Goal: Task Accomplishment & Management: Use online tool/utility

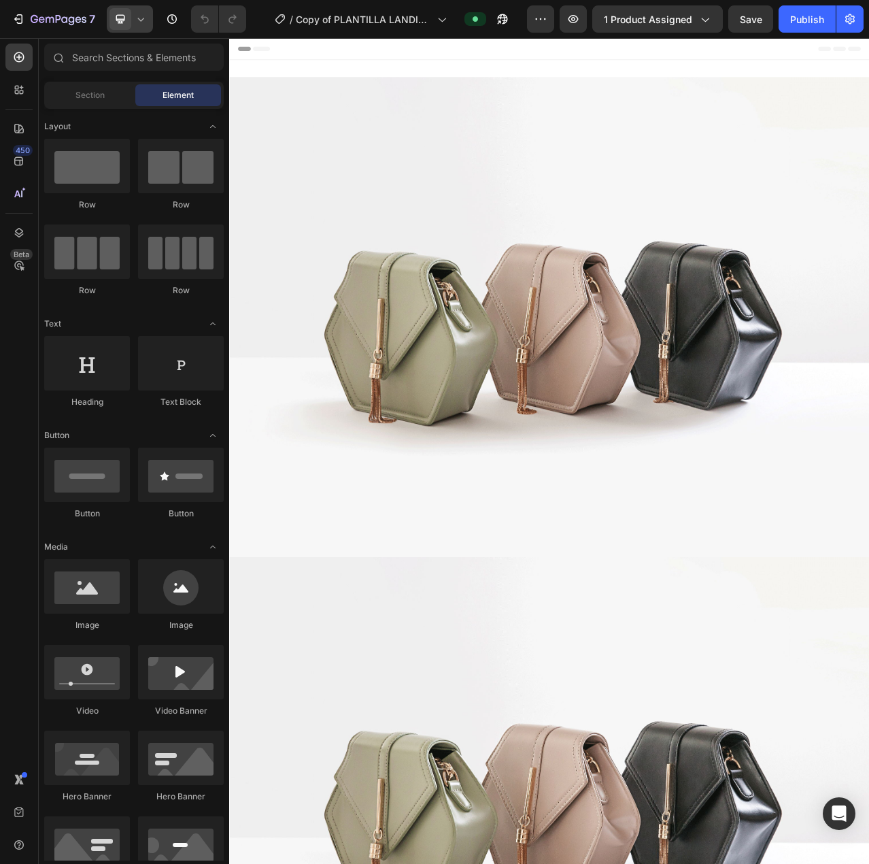
click at [135, 21] on icon at bounding box center [141, 19] width 14 height 14
click at [150, 95] on span "Mobile" at bounding box center [148, 93] width 26 height 14
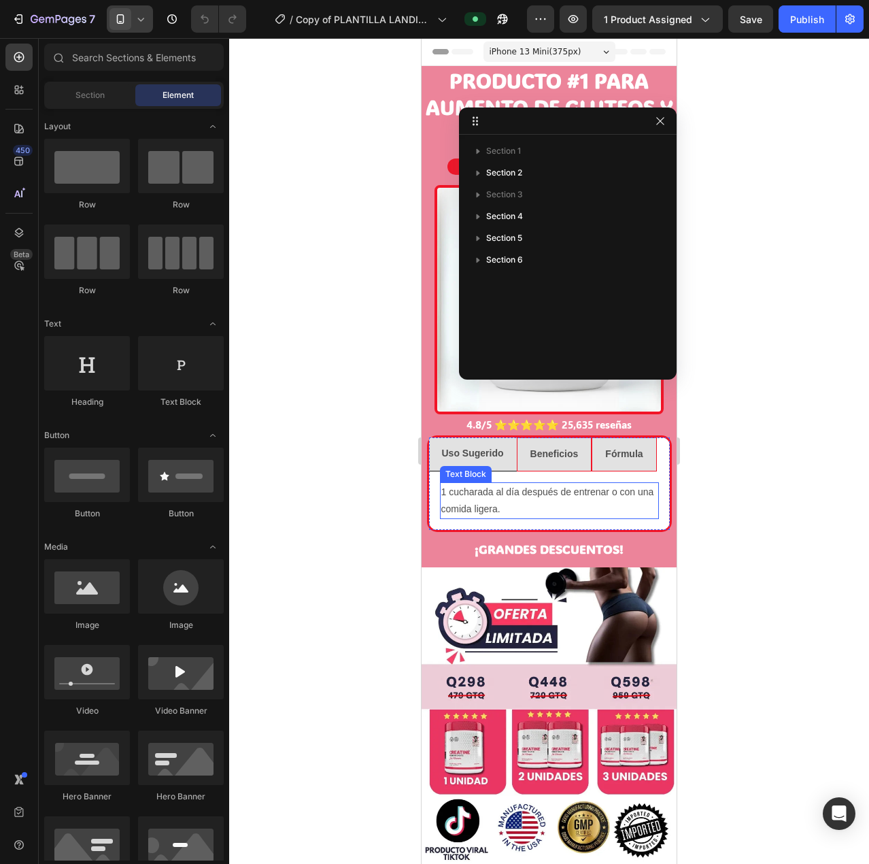
click at [358, 499] on div at bounding box center [549, 450] width 640 height 825
click at [658, 115] on button "button" at bounding box center [660, 121] width 16 height 16
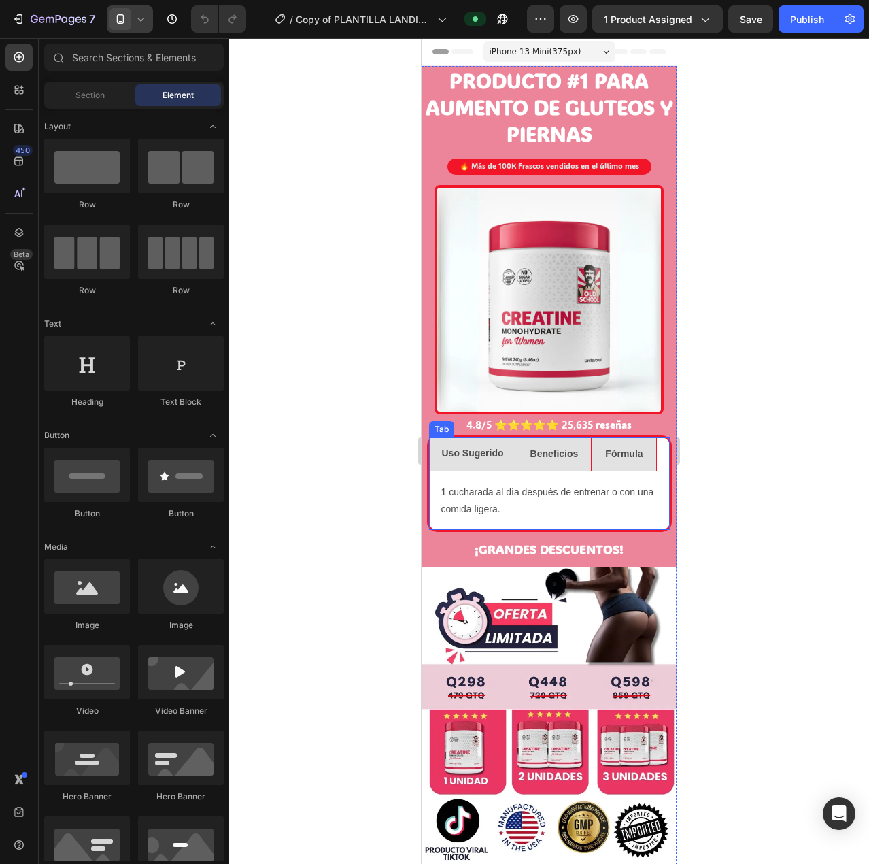
click at [626, 449] on strong "Fórmula" at bounding box center [623, 453] width 37 height 11
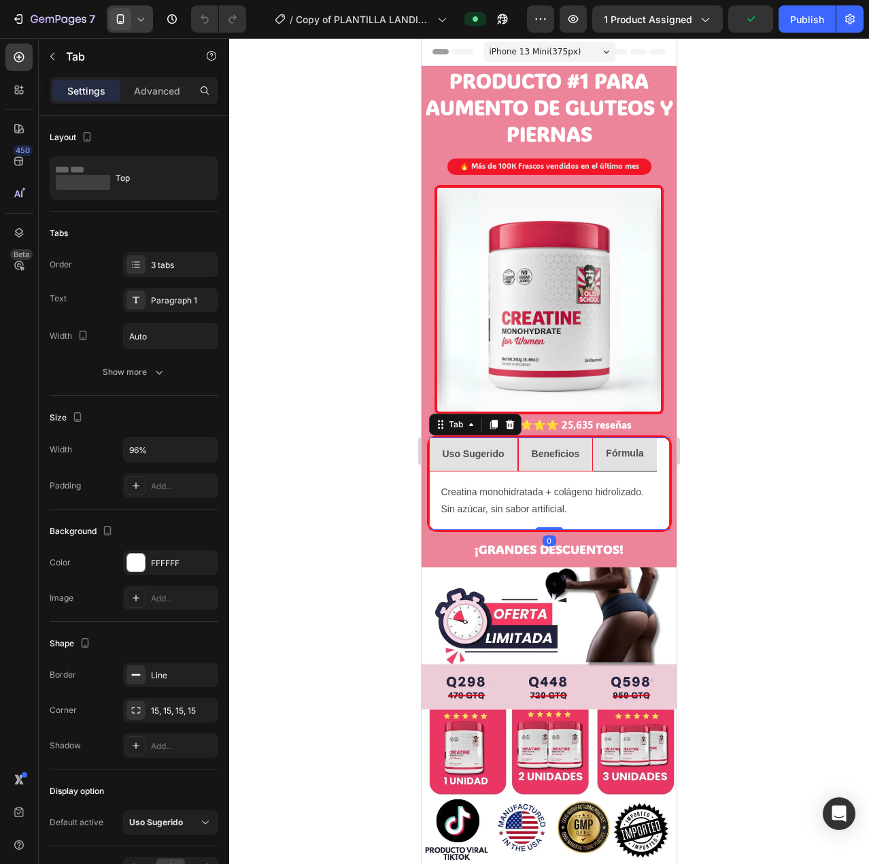
click at [471, 448] on strong "Uso Sugerido" at bounding box center [474, 453] width 62 height 11
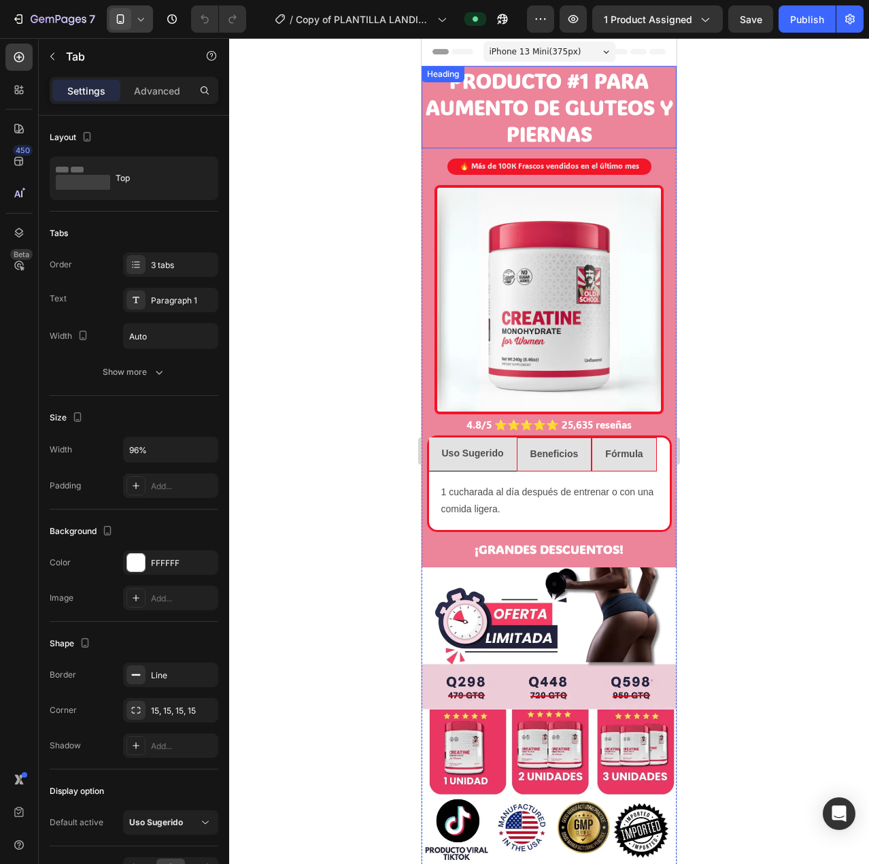
click at [549, 89] on h2 "PRODUCTO #1 PARA AUMENTO DE GLUTEOS Y PIERNAS" at bounding box center [549, 107] width 255 height 82
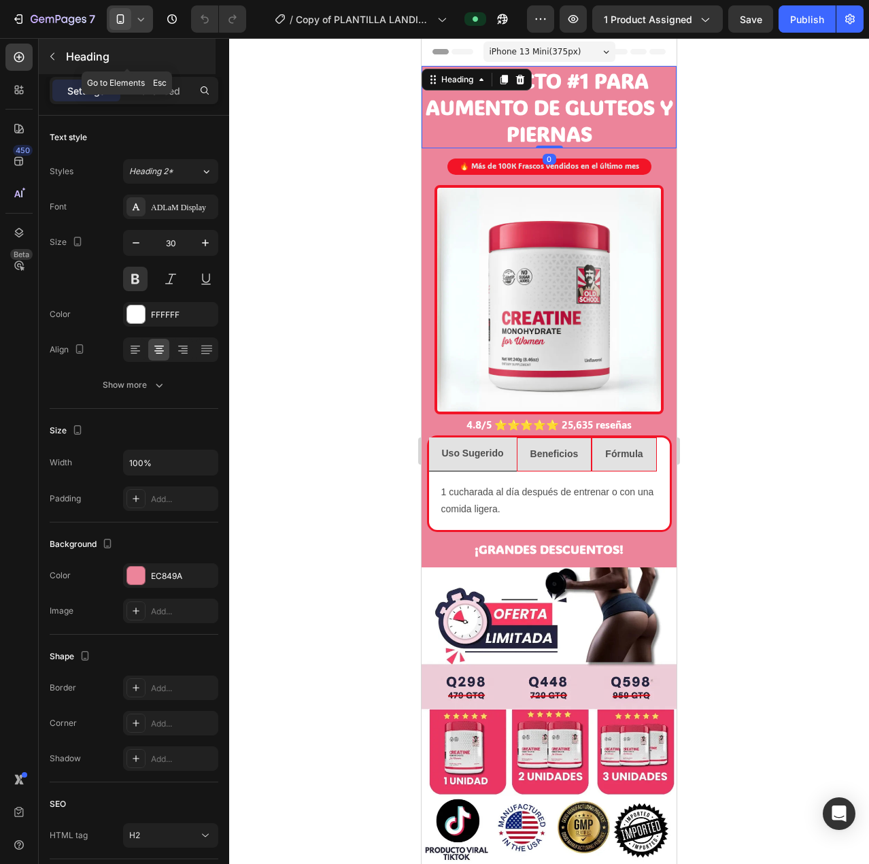
click at [50, 53] on icon "button" at bounding box center [52, 56] width 11 height 11
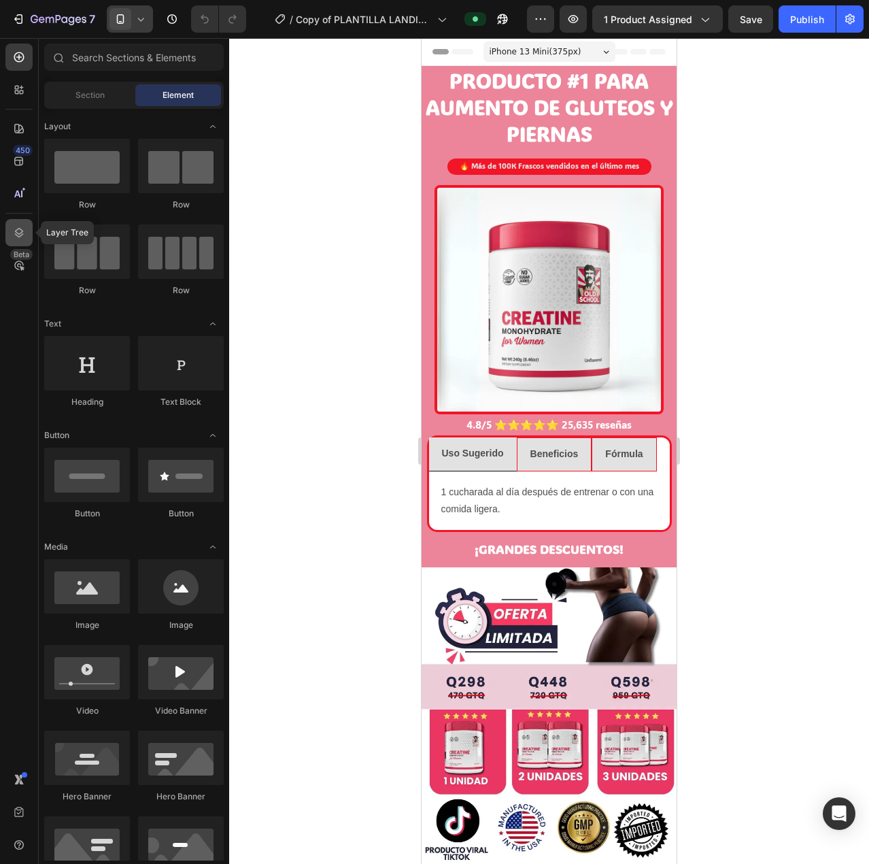
click at [24, 231] on icon at bounding box center [19, 233] width 14 height 14
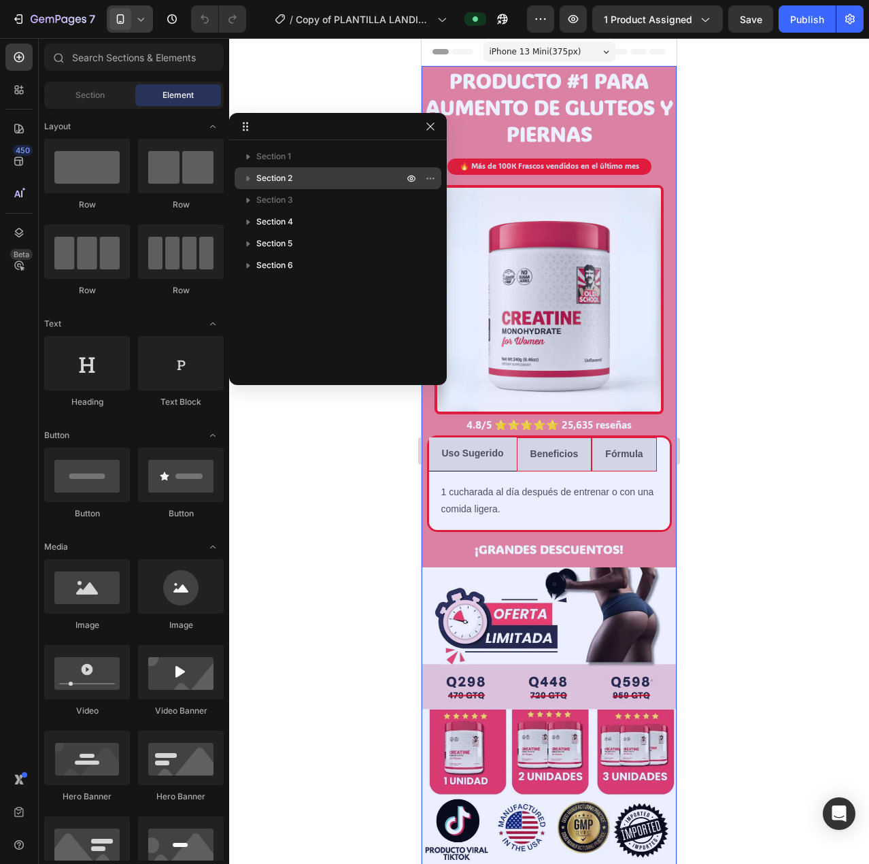
click at [248, 178] on icon "button" at bounding box center [248, 178] width 3 height 5
click at [273, 218] on icon "button" at bounding box center [276, 222] width 14 height 14
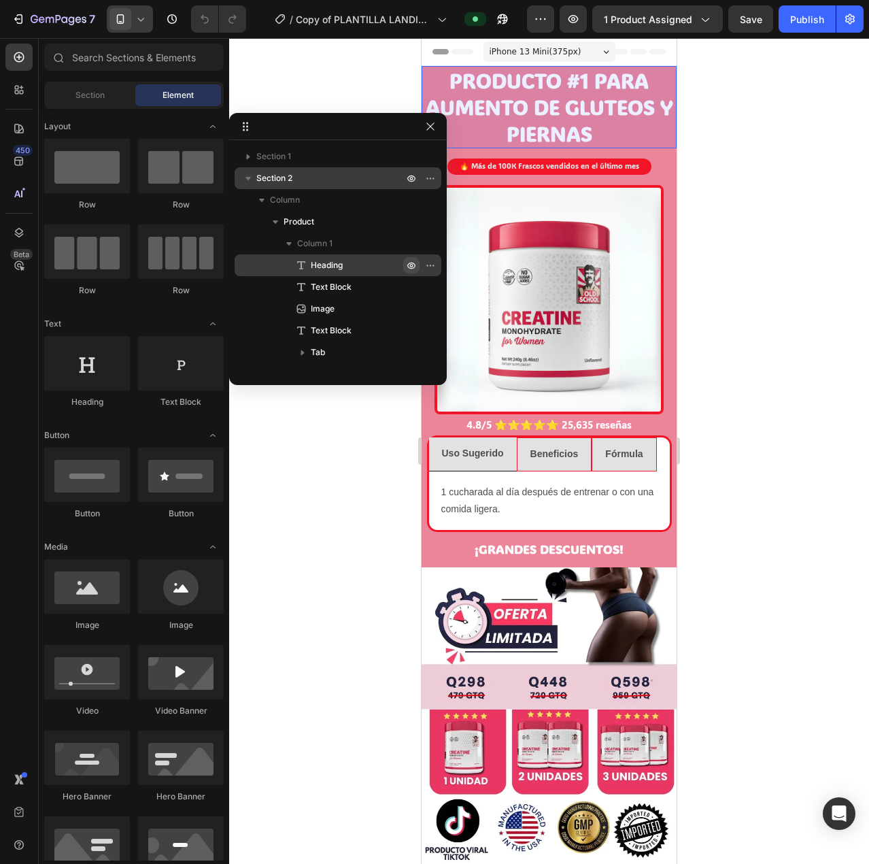
click at [409, 264] on icon "button" at bounding box center [411, 265] width 8 height 7
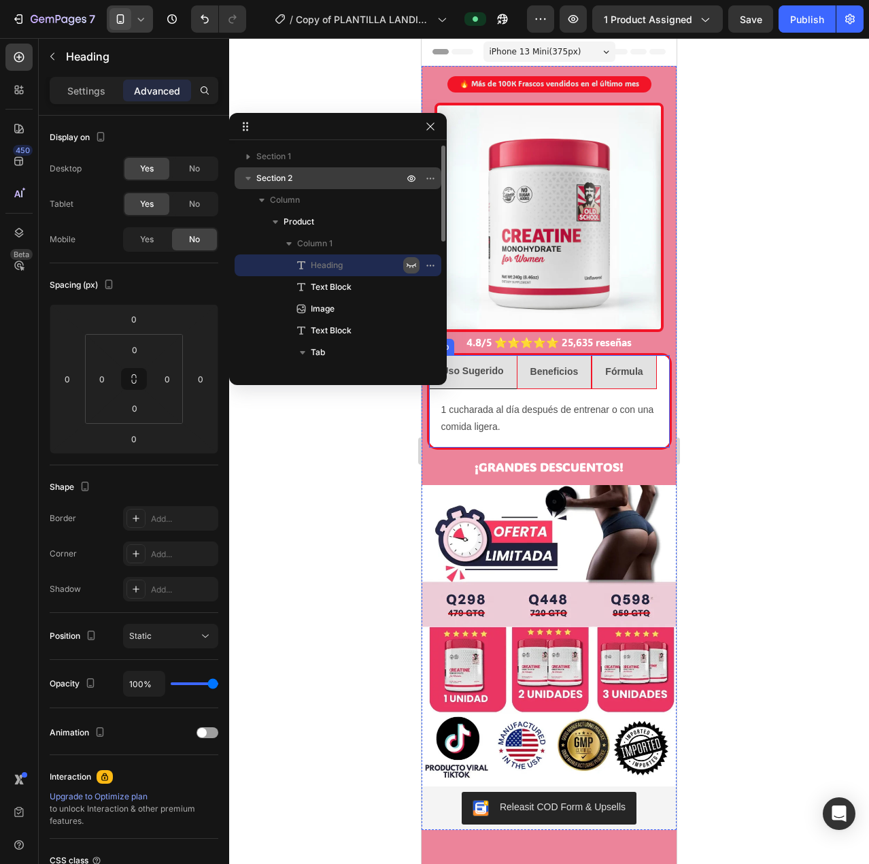
click at [553, 366] on strong "Beneficios" at bounding box center [554, 371] width 48 height 11
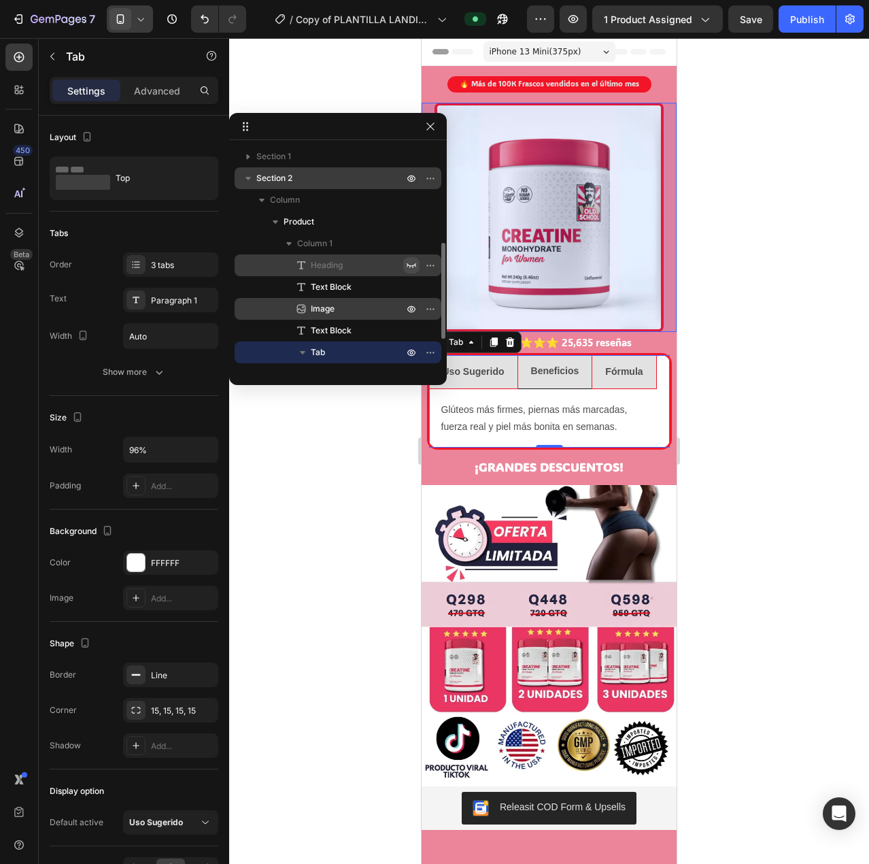
scroll to position [68, 0]
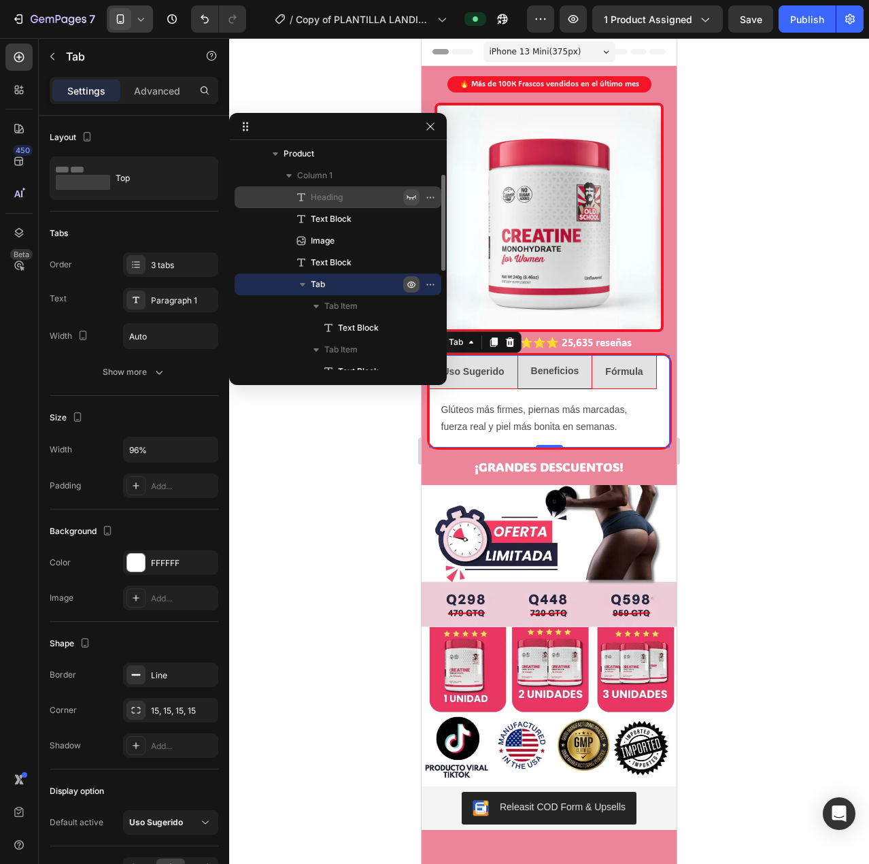
click at [411, 284] on icon "button" at bounding box center [411, 284] width 3 height 3
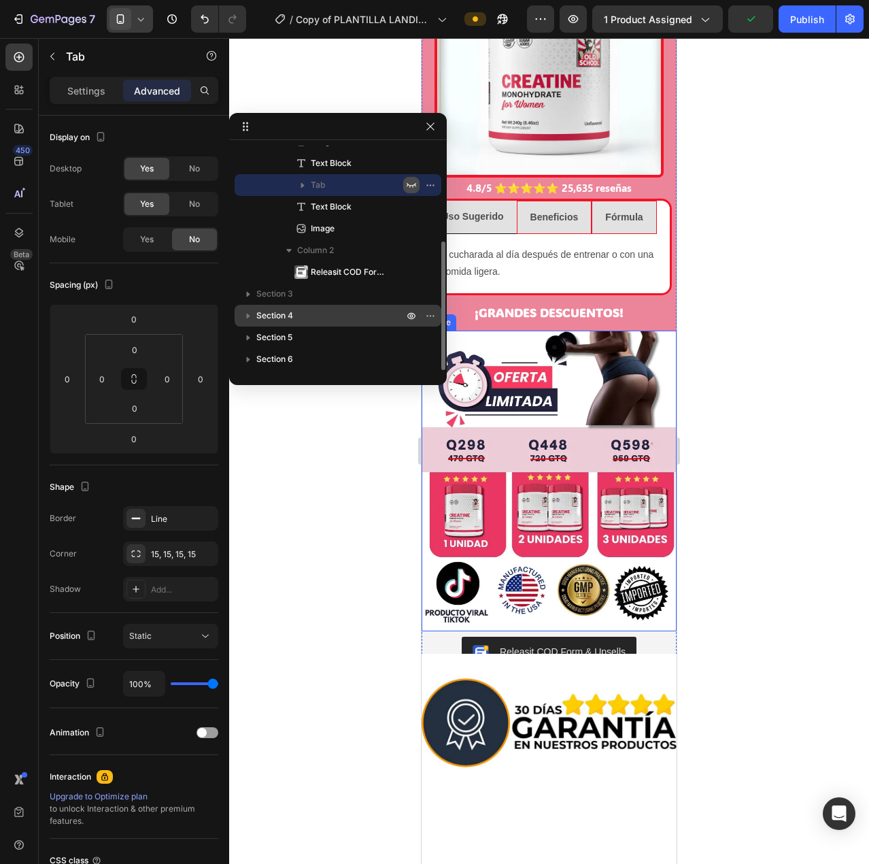
scroll to position [884, 0]
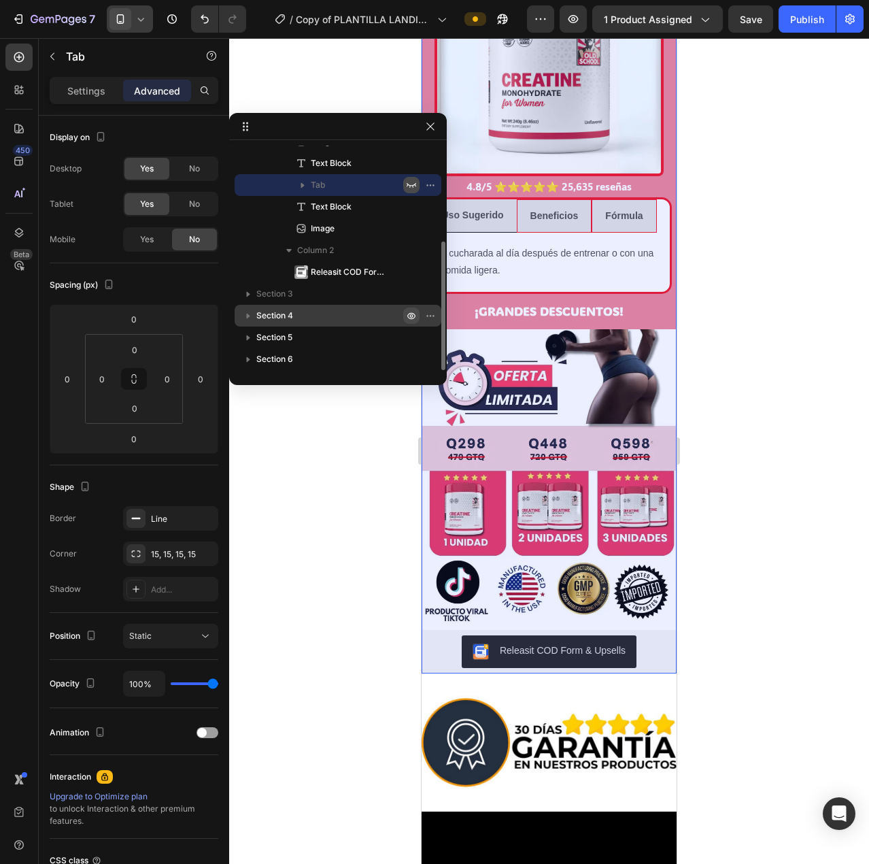
click at [409, 314] on icon "button" at bounding box center [411, 316] width 8 height 7
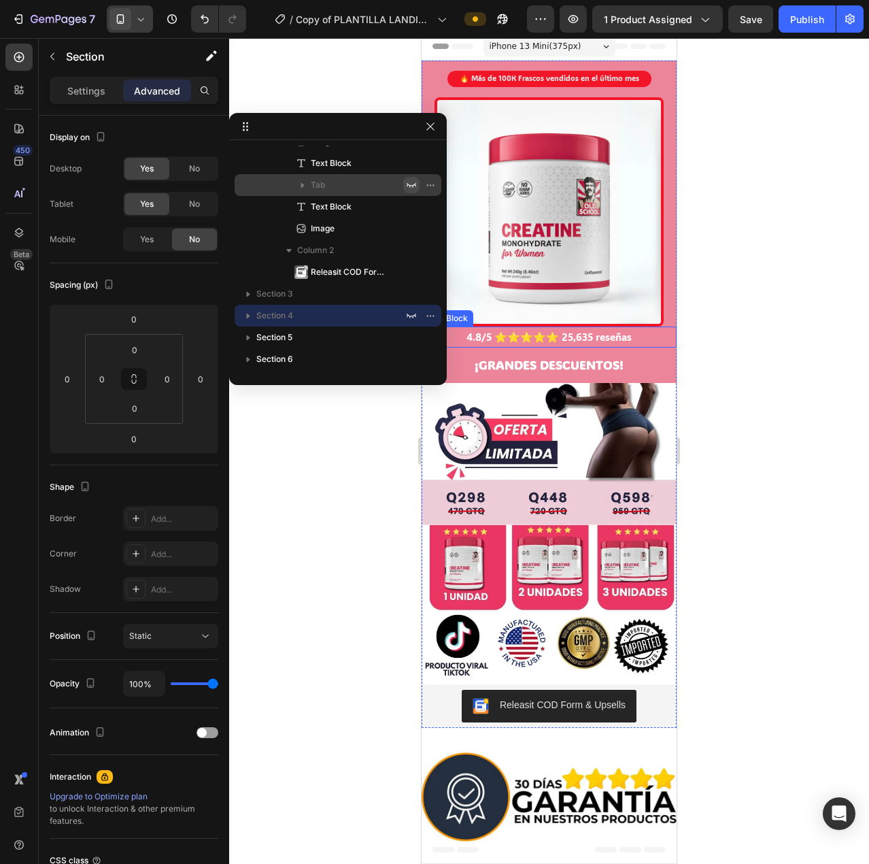
scroll to position [0, 0]
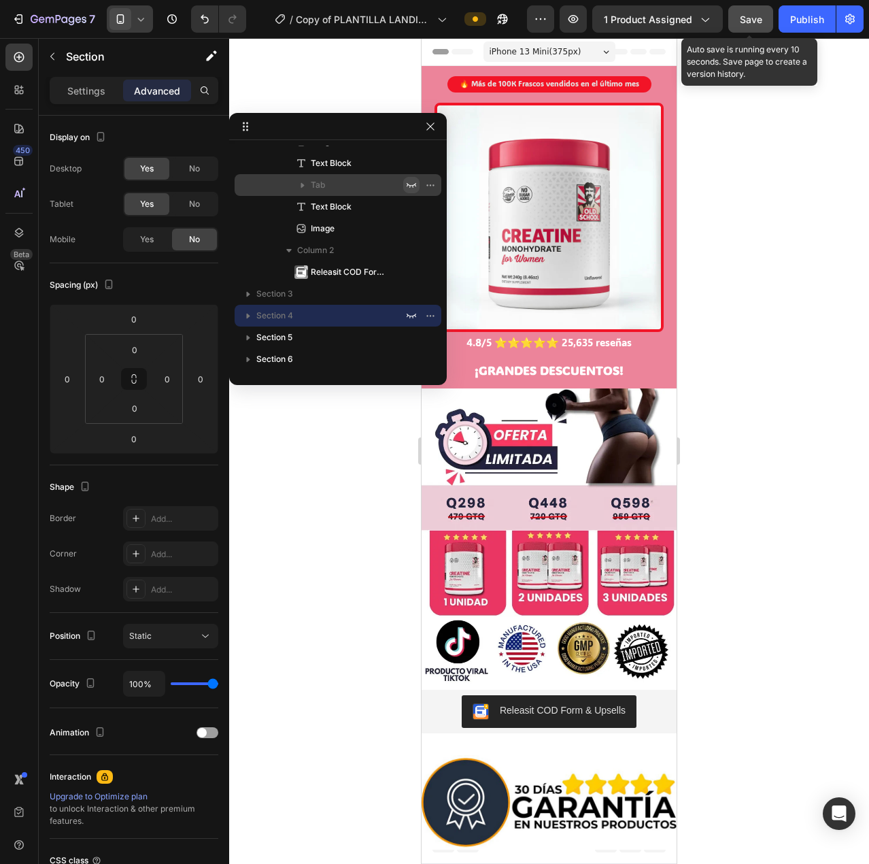
click at [753, 24] on span "Save" at bounding box center [751, 20] width 22 height 12
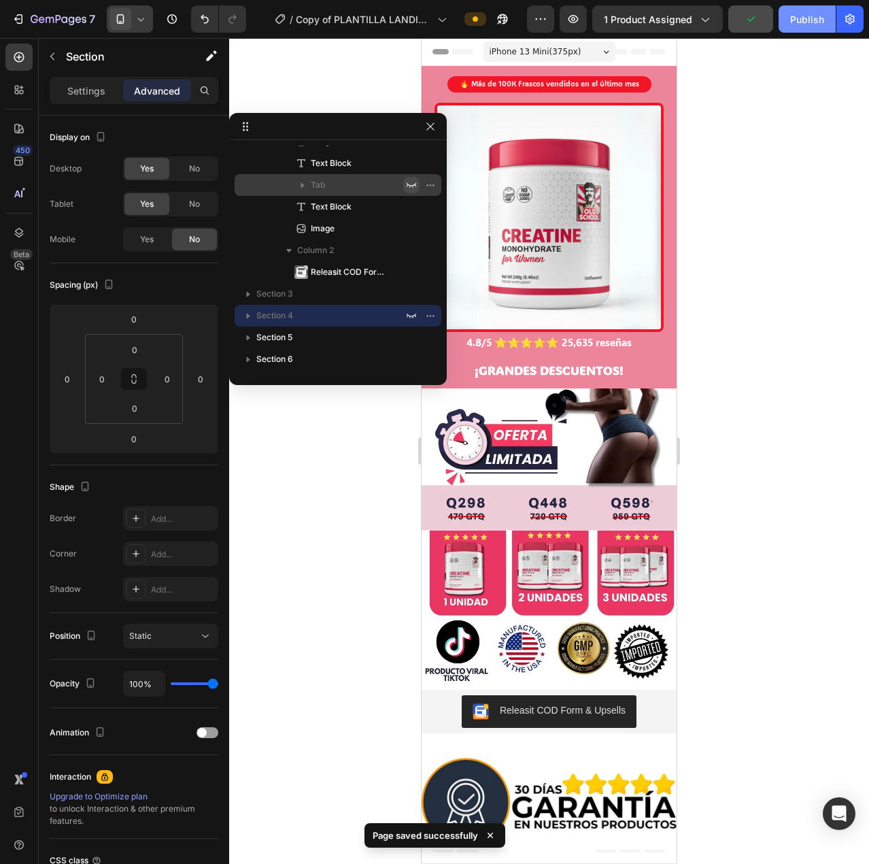
click at [805, 25] on div "Publish" at bounding box center [807, 19] width 34 height 14
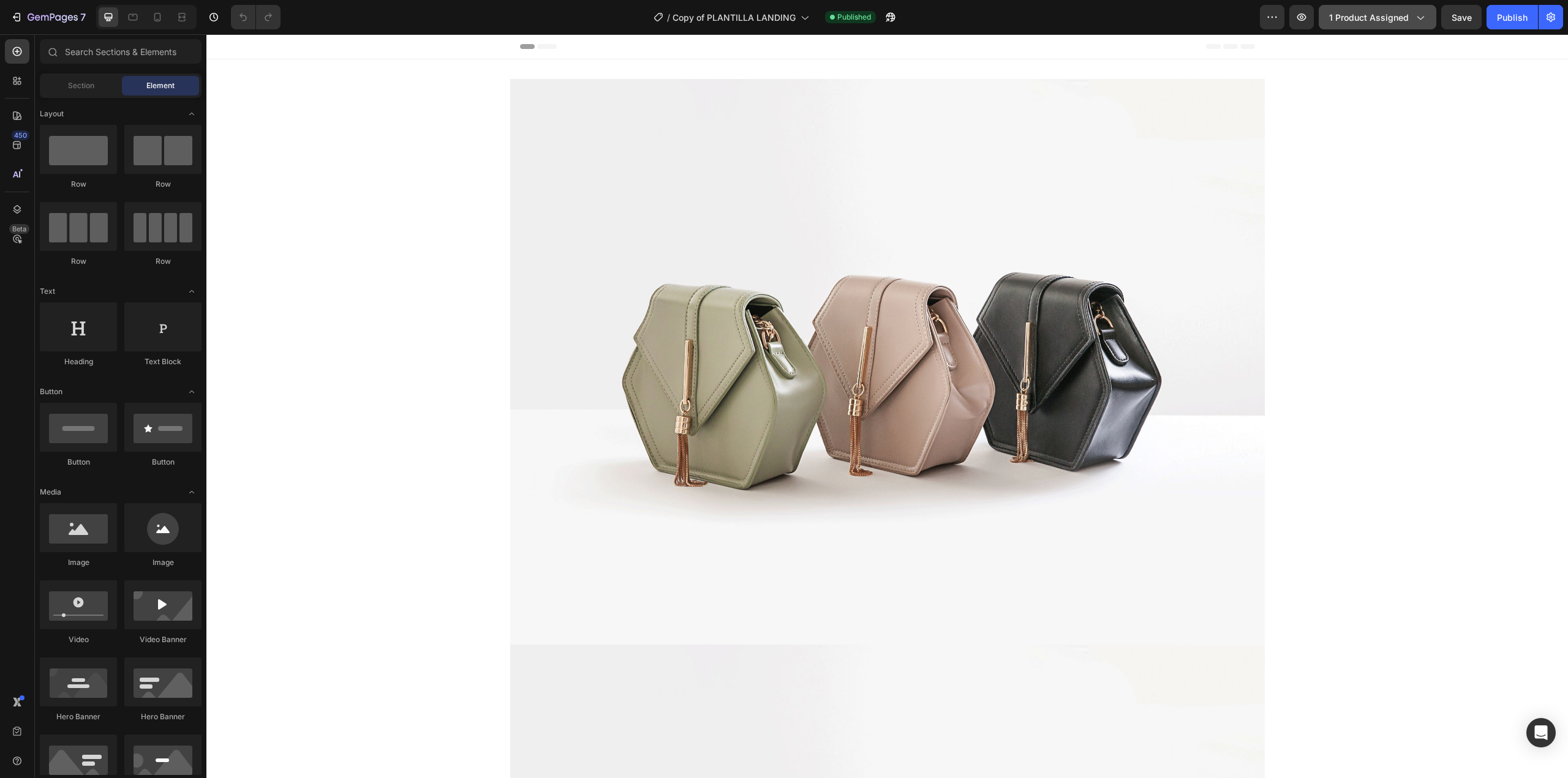
click at [1350, 23] on span "1 product assigned" at bounding box center [1369, 17] width 79 height 13
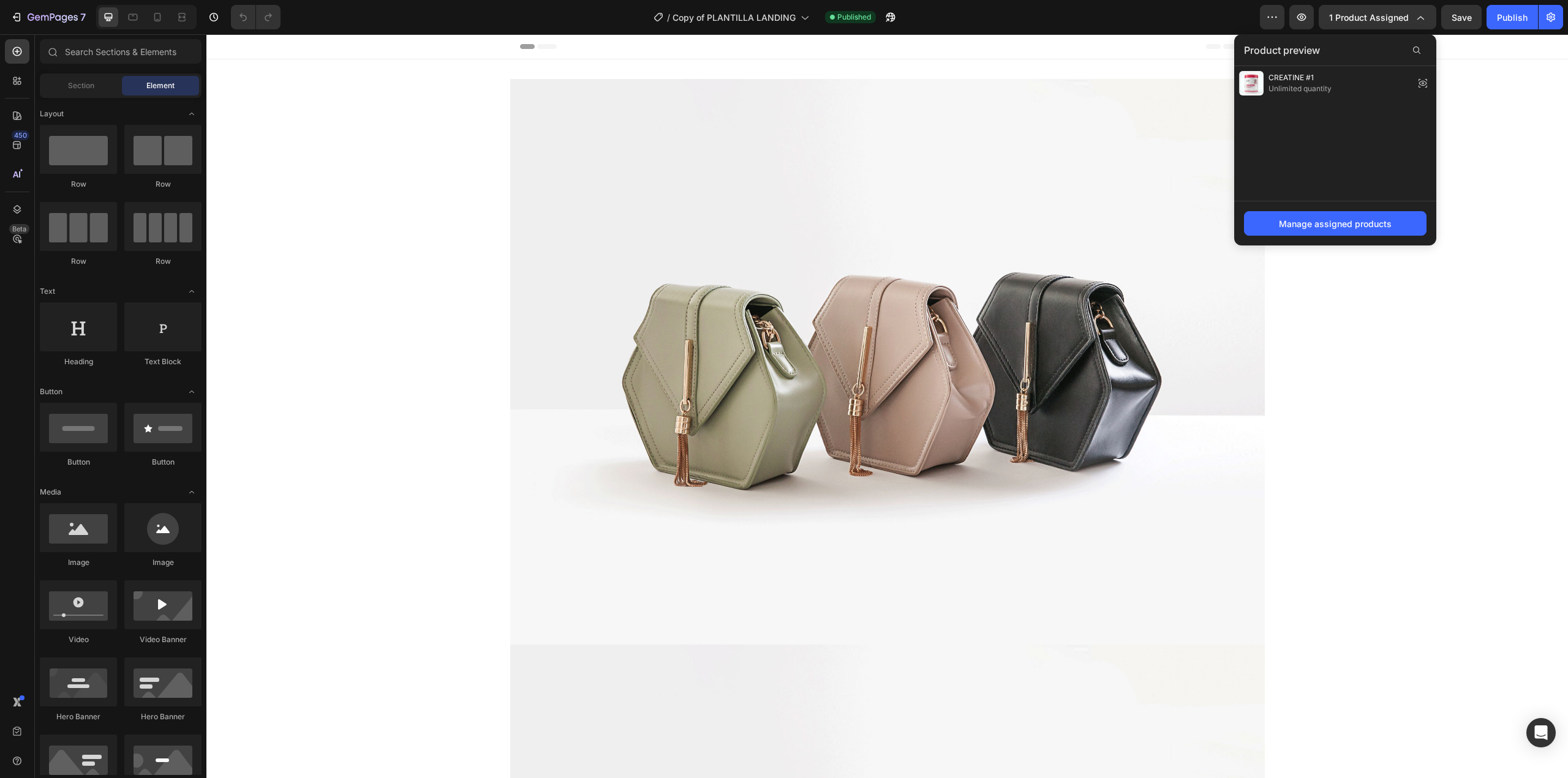
drag, startPoint x: 1211, startPoint y: 21, endPoint x: 1288, endPoint y: 17, distance: 77.1
click at [1212, 20] on div "/ Copy of PLANTILLA LANDING Published" at bounding box center [775, 16] width 969 height 24
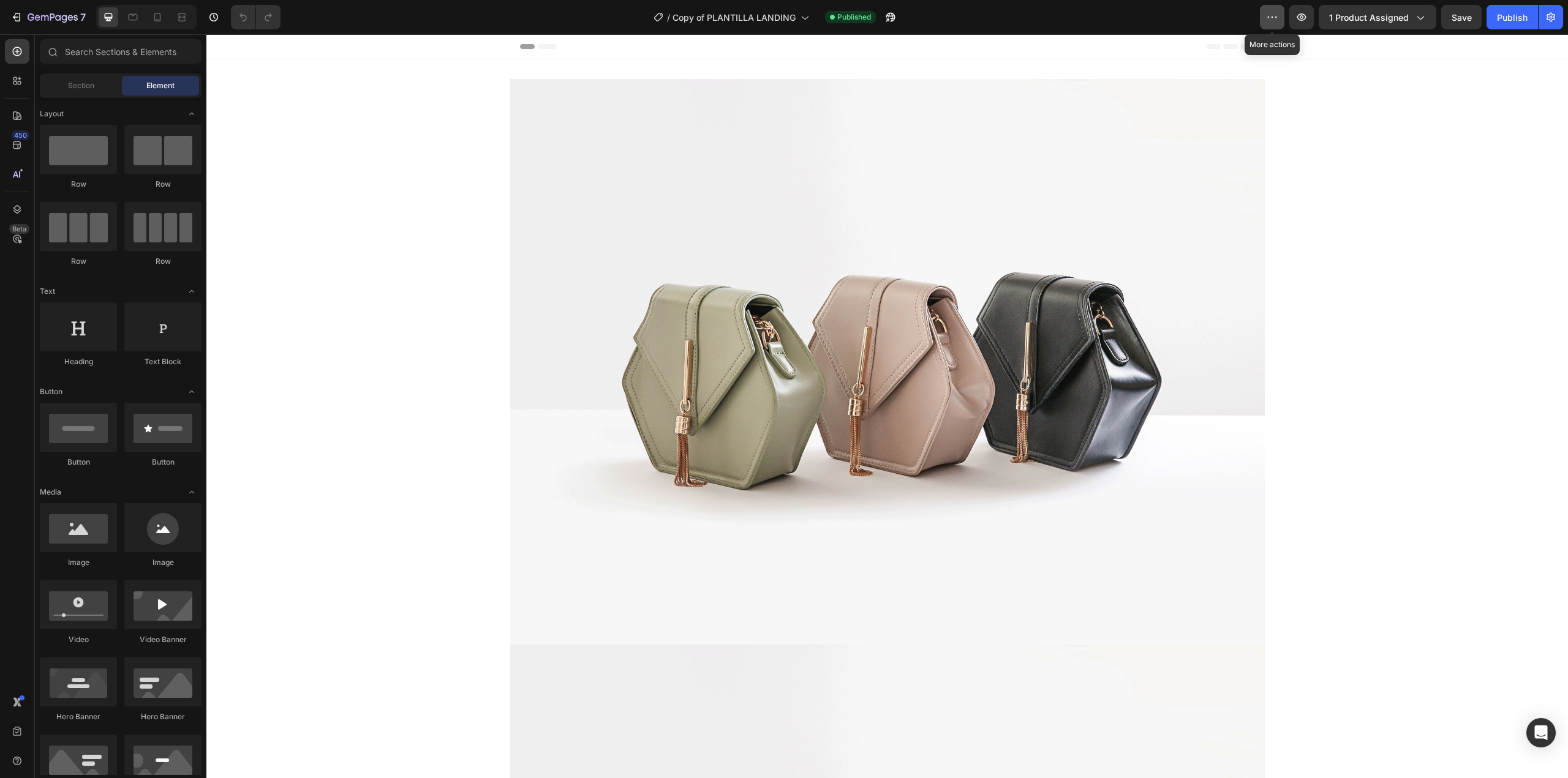
click at [1270, 15] on icon "button" at bounding box center [1272, 17] width 13 height 13
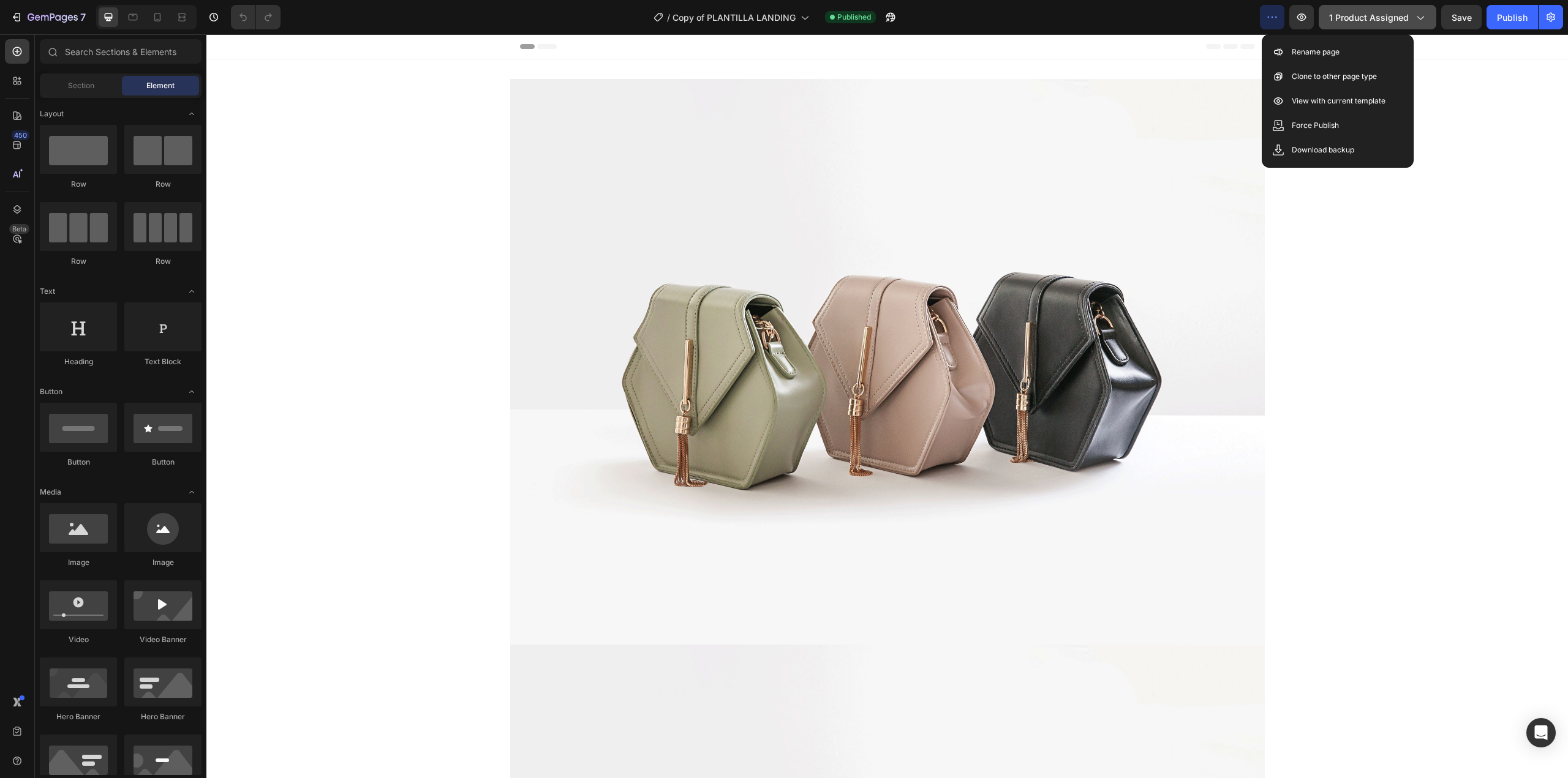
click at [1393, 20] on span "1 product assigned" at bounding box center [1369, 17] width 79 height 13
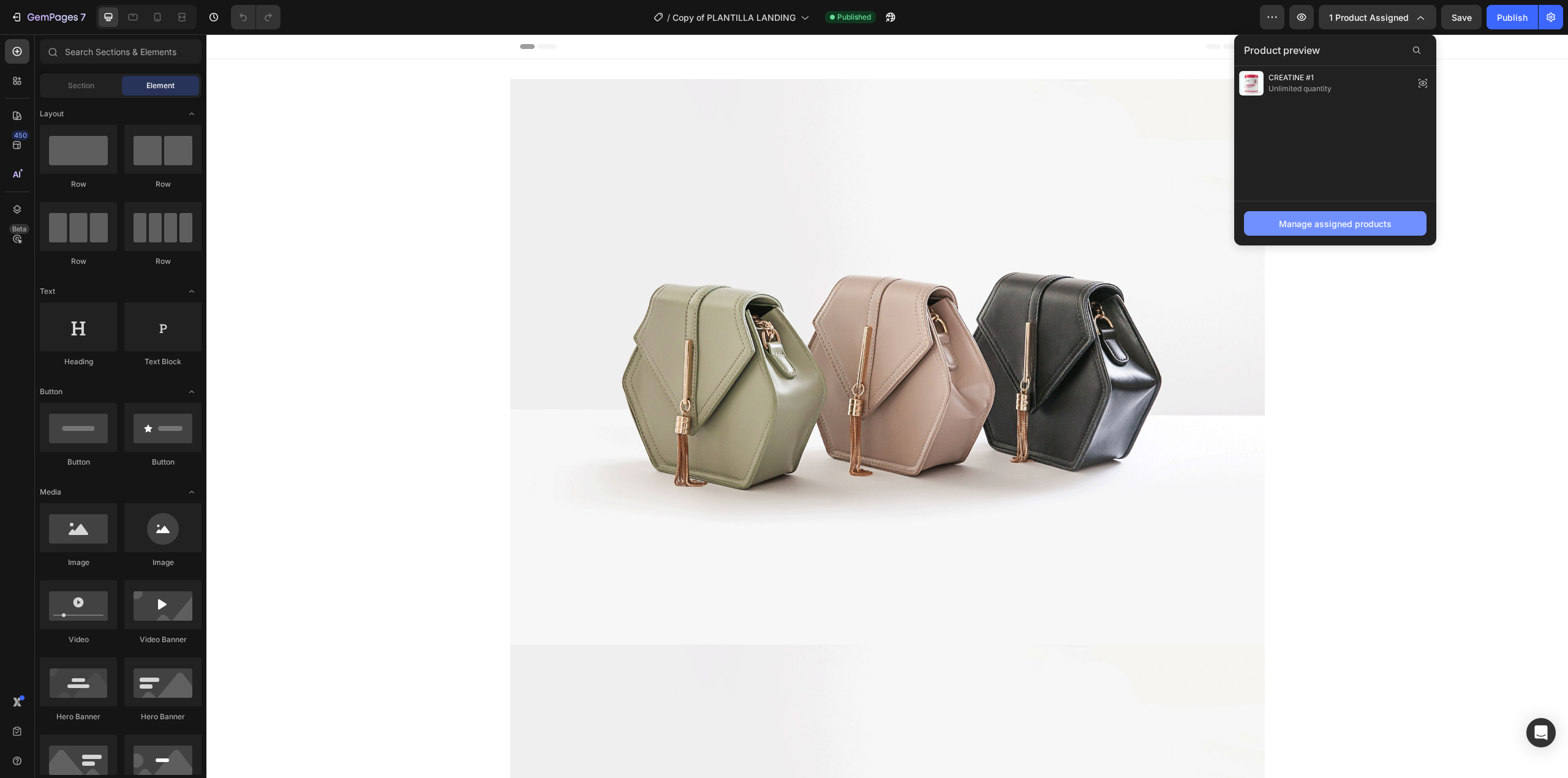
click at [1345, 213] on button "Manage assigned products" at bounding box center [1335, 223] width 183 height 24
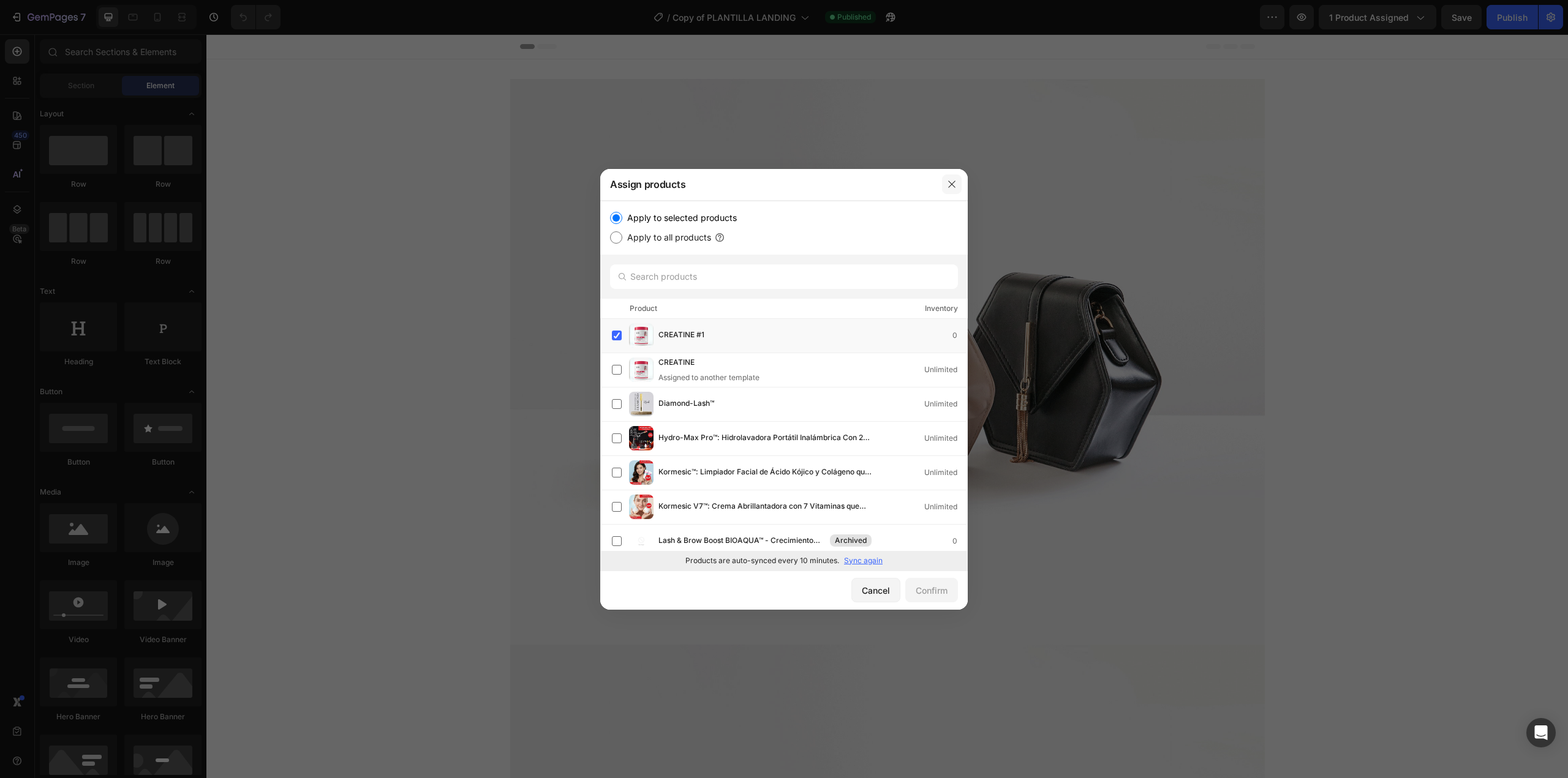
click at [950, 184] on icon "button" at bounding box center [951, 184] width 10 height 10
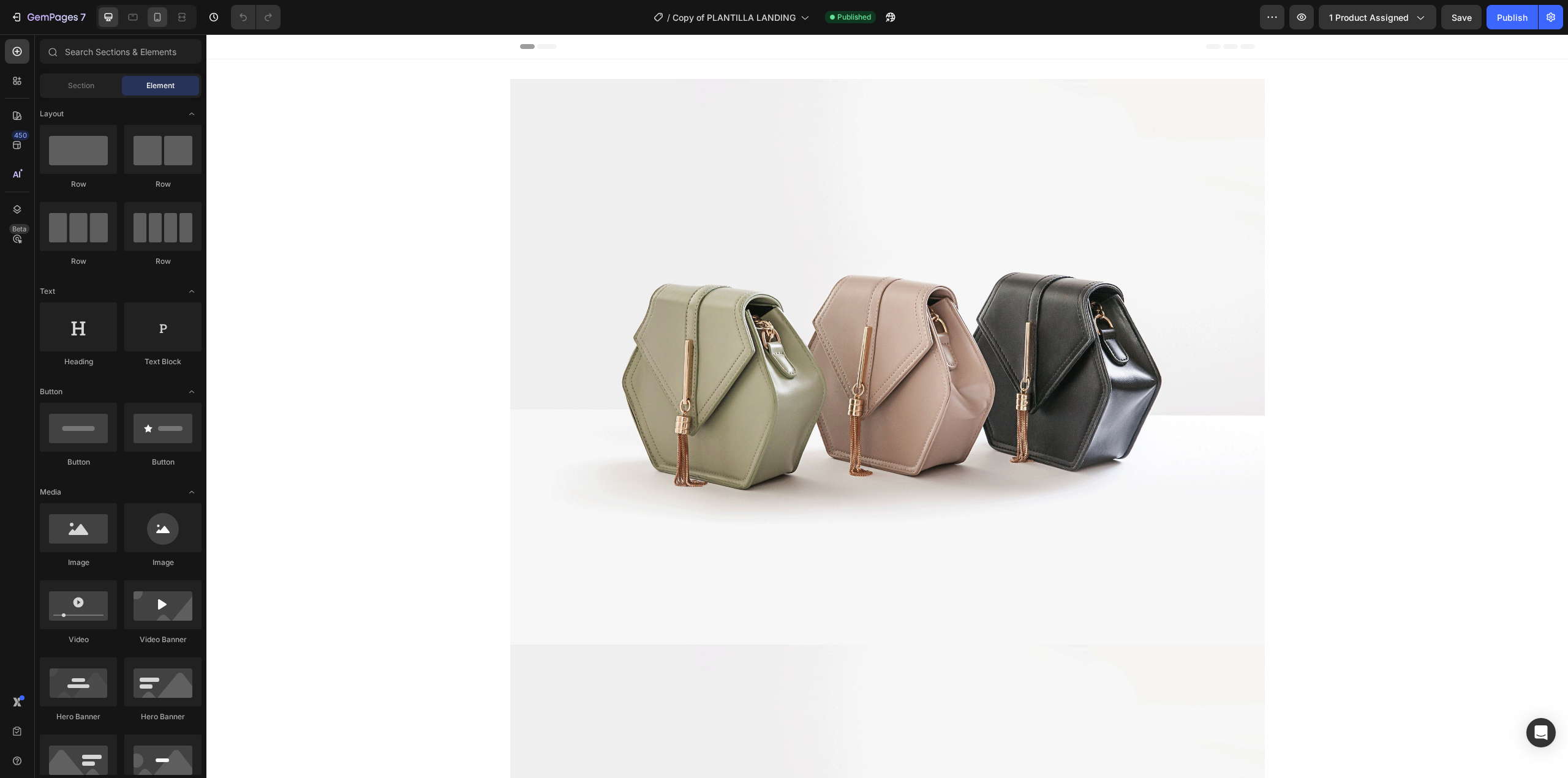
click at [154, 14] on icon at bounding box center [158, 17] width 13 height 13
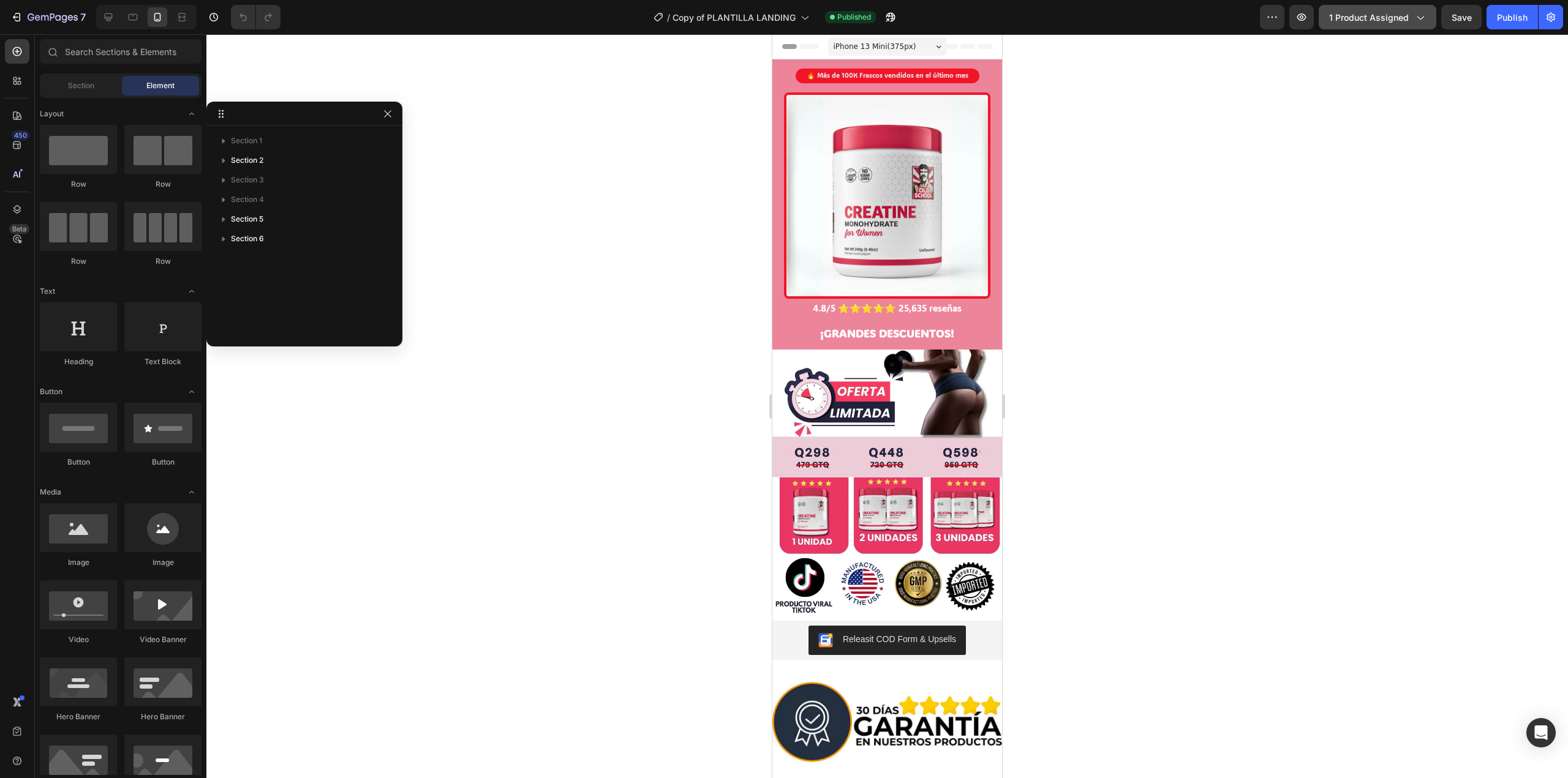
click at [1364, 20] on span "1 product assigned" at bounding box center [1369, 17] width 79 height 13
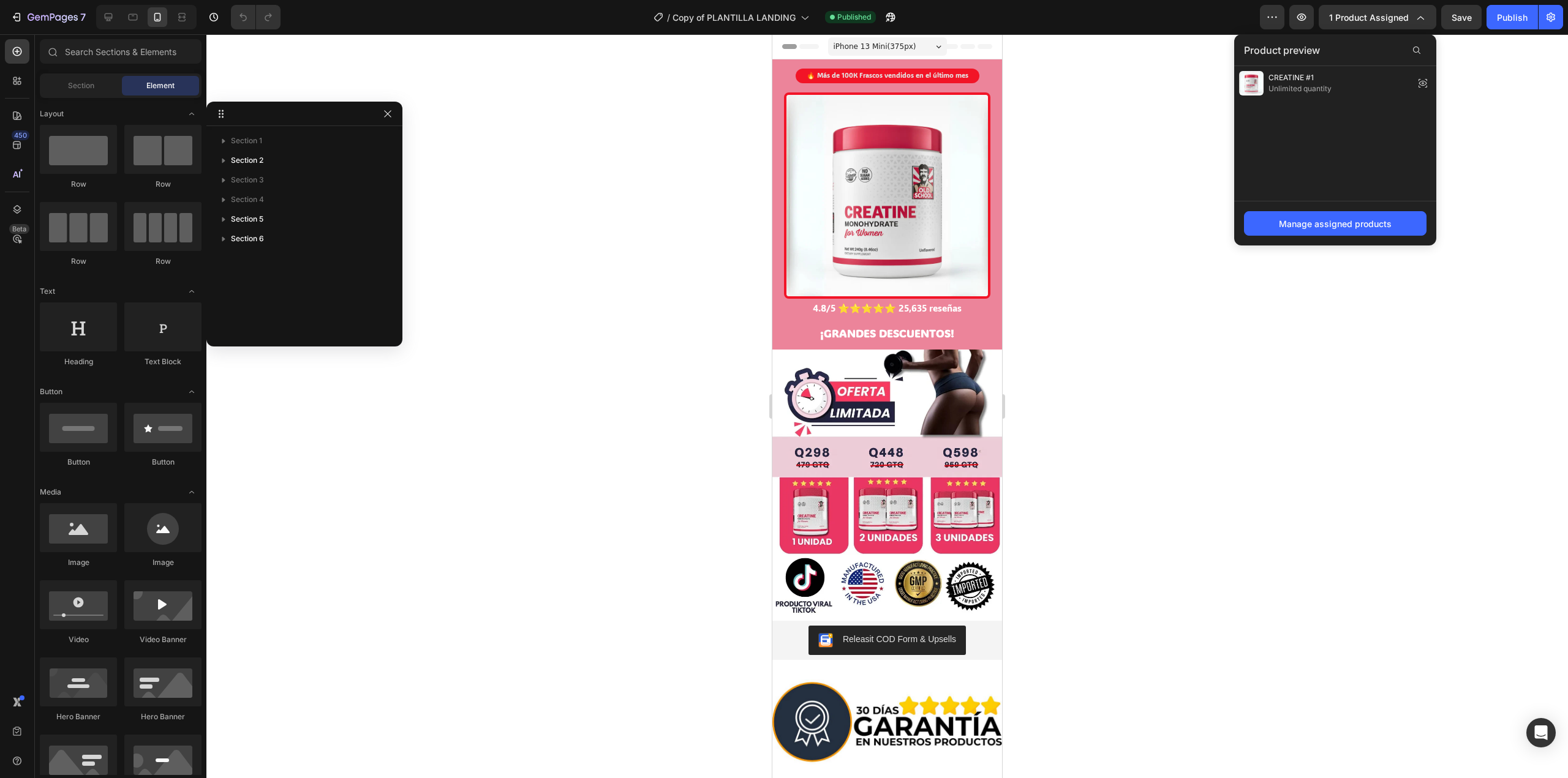
click at [1100, 176] on div at bounding box center [887, 406] width 1362 height 744
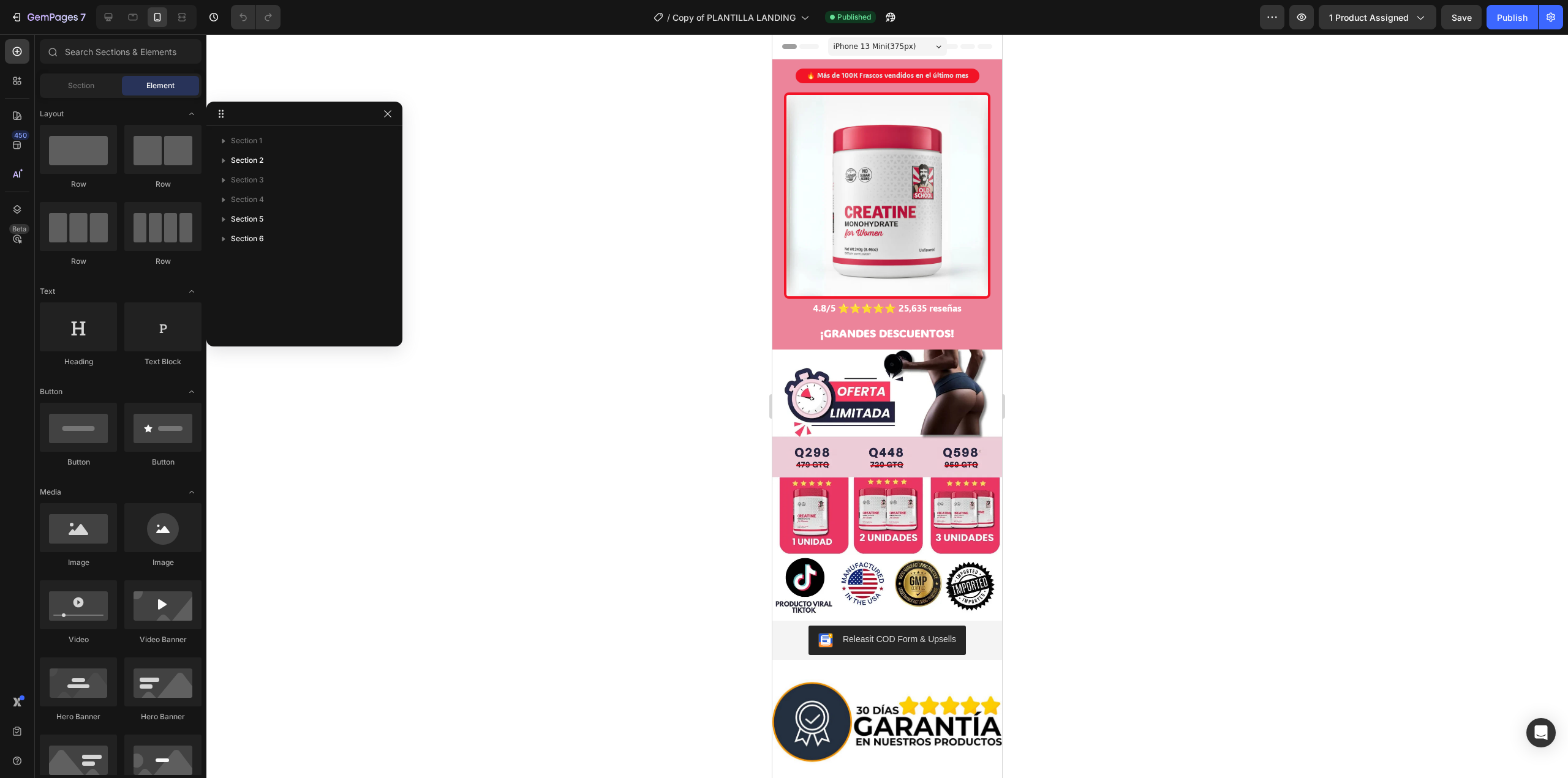
click at [698, 372] on div at bounding box center [887, 406] width 1362 height 744
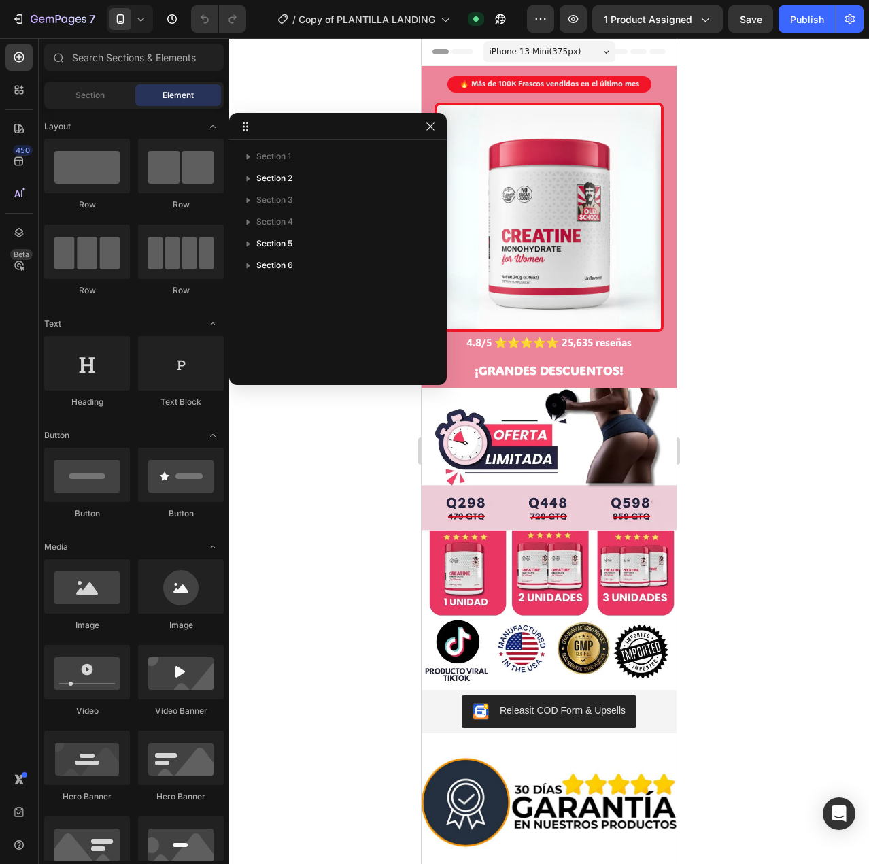
click at [755, 120] on div at bounding box center [549, 450] width 640 height 825
click at [676, 24] on span "1 product assigned" at bounding box center [648, 19] width 88 height 14
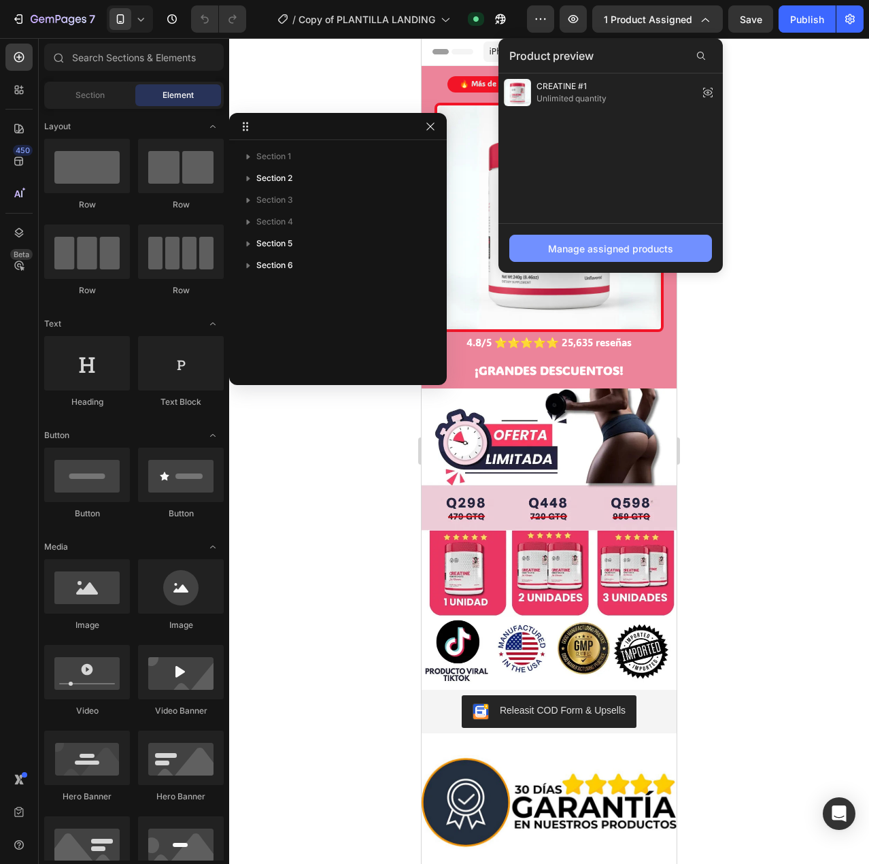
click at [633, 249] on div "Manage assigned products" at bounding box center [610, 248] width 125 height 14
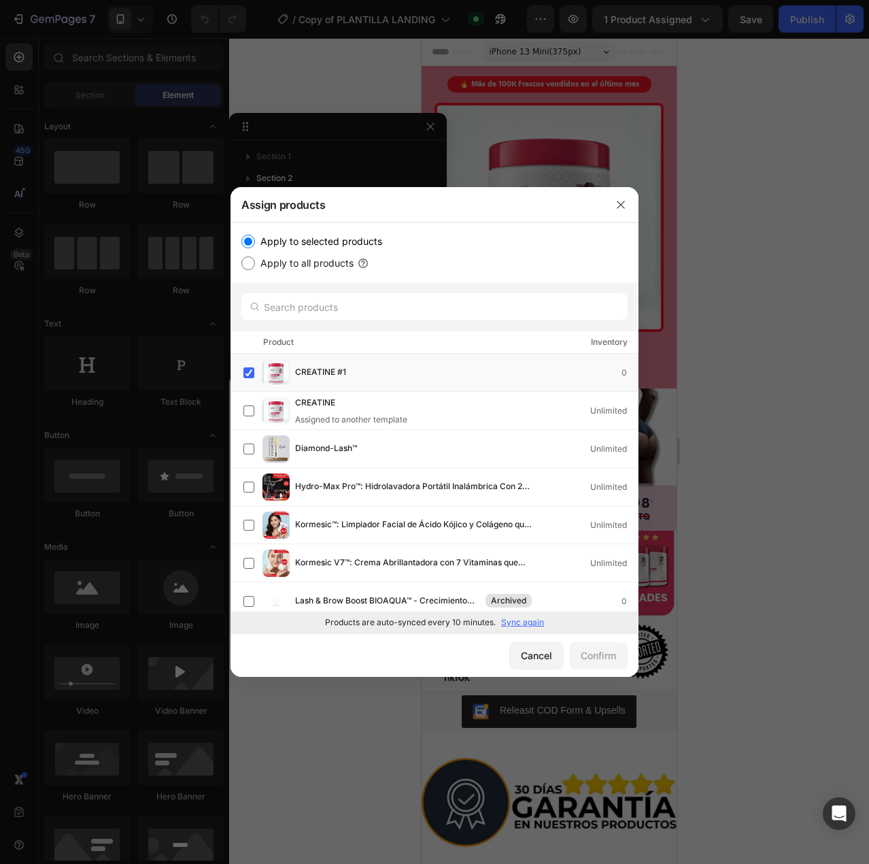
click at [526, 622] on p "Sync again" at bounding box center [522, 622] width 43 height 12
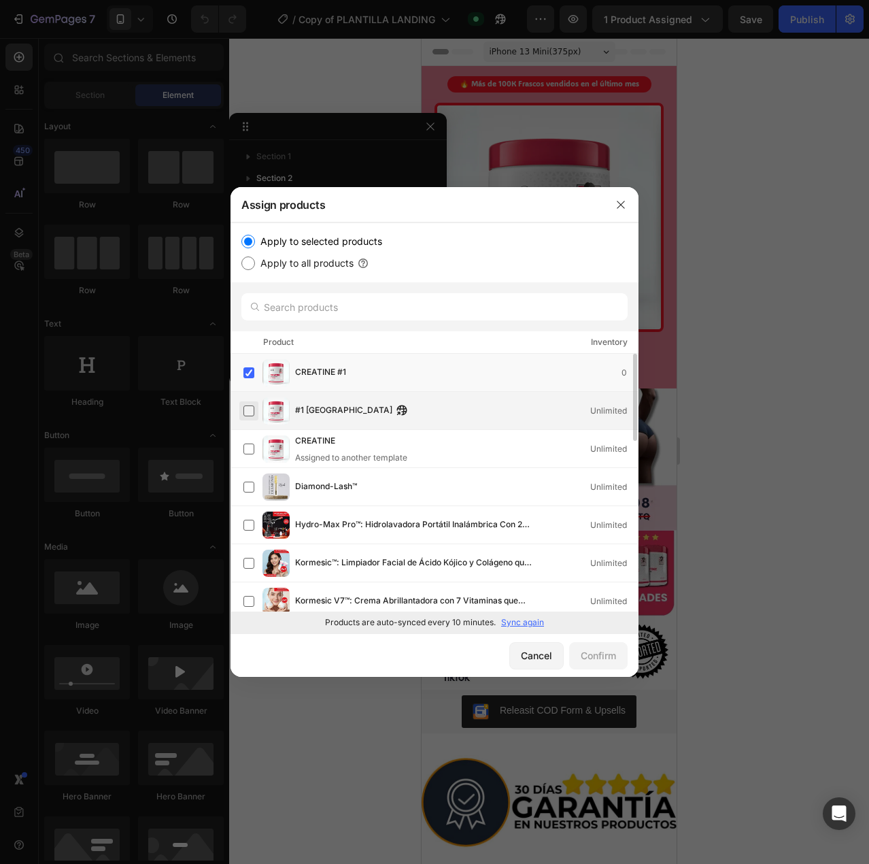
click at [250, 406] on label at bounding box center [248, 410] width 11 height 11
click at [602, 660] on div "Confirm" at bounding box center [598, 655] width 35 height 14
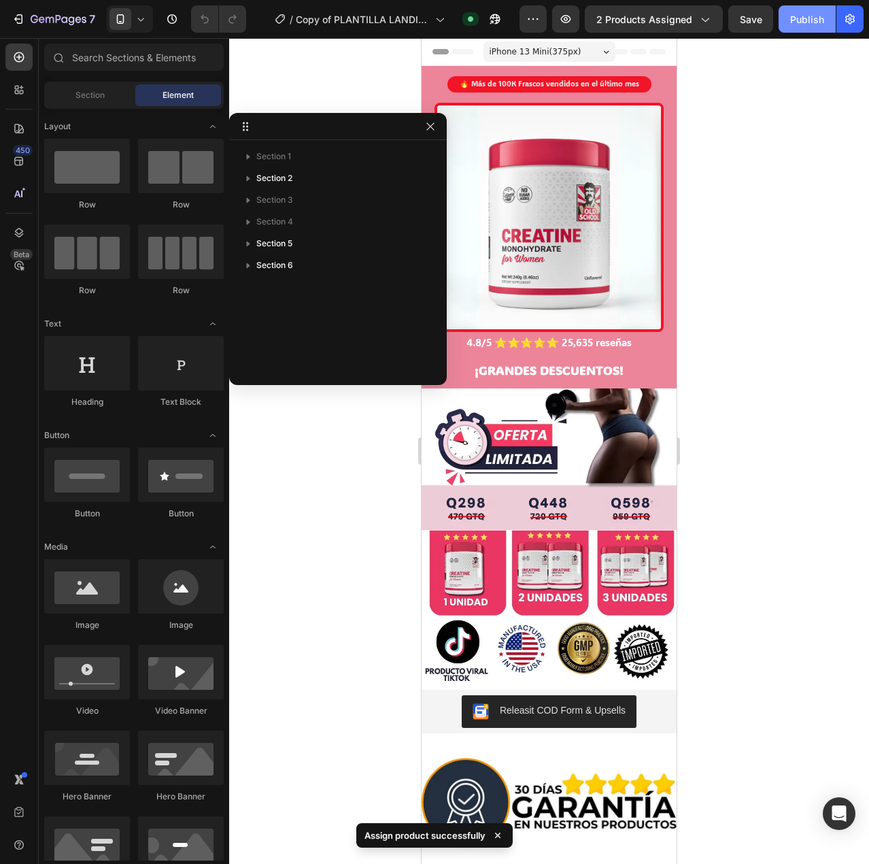
click at [813, 24] on div "Publish" at bounding box center [807, 19] width 34 height 14
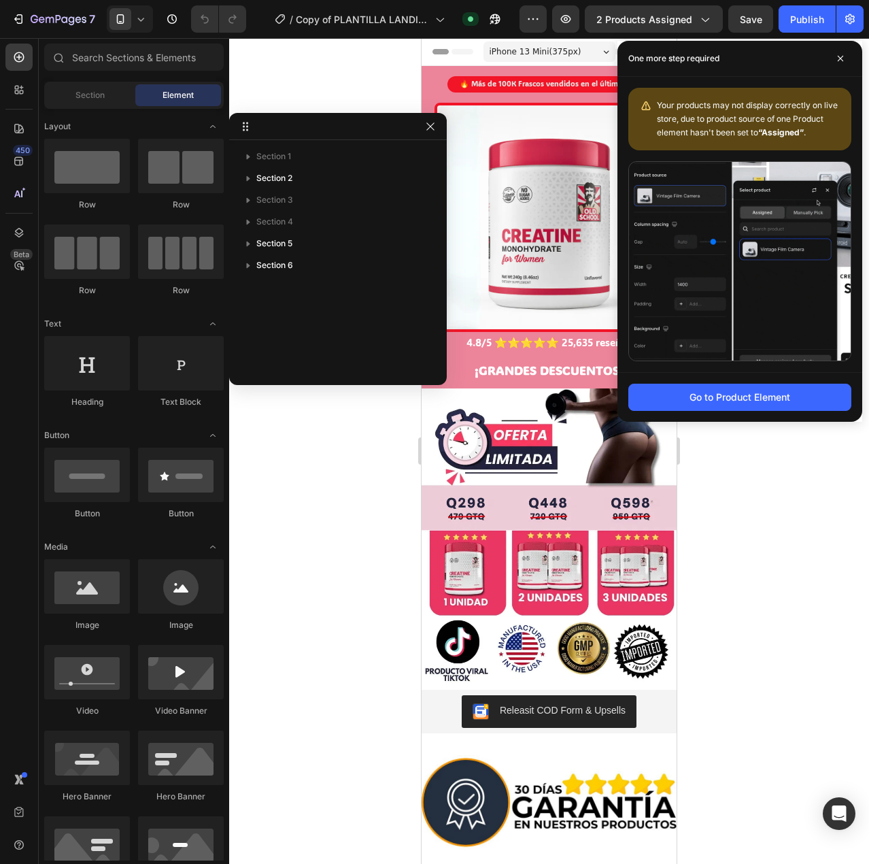
click at [740, 588] on div at bounding box center [549, 450] width 640 height 825
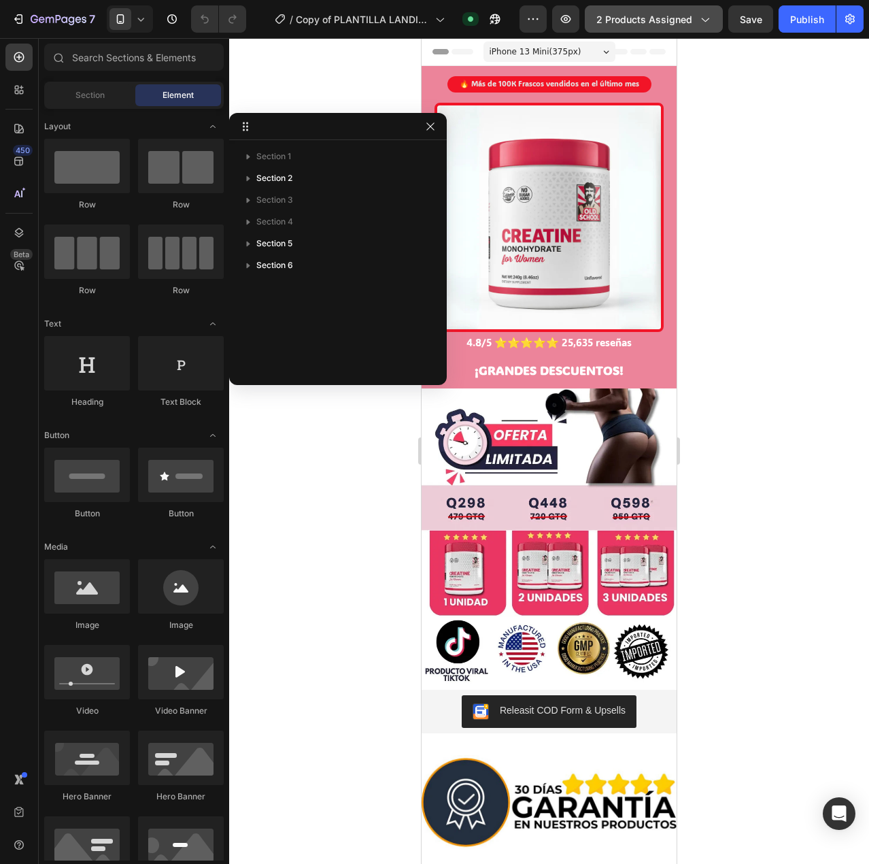
click at [667, 10] on button "2 products assigned" at bounding box center [654, 18] width 138 height 27
click at [818, 16] on div "Publish" at bounding box center [807, 19] width 34 height 14
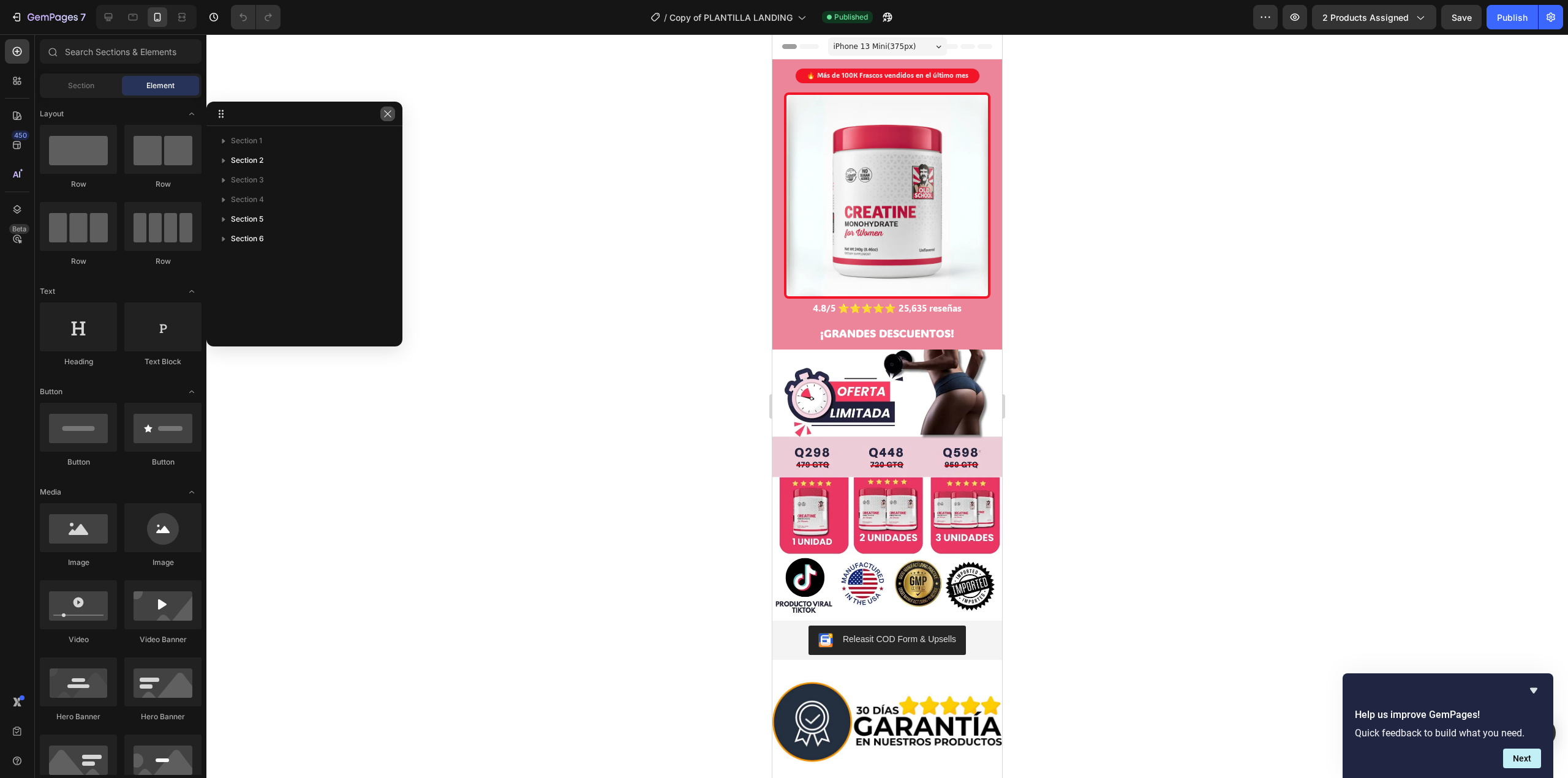
click at [386, 115] on icon "button" at bounding box center [386, 113] width 6 height 6
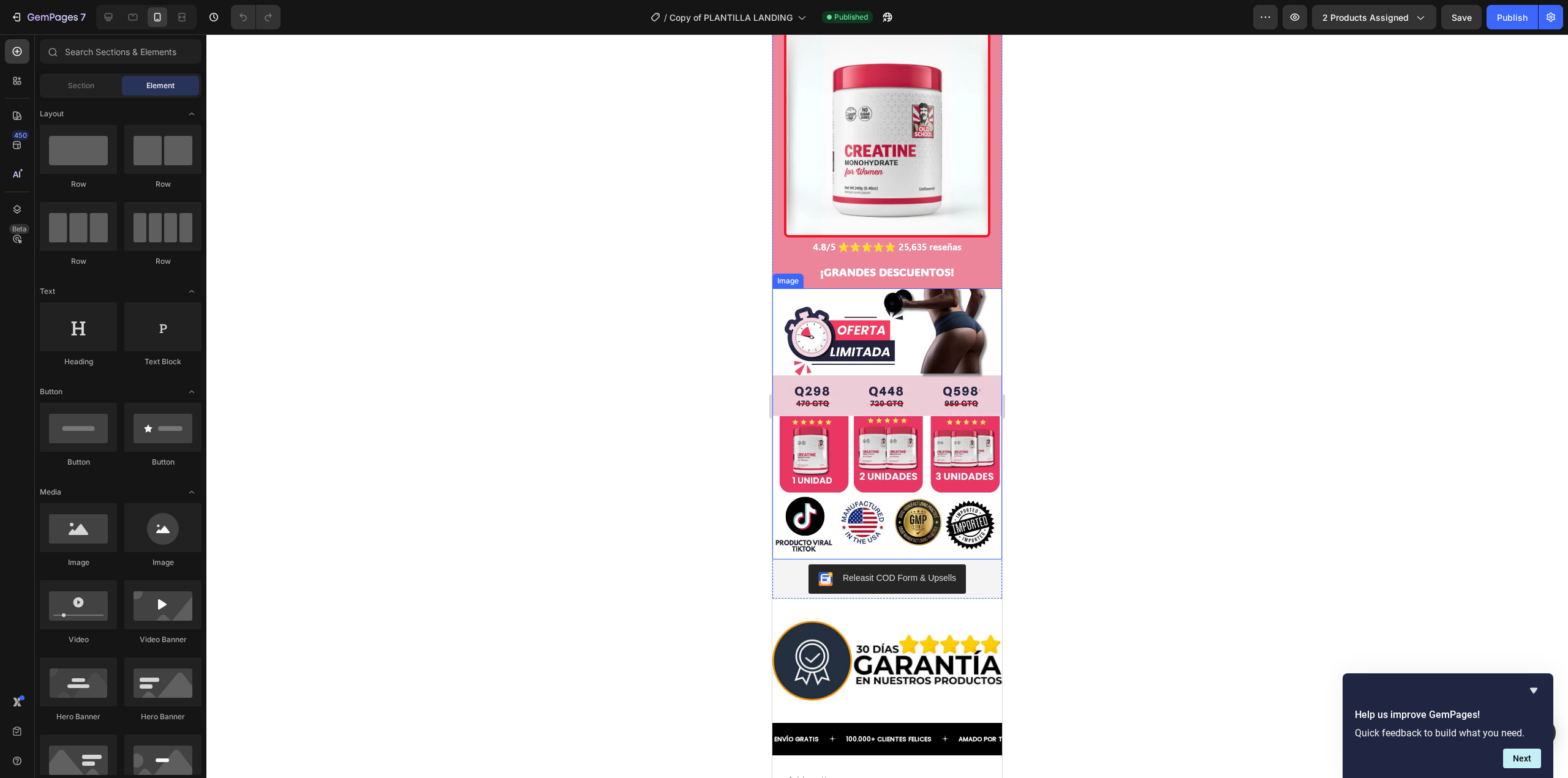
scroll to position [246, 0]
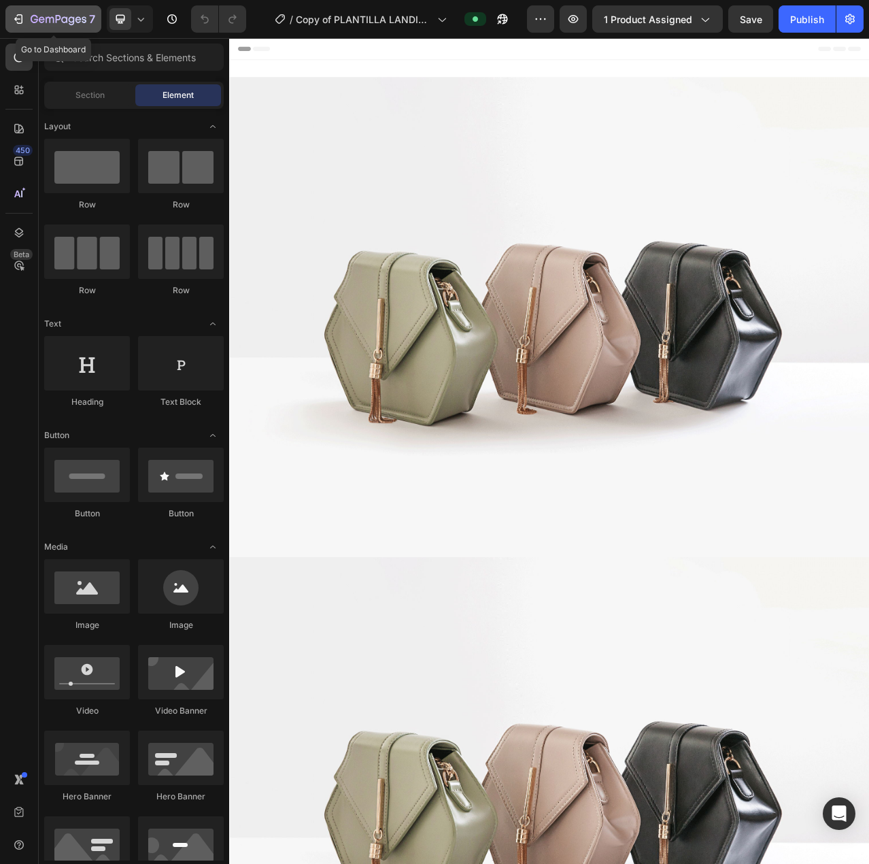
click at [24, 17] on icon "button" at bounding box center [19, 19] width 14 height 14
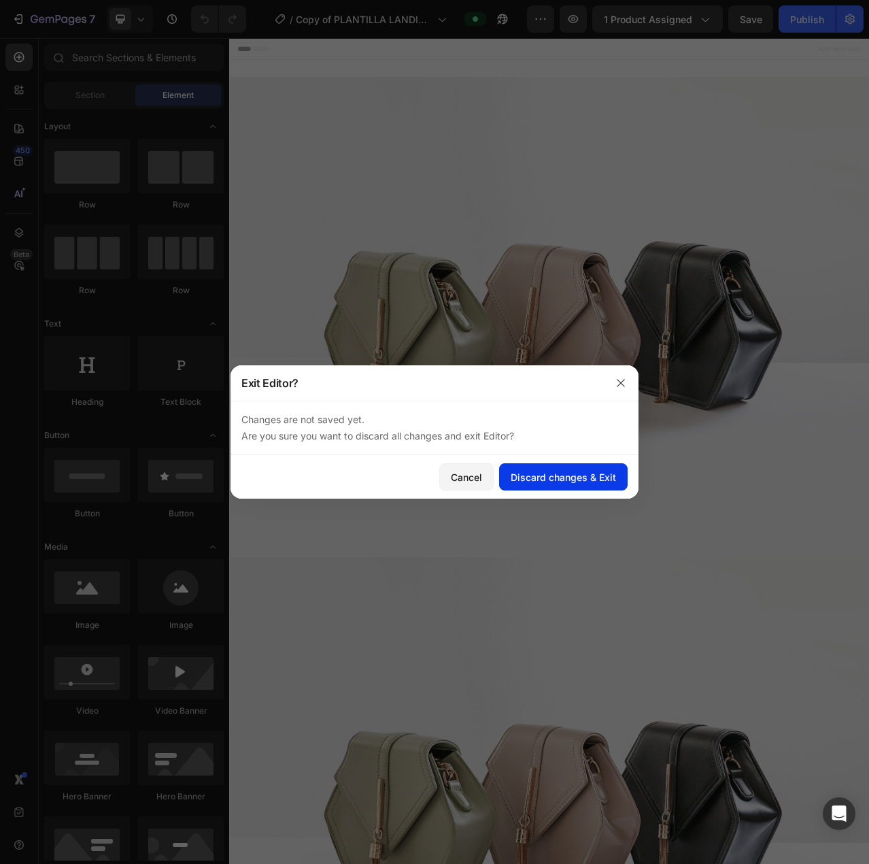
click at [541, 474] on div "Discard changes & Exit" at bounding box center [563, 477] width 105 height 14
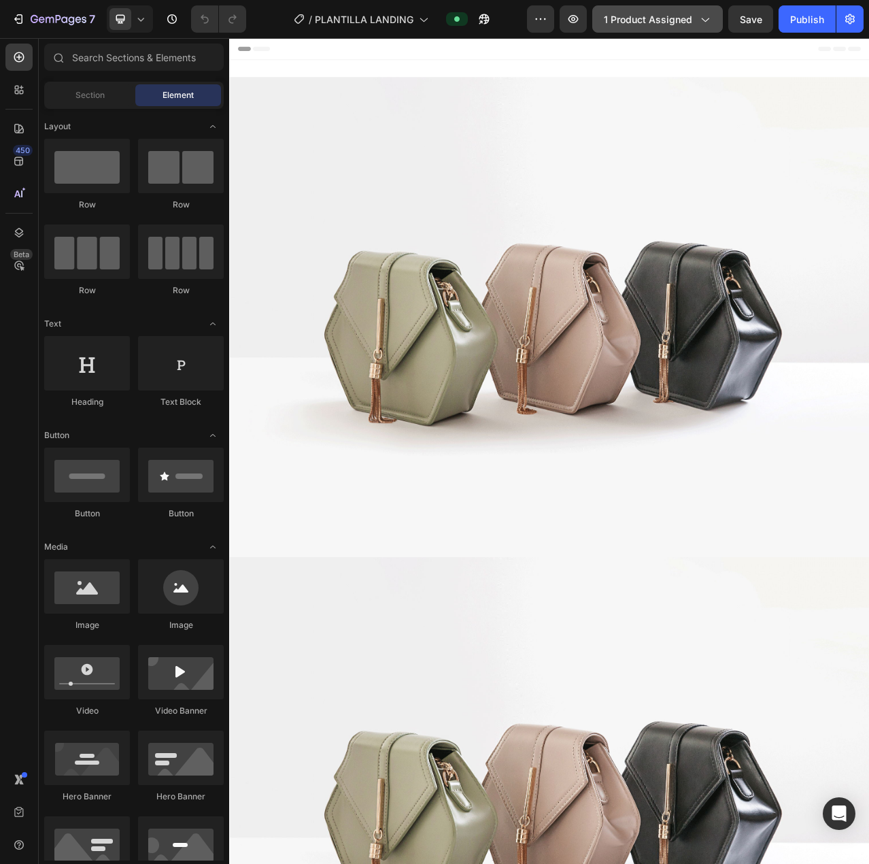
click at [667, 18] on span "1 product assigned" at bounding box center [648, 19] width 88 height 14
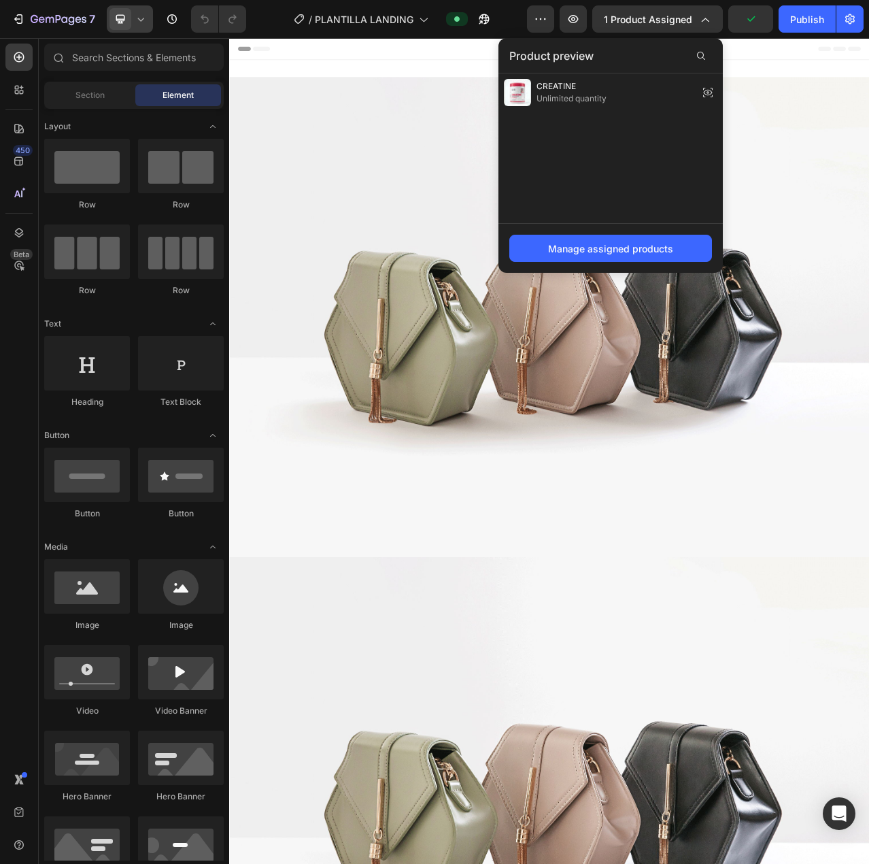
click at [137, 24] on icon at bounding box center [141, 19] width 14 height 14
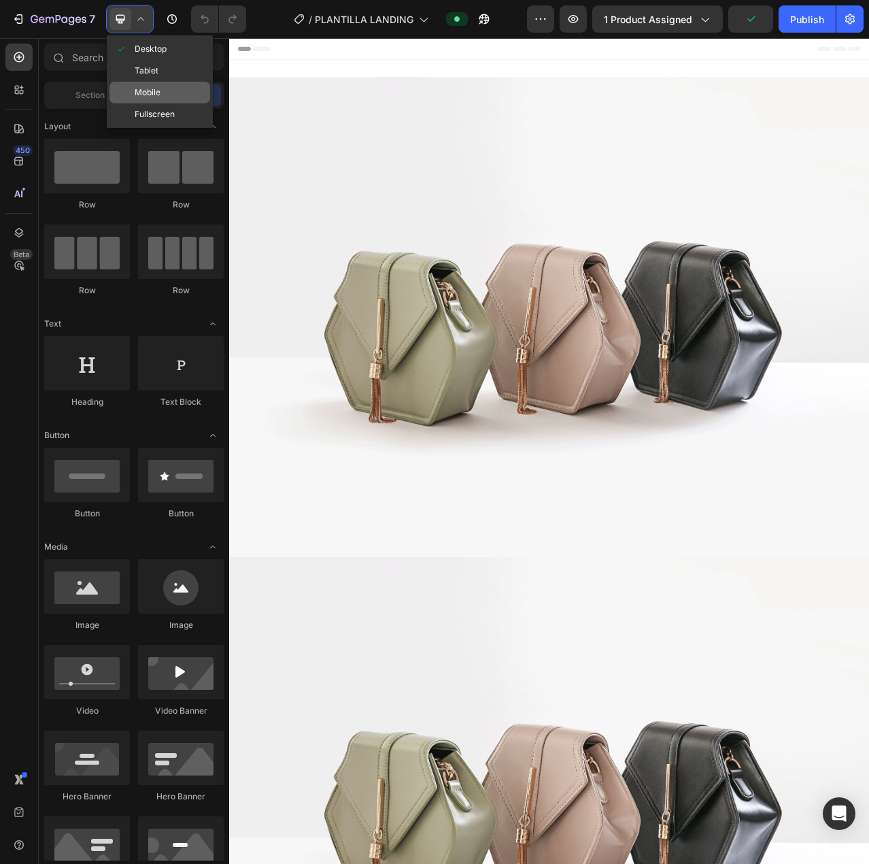
click at [155, 94] on span "Mobile" at bounding box center [148, 93] width 26 height 14
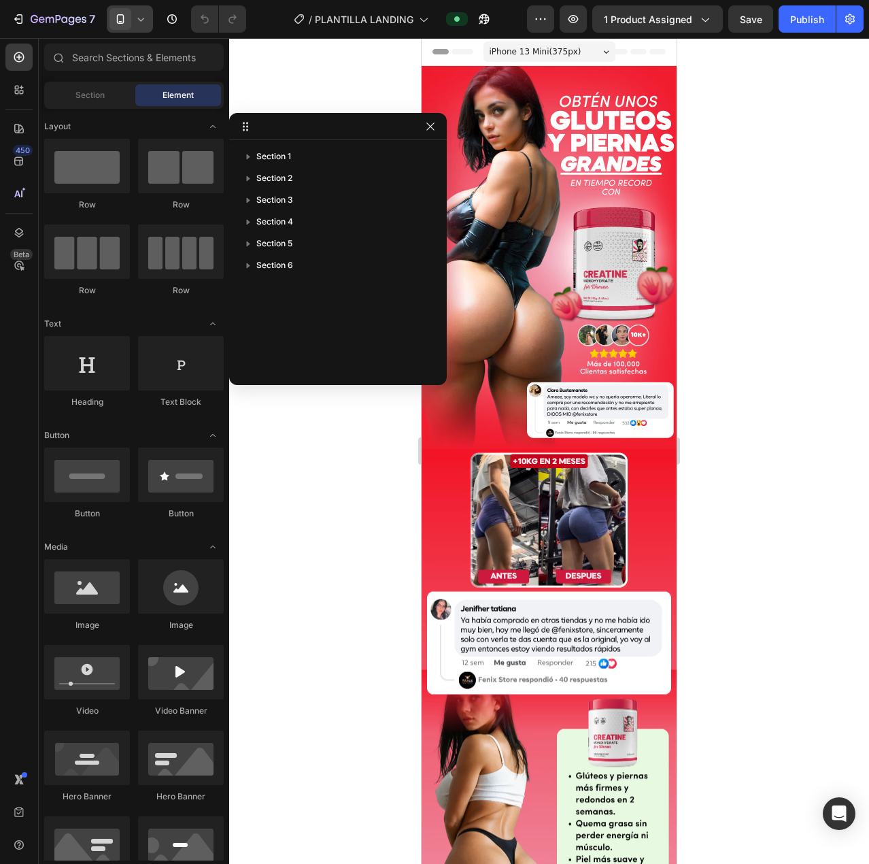
click at [846, 178] on div at bounding box center [549, 450] width 640 height 825
click at [670, 22] on span "1 product assigned" at bounding box center [648, 19] width 88 height 14
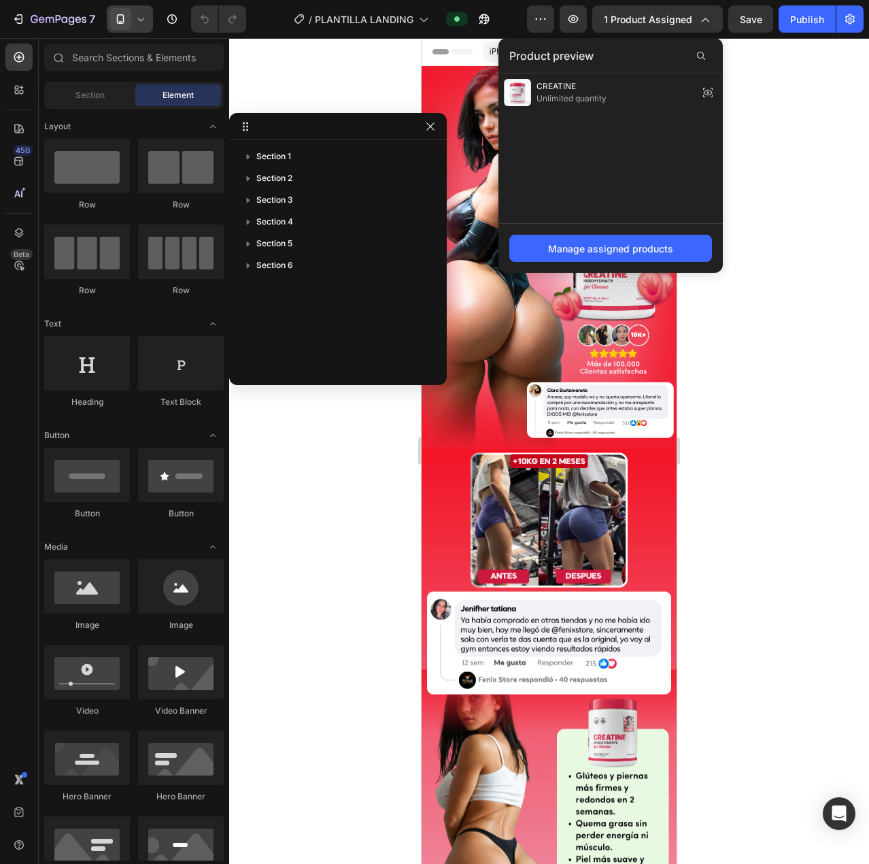
click at [379, 82] on div at bounding box center [549, 450] width 640 height 825
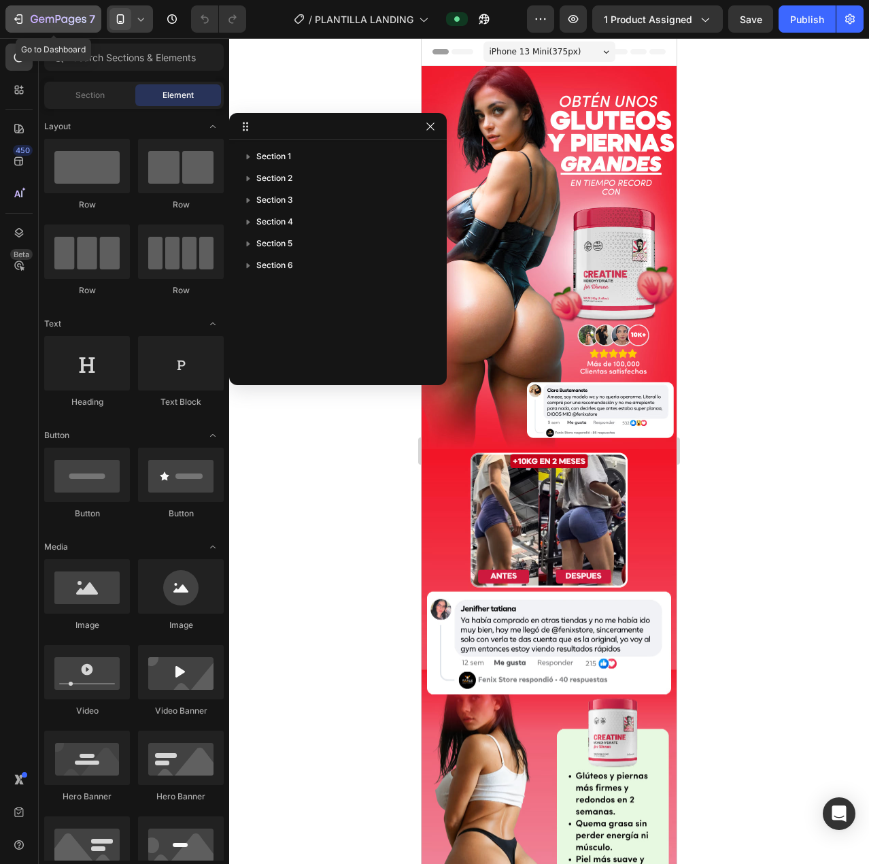
click at [70, 11] on div "7" at bounding box center [63, 19] width 65 height 16
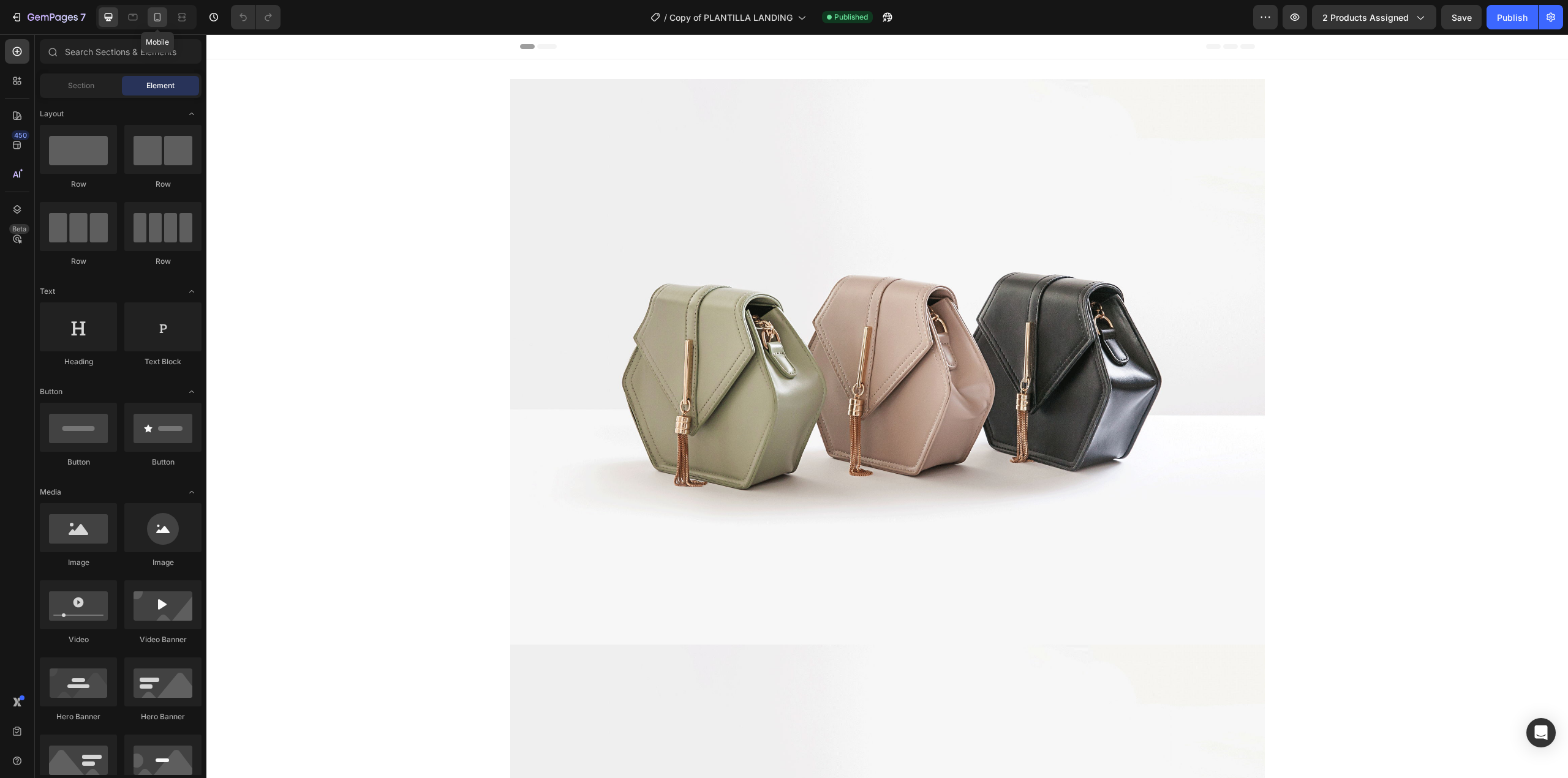
click at [156, 20] on icon at bounding box center [158, 17] width 13 height 13
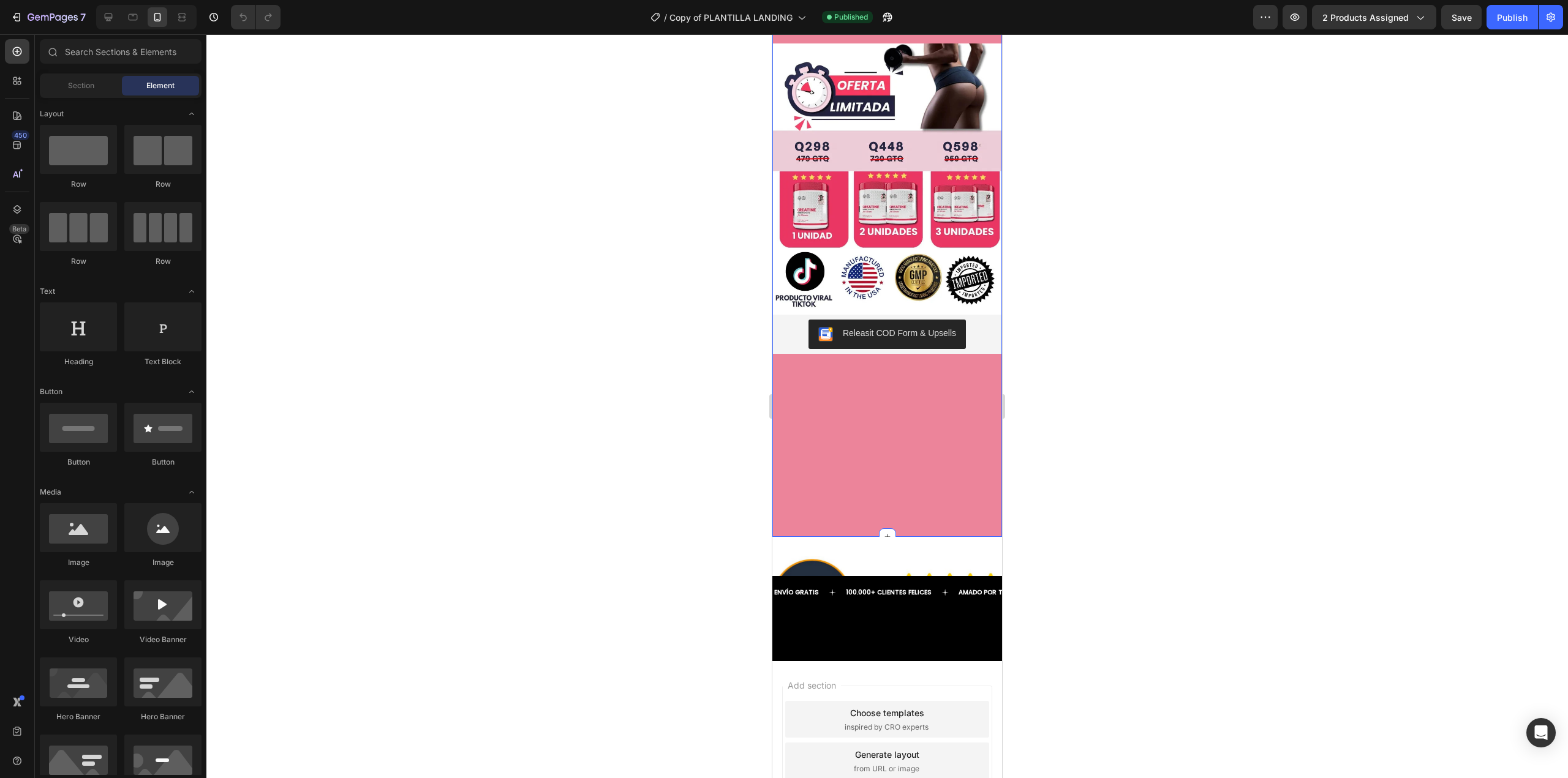
scroll to position [192, 0]
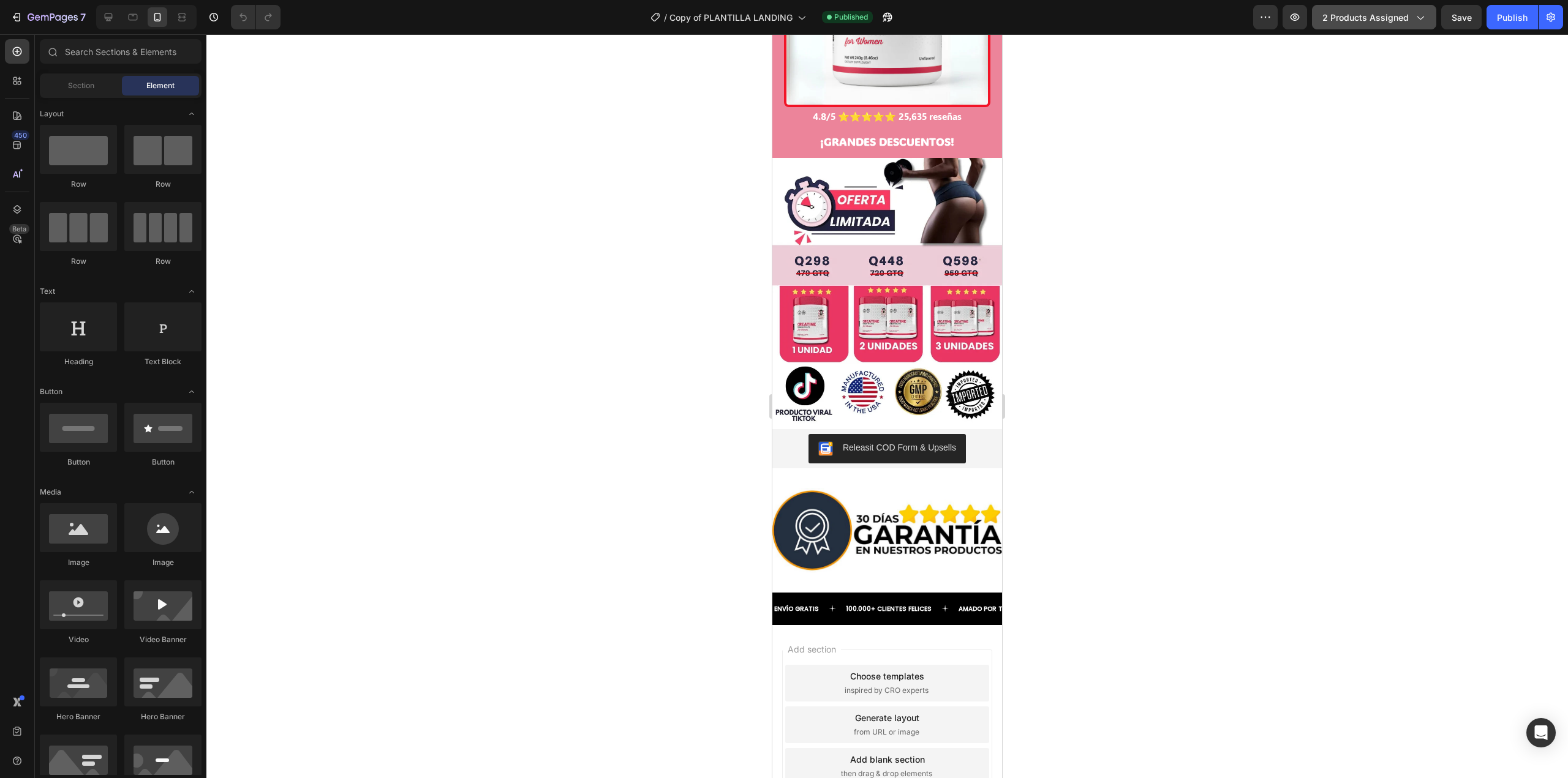
click at [1342, 18] on span "2 products assigned" at bounding box center [1365, 17] width 86 height 13
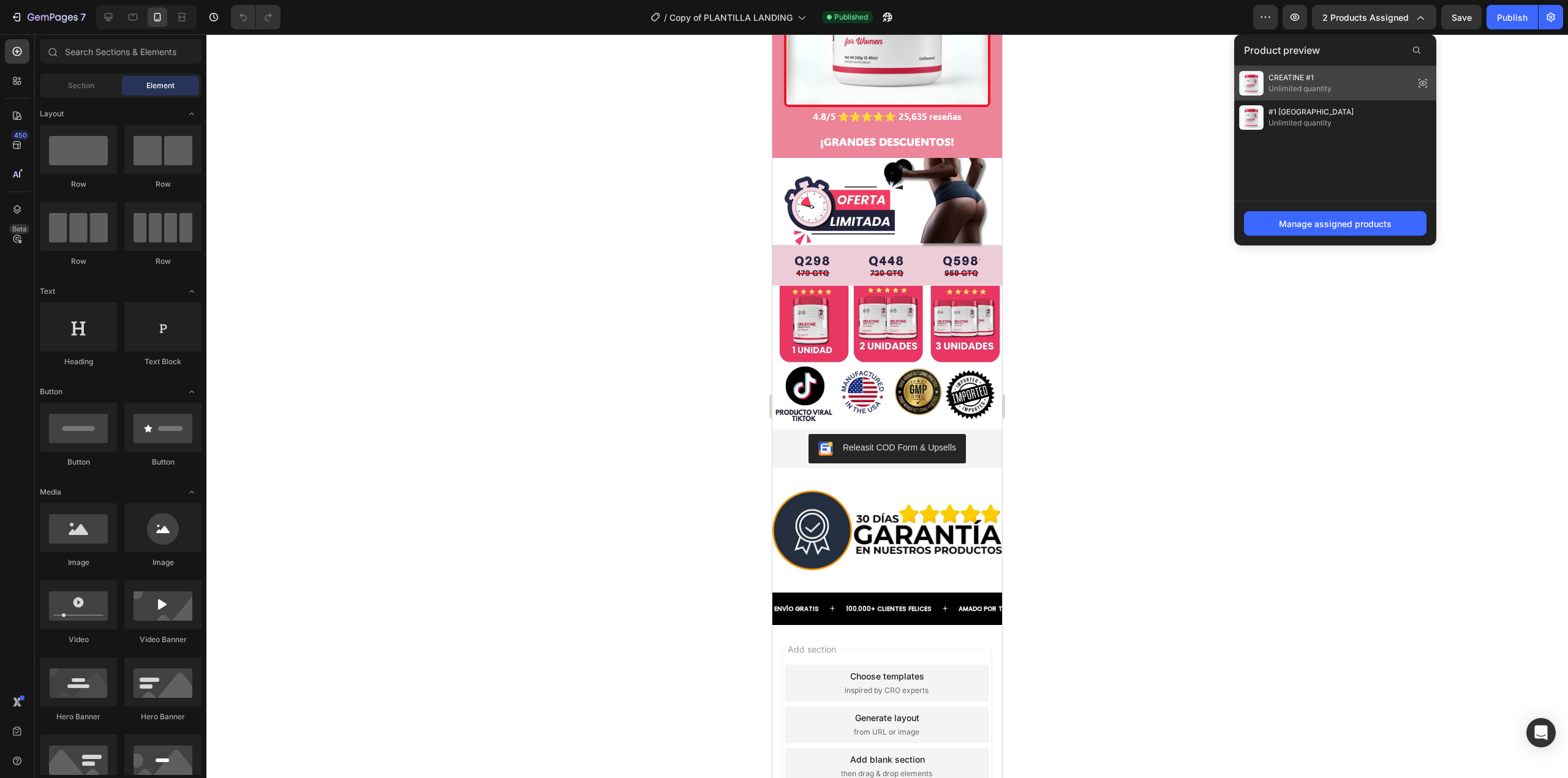
click at [1423, 83] on icon at bounding box center [1422, 83] width 17 height 17
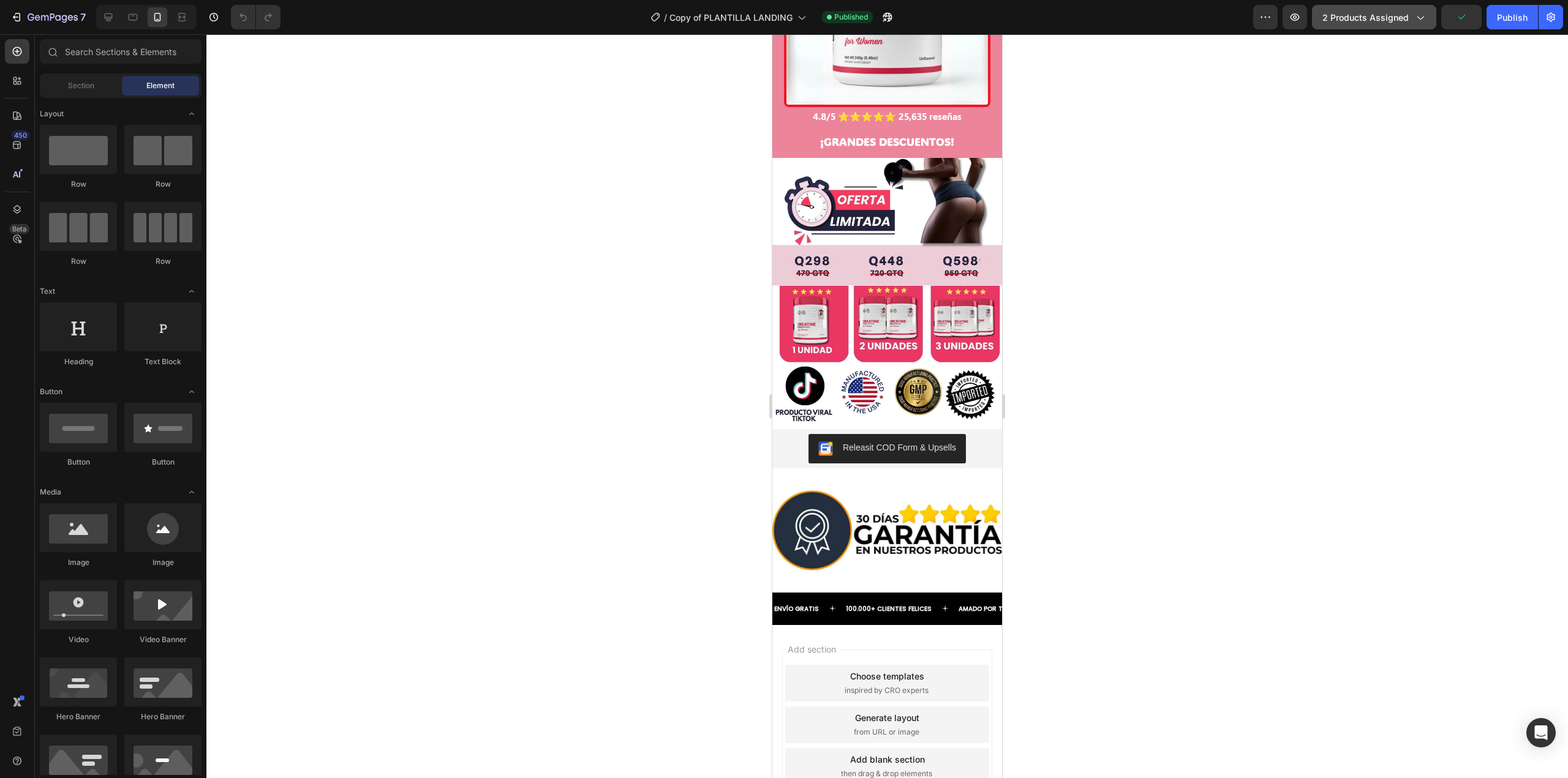
click at [1404, 15] on span "2 products assigned" at bounding box center [1365, 17] width 86 height 13
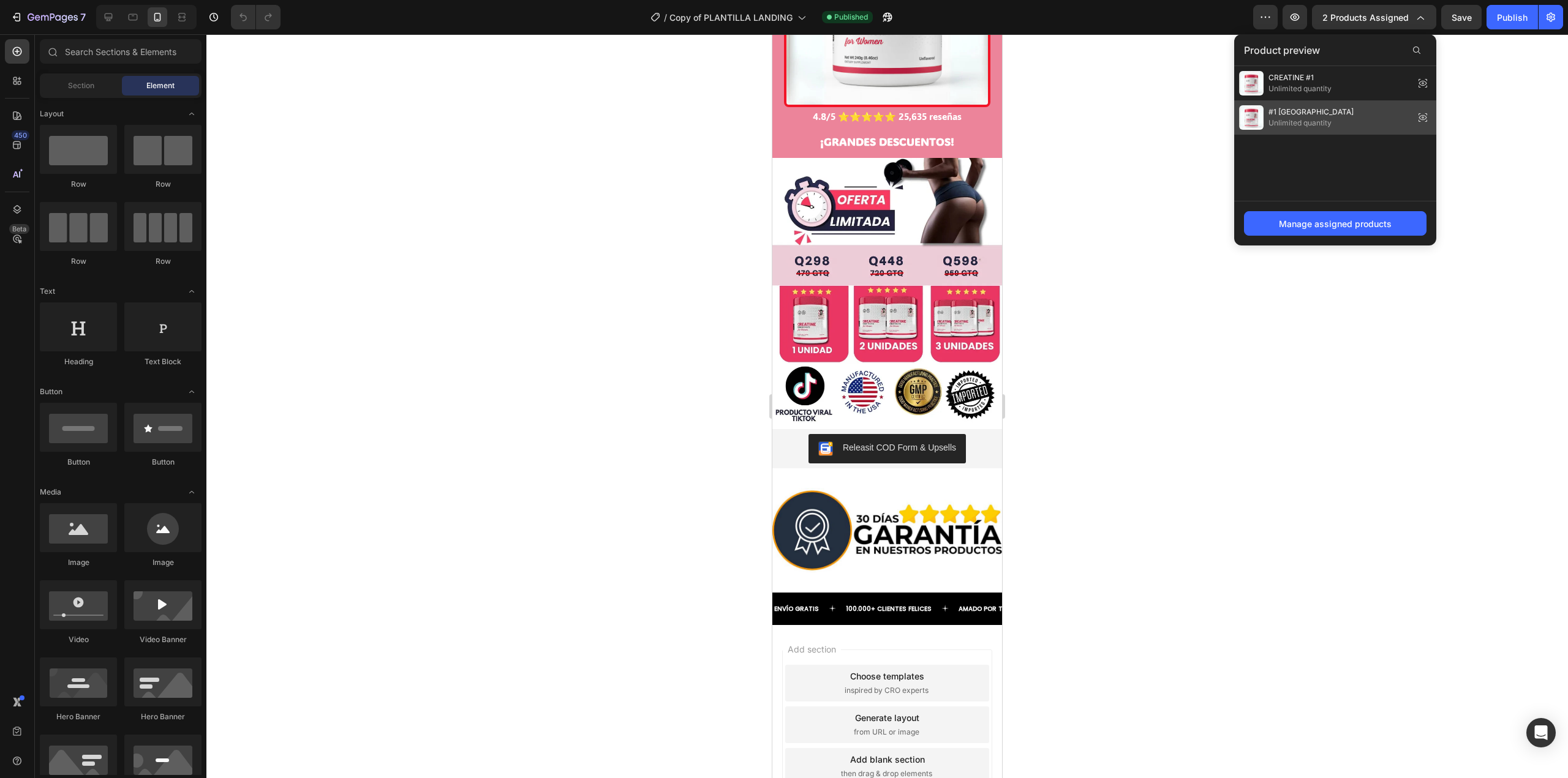
click at [1417, 111] on icon at bounding box center [1422, 117] width 17 height 17
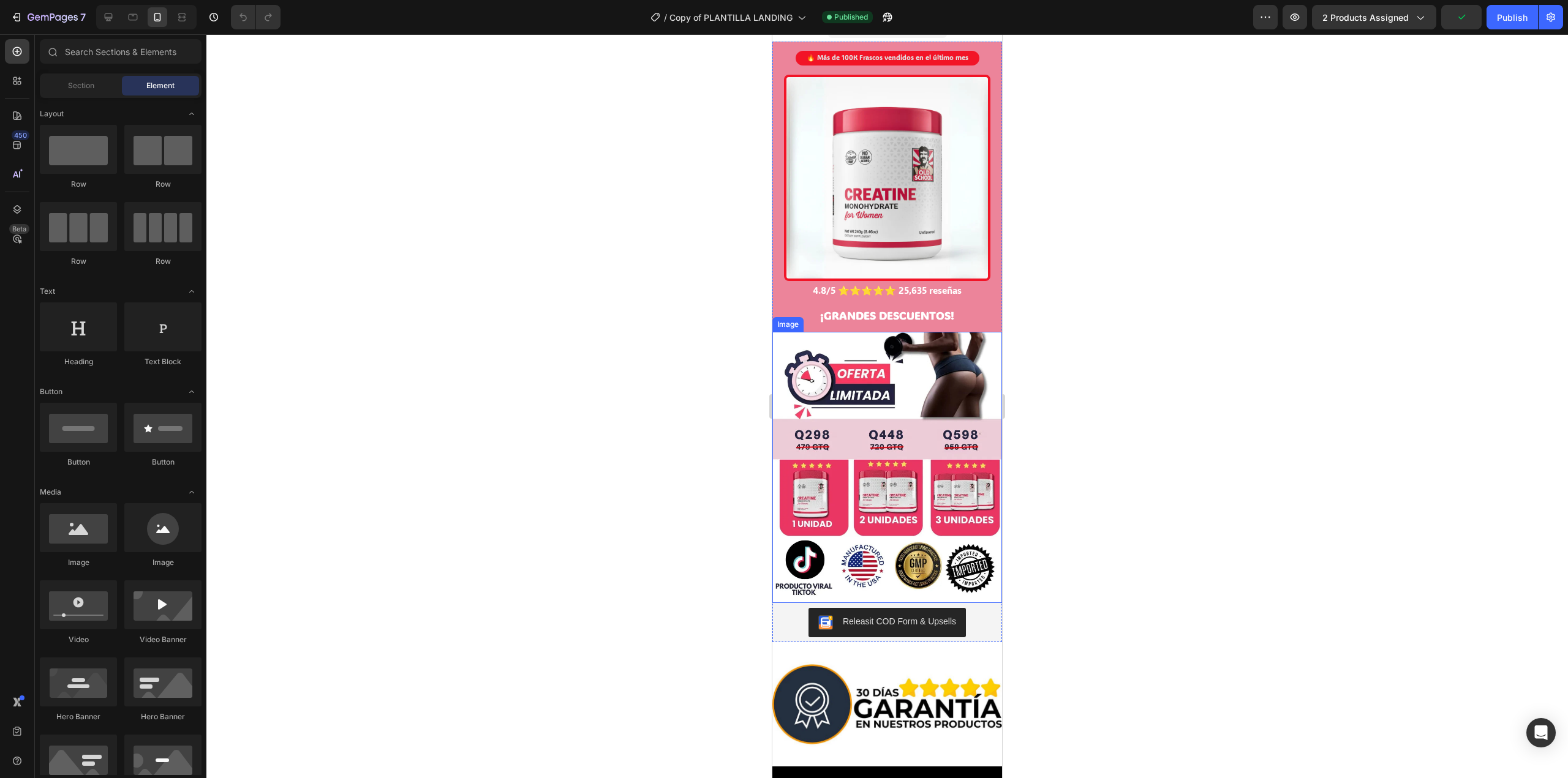
scroll to position [0, 0]
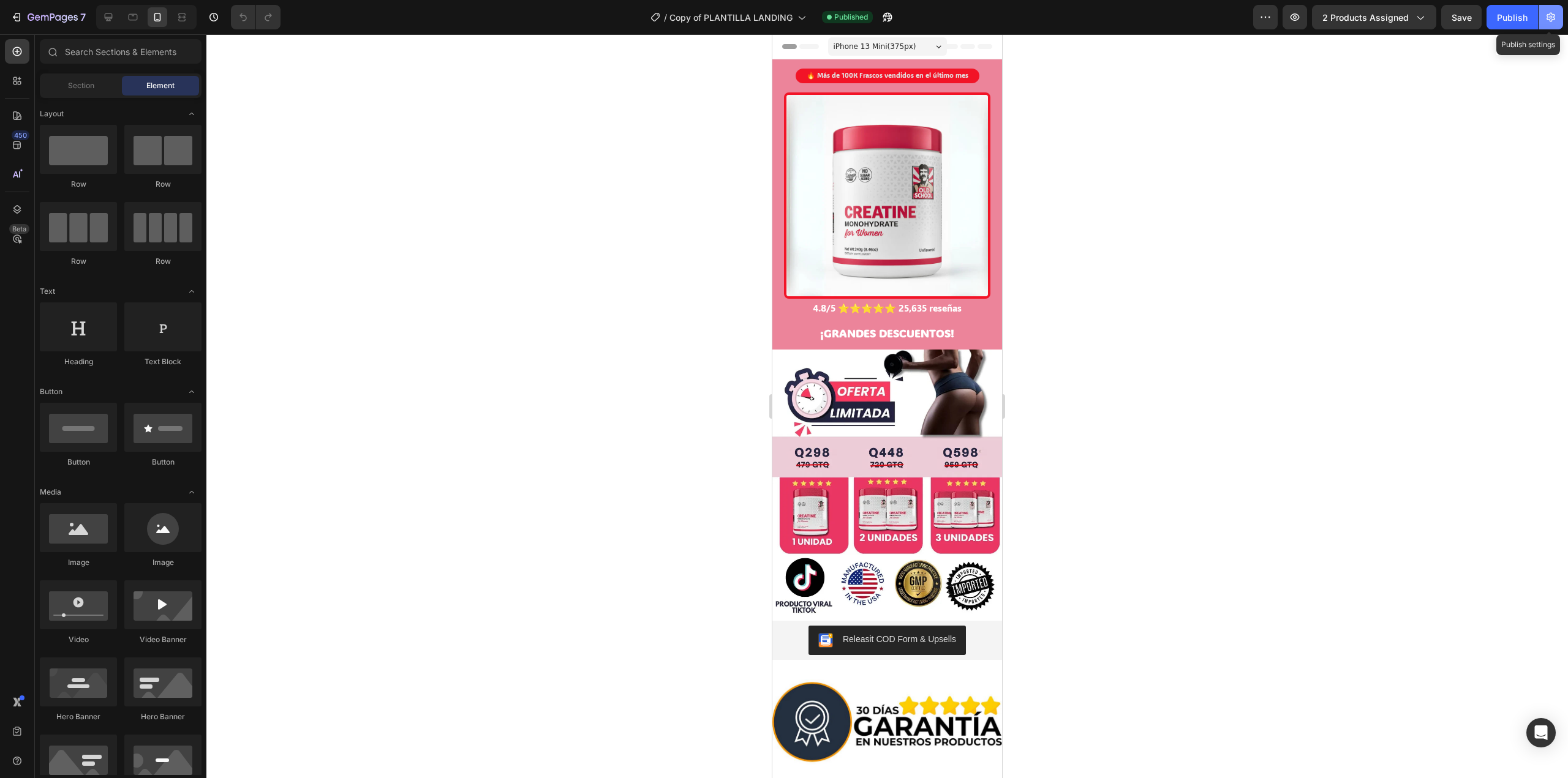
click at [1558, 17] on button "button" at bounding box center [1550, 16] width 24 height 24
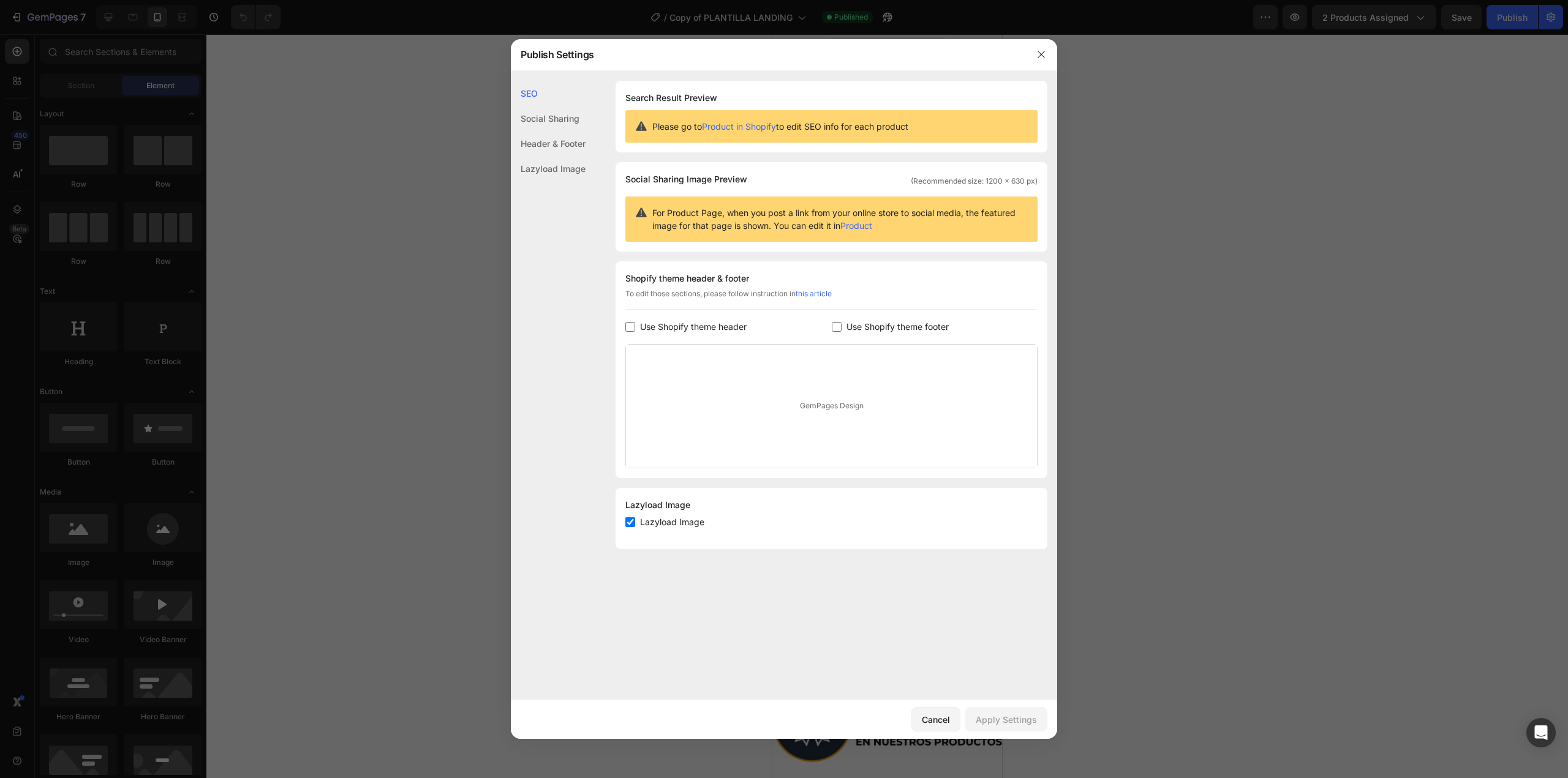
click at [1258, 249] on div at bounding box center [784, 389] width 1568 height 778
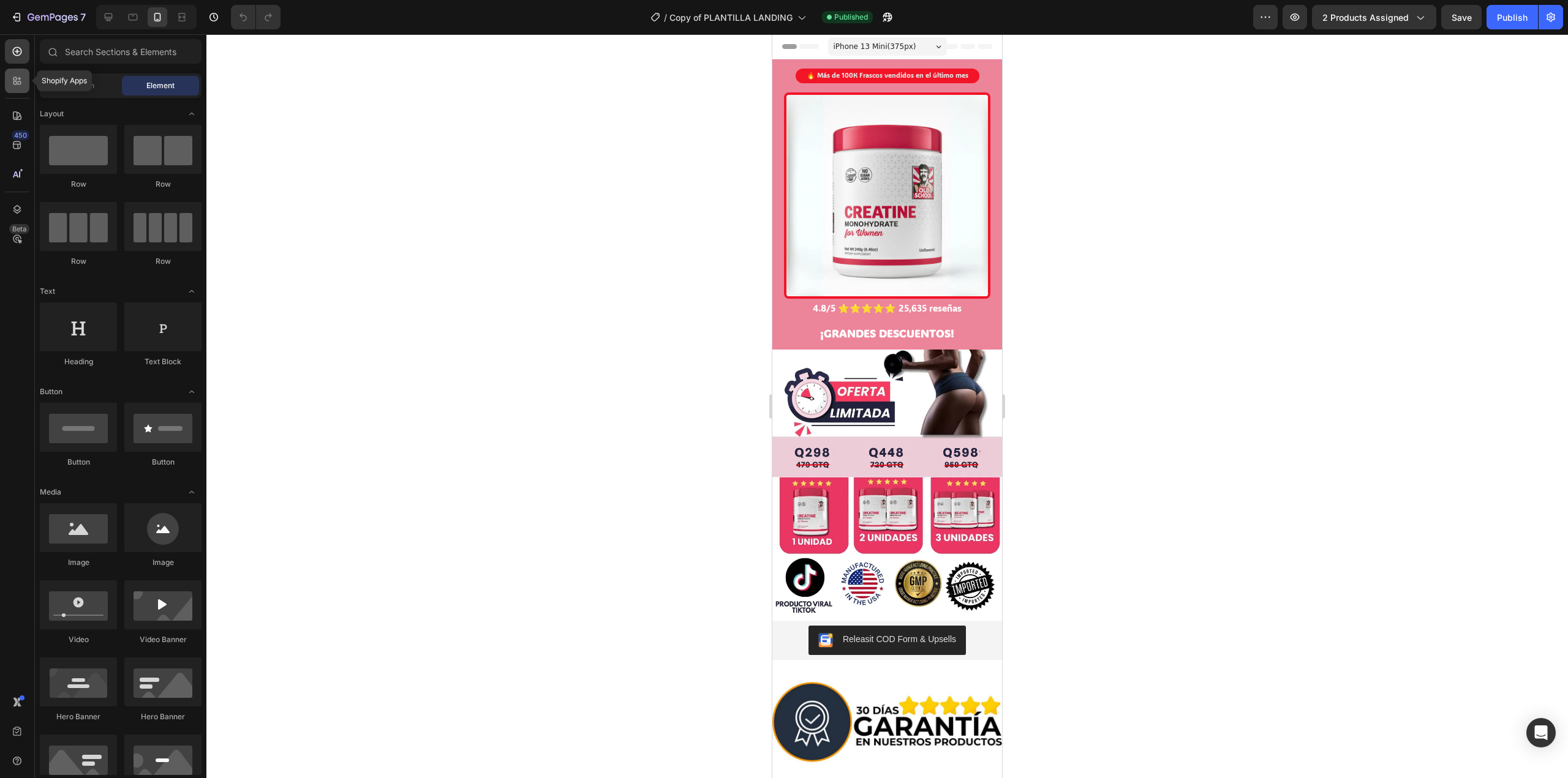
click at [12, 77] on icon at bounding box center [17, 81] width 13 height 13
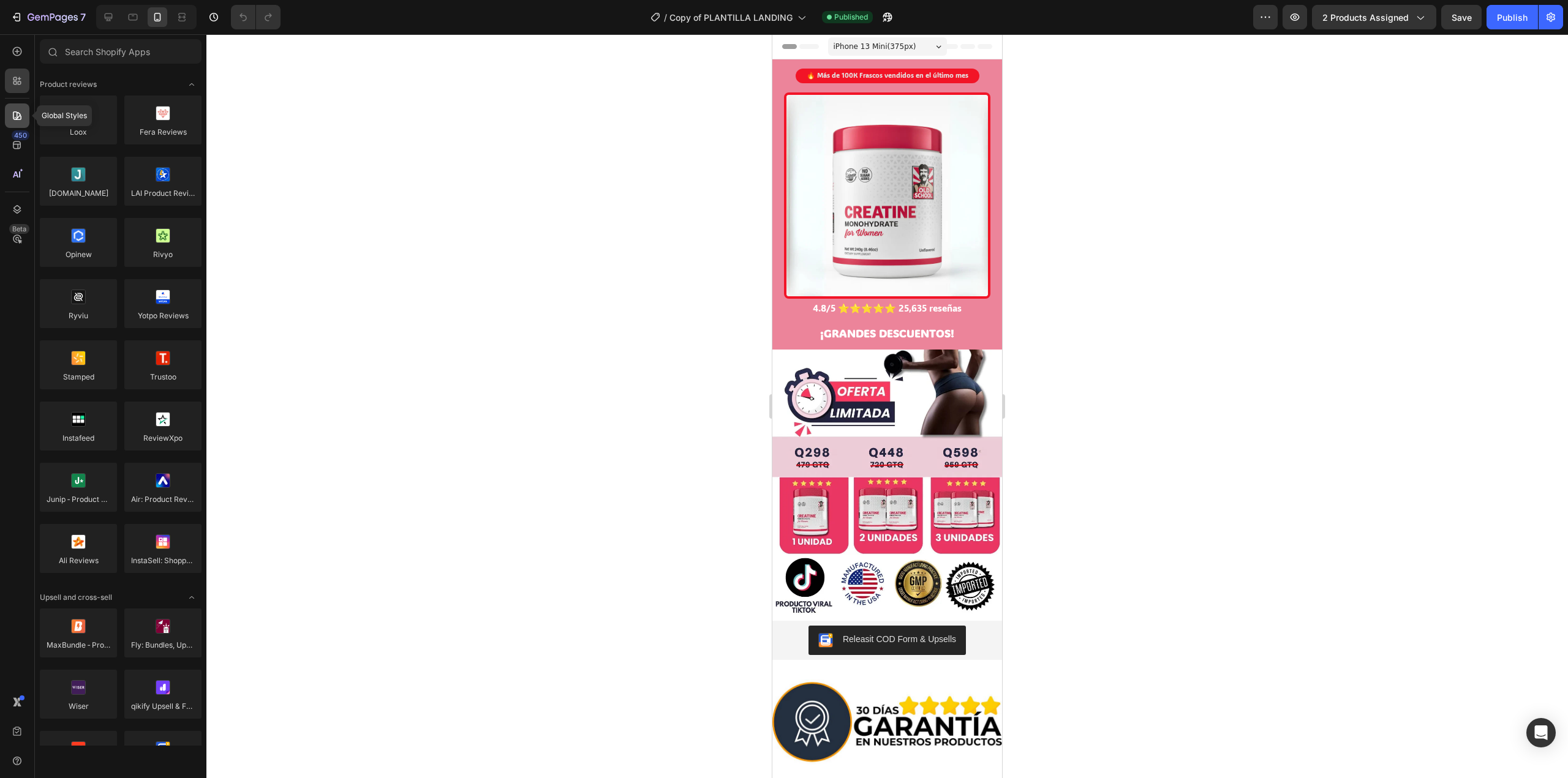
click at [22, 123] on div at bounding box center [16, 115] width 24 height 24
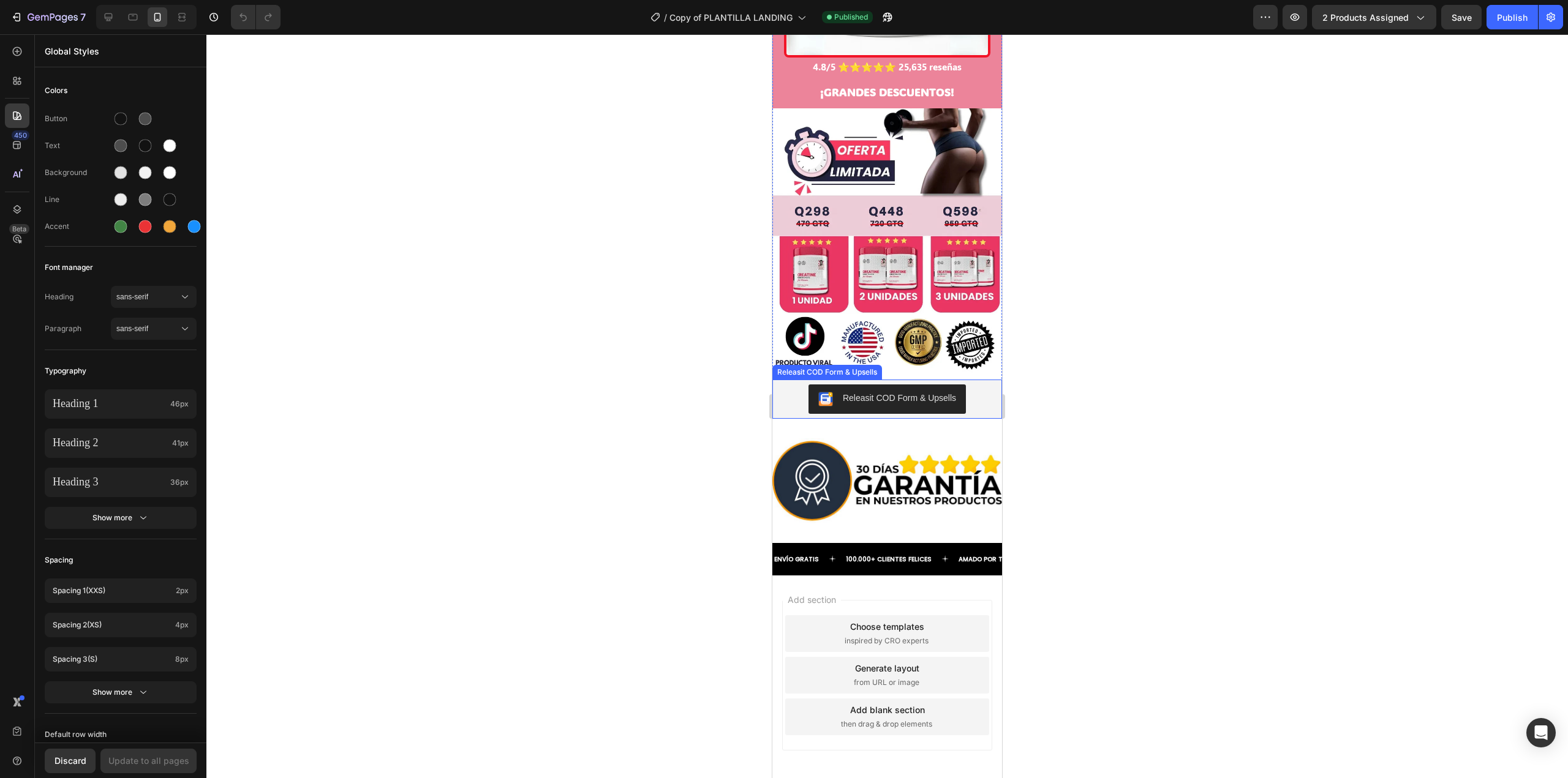
scroll to position [246, 0]
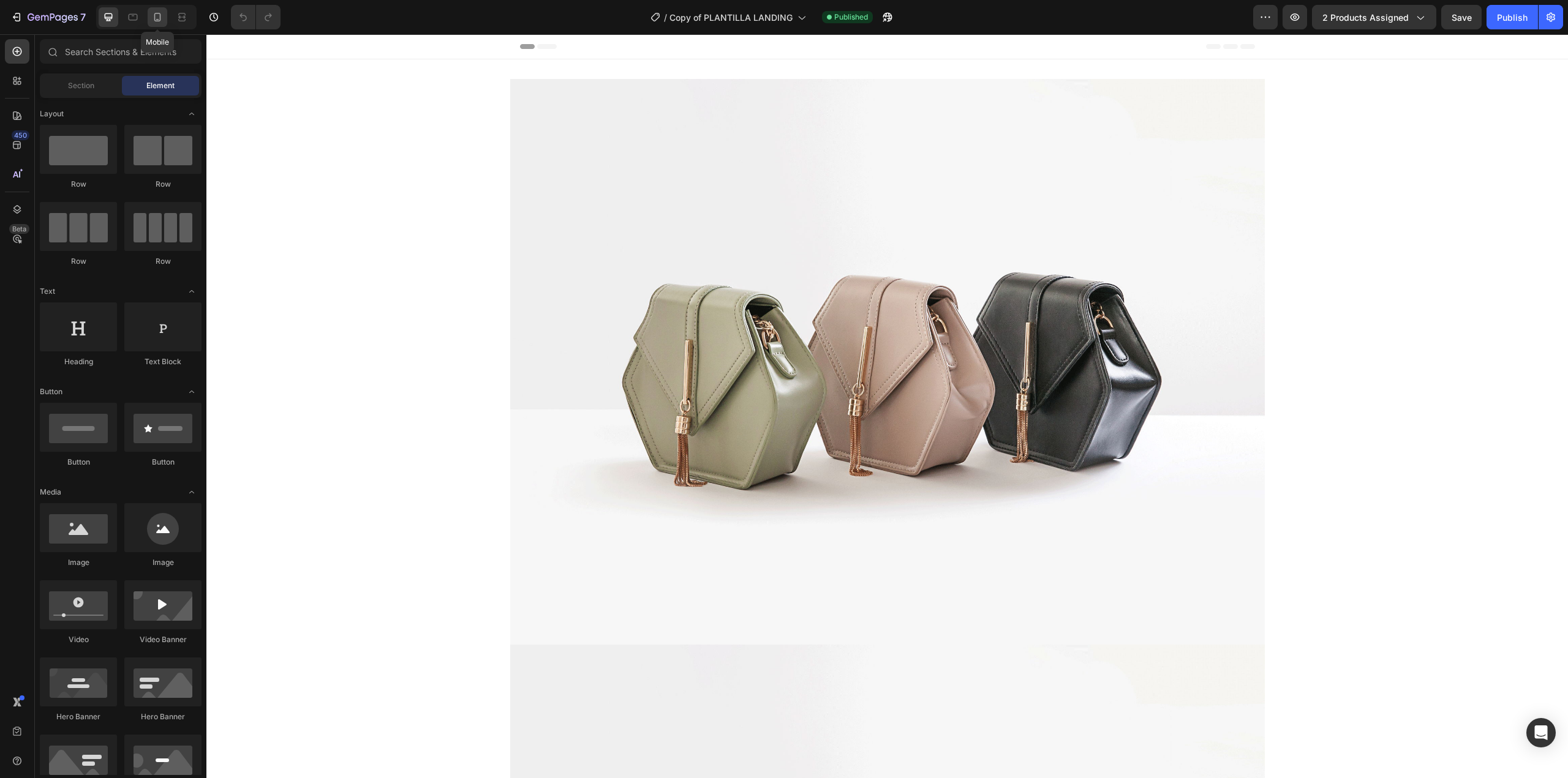
click at [153, 20] on icon at bounding box center [158, 17] width 13 height 13
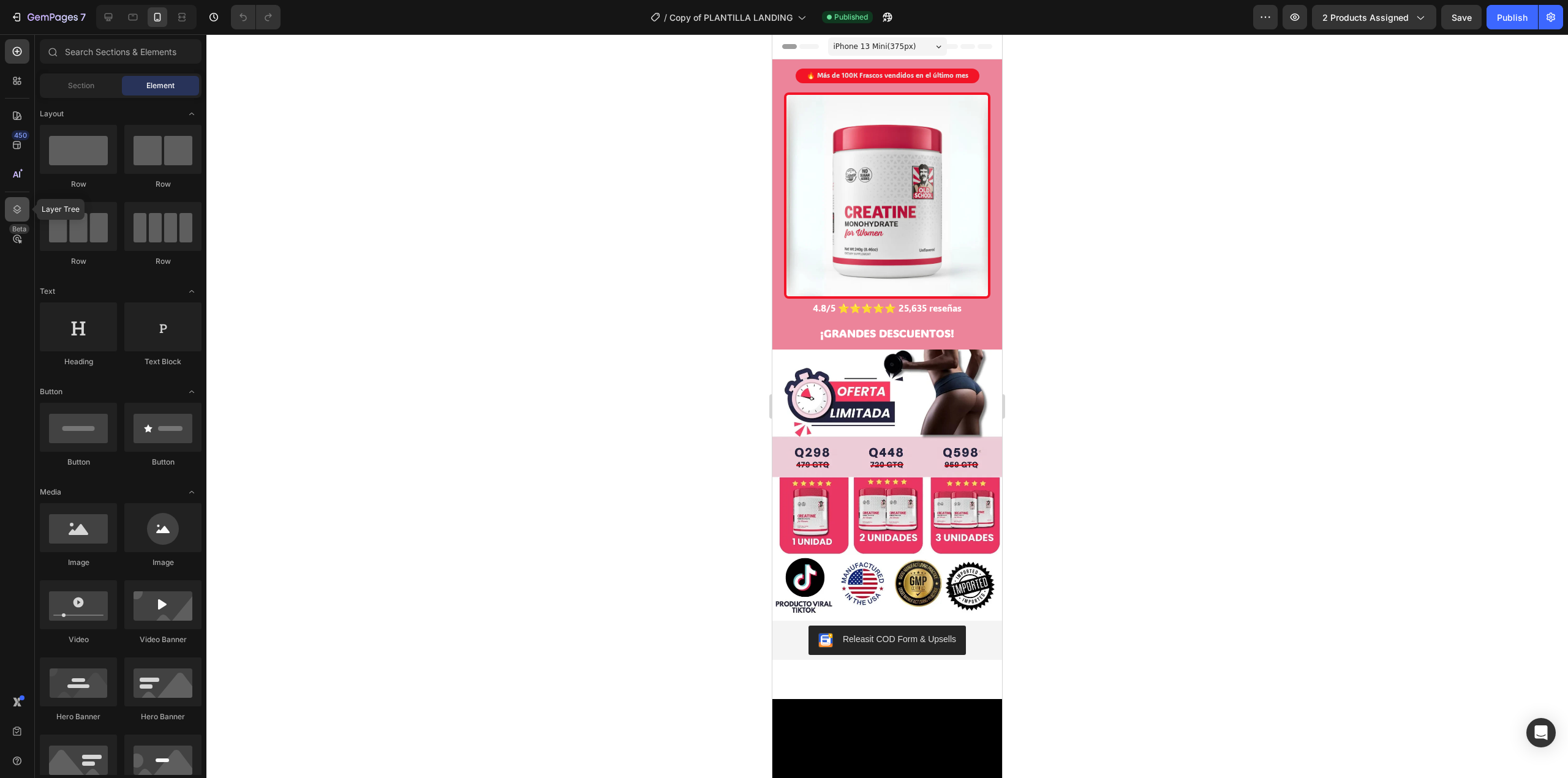
click at [18, 200] on div at bounding box center [16, 209] width 24 height 24
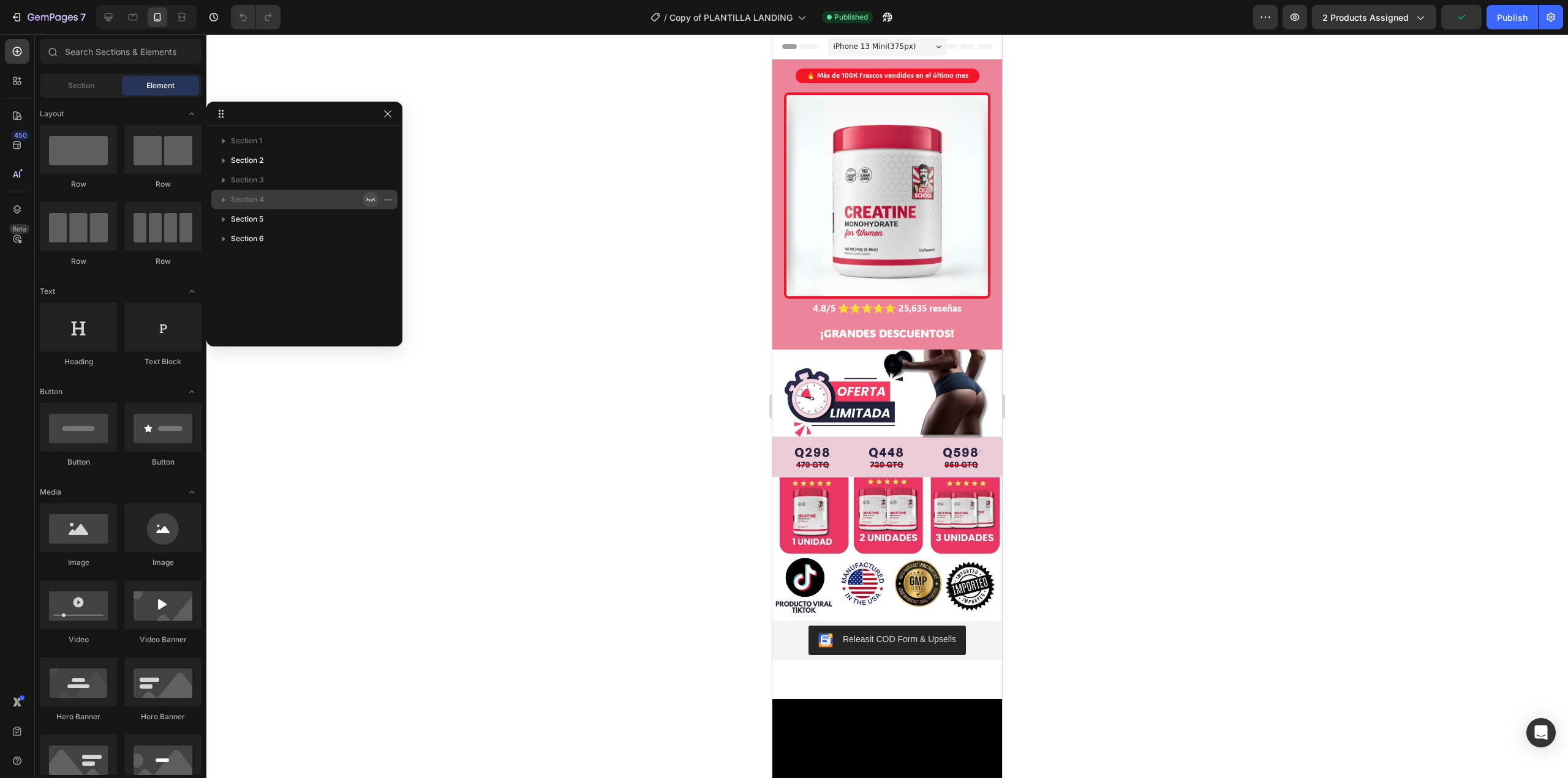
click at [370, 203] on icon "button" at bounding box center [370, 199] width 10 height 10
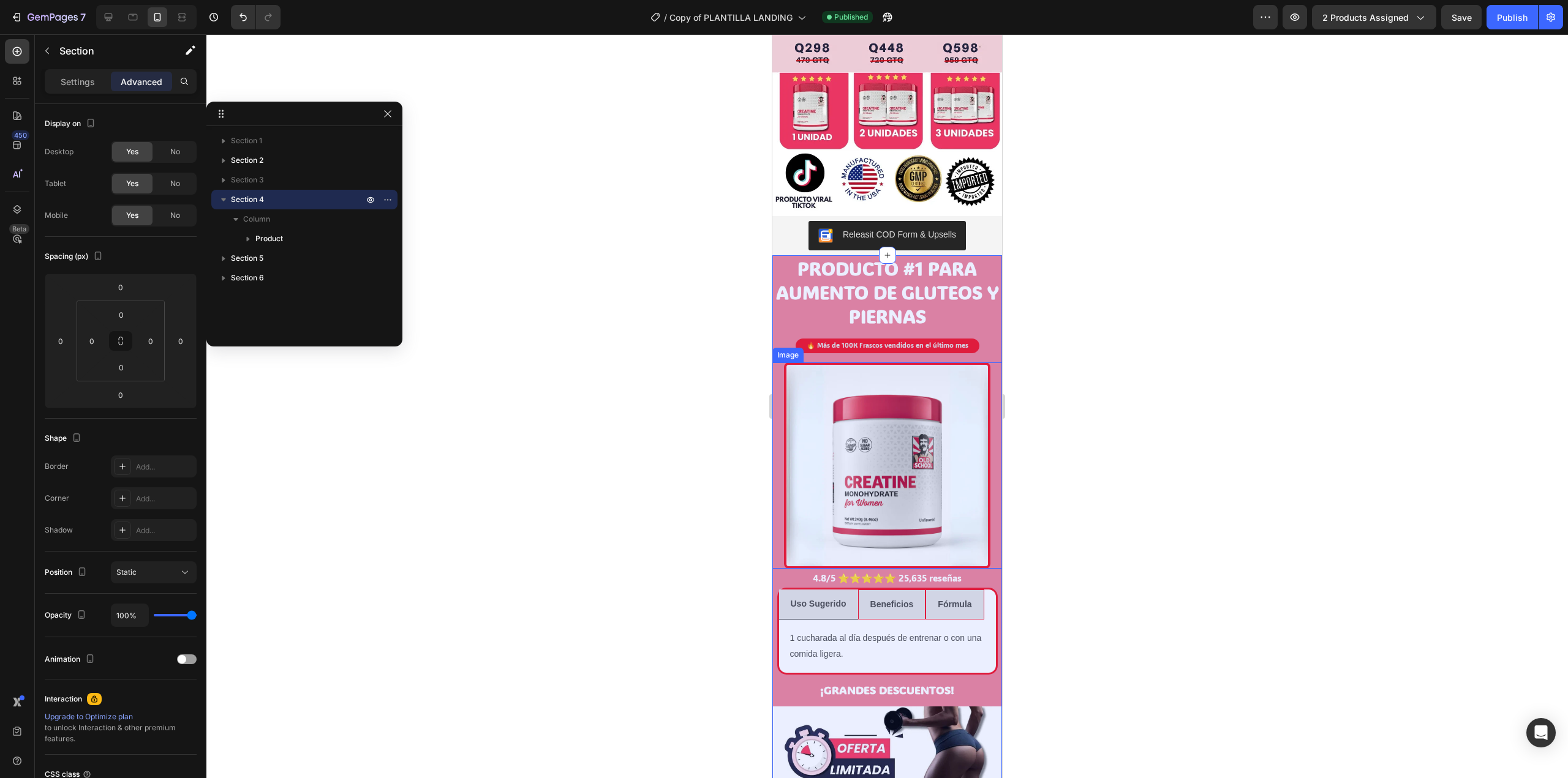
scroll to position [612, 0]
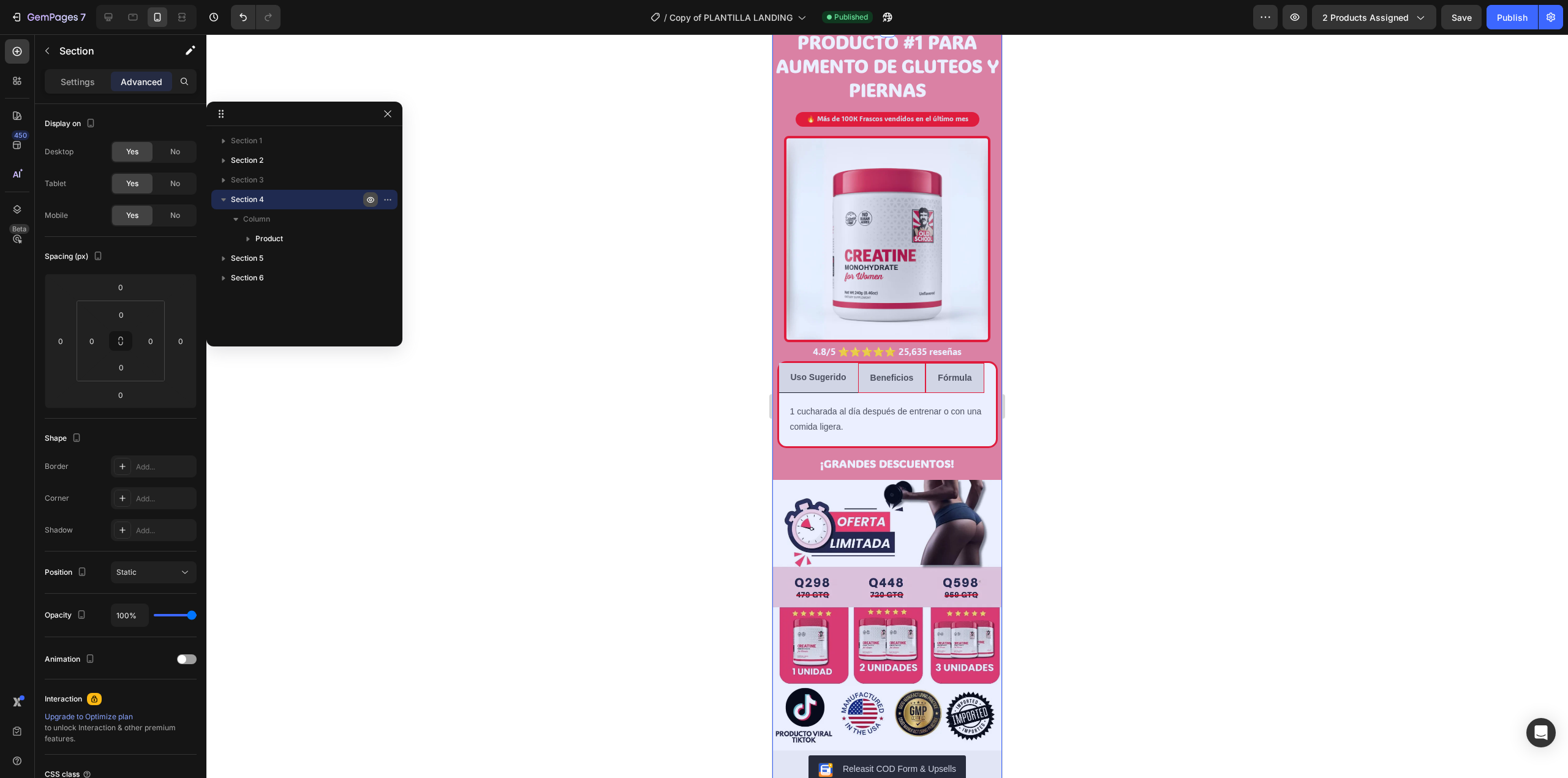
click at [368, 198] on icon "button" at bounding box center [370, 200] width 7 height 6
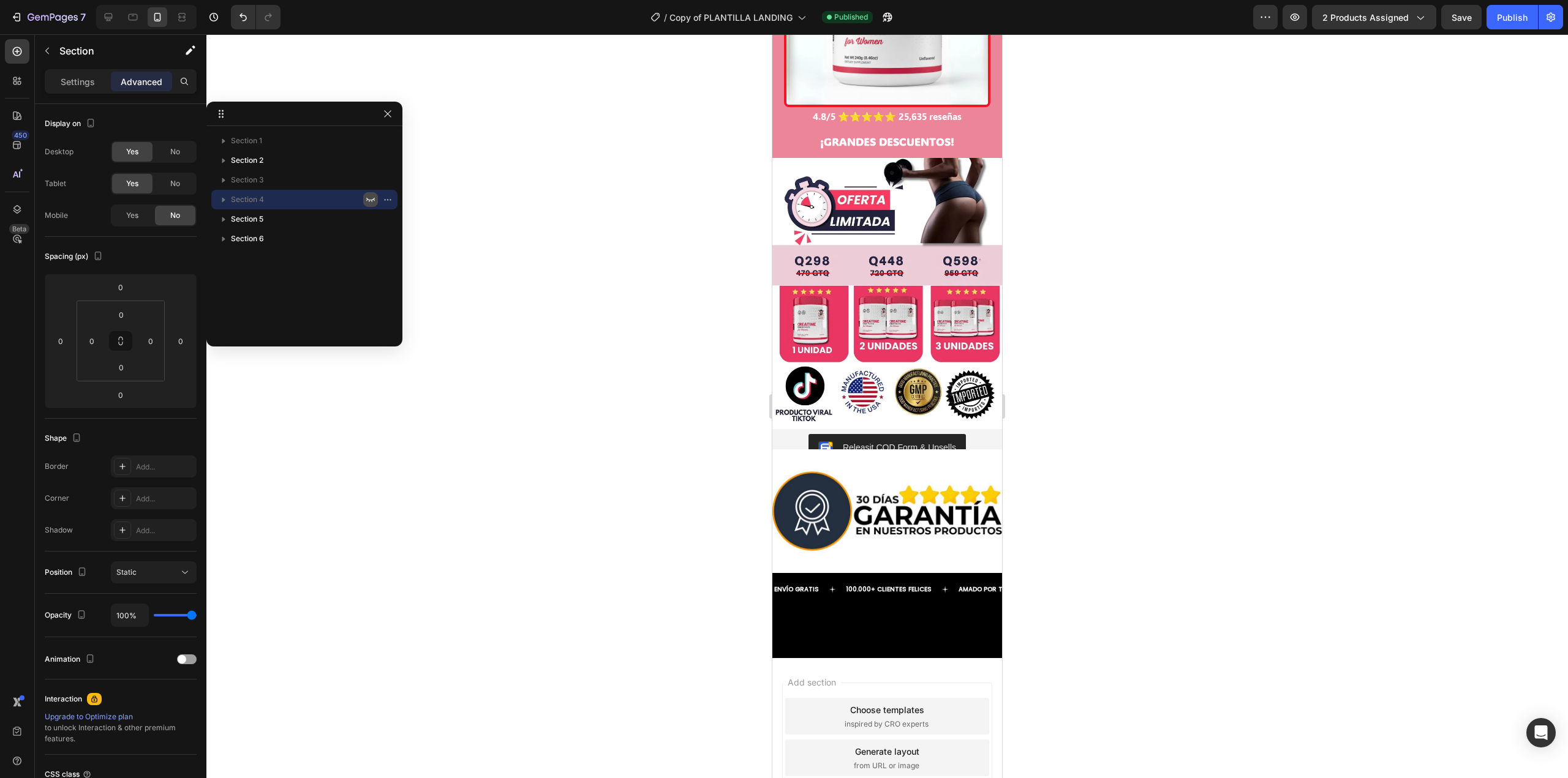
click at [368, 203] on icon "button" at bounding box center [370, 199] width 10 height 10
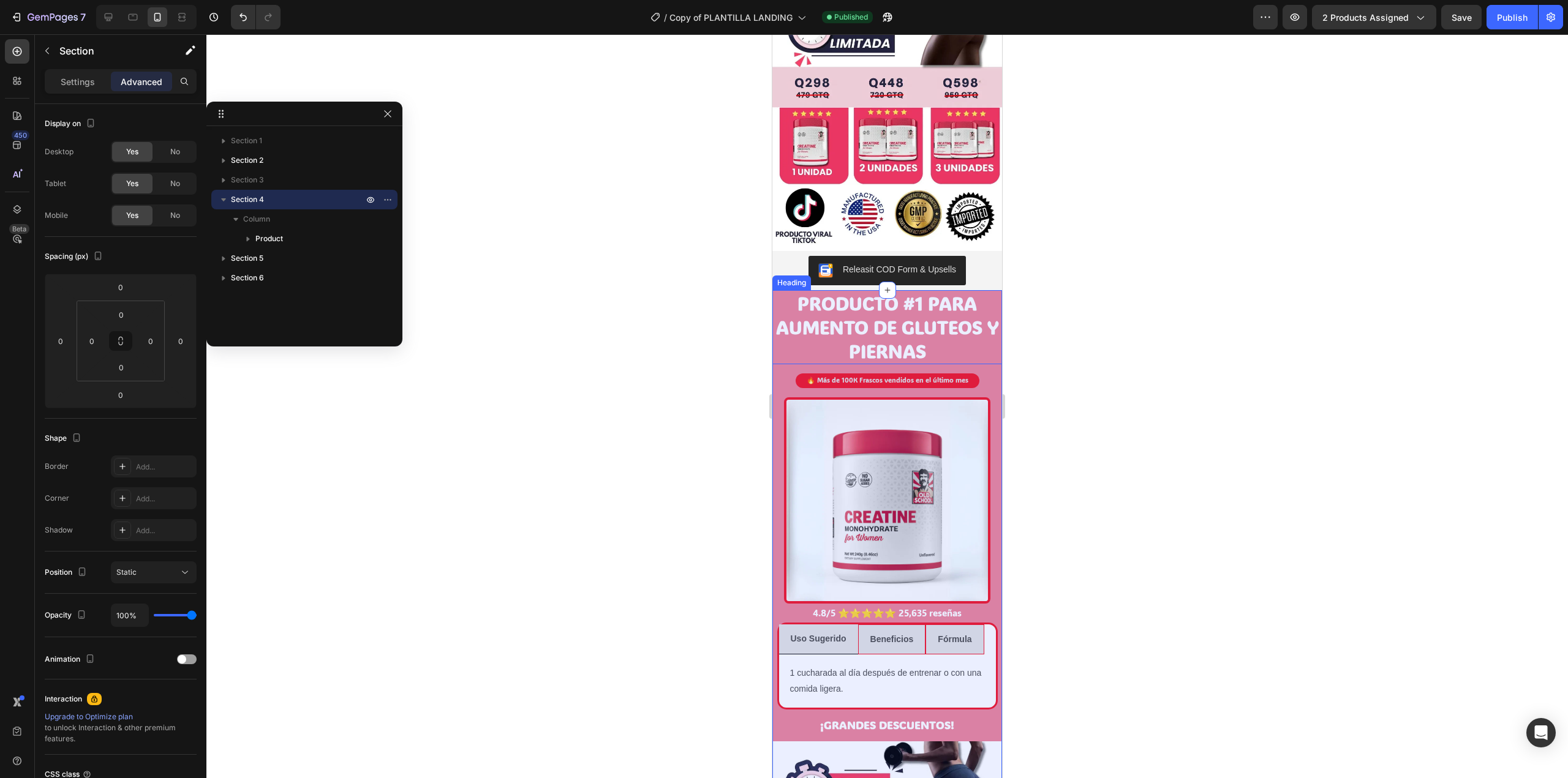
scroll to position [498, 0]
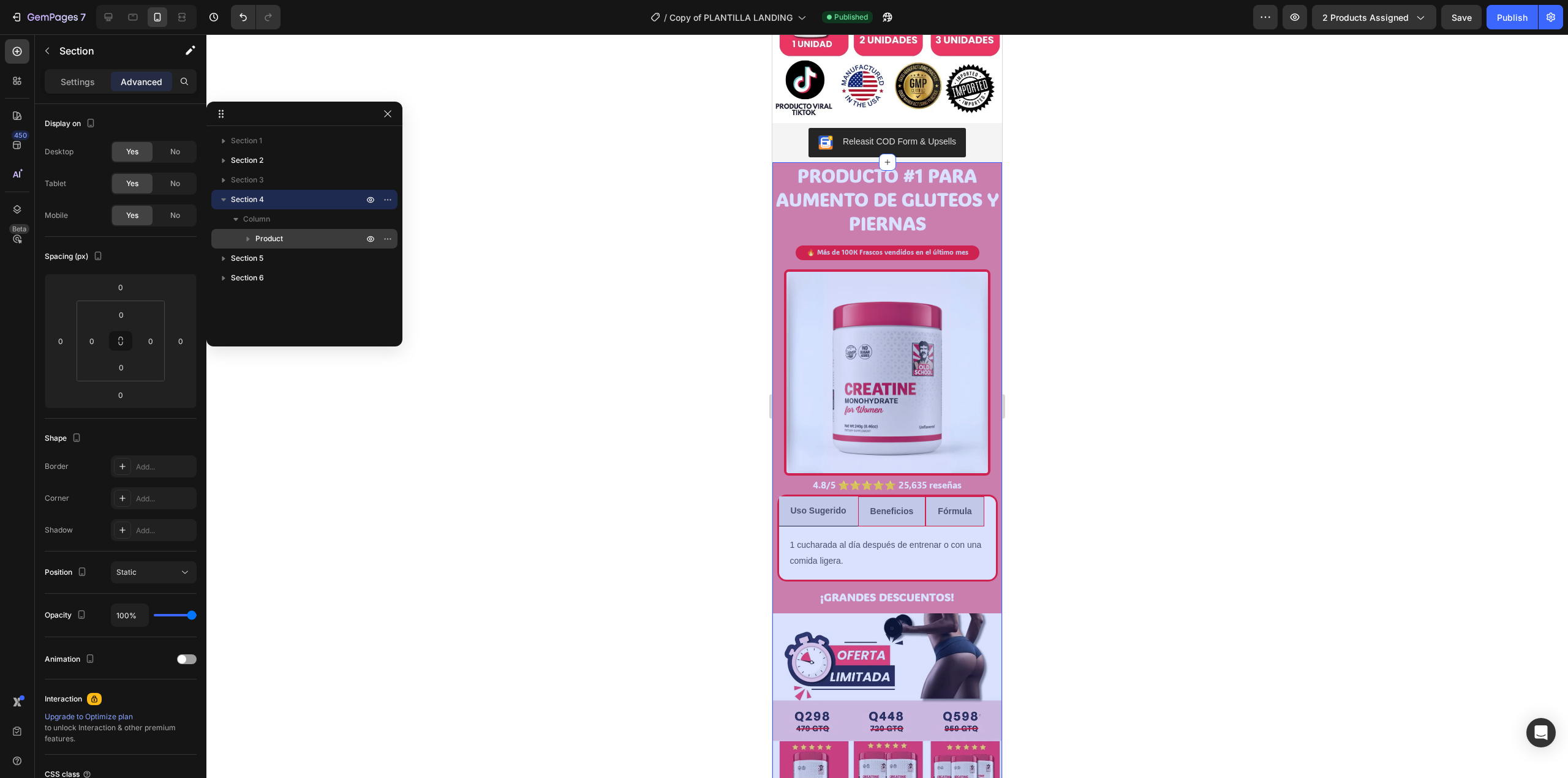
click at [251, 238] on icon "button" at bounding box center [249, 239] width 13 height 13
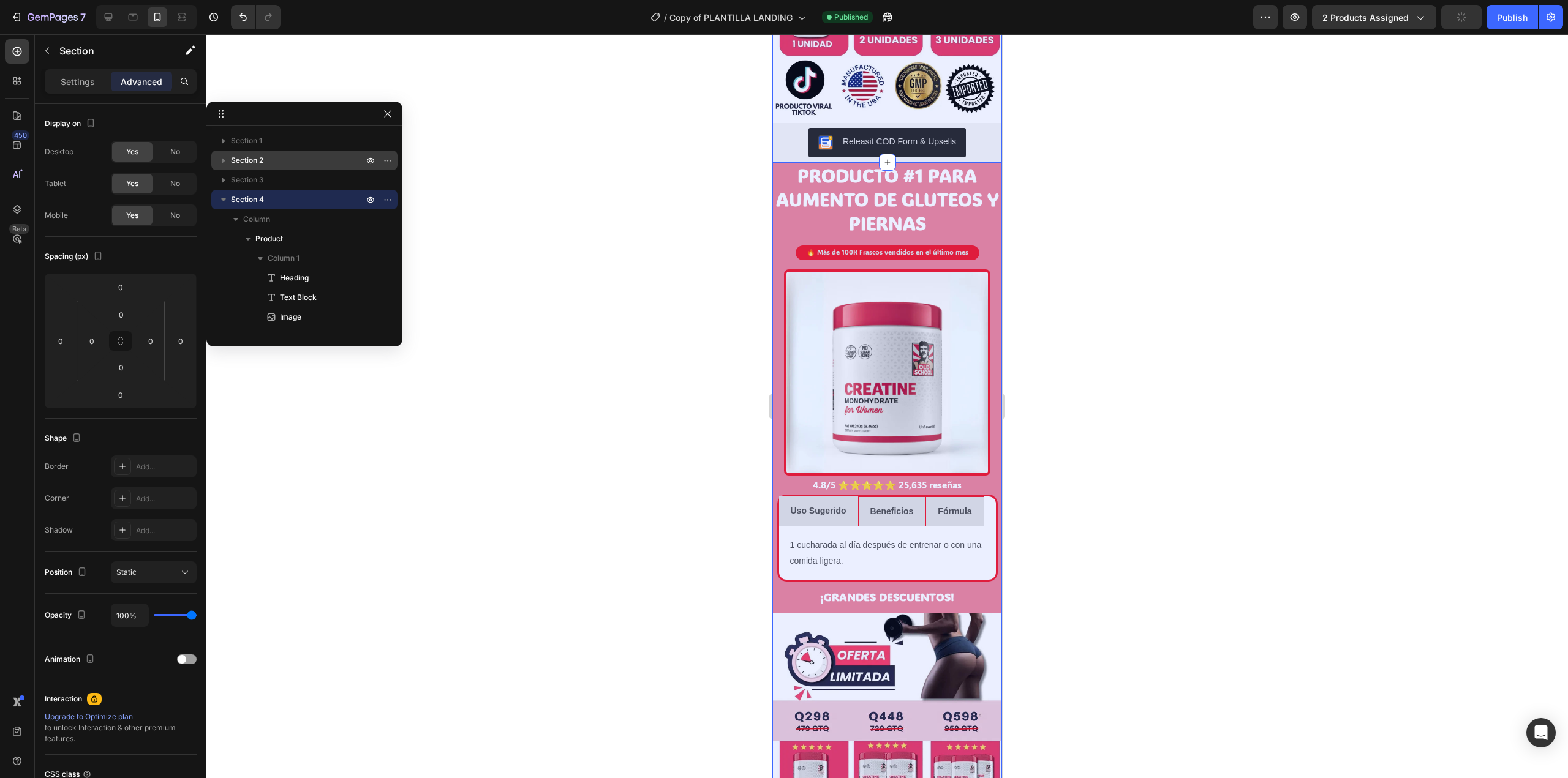
click at [223, 158] on icon "button" at bounding box center [223, 160] width 13 height 13
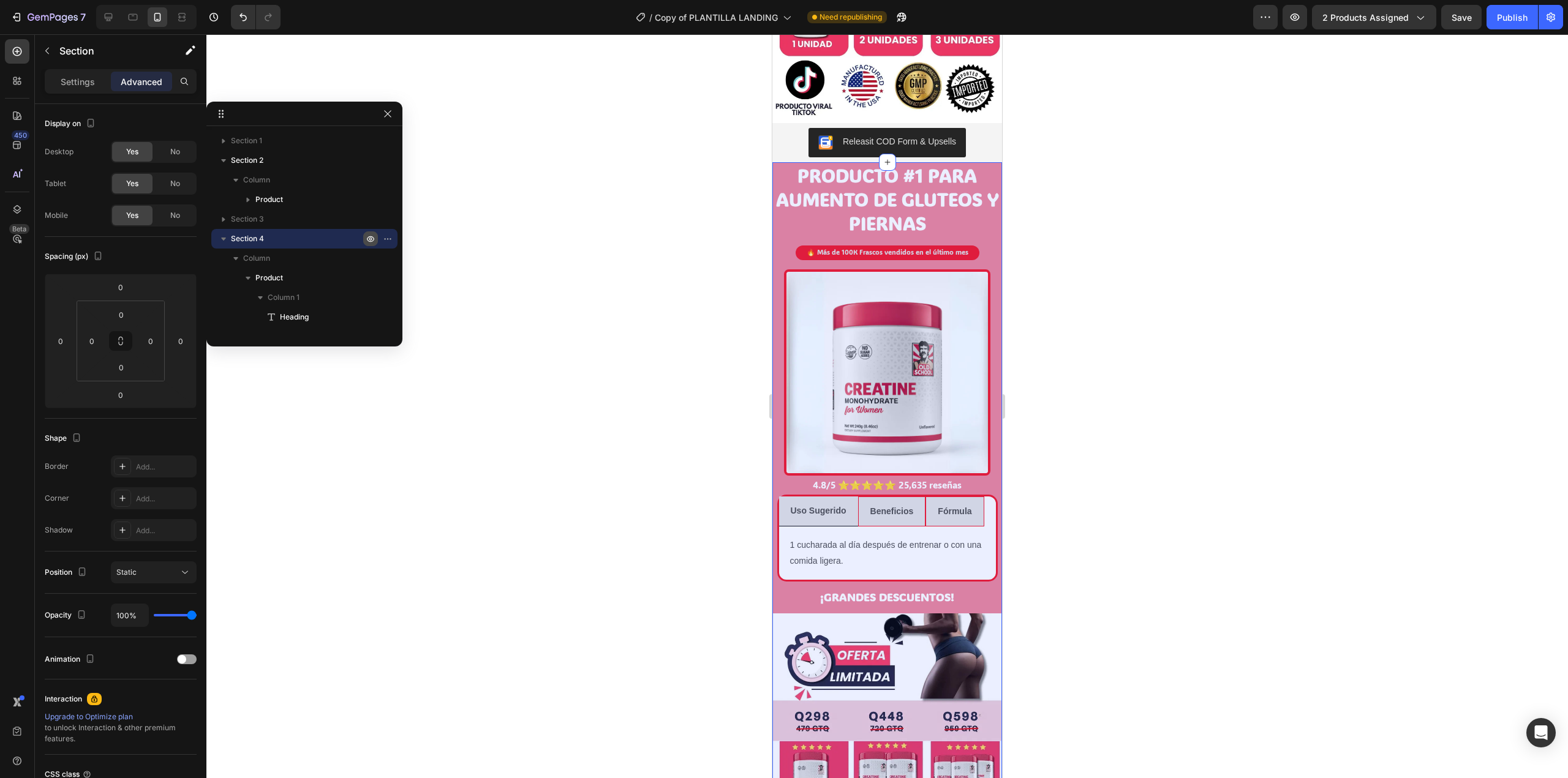
click at [372, 240] on icon "button" at bounding box center [370, 239] width 10 height 10
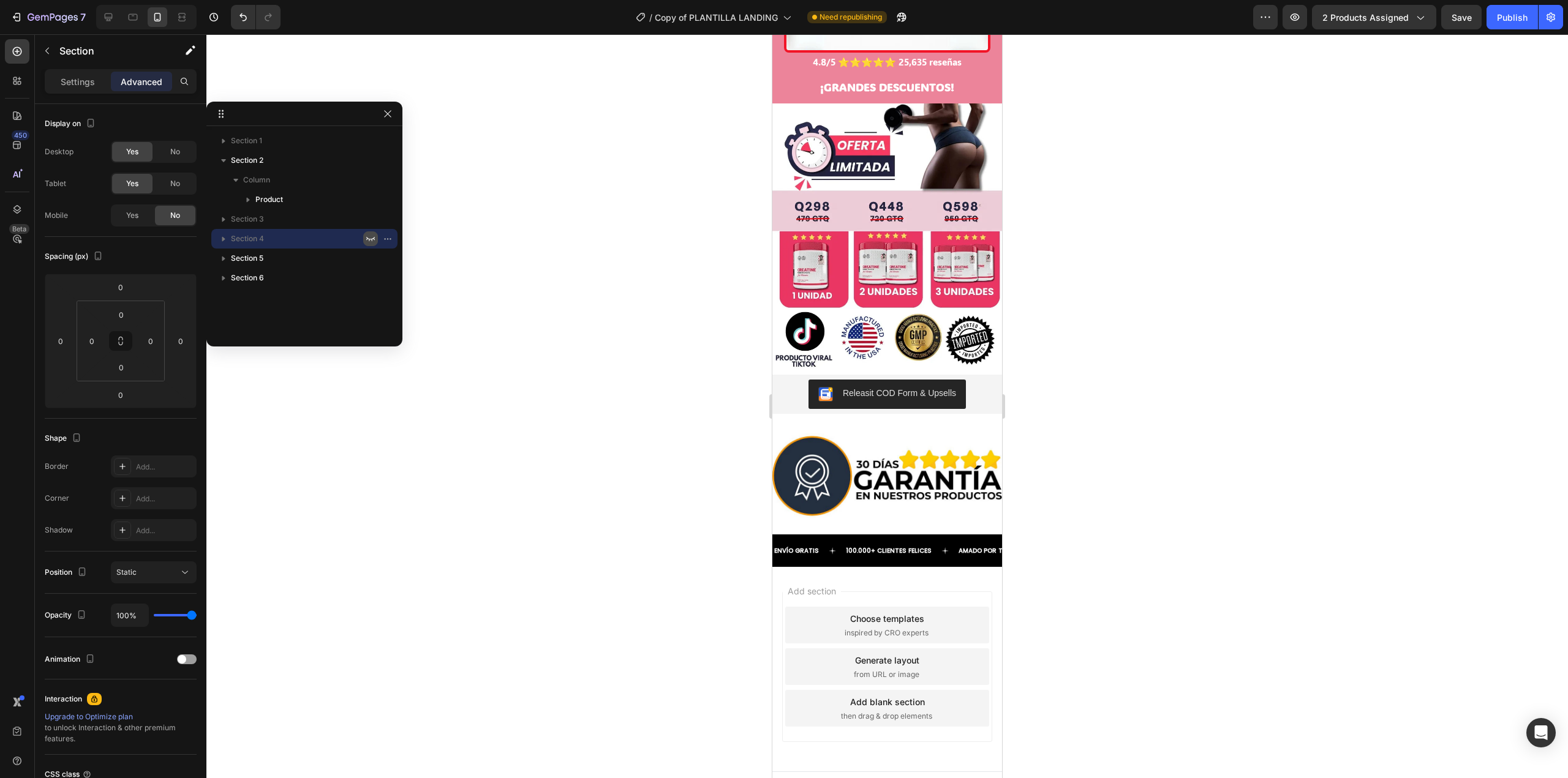
click at [370, 240] on icon "button" at bounding box center [370, 239] width 10 height 10
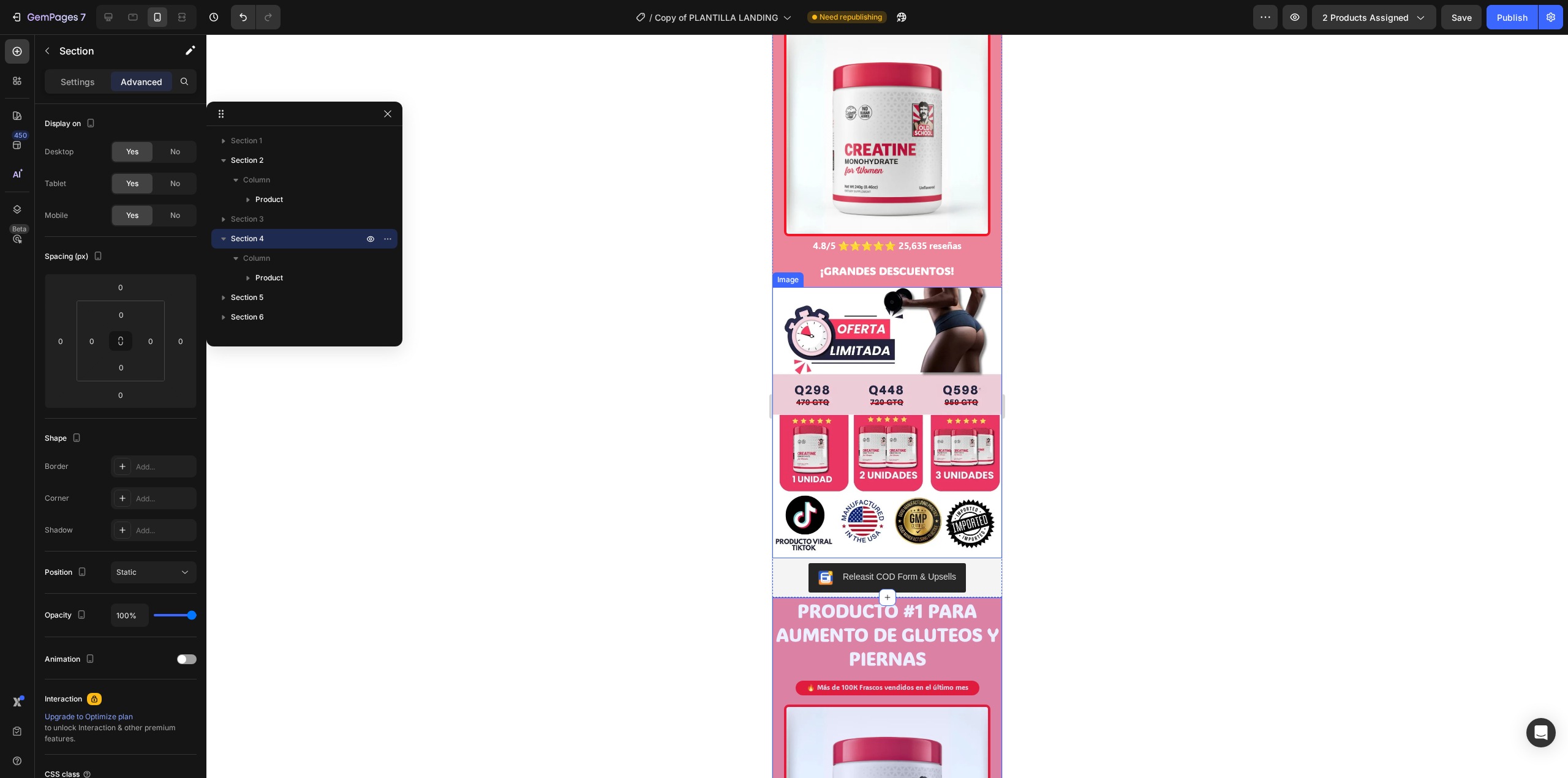
scroll to position [0, 0]
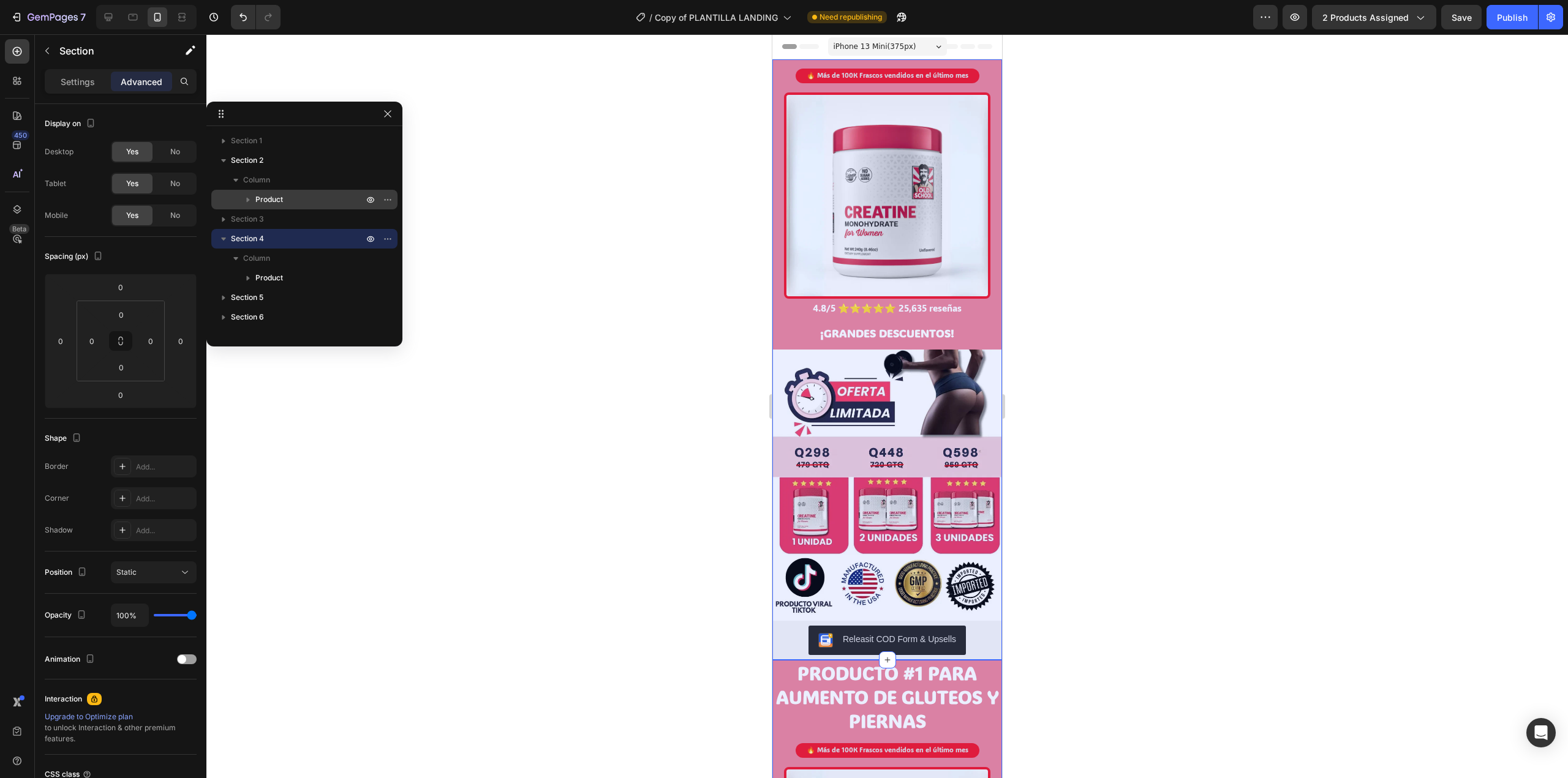
click at [254, 194] on button "button" at bounding box center [248, 200] width 14 height 14
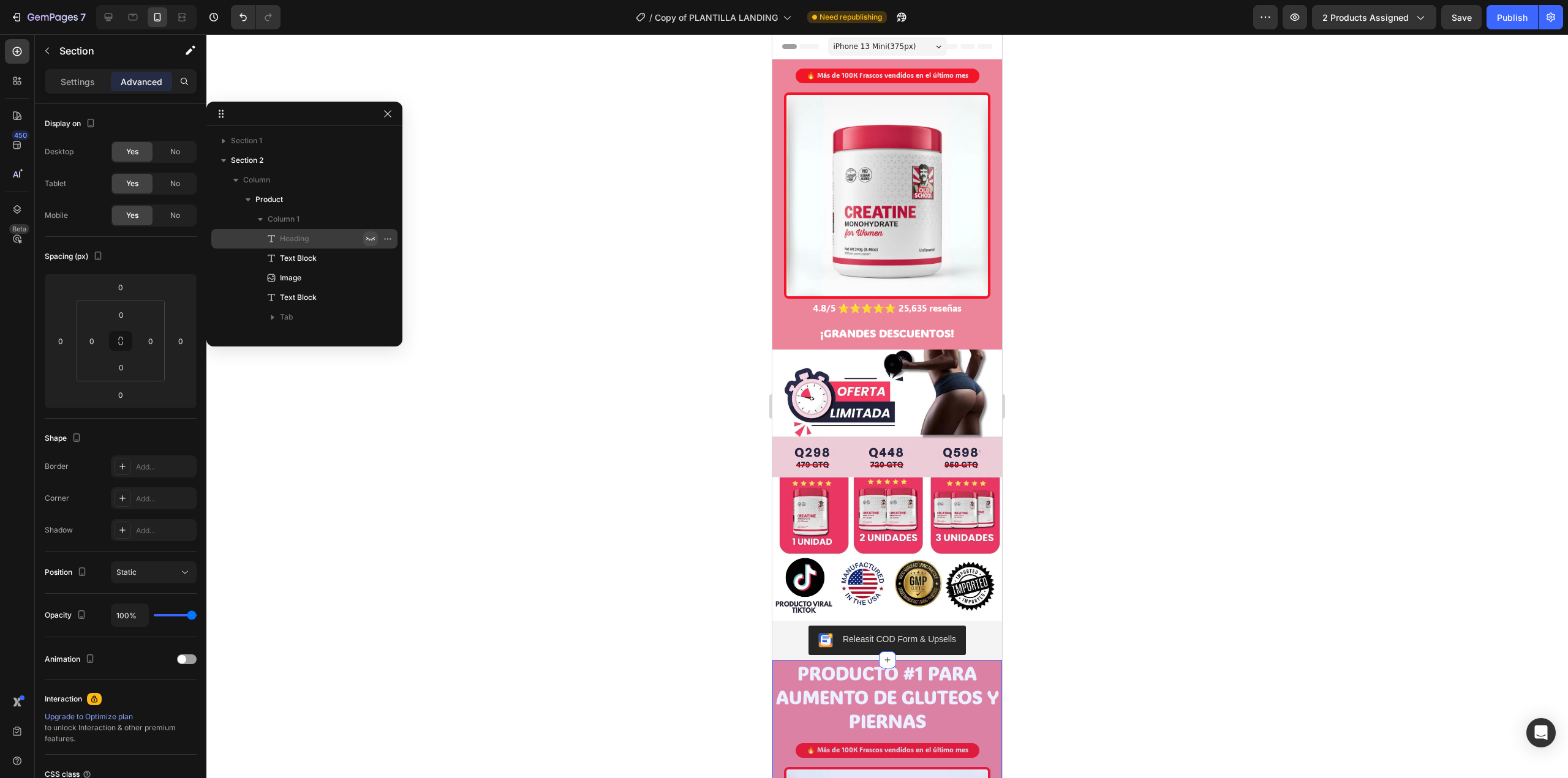
click at [368, 236] on icon "button" at bounding box center [370, 239] width 10 height 10
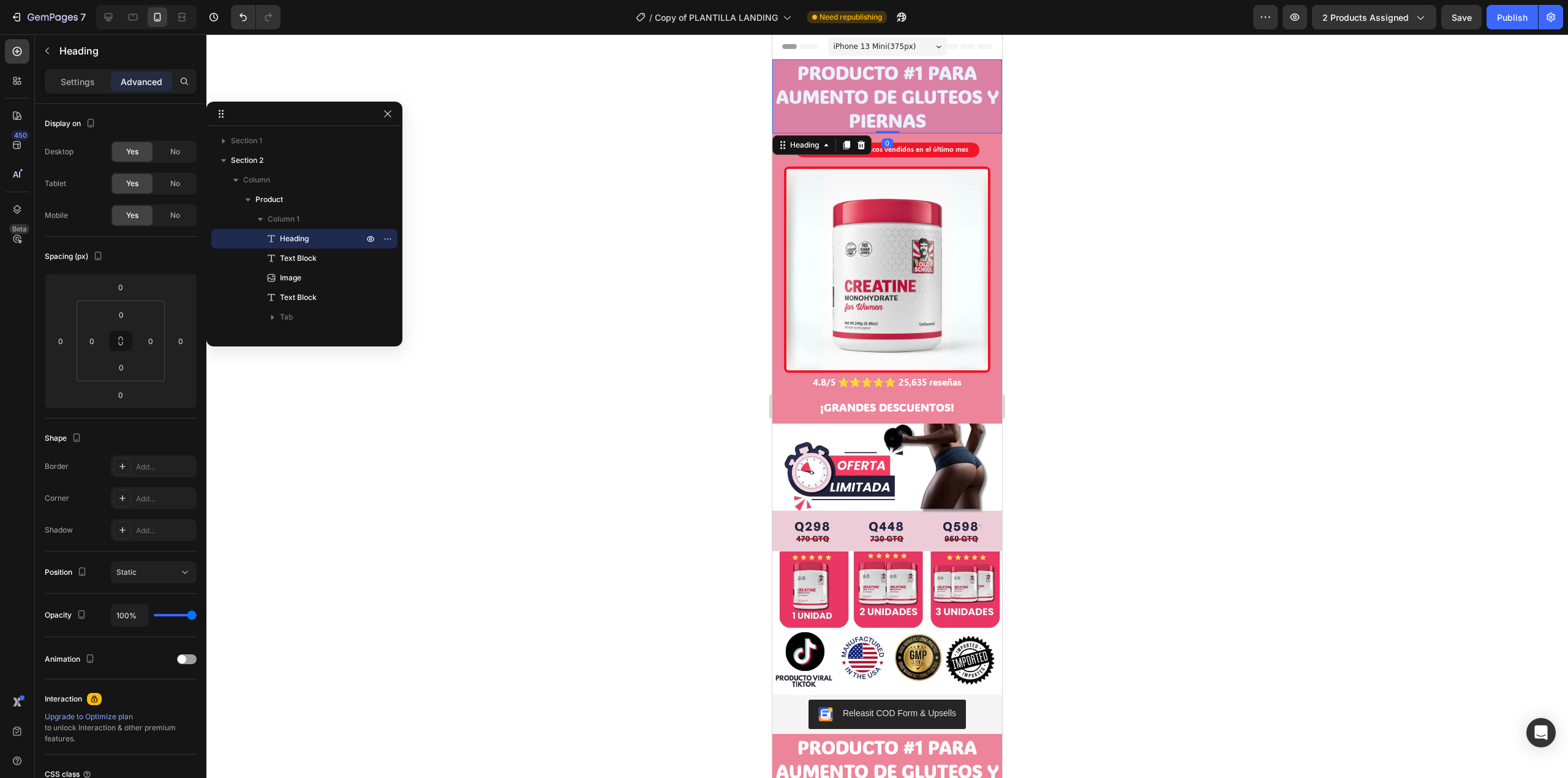
click at [881, 110] on h2 "PRODUCTO #1 PARA AUMENTO DE GLUTEOS Y PIERNAS" at bounding box center [886, 96] width 230 height 74
click at [1495, 17] on button "Publish" at bounding box center [1511, 16] width 51 height 24
click at [1495, 23] on button "Publish" at bounding box center [1511, 16] width 51 height 24
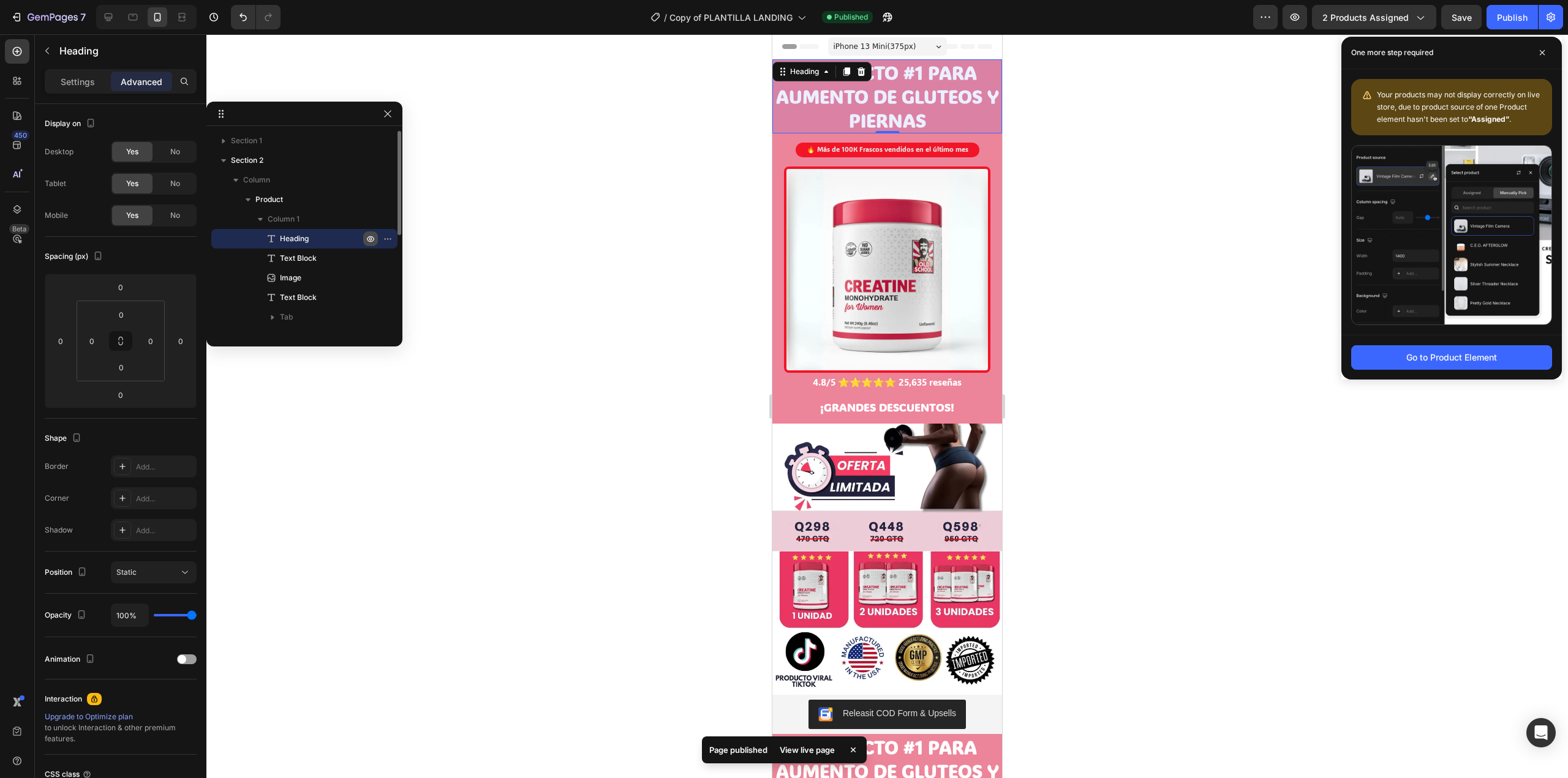
click at [369, 236] on icon "button" at bounding box center [370, 239] width 10 height 10
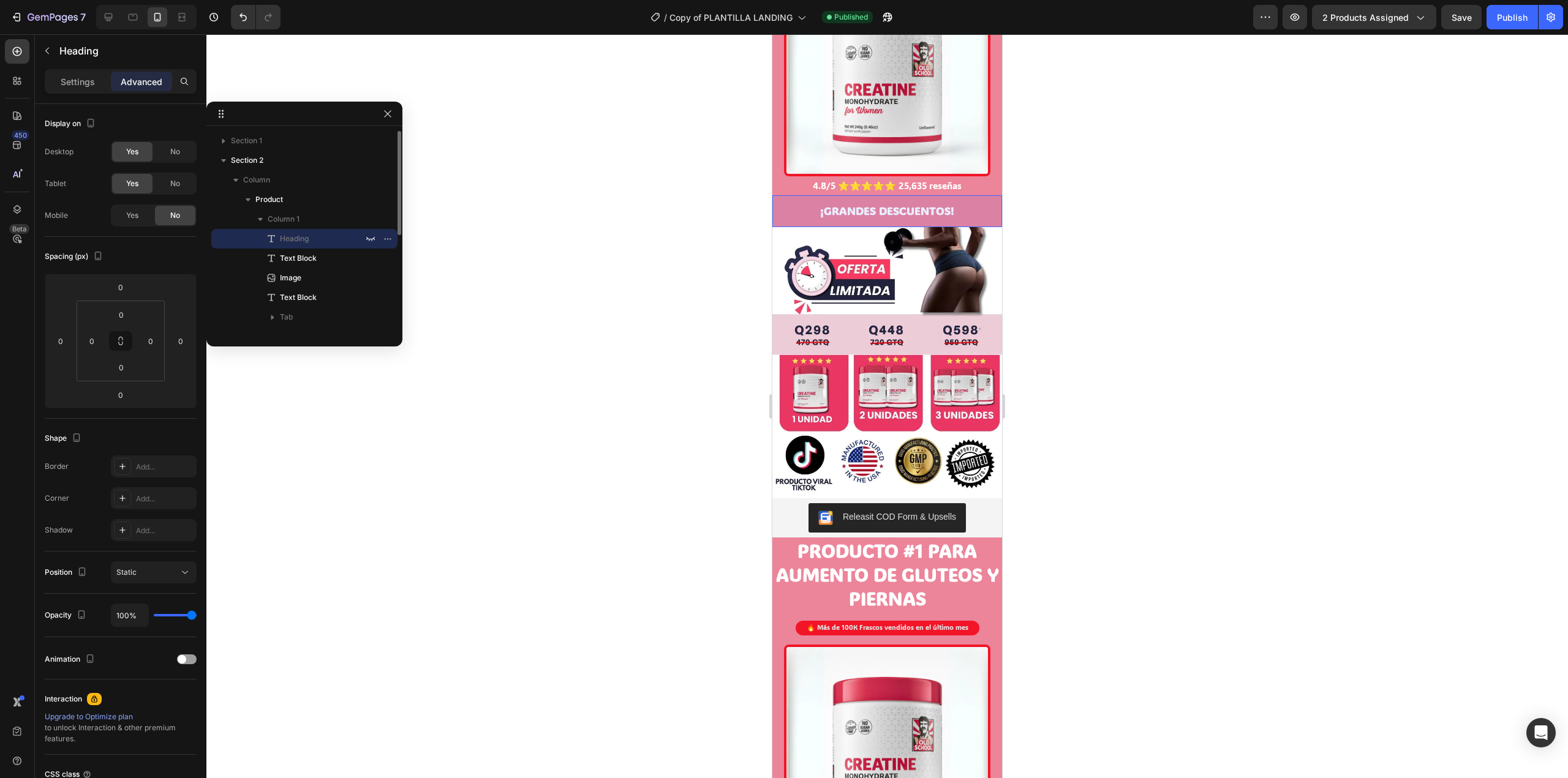
scroll to position [190, 0]
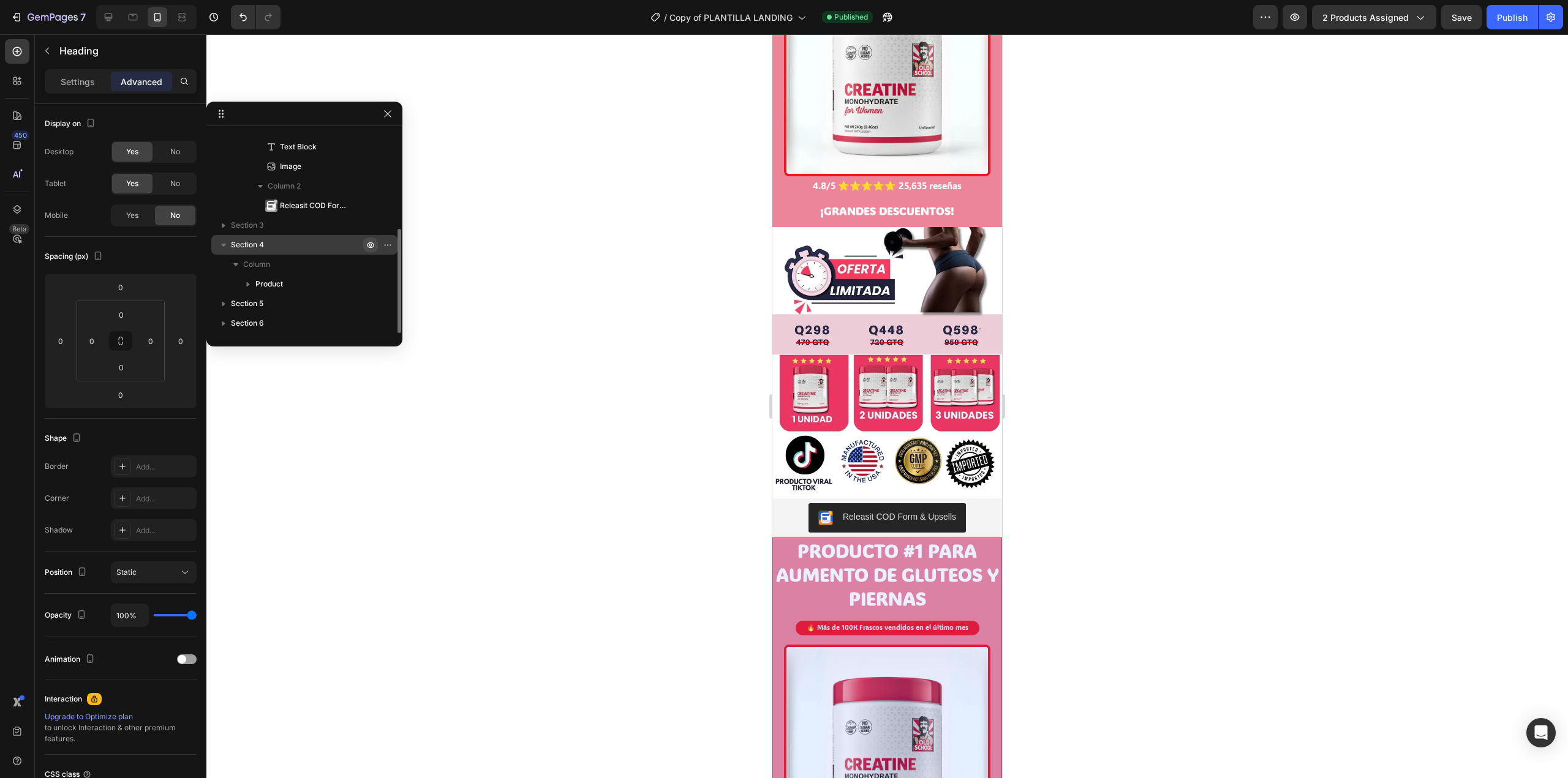
click at [367, 245] on icon "button" at bounding box center [370, 245] width 7 height 6
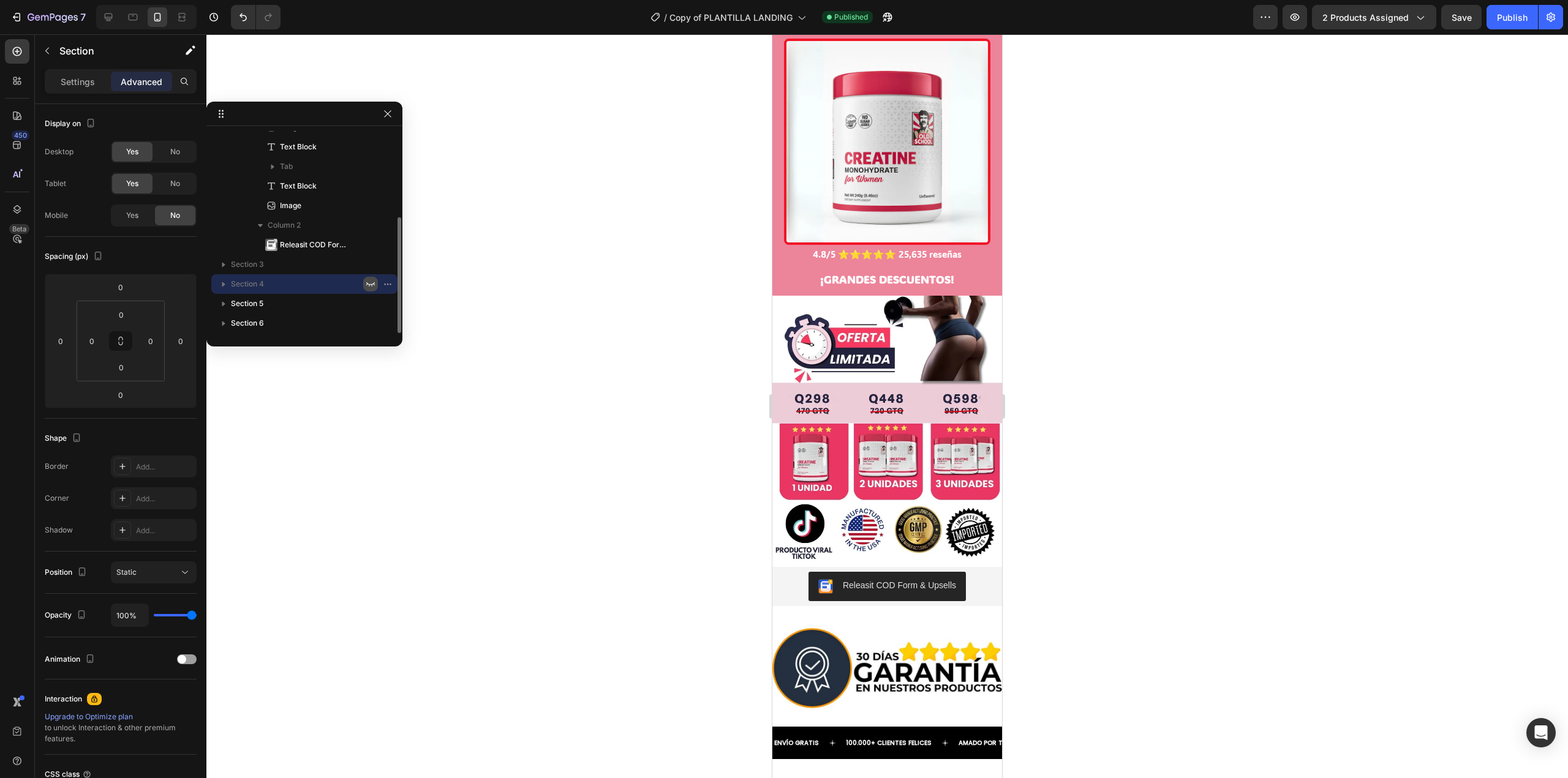
scroll to position [0, 0]
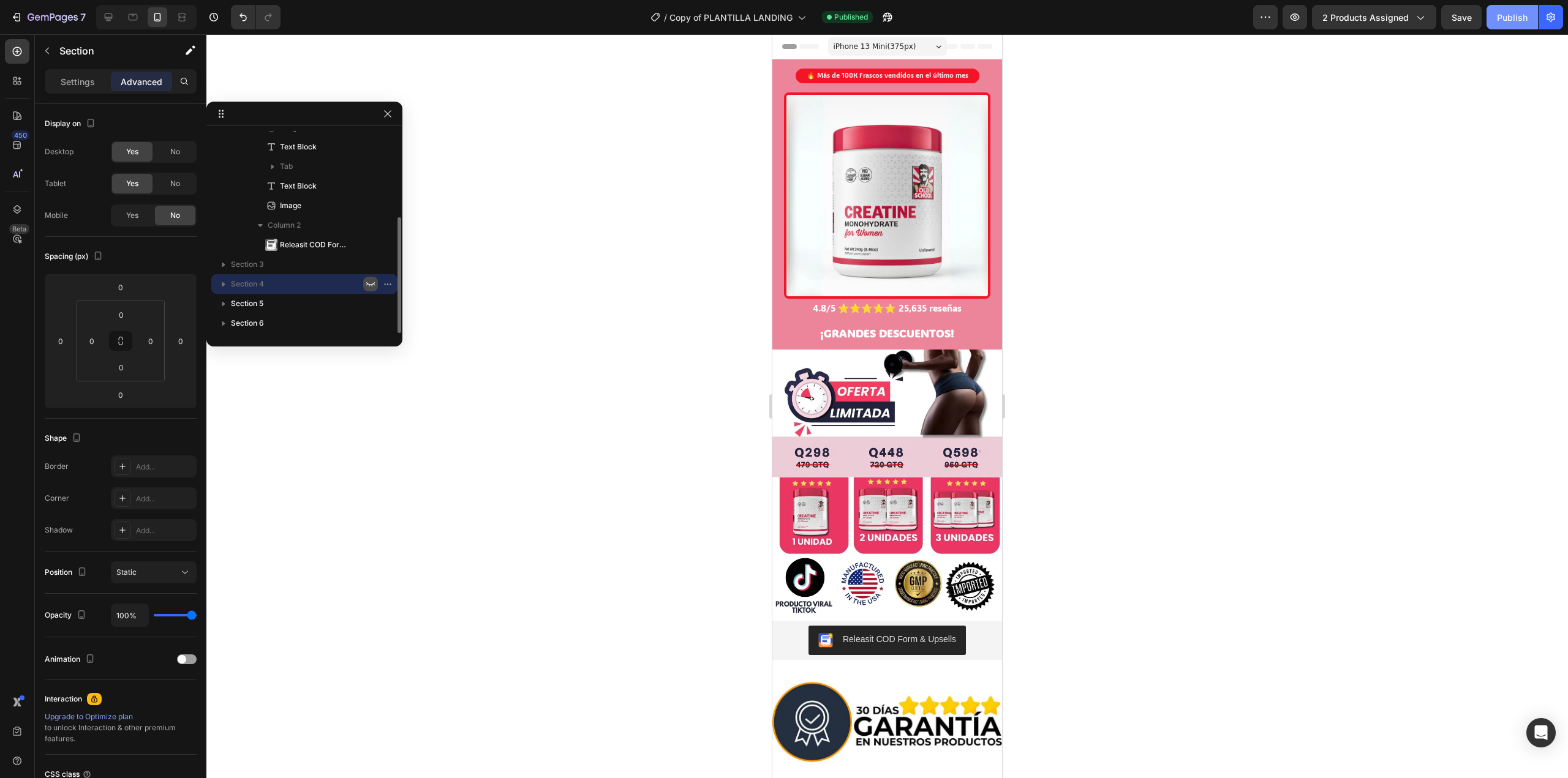
click at [1502, 18] on div "Publish" at bounding box center [1512, 17] width 31 height 13
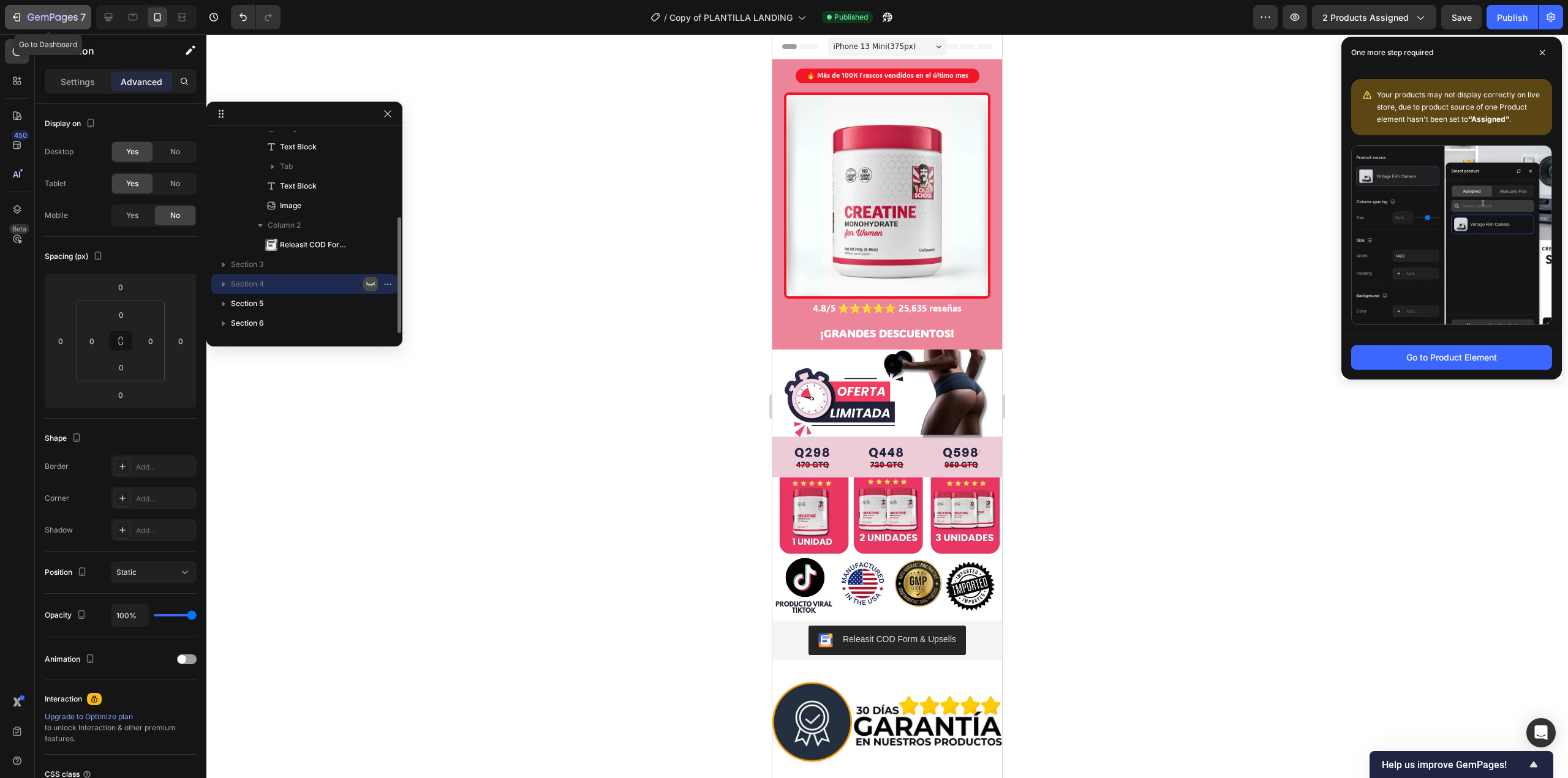
click at [11, 20] on icon "button" at bounding box center [17, 17] width 13 height 13
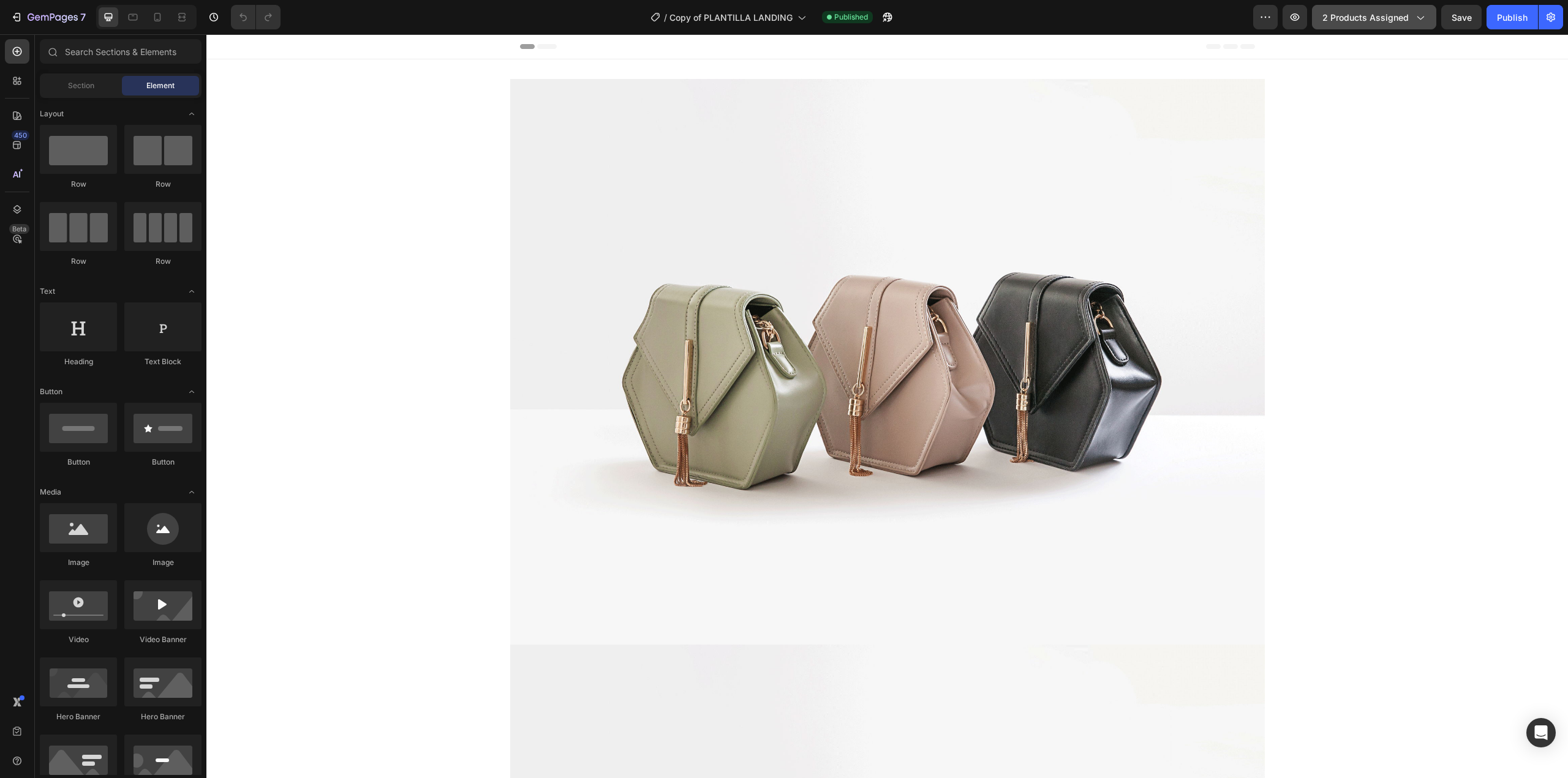
click at [1370, 20] on span "2 products assigned" at bounding box center [1365, 17] width 86 height 13
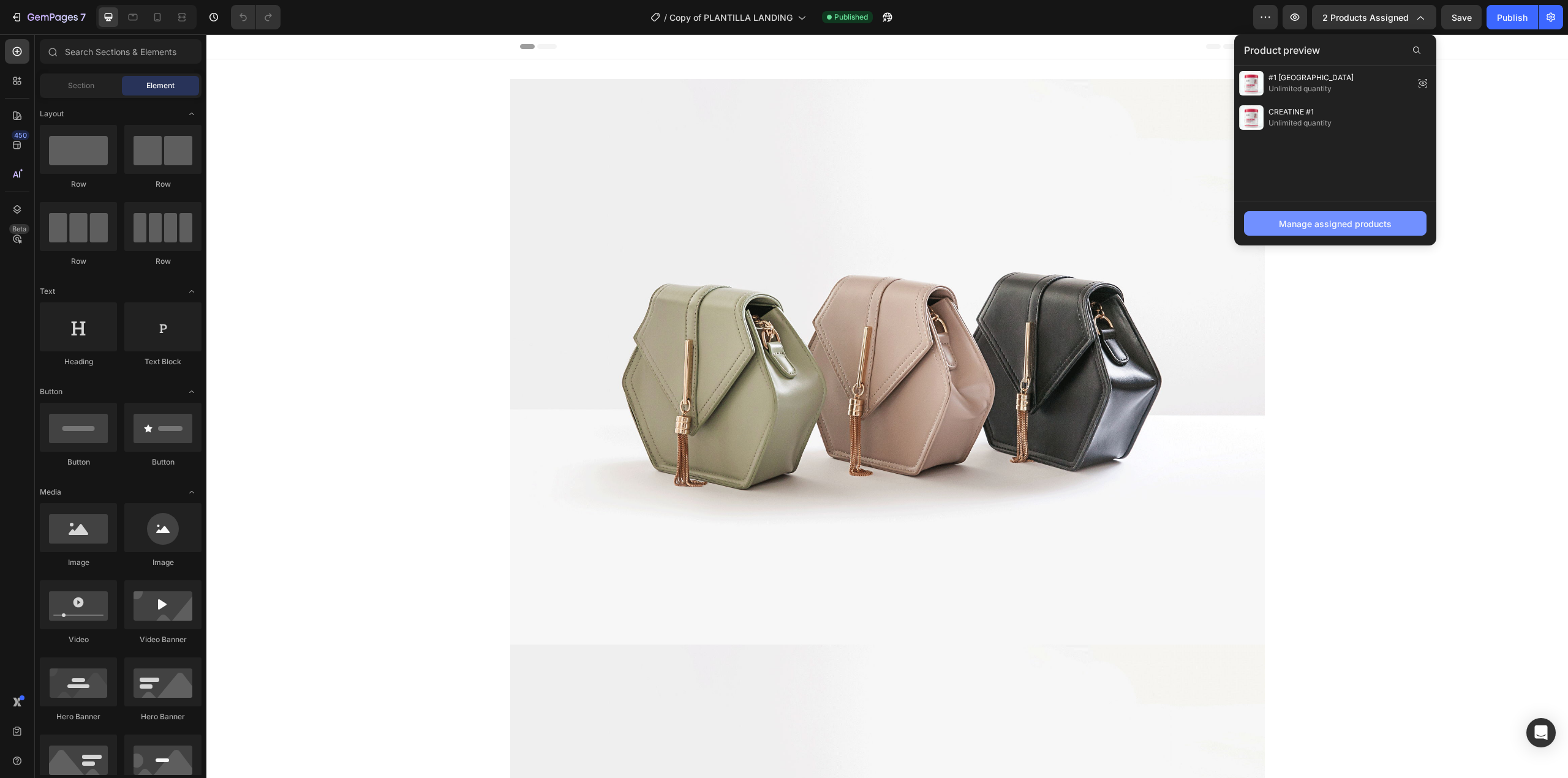
click at [1325, 229] on div "Manage assigned products" at bounding box center [1335, 223] width 113 height 13
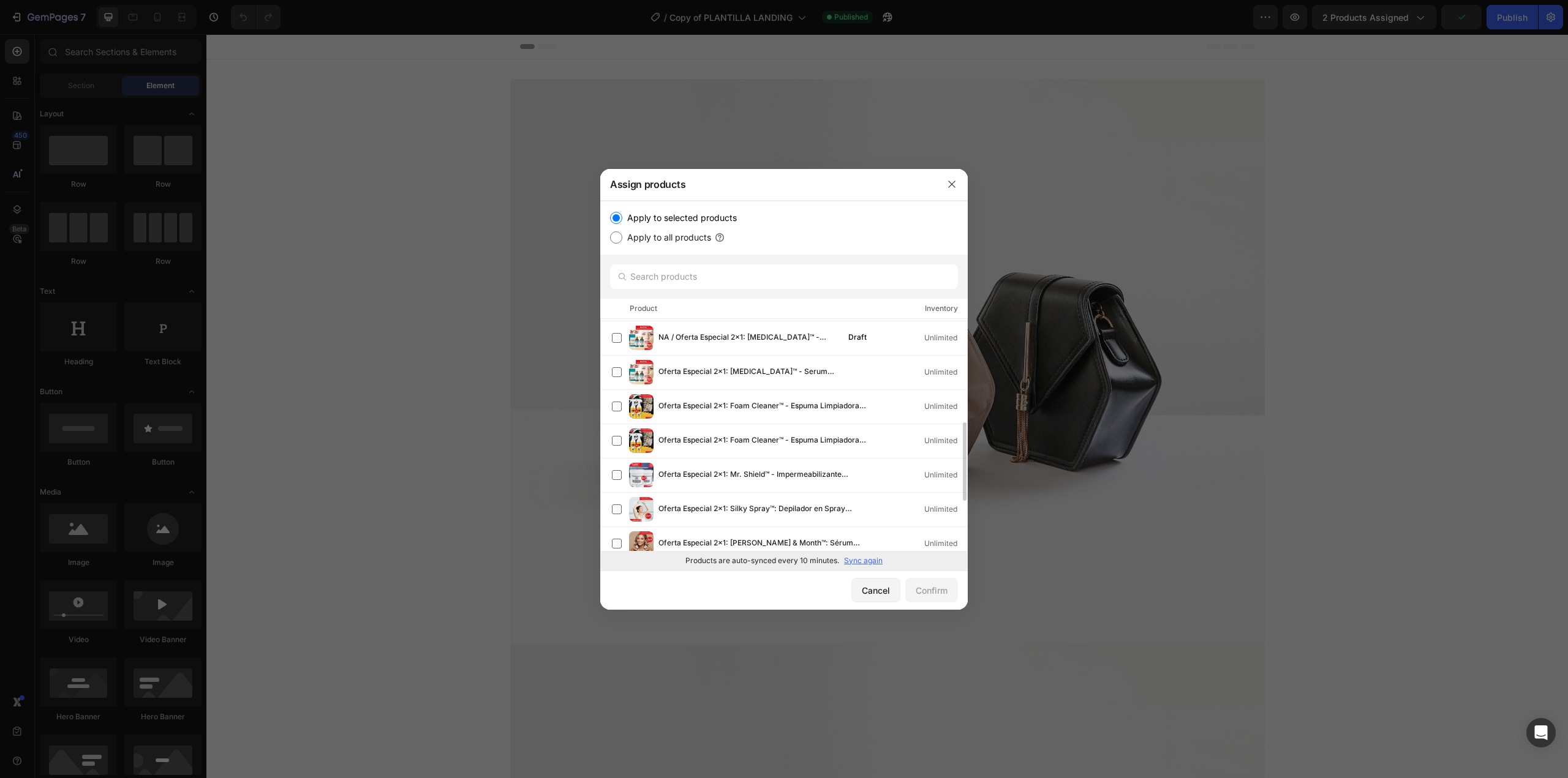
scroll to position [429, 0]
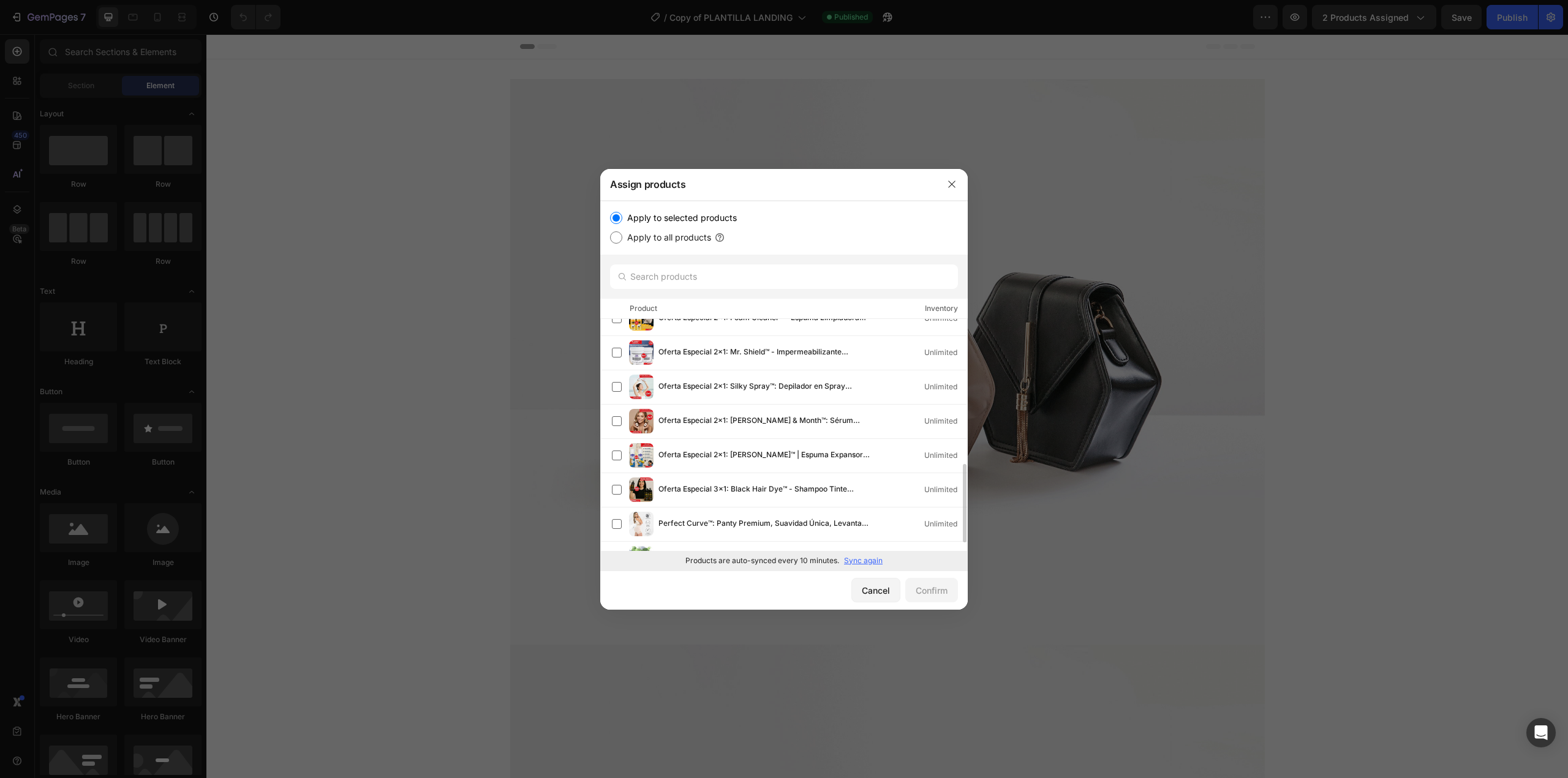
click at [862, 559] on p "Sync again" at bounding box center [863, 561] width 39 height 11
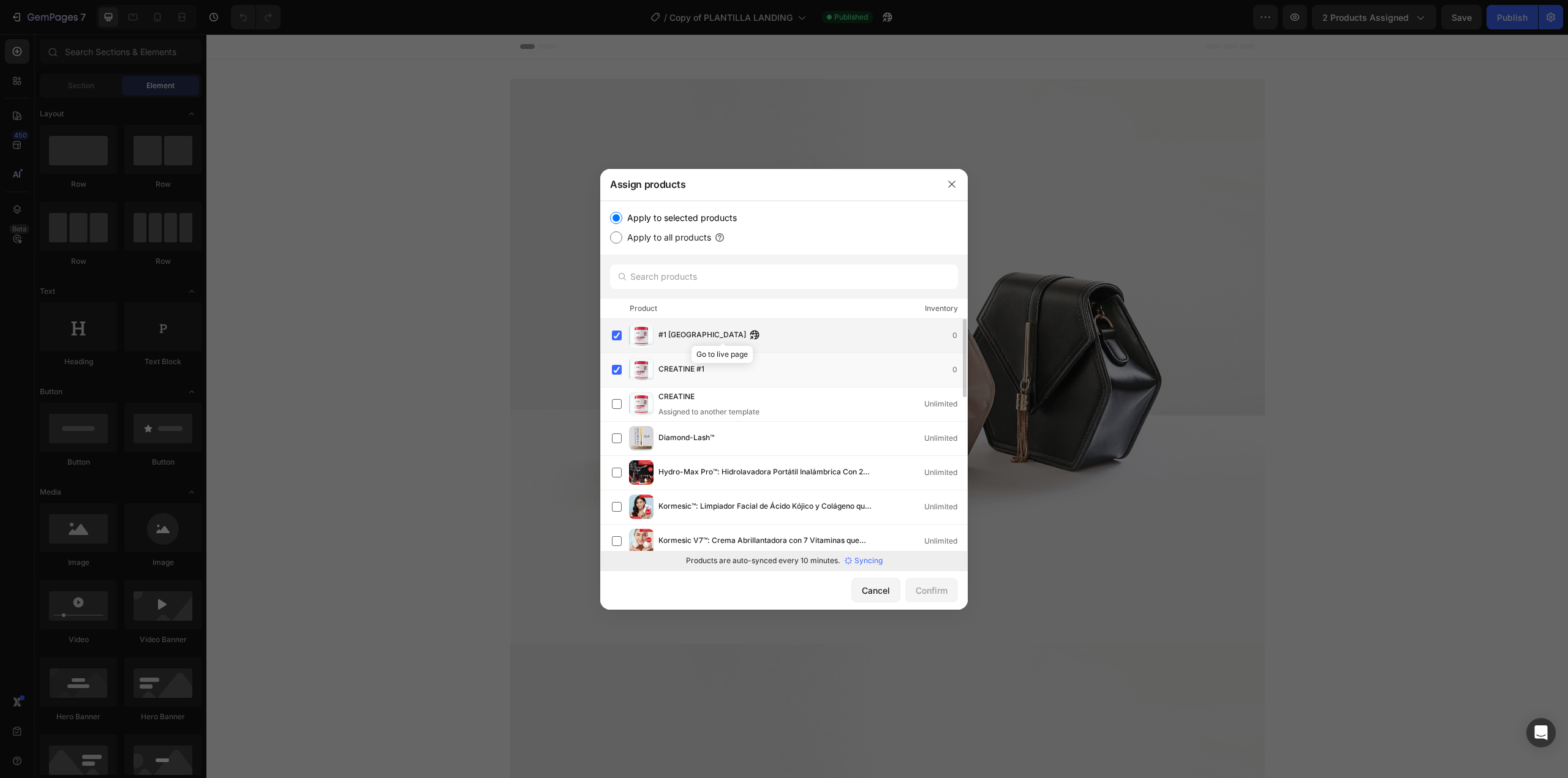
click at [749, 338] on icon "button" at bounding box center [754, 334] width 10 height 10
click at [948, 184] on icon "button" at bounding box center [951, 184] width 10 height 10
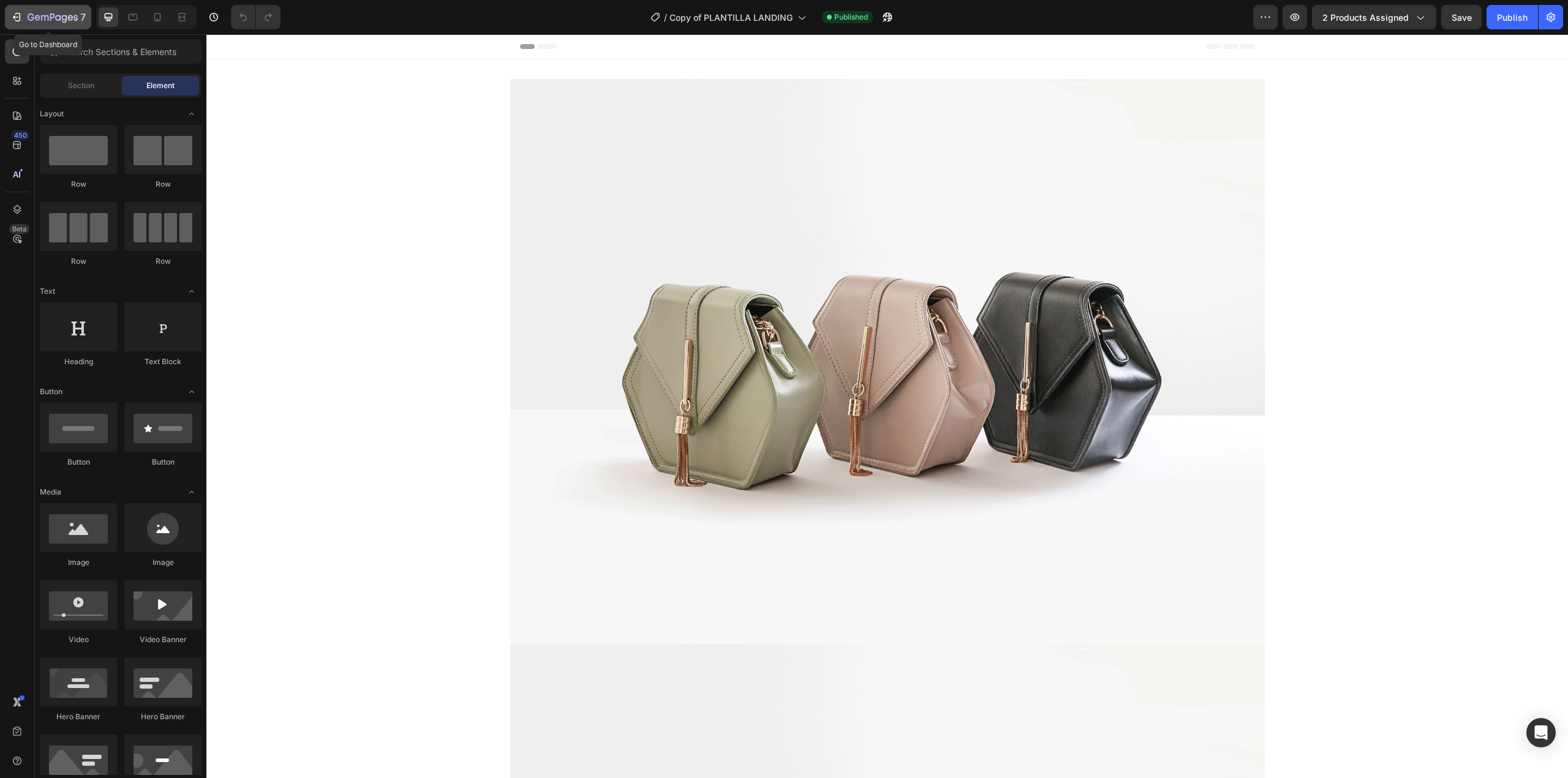
click at [44, 11] on div "7" at bounding box center [57, 17] width 59 height 14
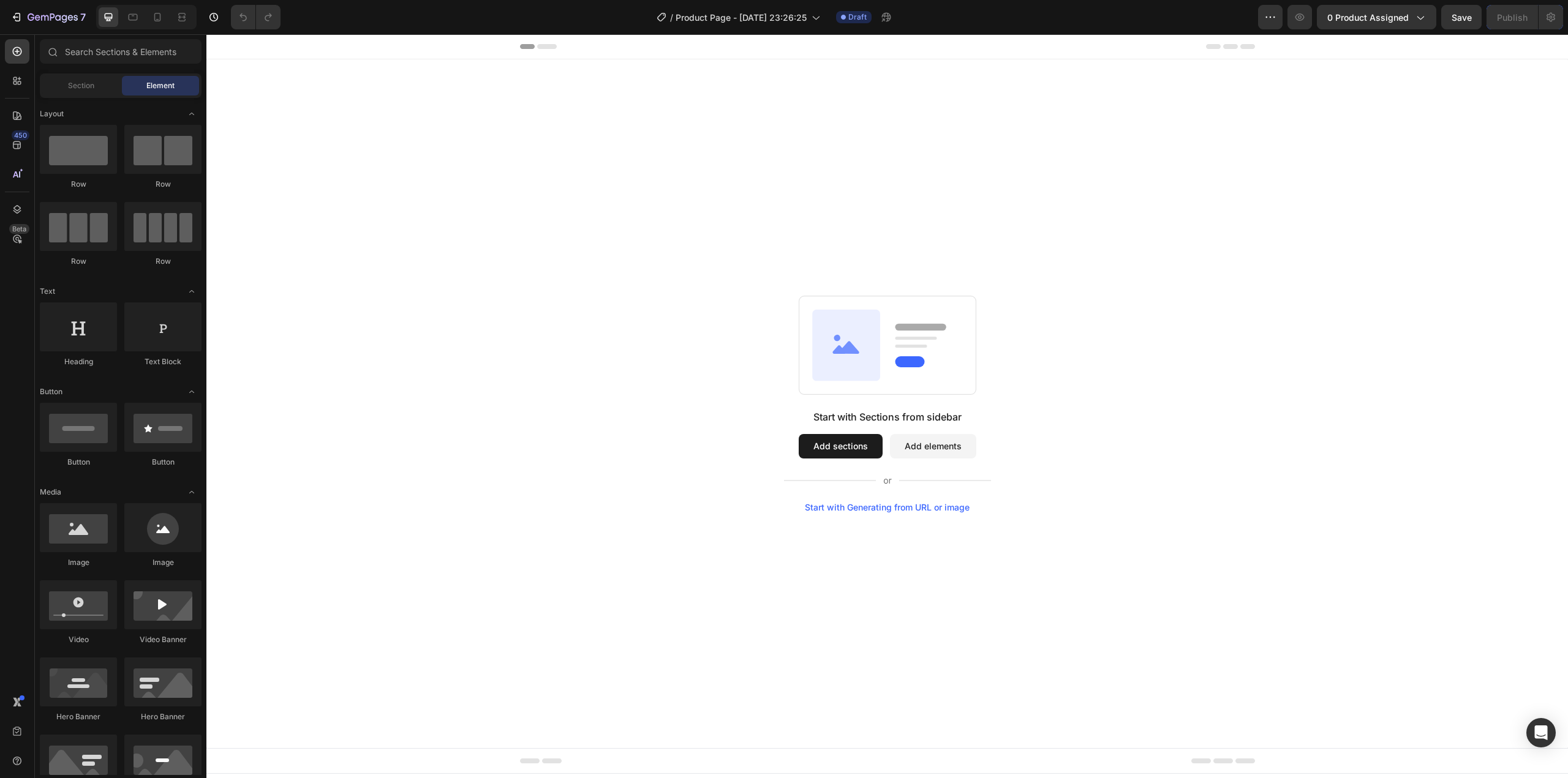
click at [855, 450] on button "Add sections" at bounding box center [840, 446] width 84 height 24
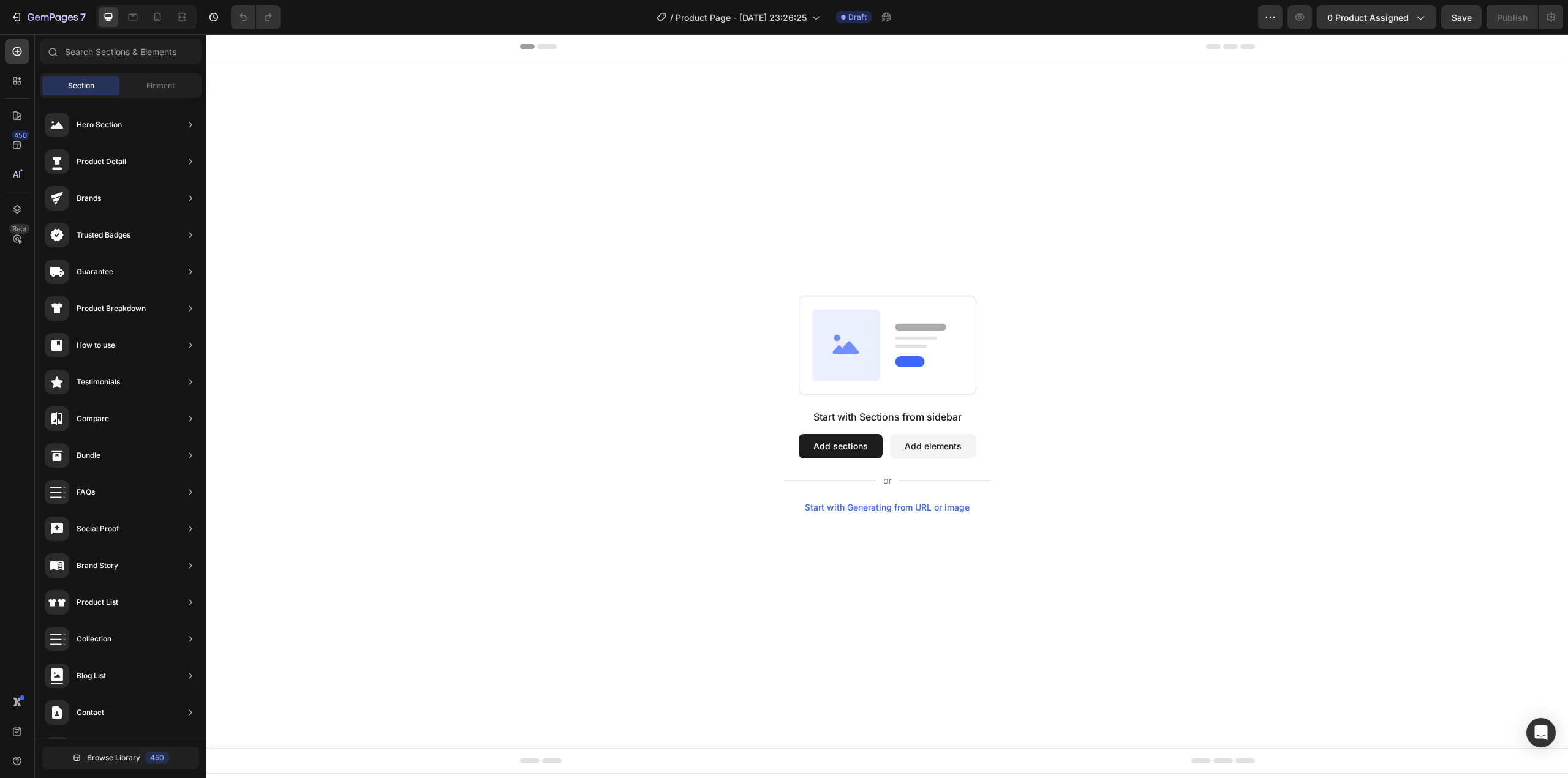
click at [1088, 489] on div "Start with Sections from sidebar Add sections Add elements Start with Generatin…" at bounding box center [887, 403] width 1273 height 217
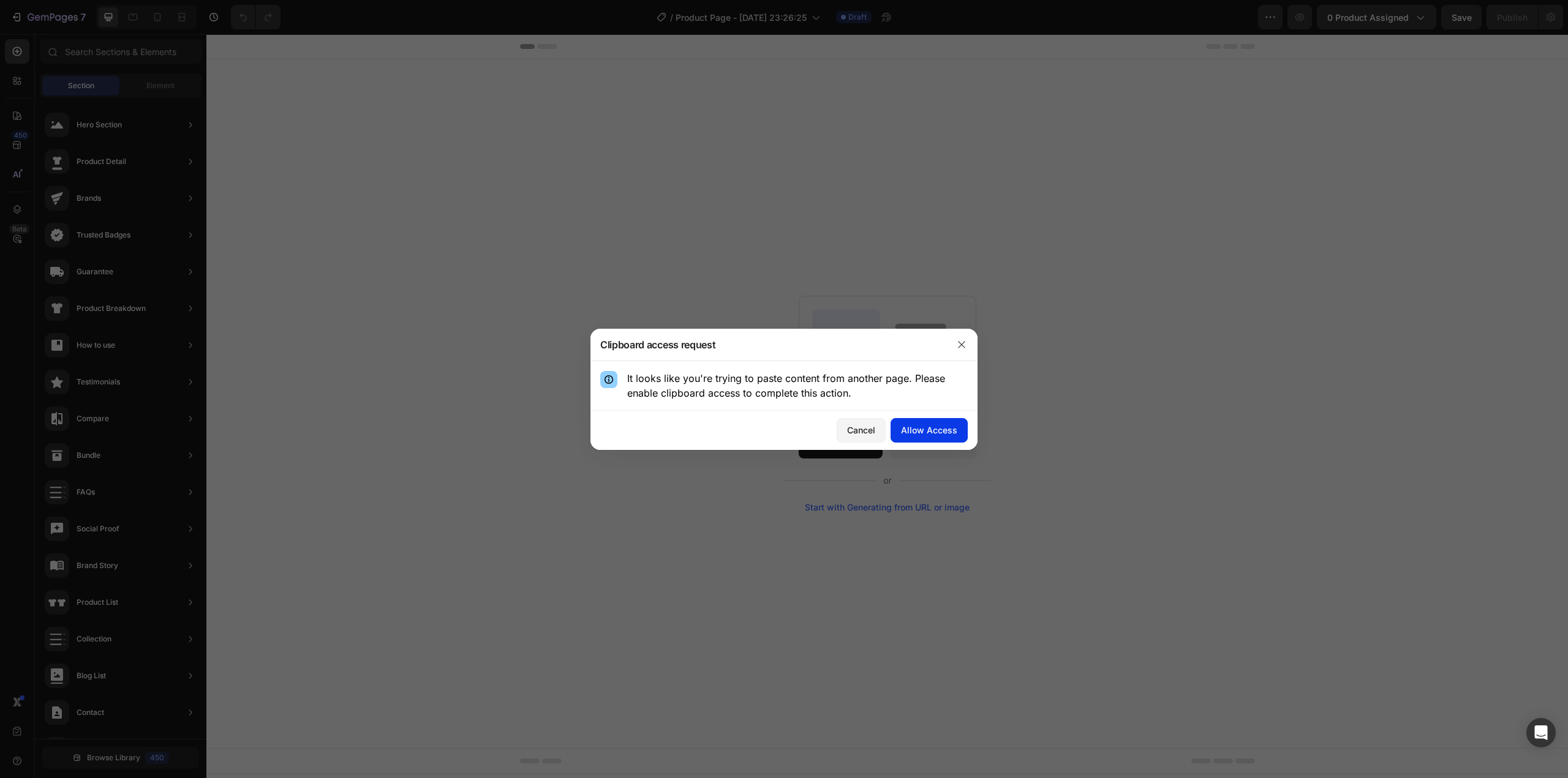
click at [926, 430] on div "Allow Access" at bounding box center [929, 430] width 57 height 13
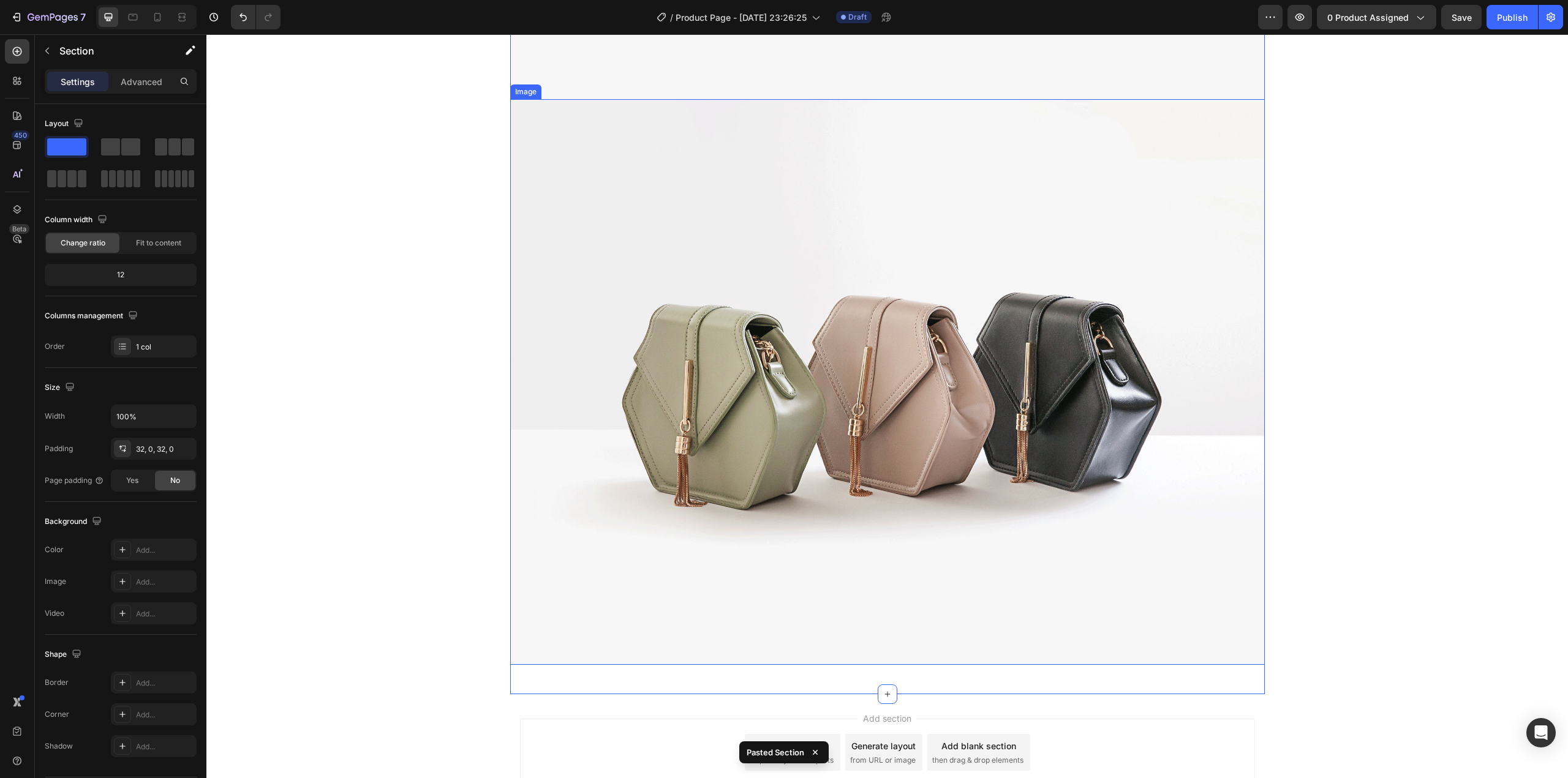
scroll to position [638, 0]
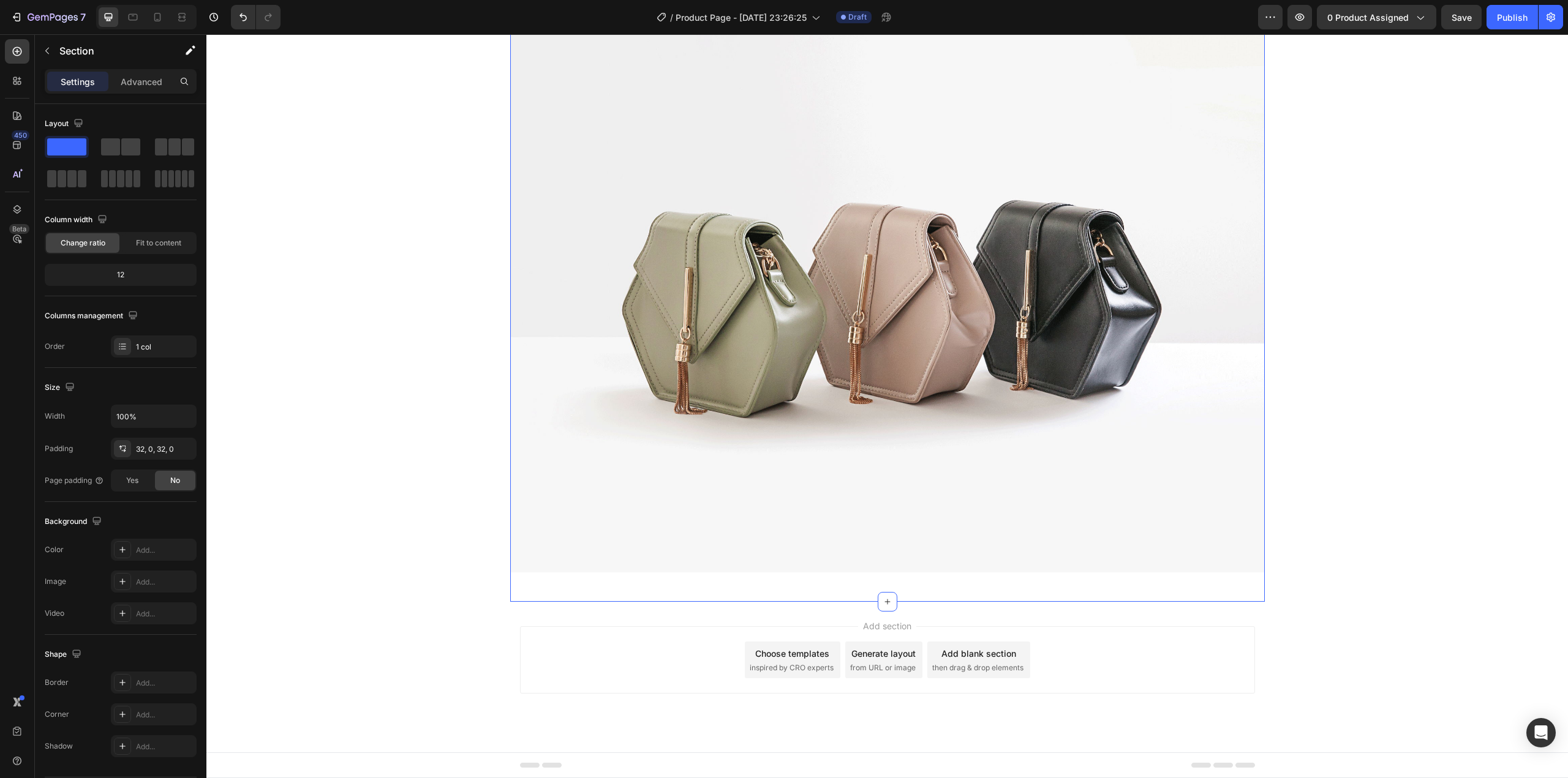
click at [839, 596] on div "Image Image Row Section 1 You can create reusable sections Create Theme Section…" at bounding box center [887, 11] width 755 height 1181
click at [802, 616] on div "Add section Choose templates inspired by CRO experts Generate layout from URL o…" at bounding box center [887, 676] width 1362 height 150
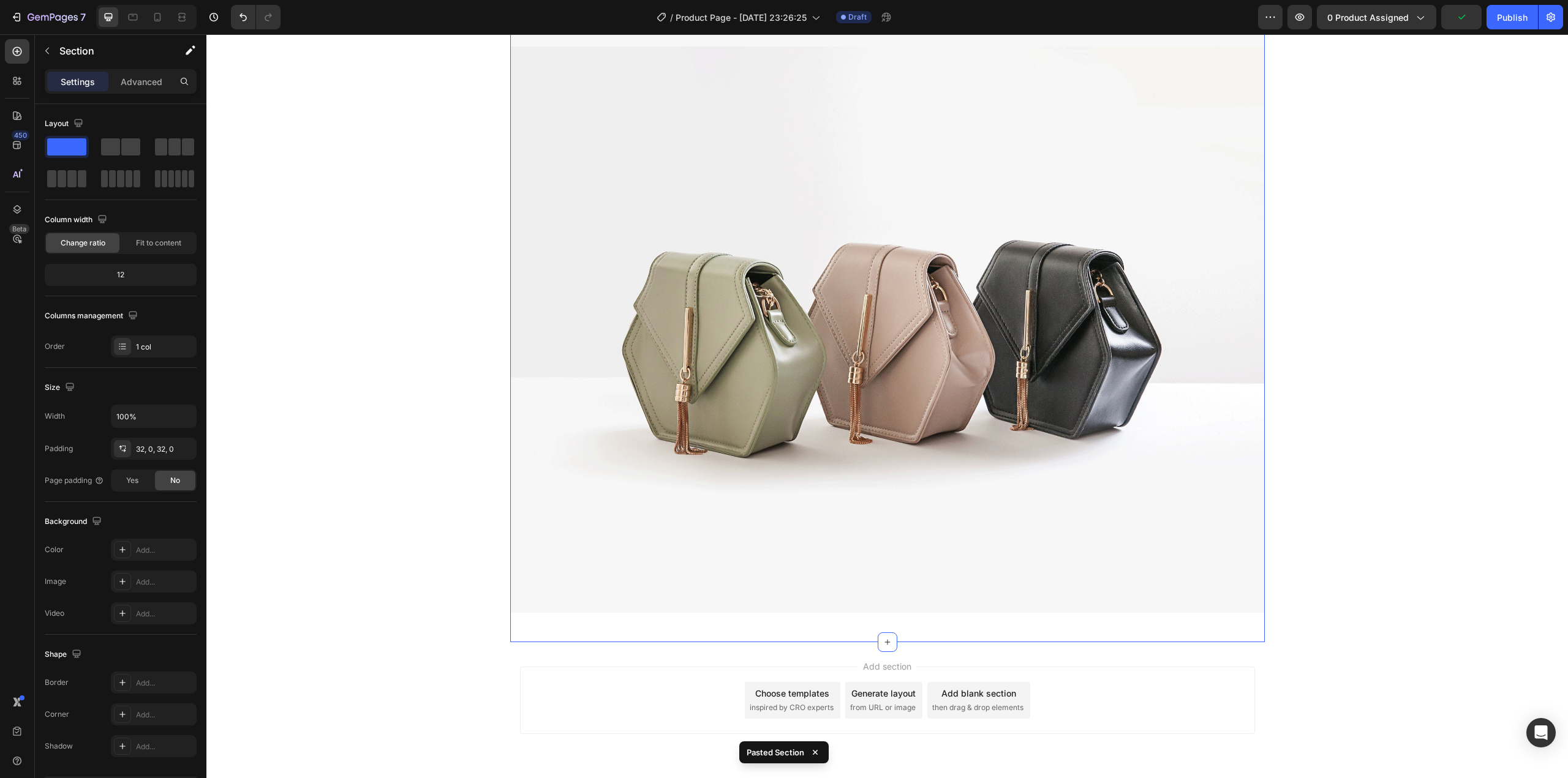
scroll to position [1819, 0]
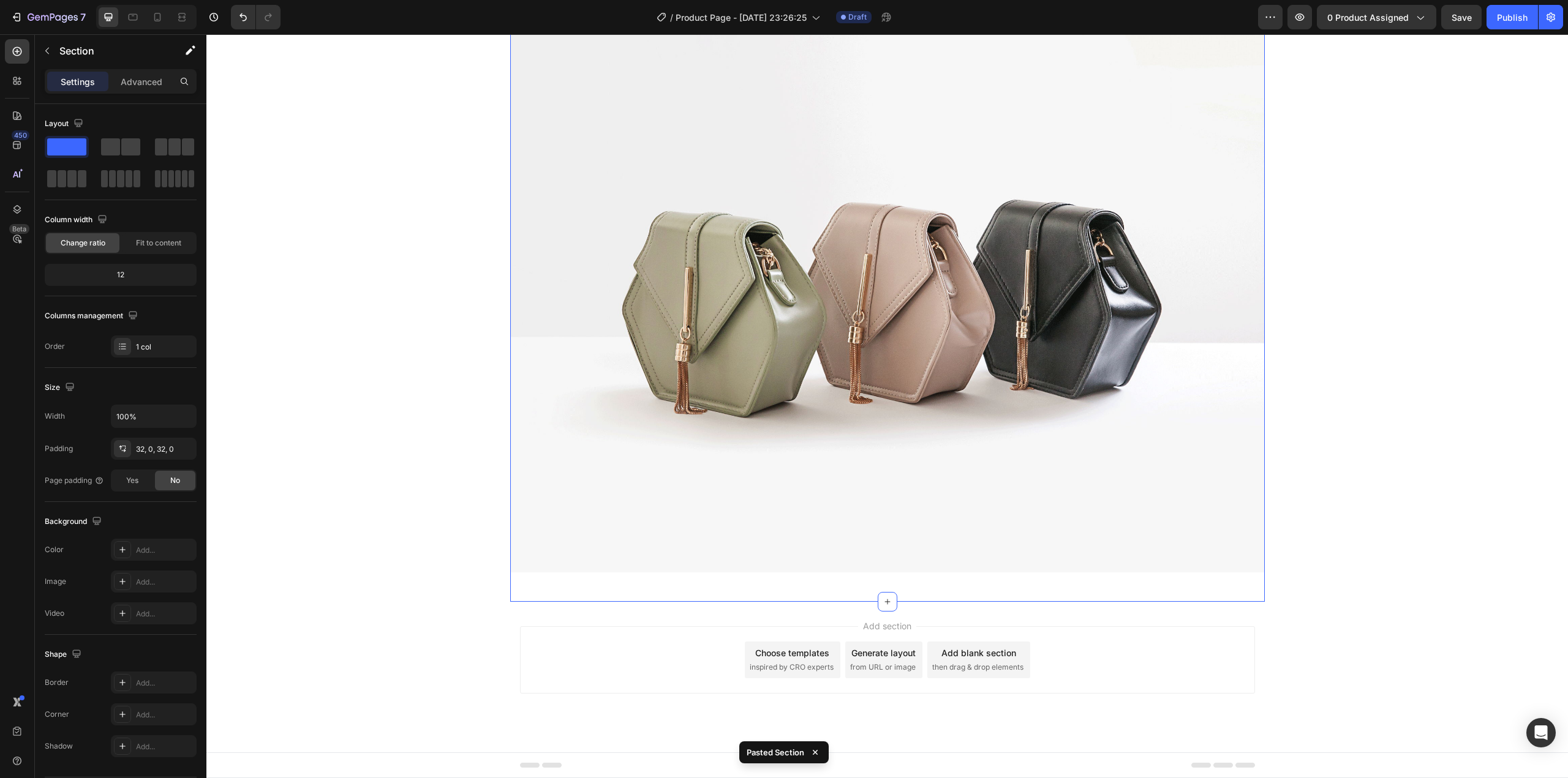
click at [655, 607] on div "Add section Choose templates inspired by CRO experts Generate layout from URL o…" at bounding box center [887, 676] width 1362 height 150
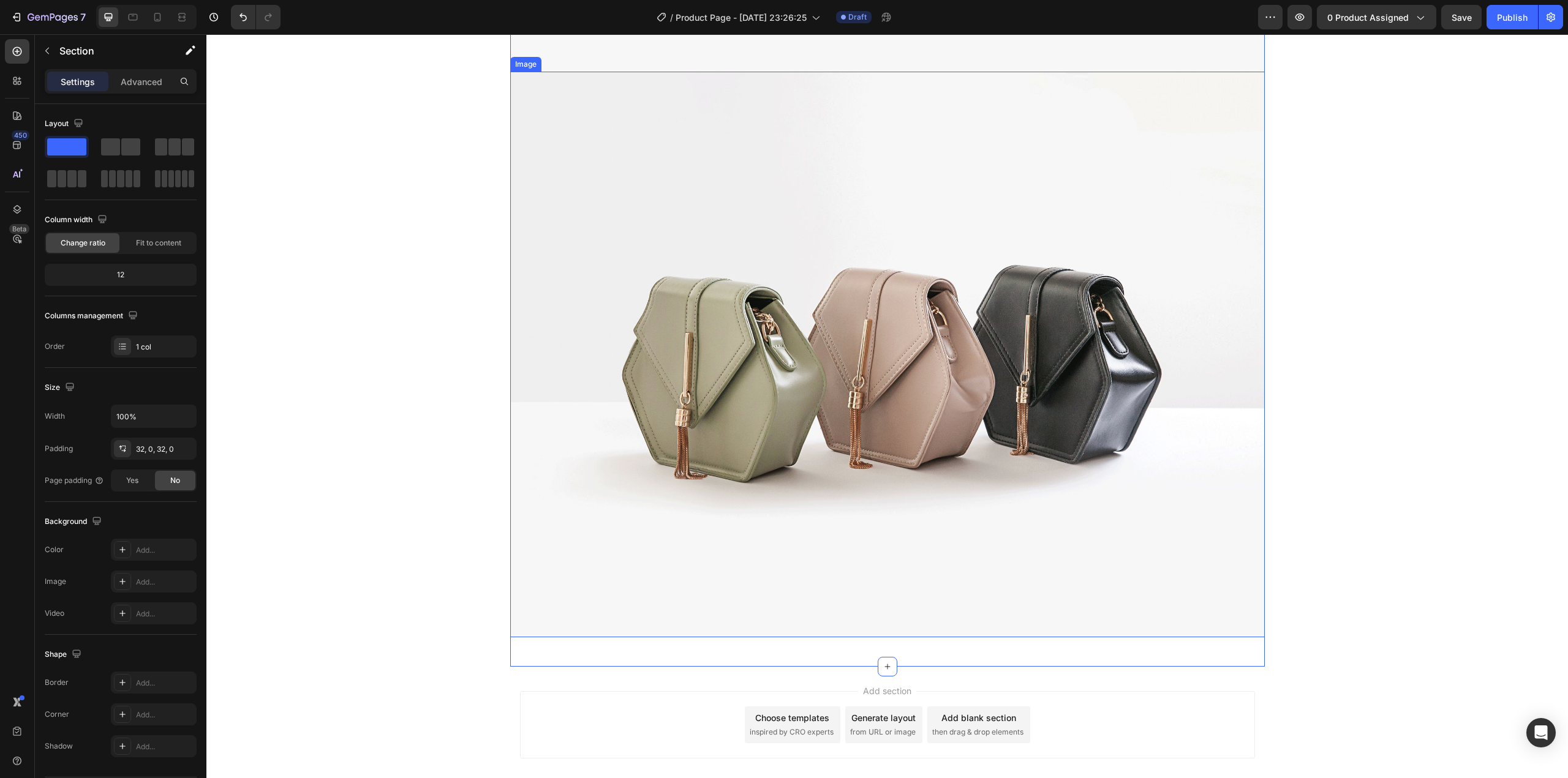
scroll to position [2999, 0]
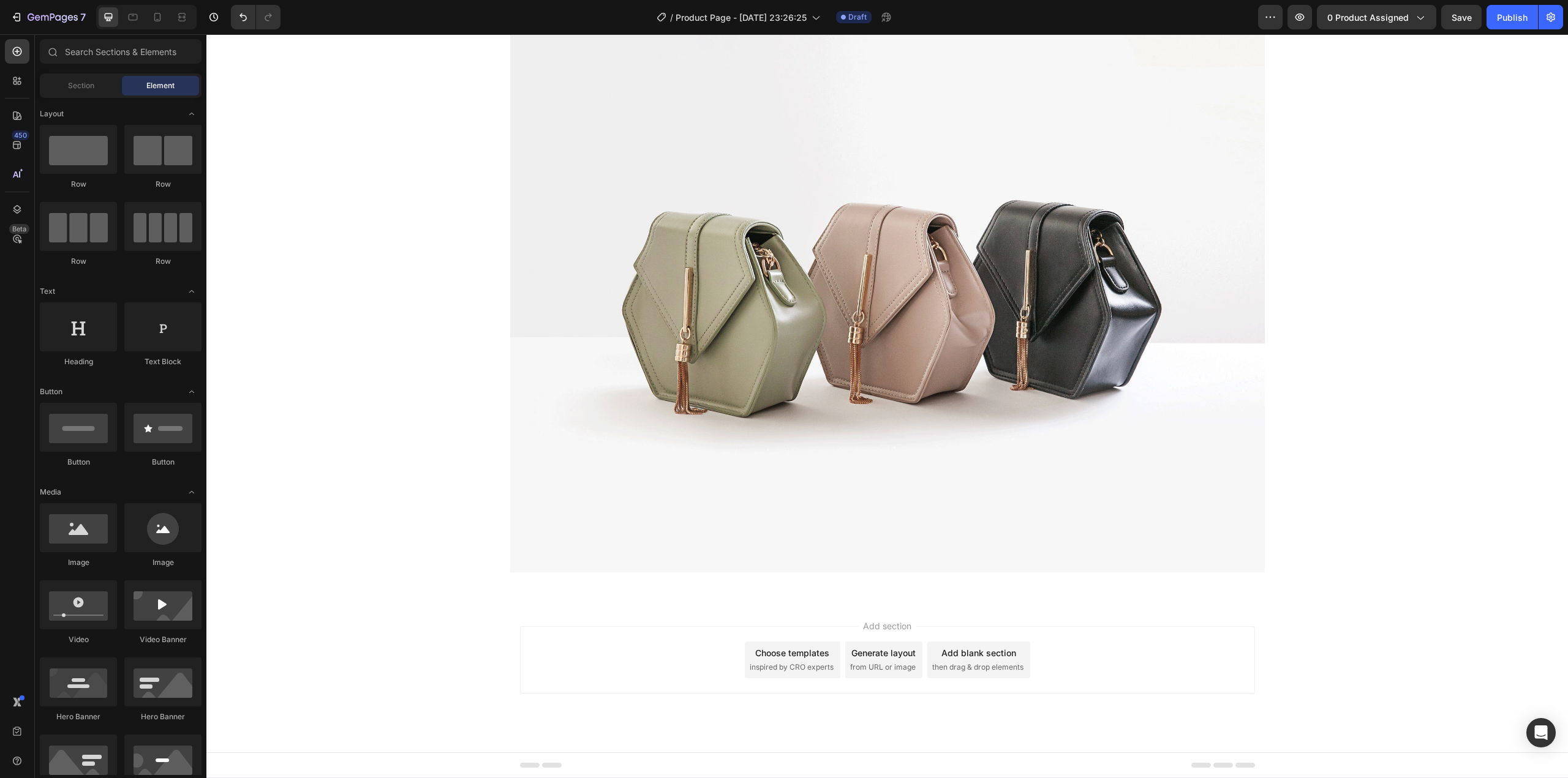
click at [536, 608] on div "Add section Choose templates inspired by CRO experts Generate layout from URL o…" at bounding box center [887, 676] width 1362 height 150
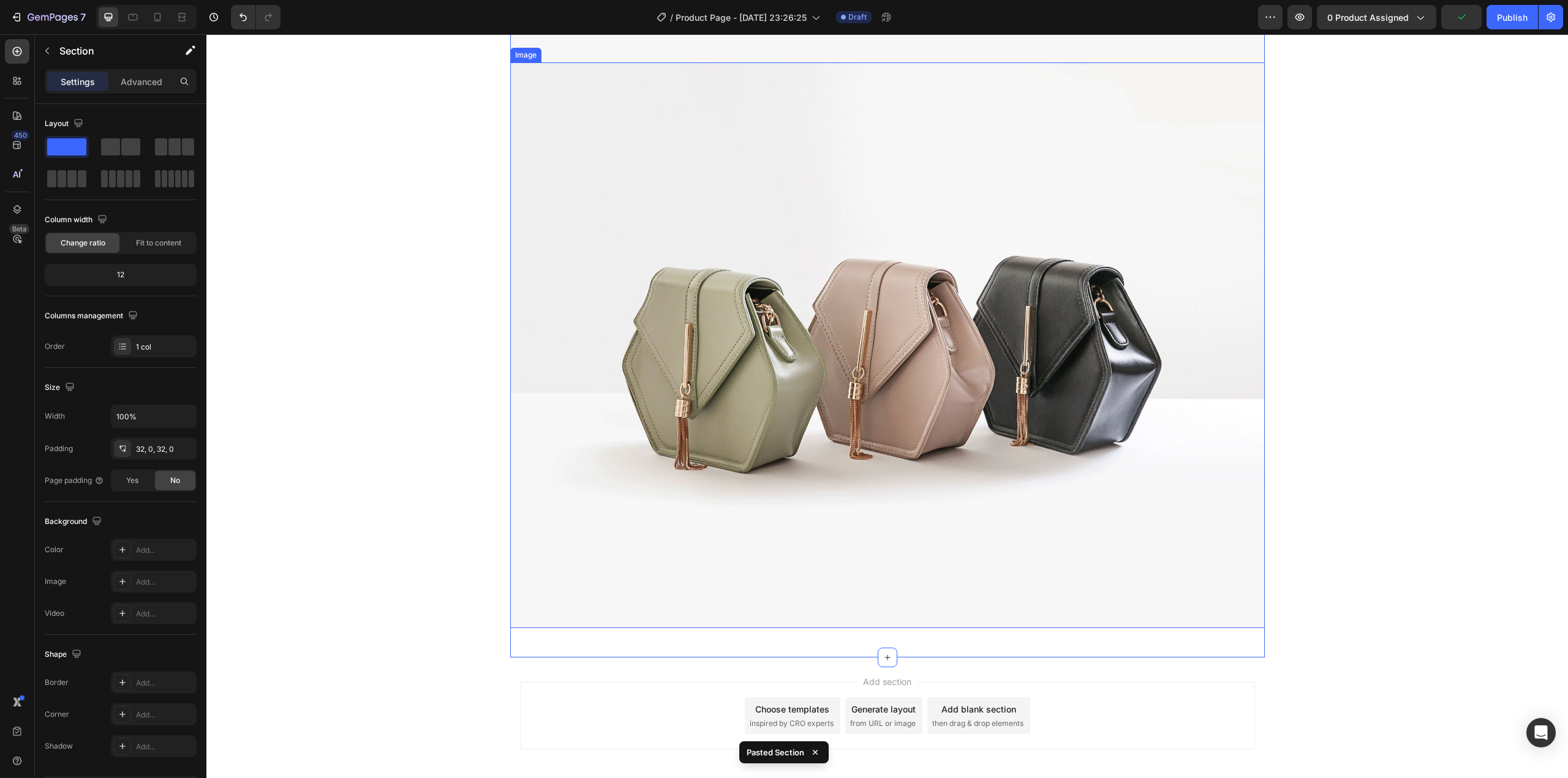
scroll to position [4180, 0]
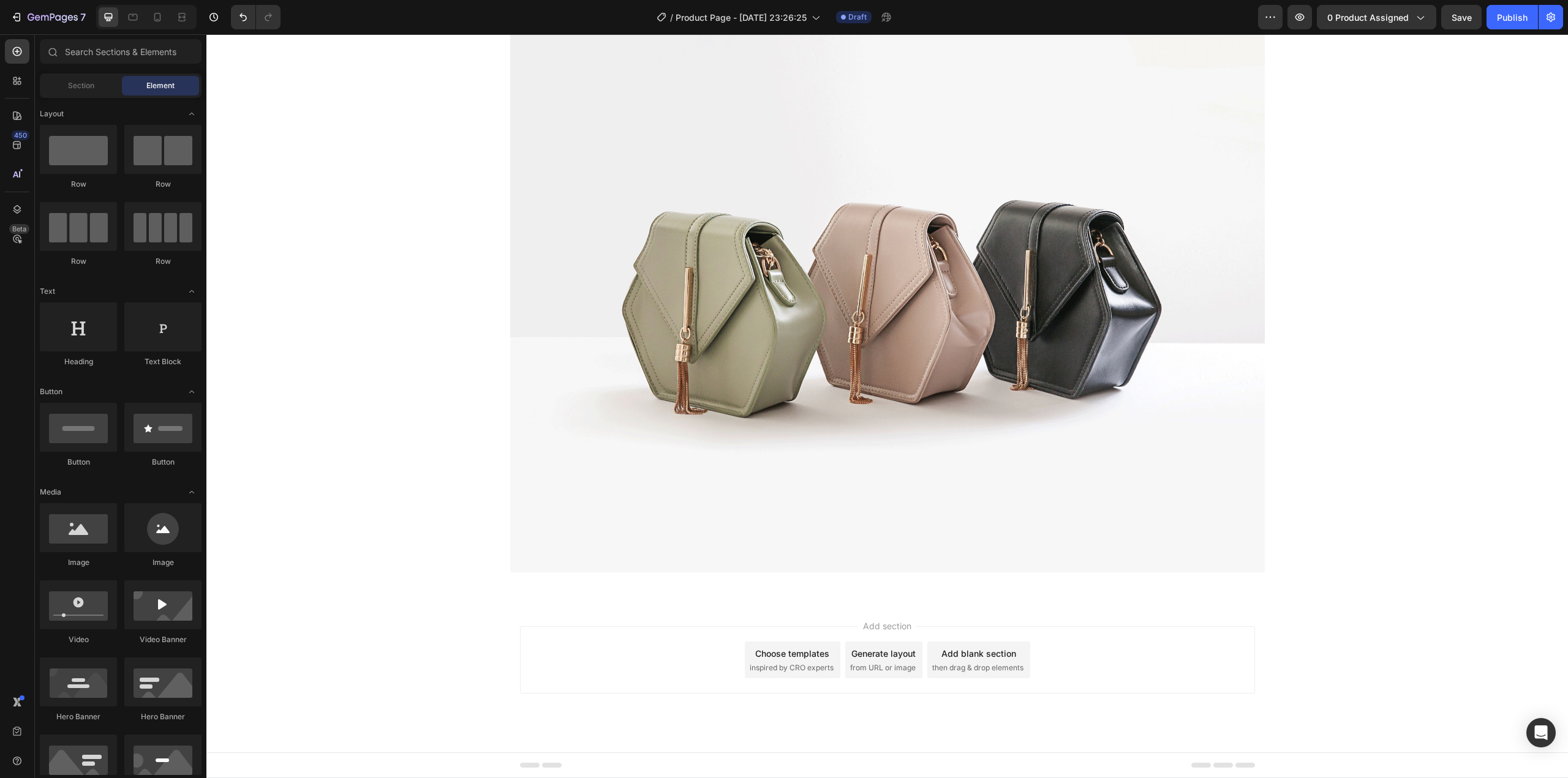
click at [586, 612] on div "Add section Choose templates inspired by CRO experts Generate layout from URL o…" at bounding box center [887, 676] width 1362 height 150
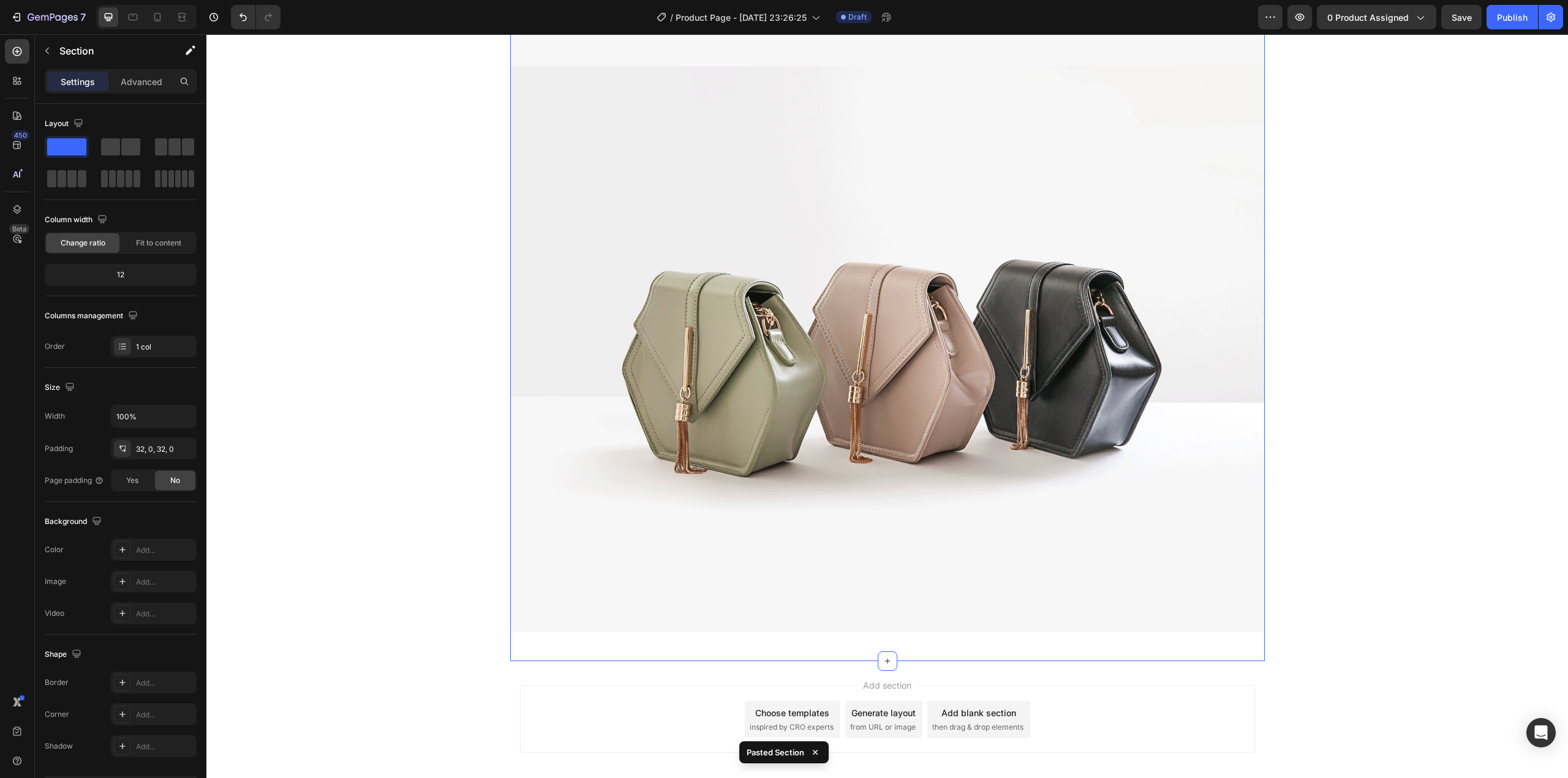
scroll to position [5360, 0]
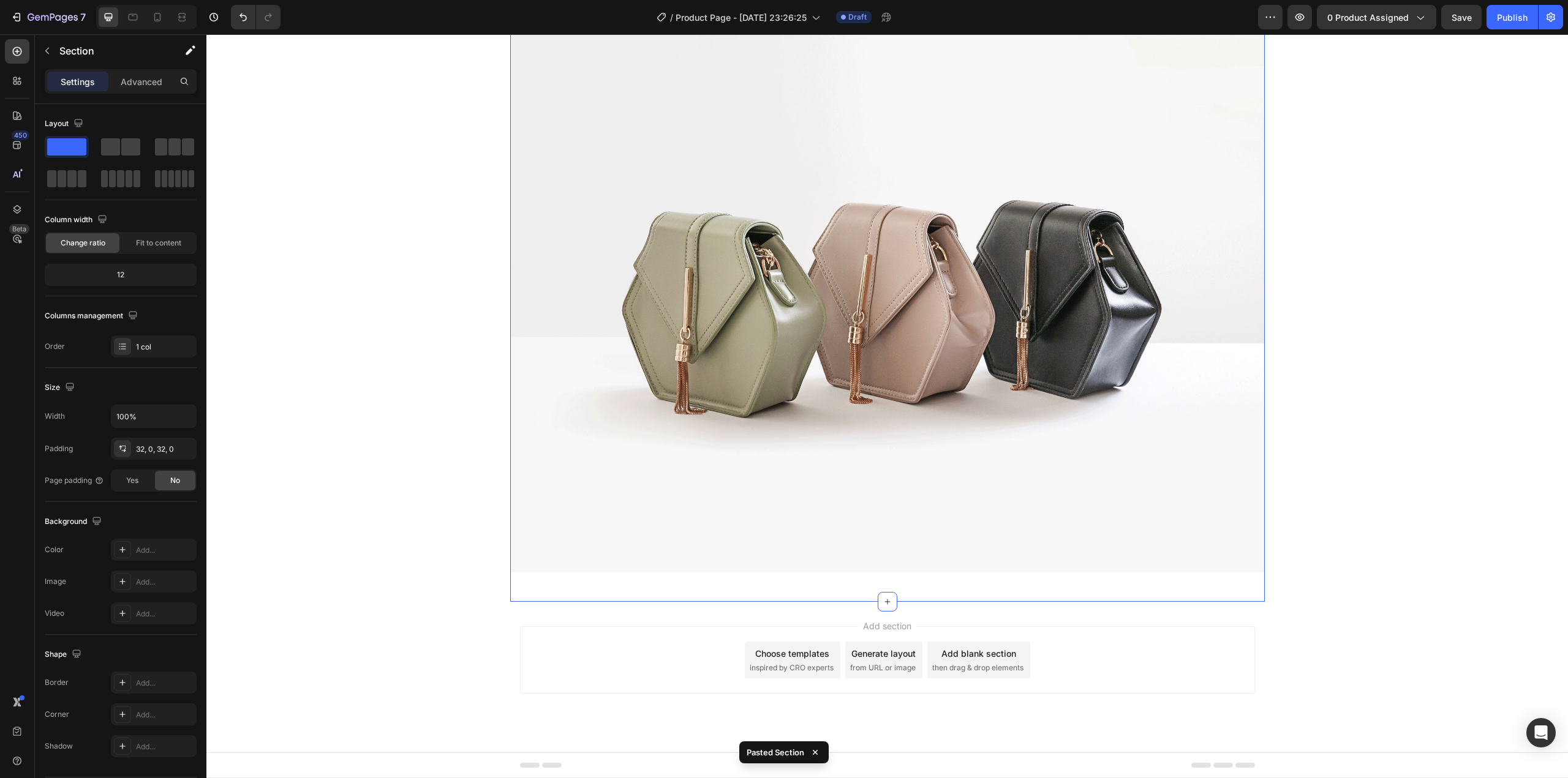
click at [587, 606] on div "Add section Choose templates inspired by CRO experts Generate layout from URL o…" at bounding box center [887, 676] width 1362 height 150
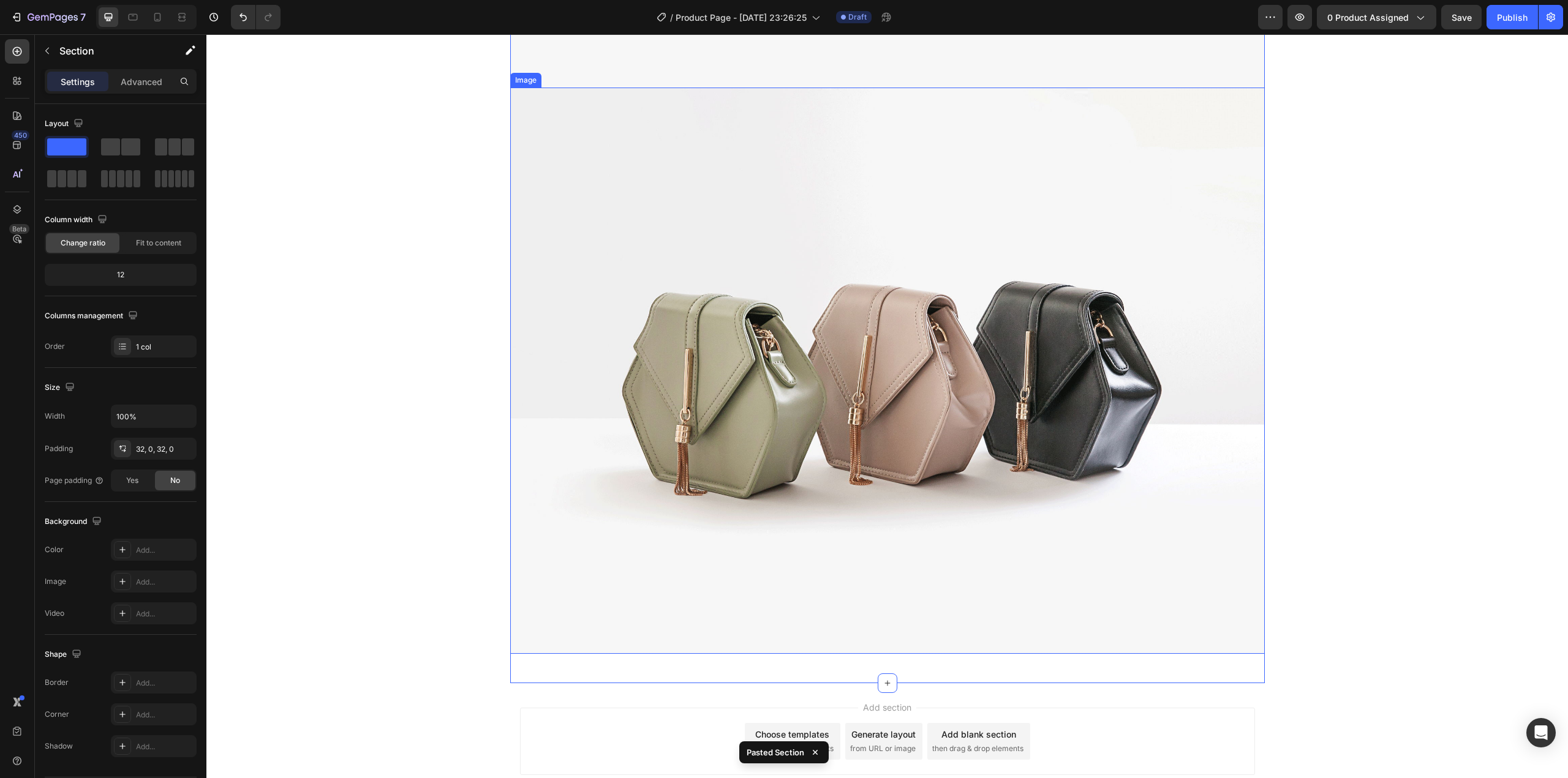
scroll to position [6542, 0]
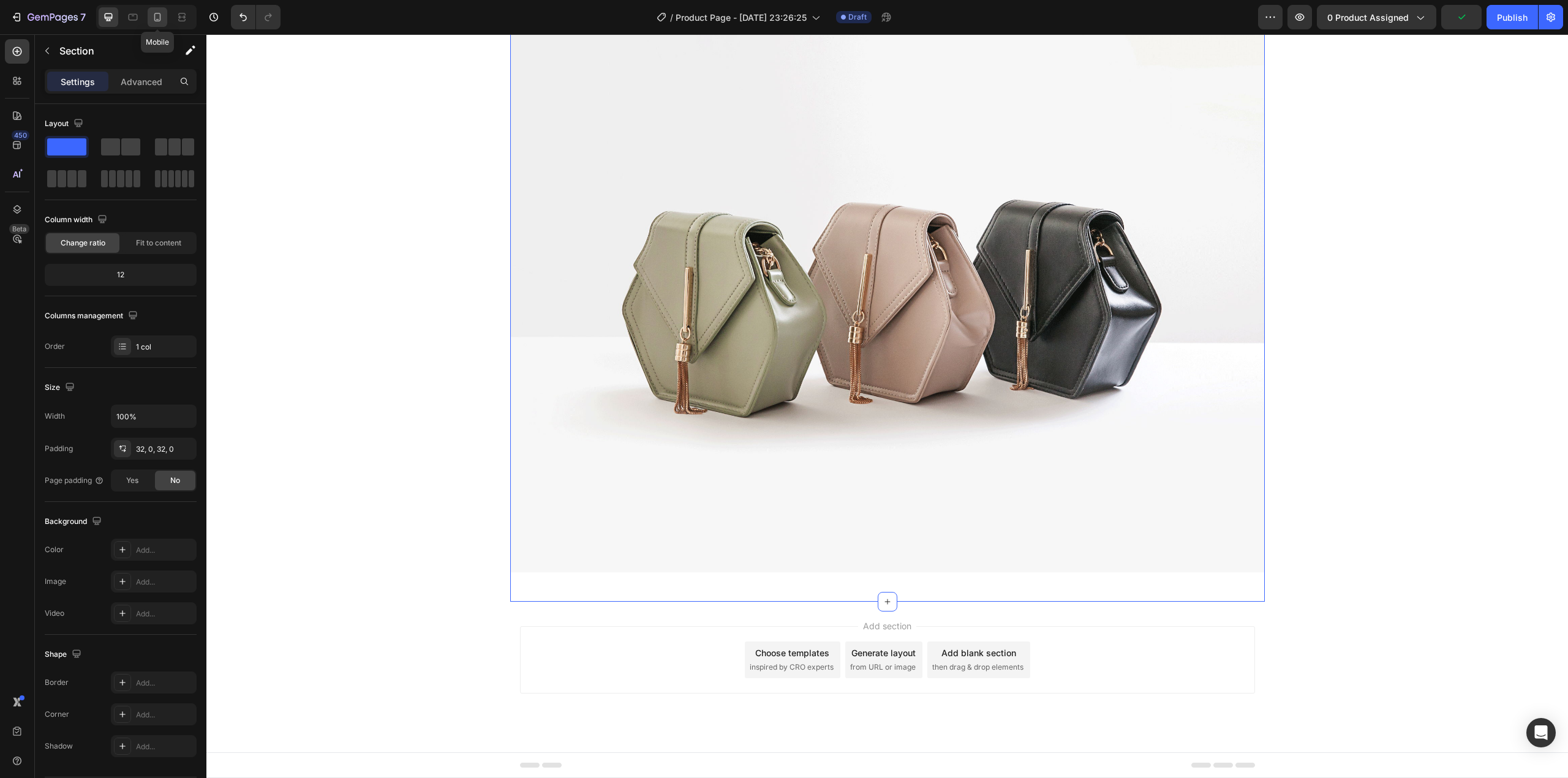
click at [156, 16] on icon at bounding box center [158, 17] width 13 height 13
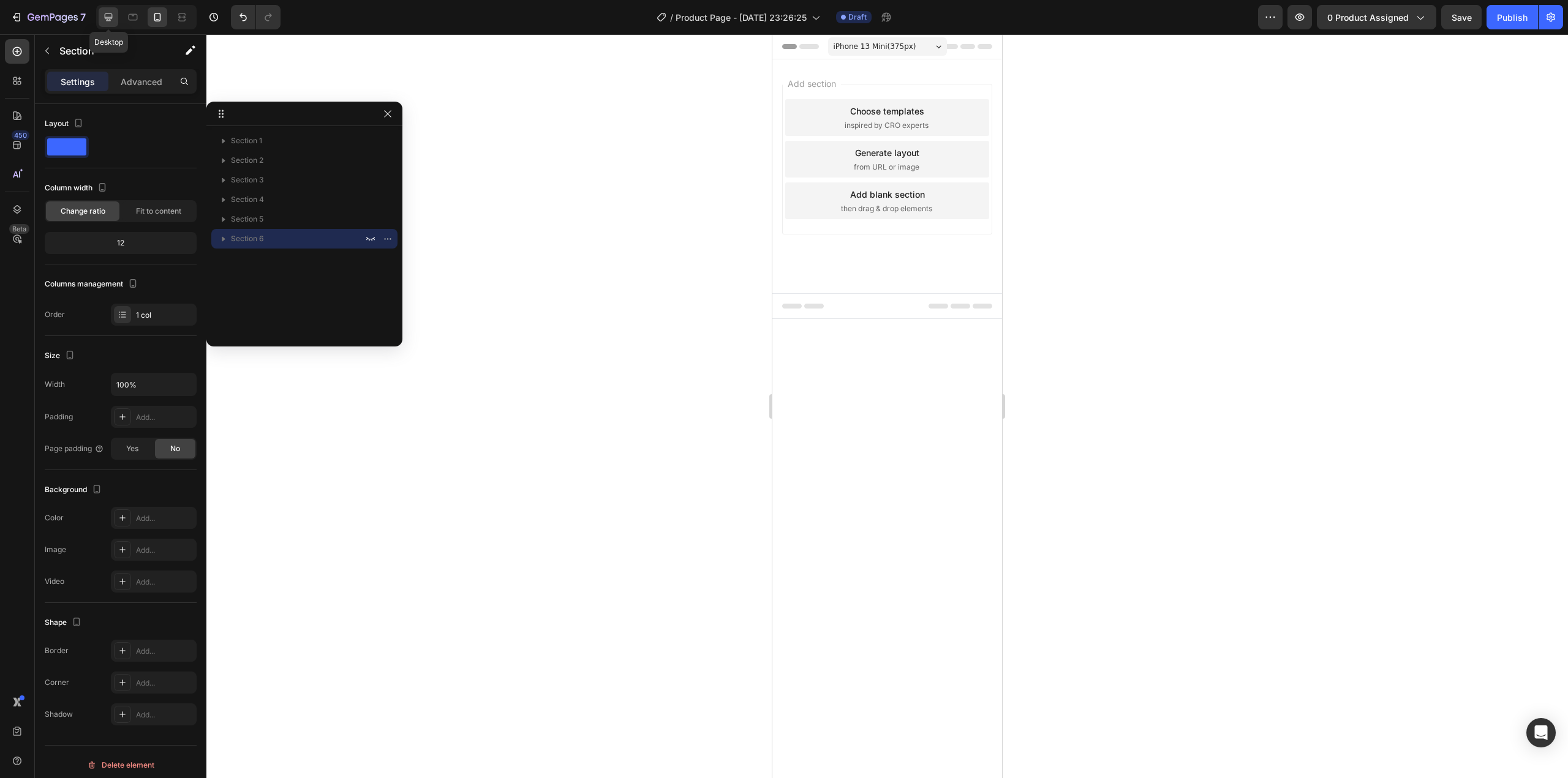
click at [106, 16] on icon at bounding box center [109, 17] width 13 height 13
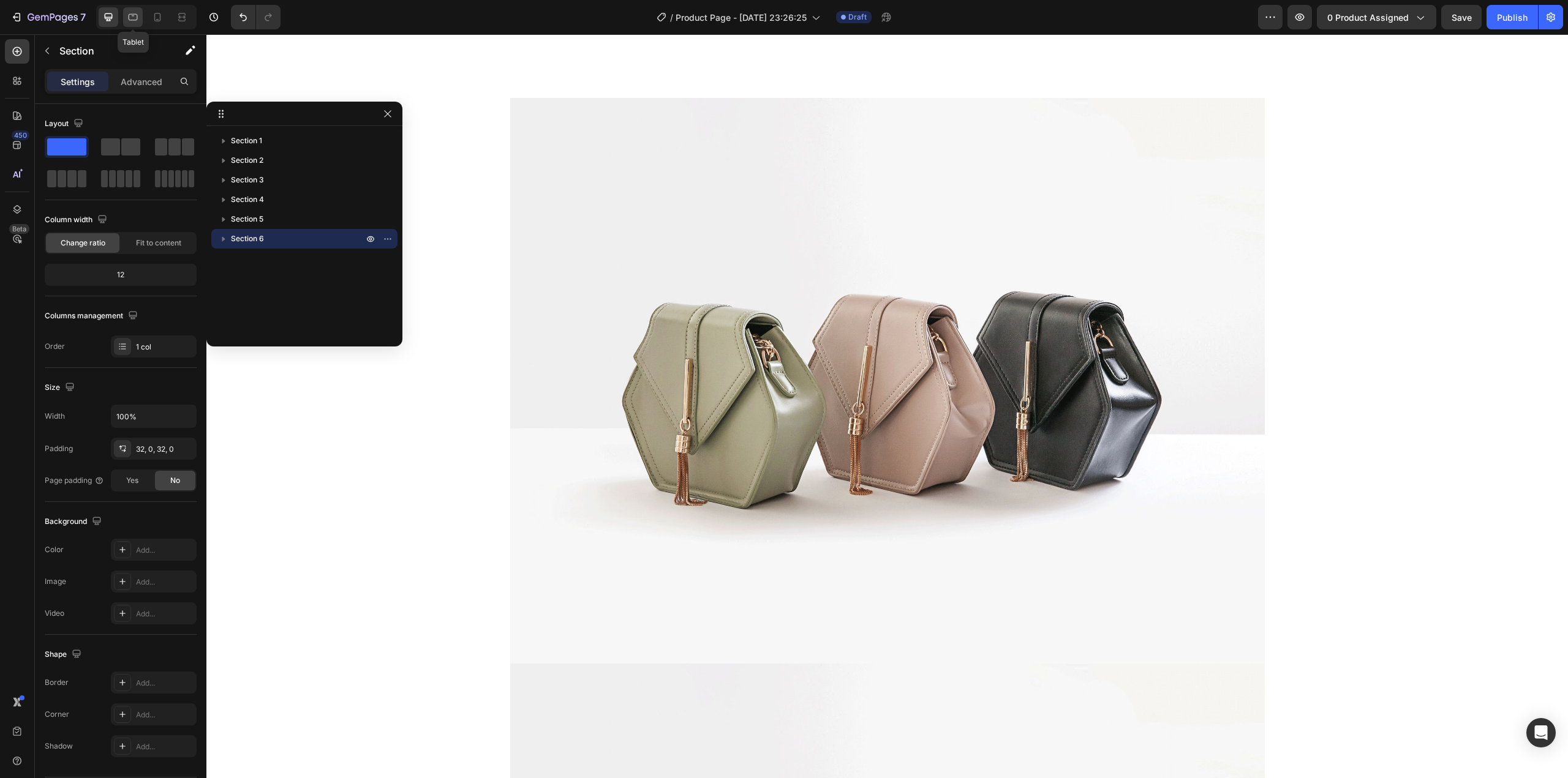
click at [139, 19] on icon at bounding box center [133, 17] width 13 height 13
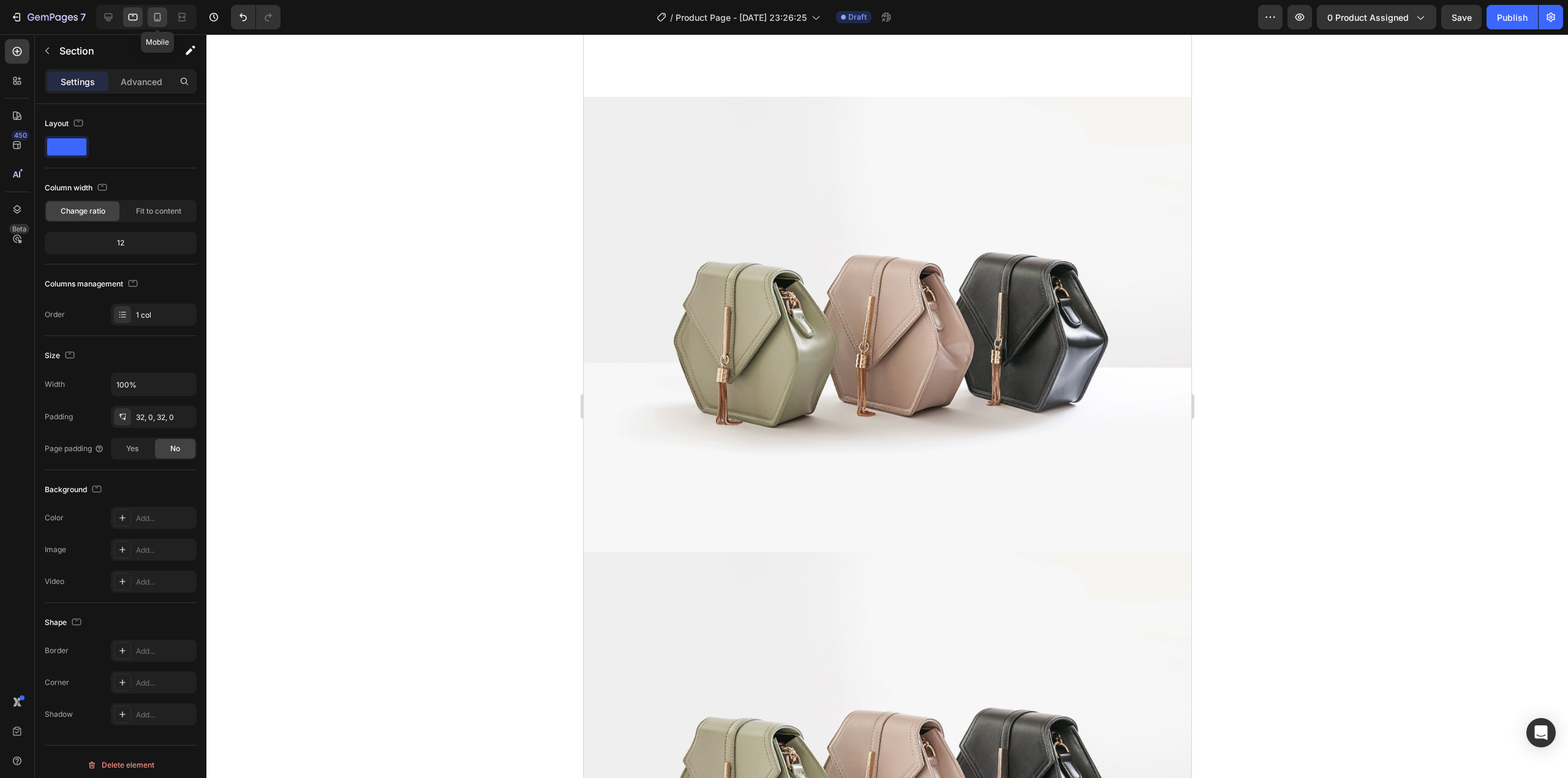
click at [158, 17] on icon at bounding box center [158, 17] width 13 height 13
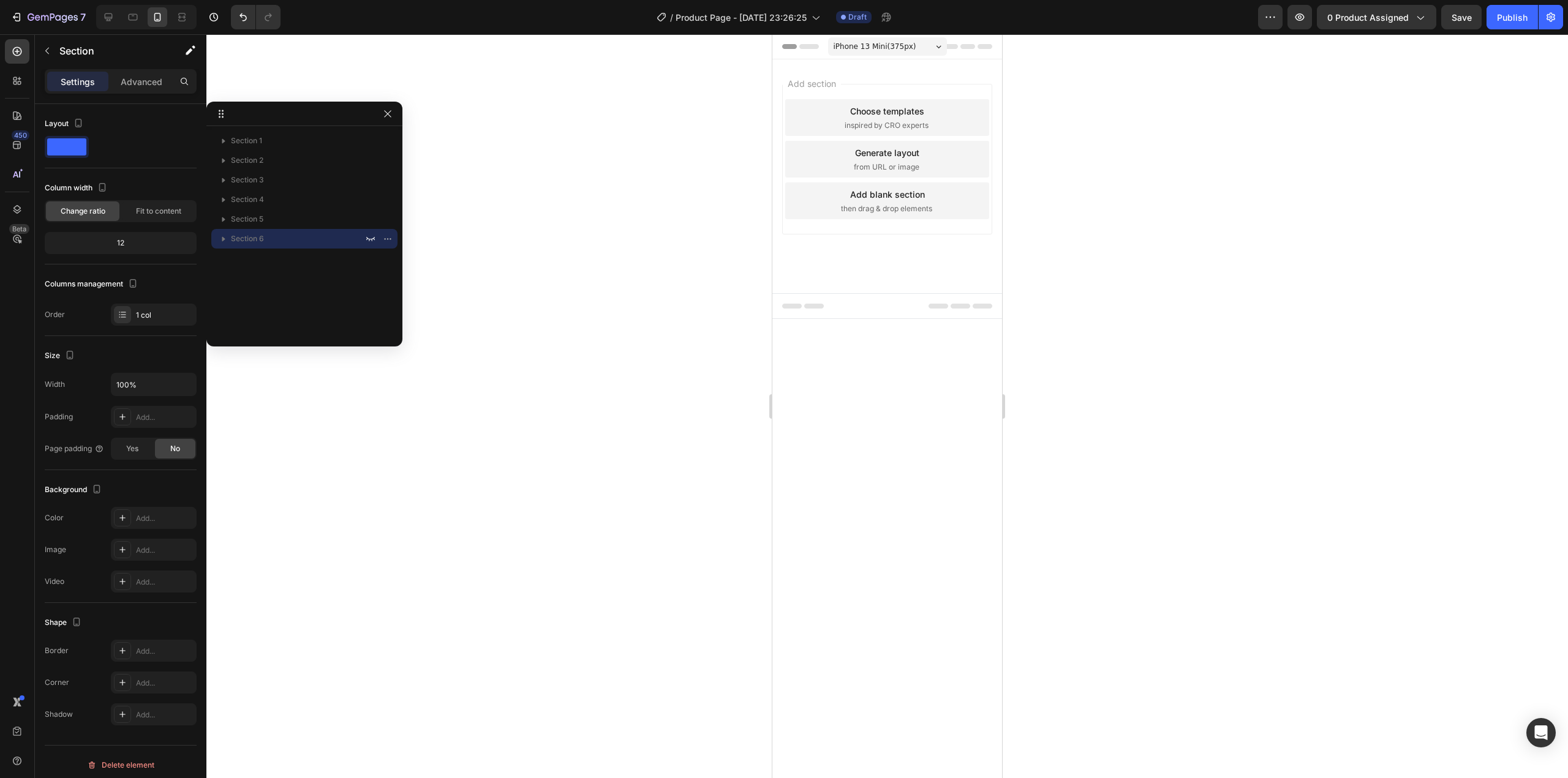
drag, startPoint x: 1163, startPoint y: 358, endPoint x: 1036, endPoint y: 350, distance: 127.3
click at [1161, 358] on div at bounding box center [887, 406] width 1362 height 744
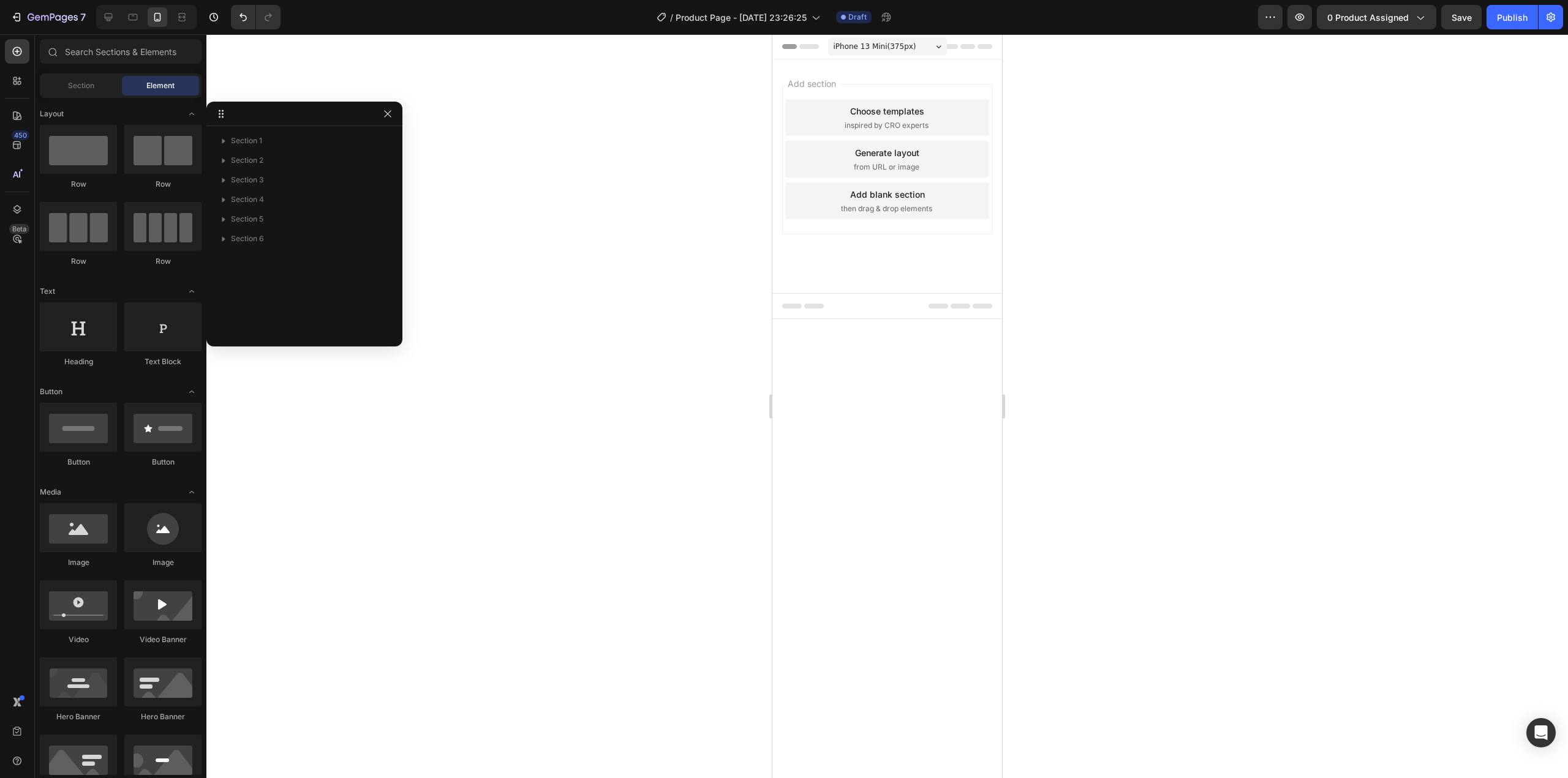
click at [913, 412] on body "iPhone 13 Mini ( 375 px) iPhone 13 Mini iPhone 13 Pro iPhone 11 Pro Max iPhone …" at bounding box center [886, 406] width 230 height 744
click at [371, 140] on icon "button" at bounding box center [370, 140] width 10 height 10
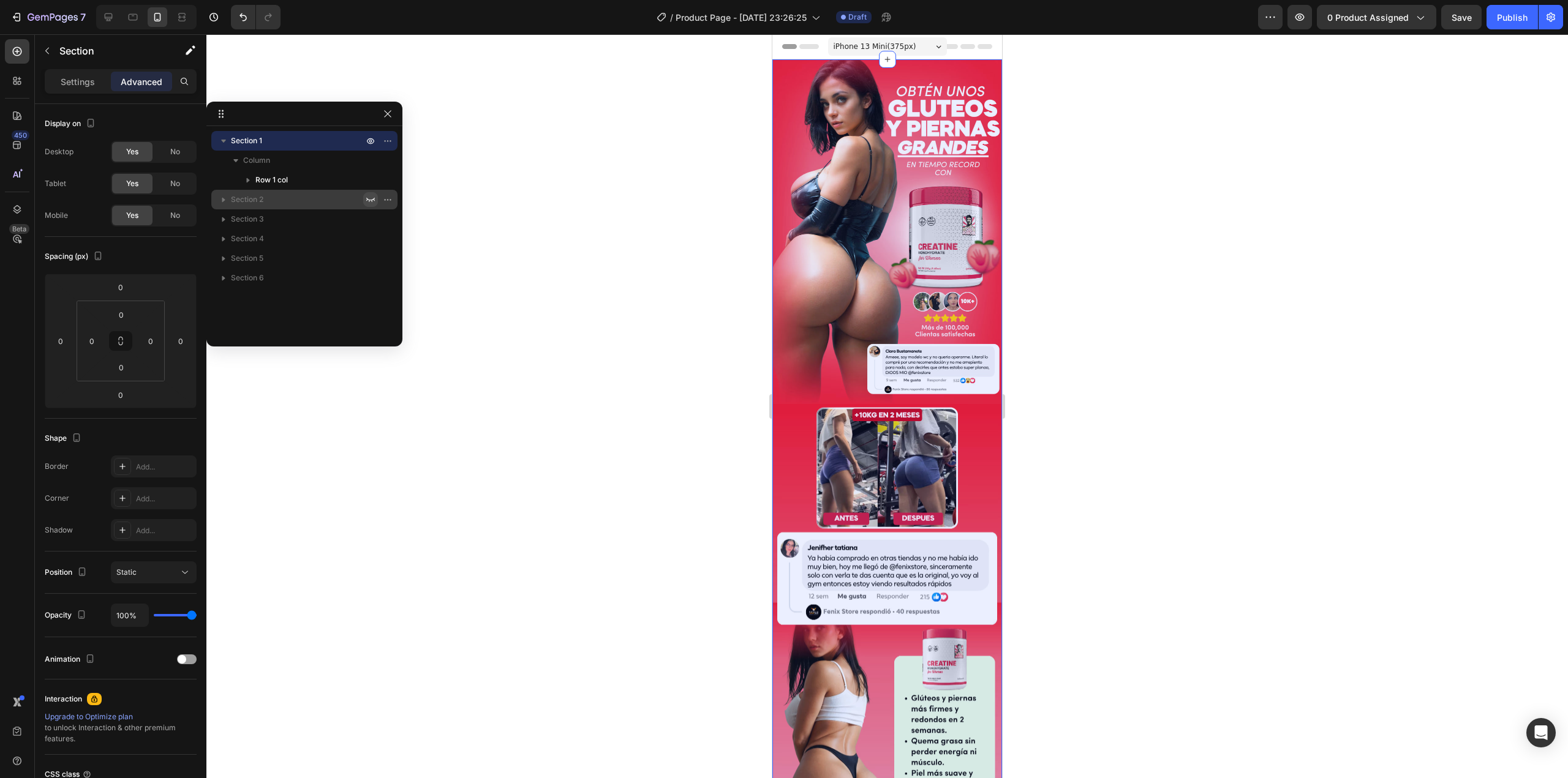
click at [369, 200] on icon "button" at bounding box center [370, 199] width 10 height 10
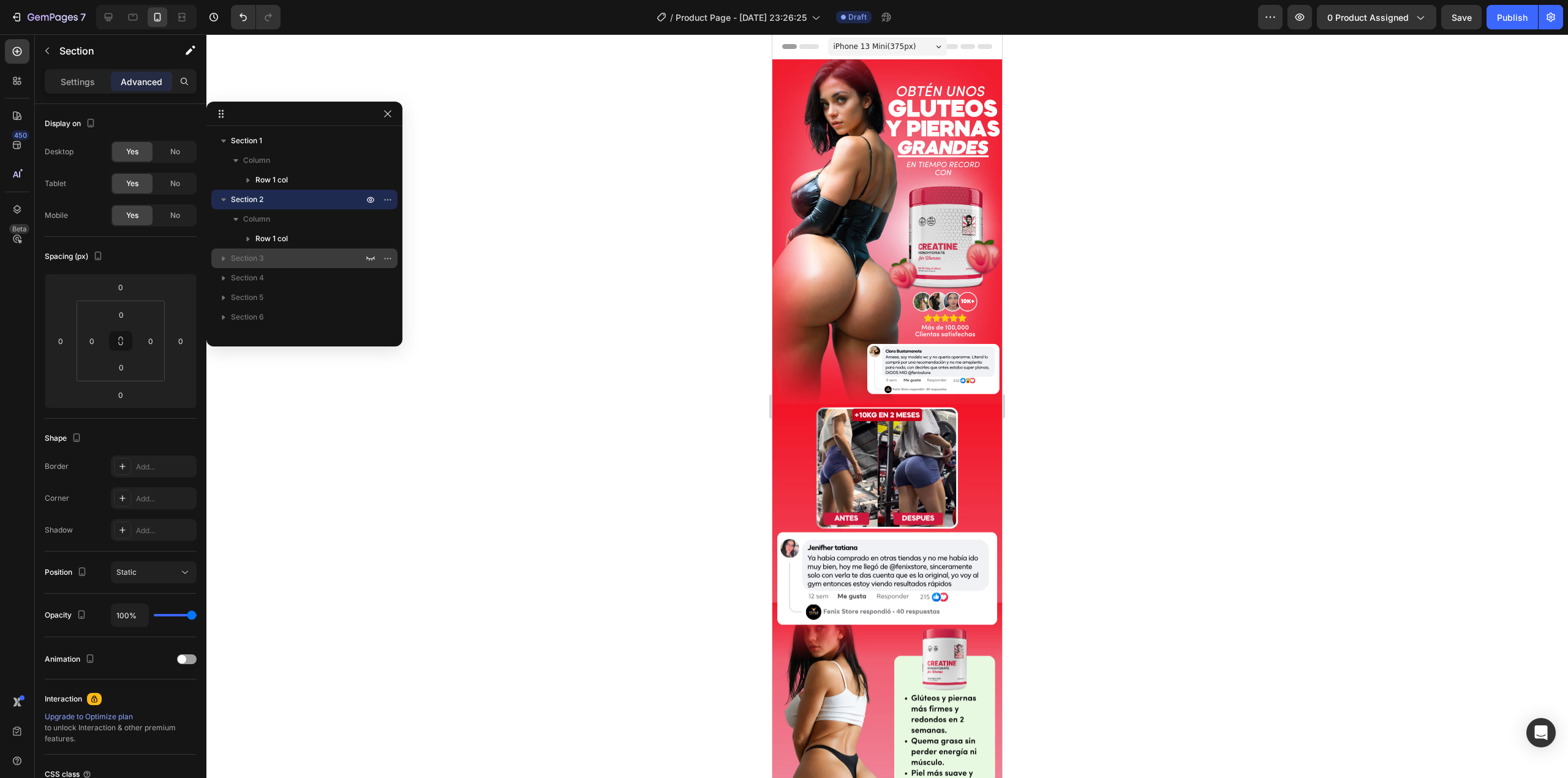
click at [363, 260] on p "Section 3" at bounding box center [298, 258] width 135 height 13
click at [368, 258] on icon "button" at bounding box center [371, 258] width 9 height 5
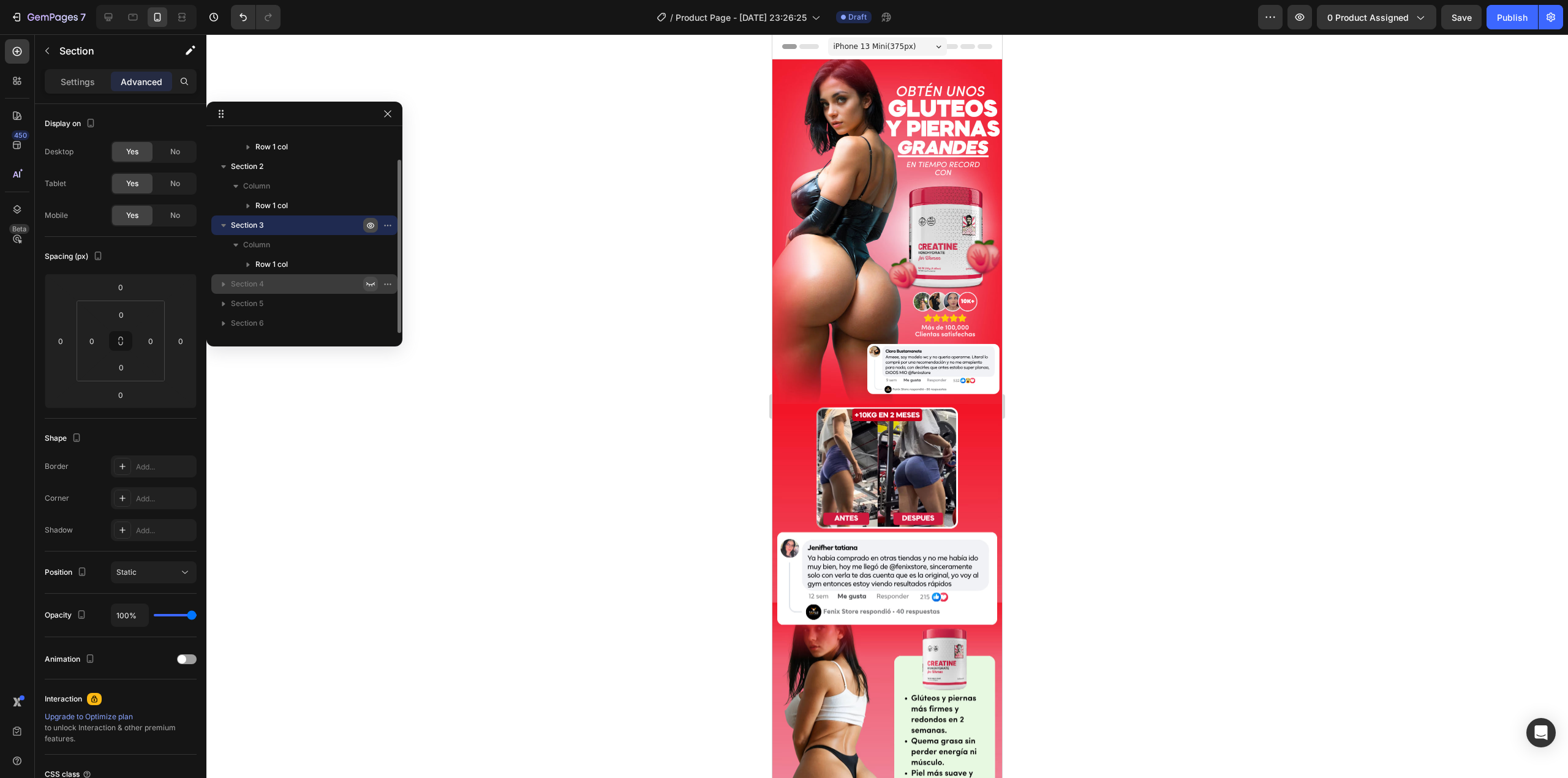
click at [368, 282] on icon "button" at bounding box center [370, 284] width 10 height 10
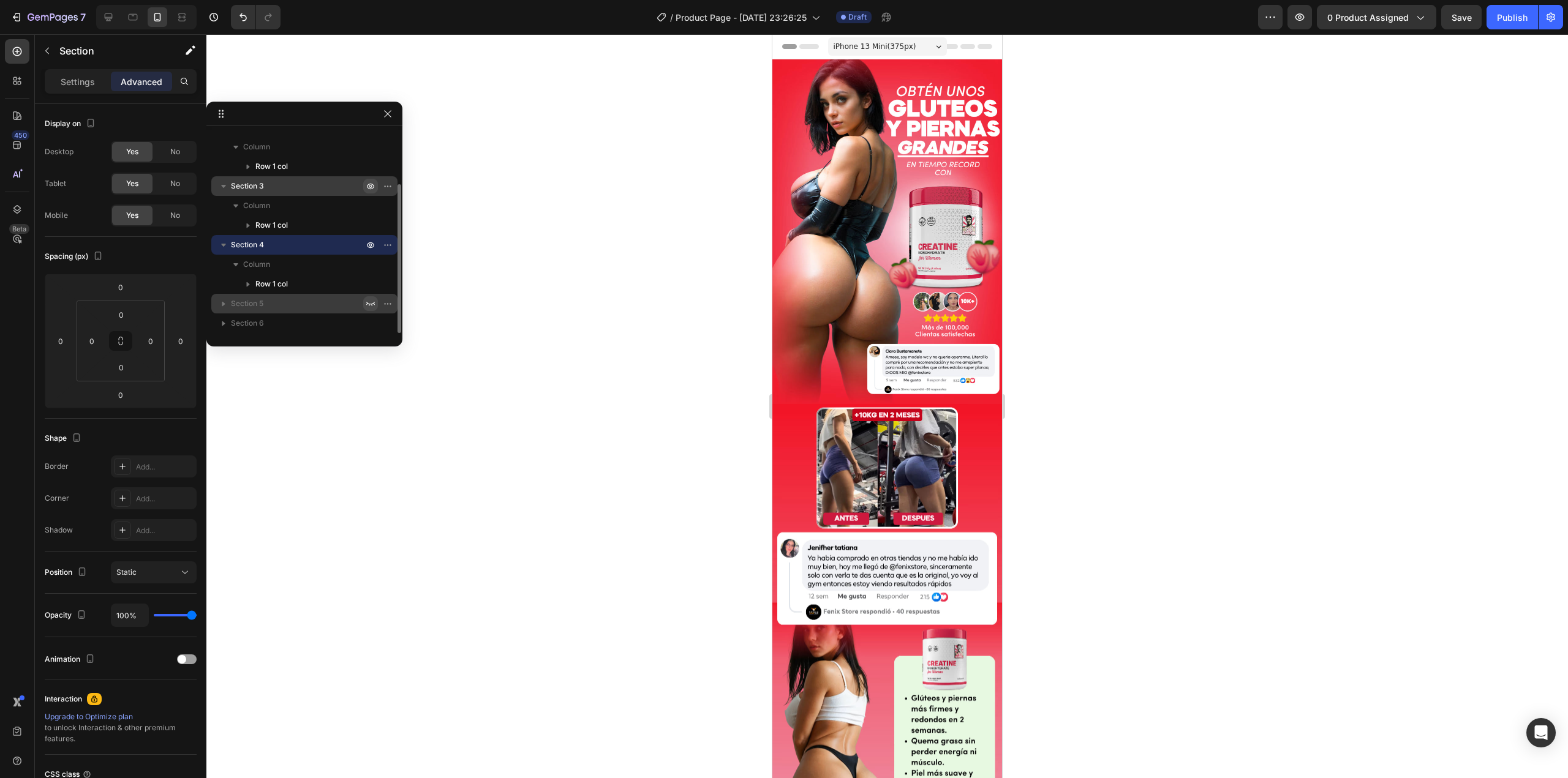
click at [371, 305] on icon "button" at bounding box center [370, 303] width 10 height 10
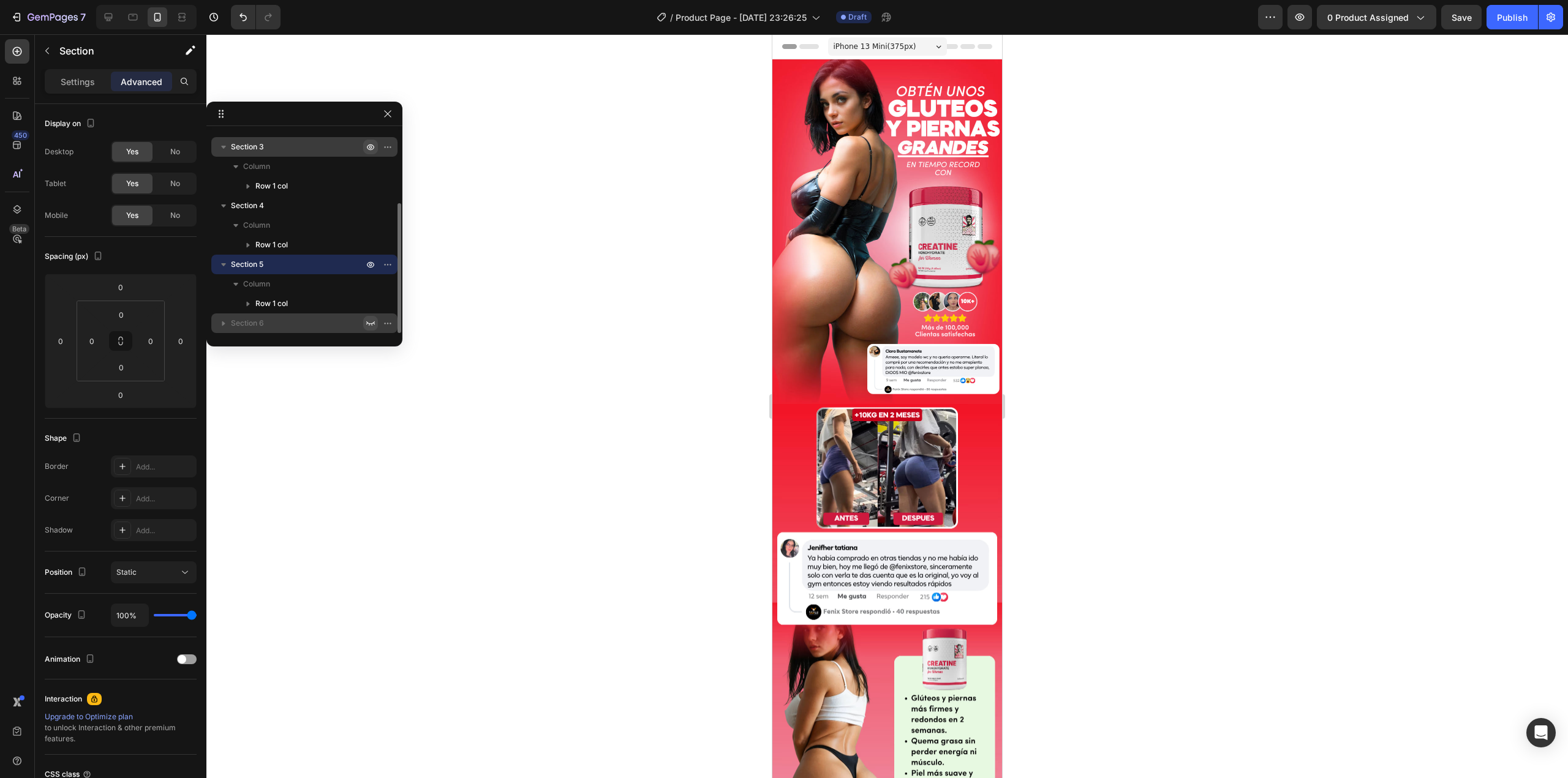
click at [370, 324] on icon "button" at bounding box center [370, 323] width 10 height 10
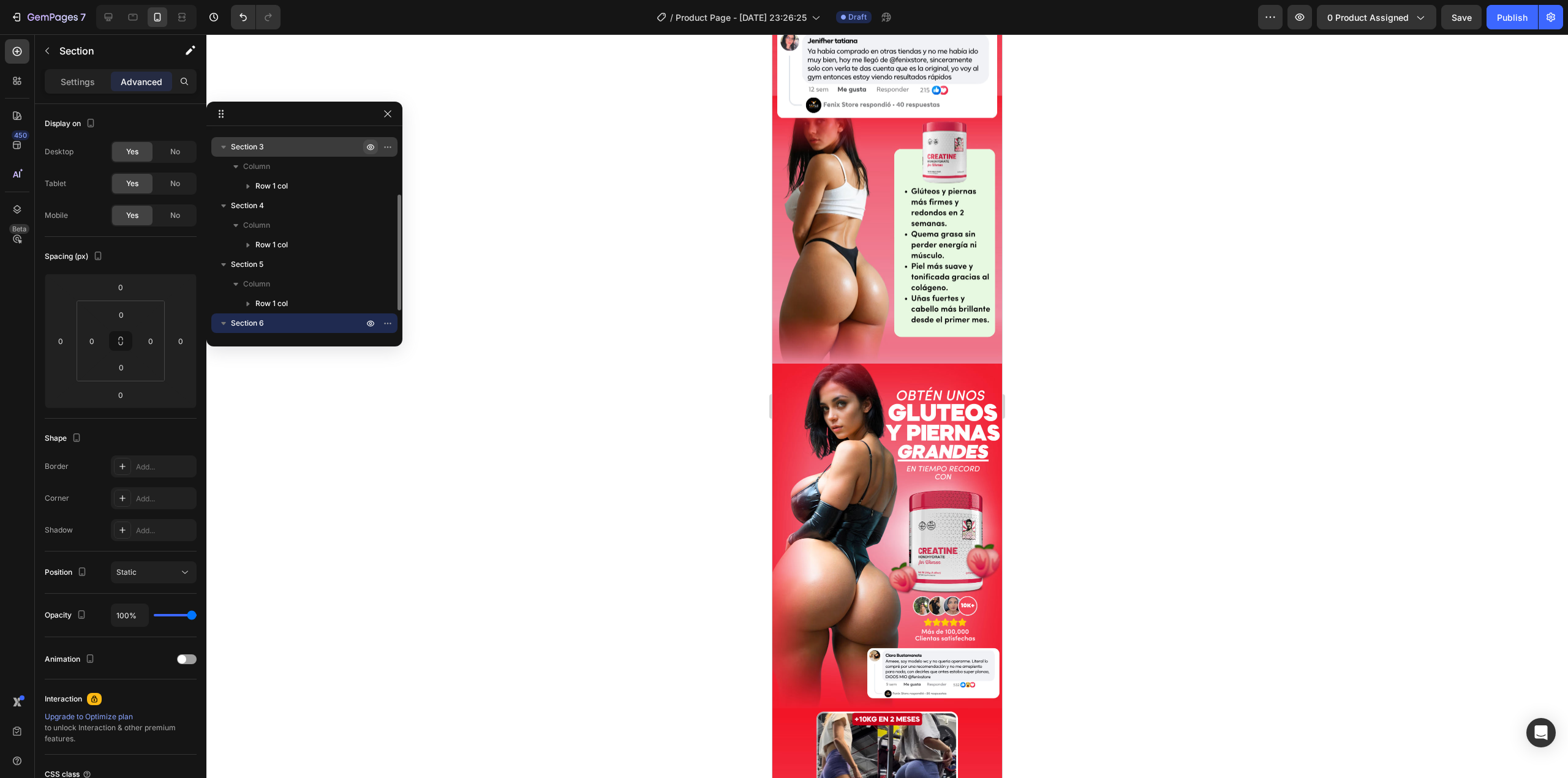
scroll to position [0, 0]
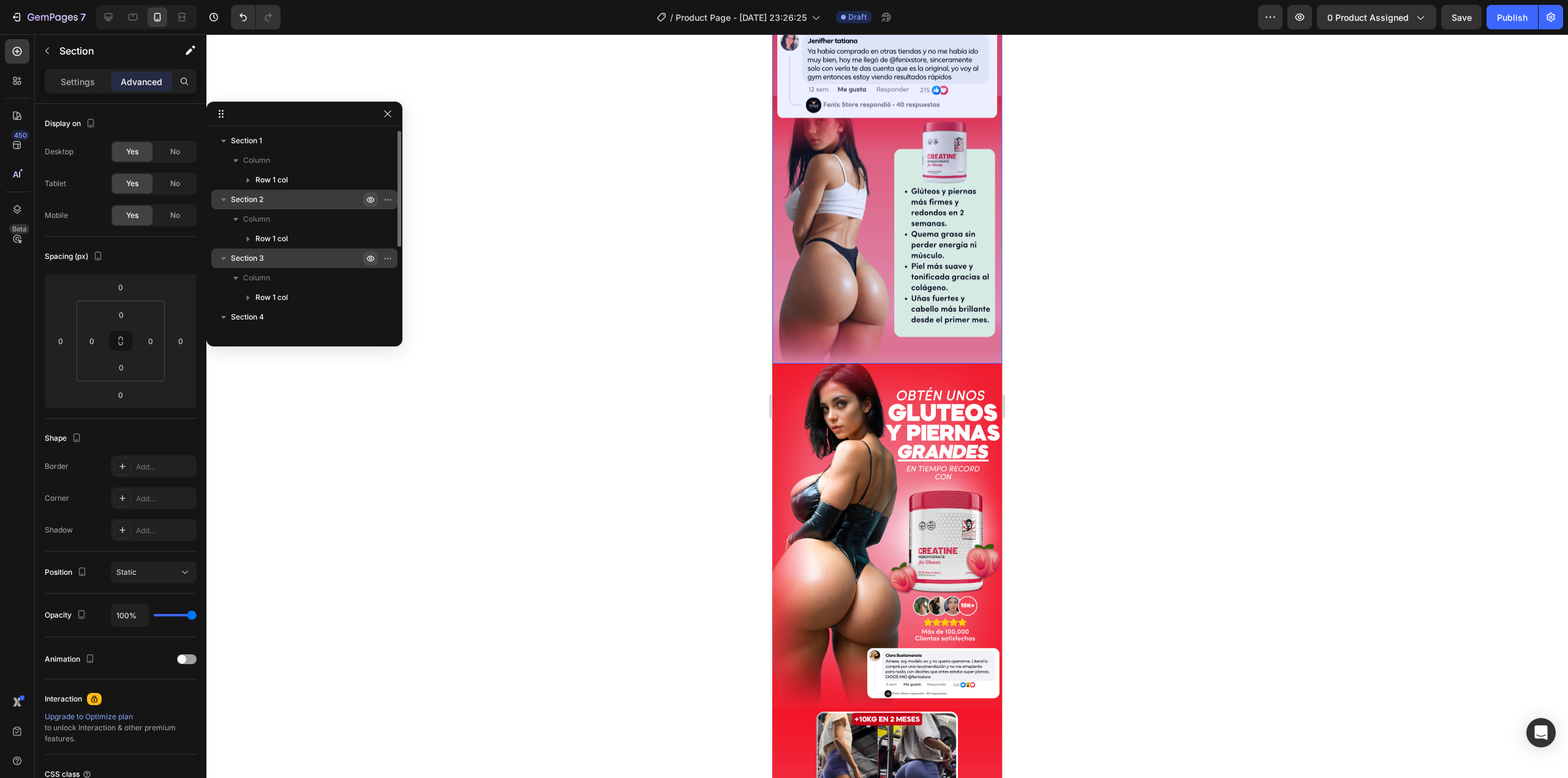
click at [370, 197] on icon "button" at bounding box center [370, 200] width 7 height 6
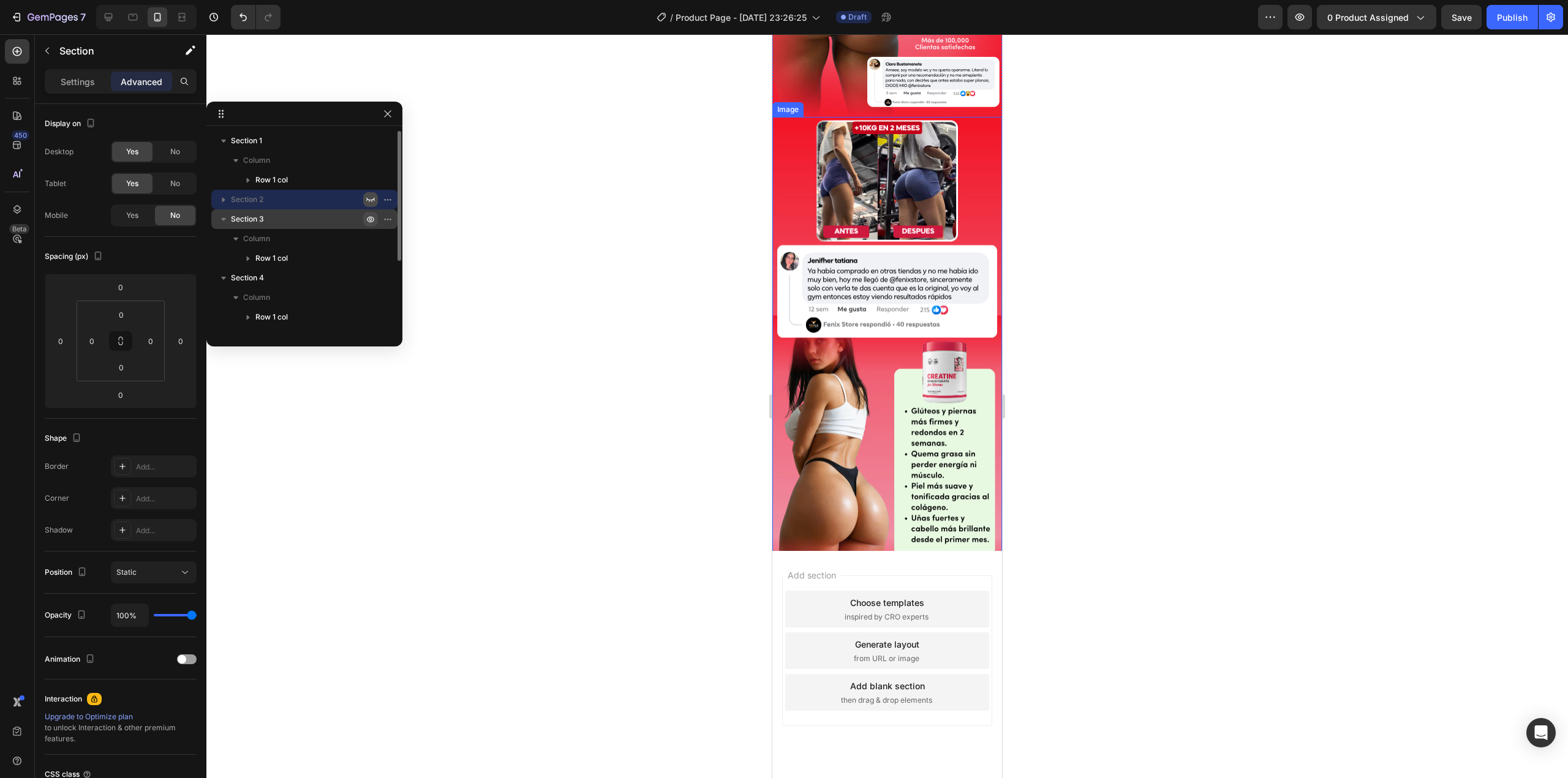
scroll to position [3435, 0]
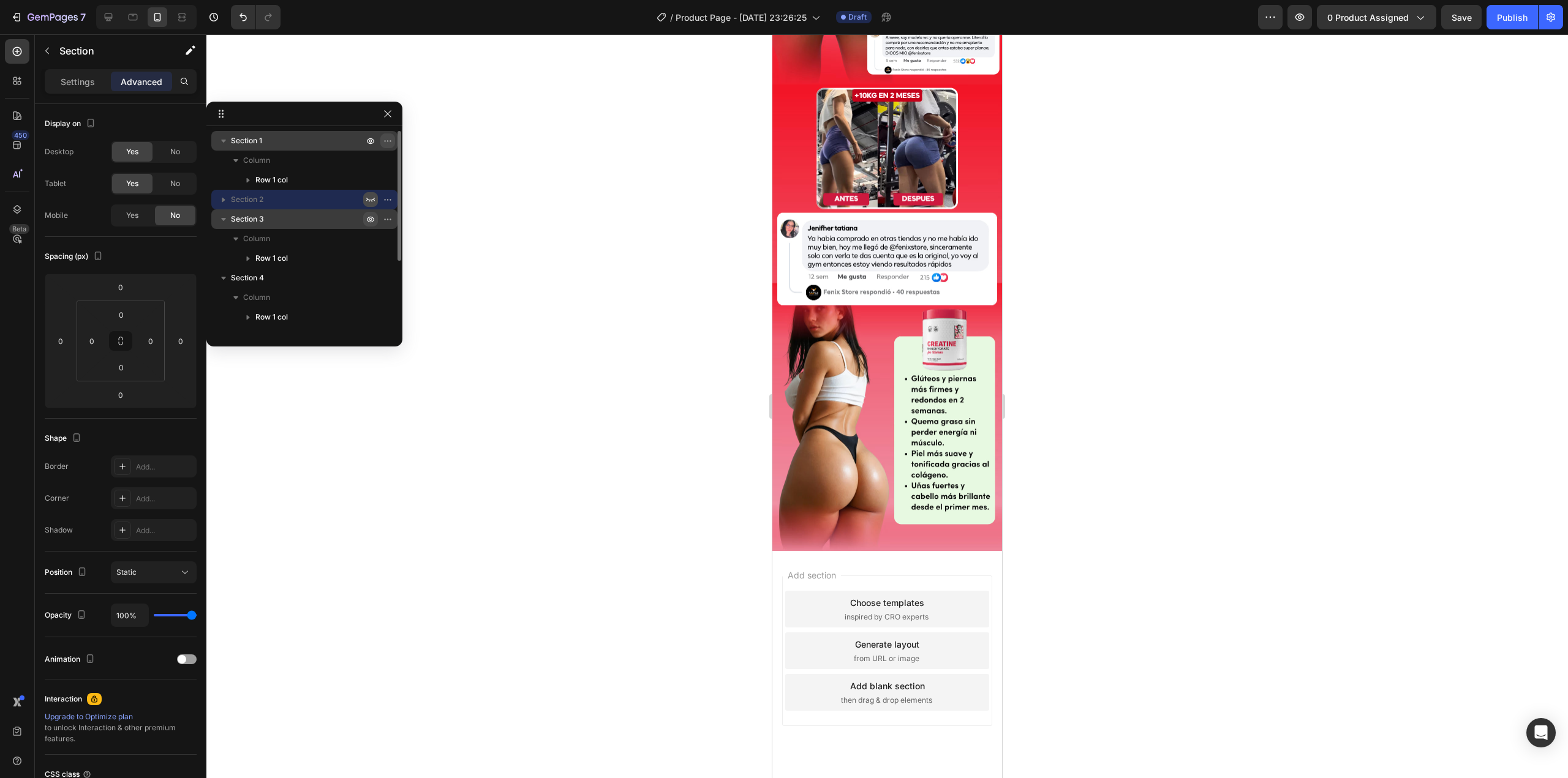
click at [391, 140] on icon "button" at bounding box center [389, 140] width 1 height 1
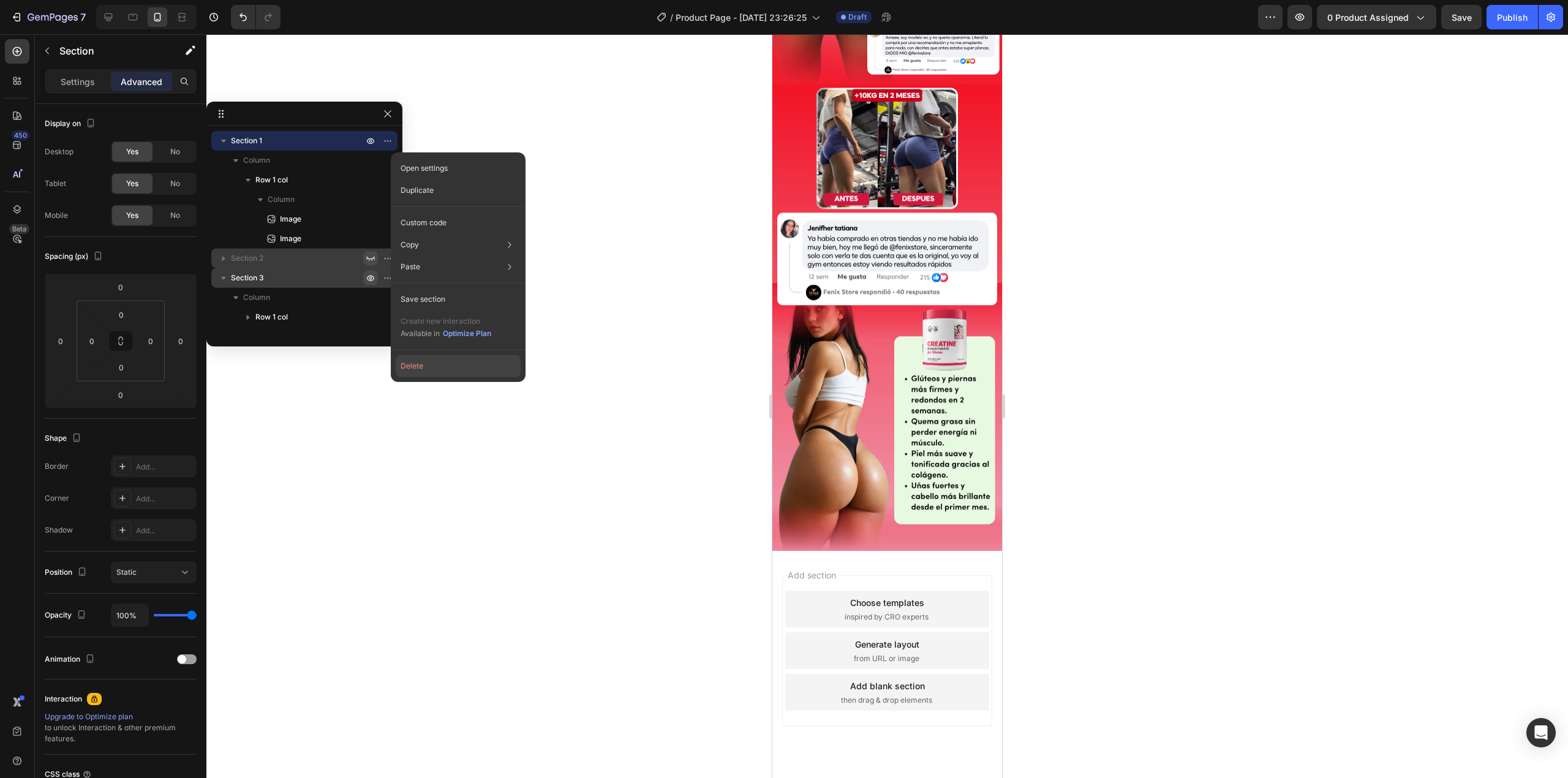
click at [443, 363] on button "Delete" at bounding box center [458, 366] width 125 height 22
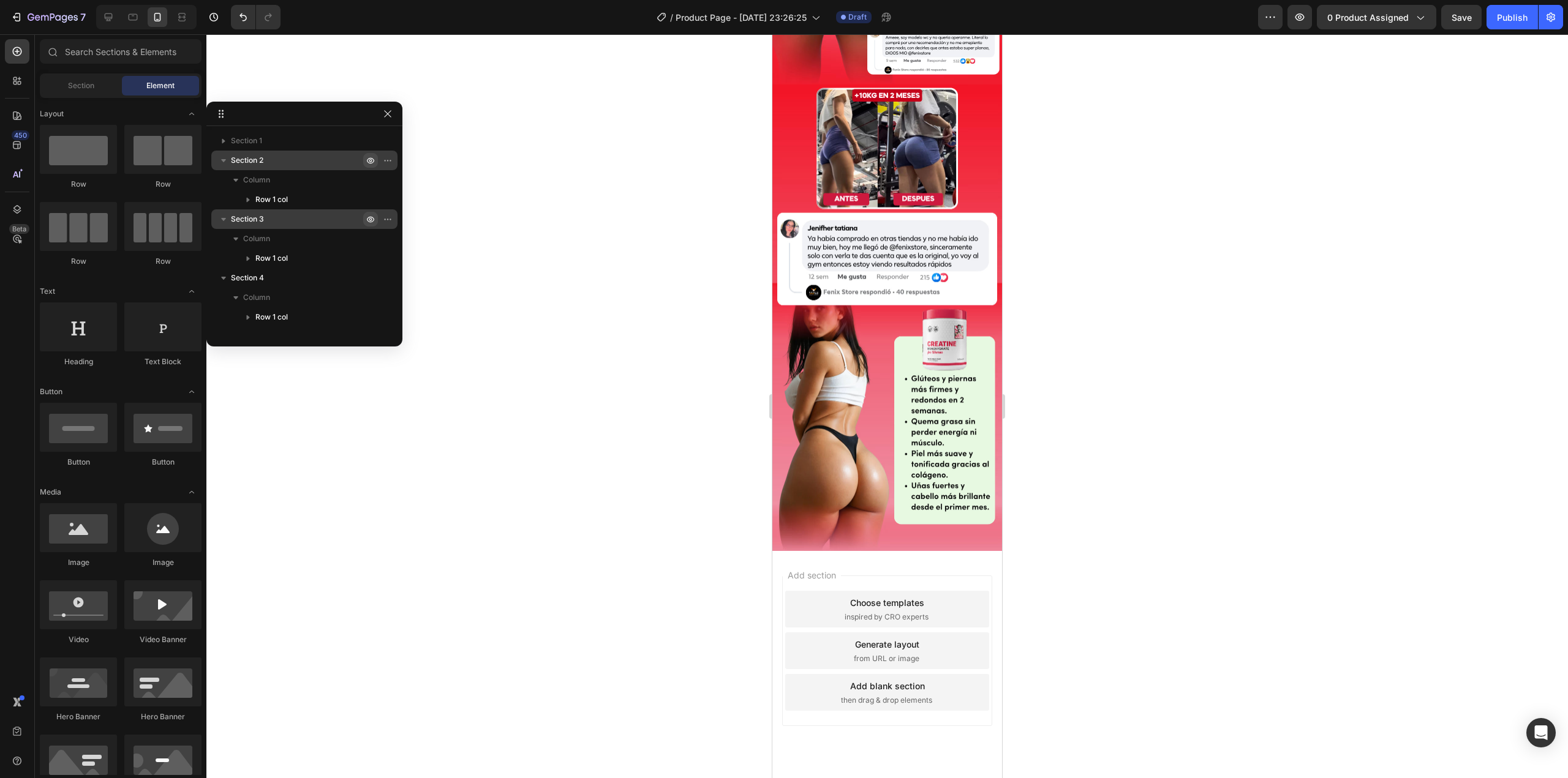
click at [300, 158] on p "Section 2" at bounding box center [298, 160] width 135 height 13
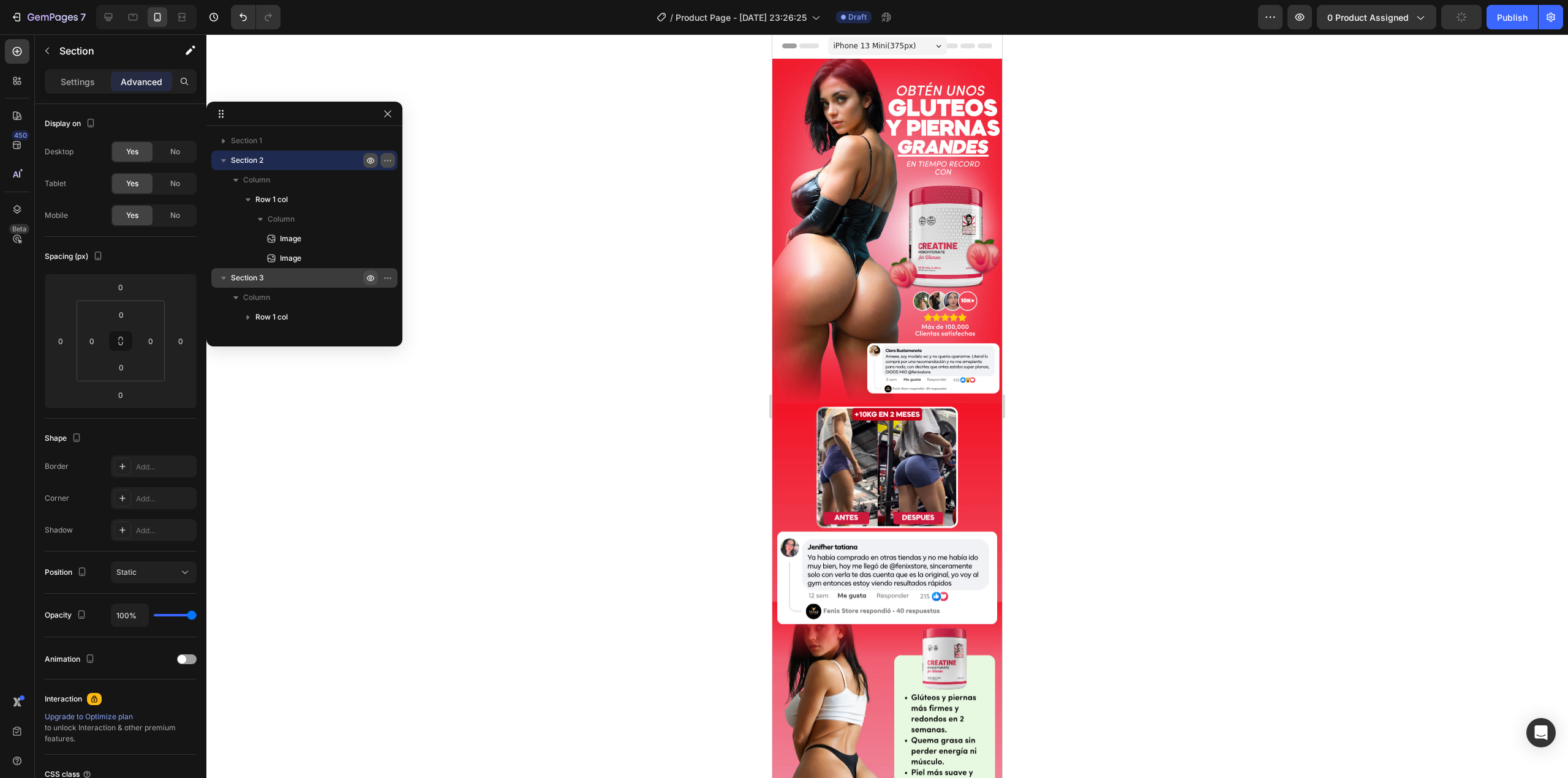
scroll to position [0, 0]
click at [387, 164] on icon "button" at bounding box center [387, 160] width 10 height 10
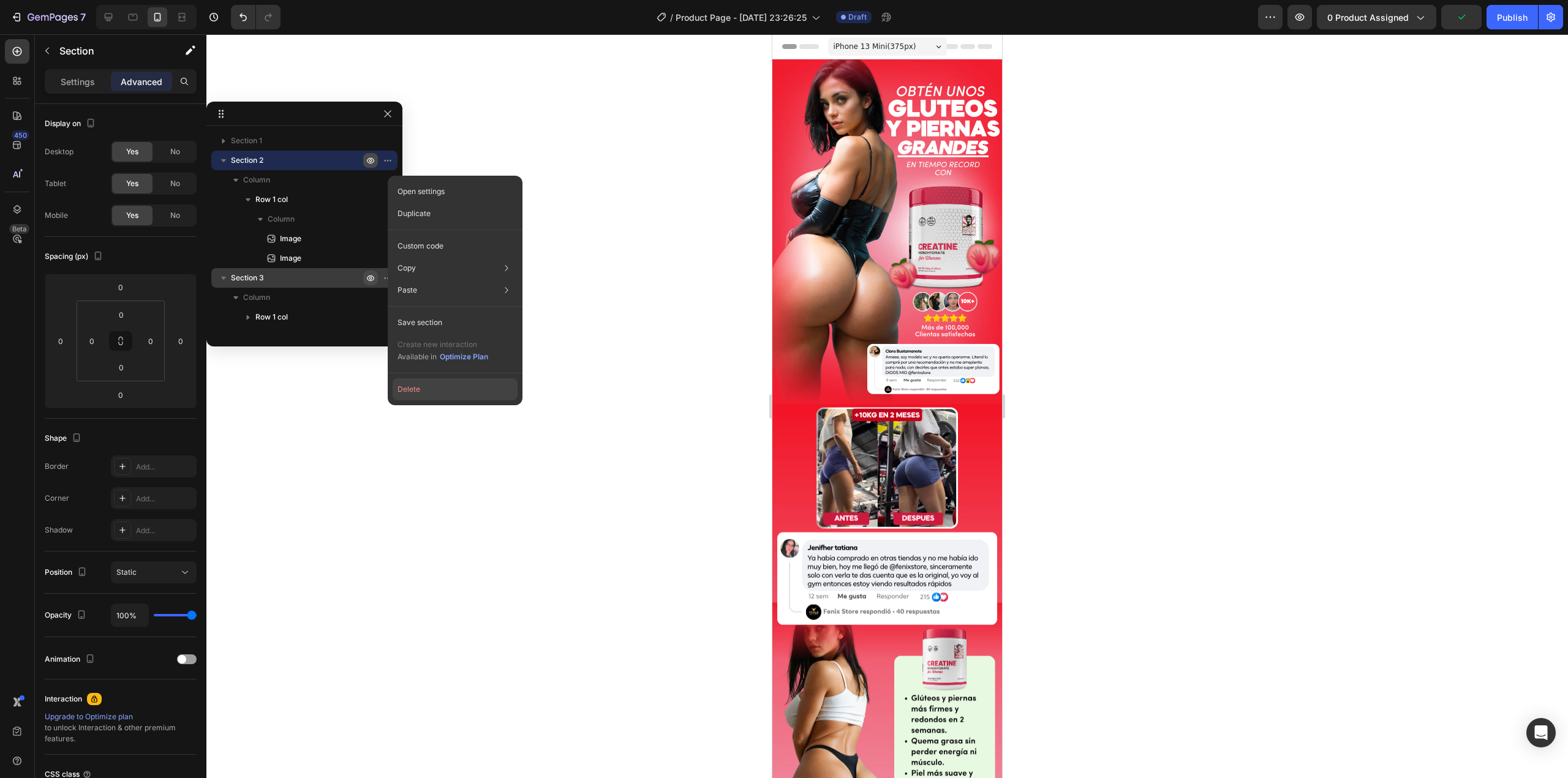
click at [449, 391] on button "Delete" at bounding box center [455, 389] width 125 height 22
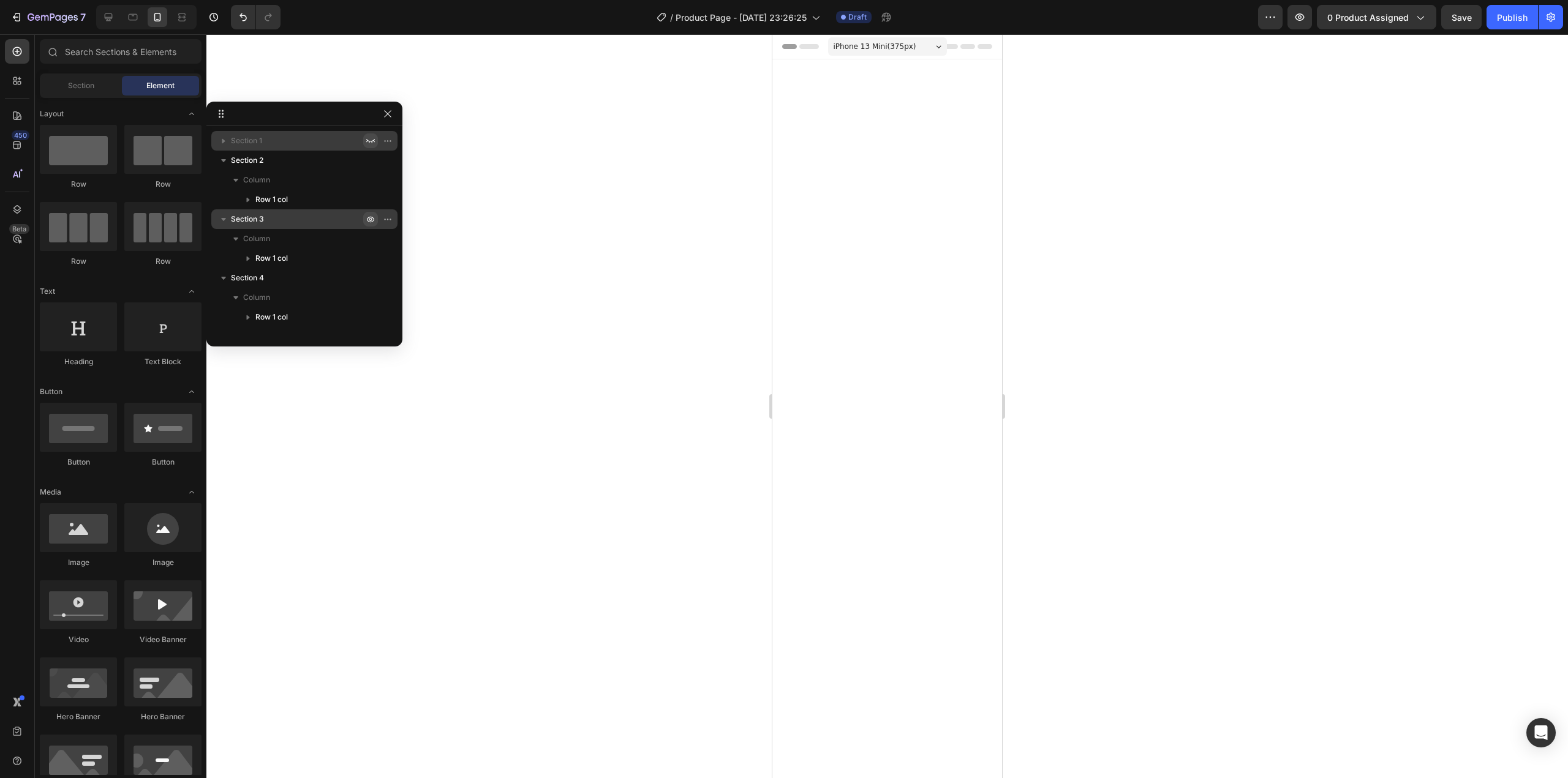
click at [372, 143] on icon "button" at bounding box center [370, 140] width 10 height 10
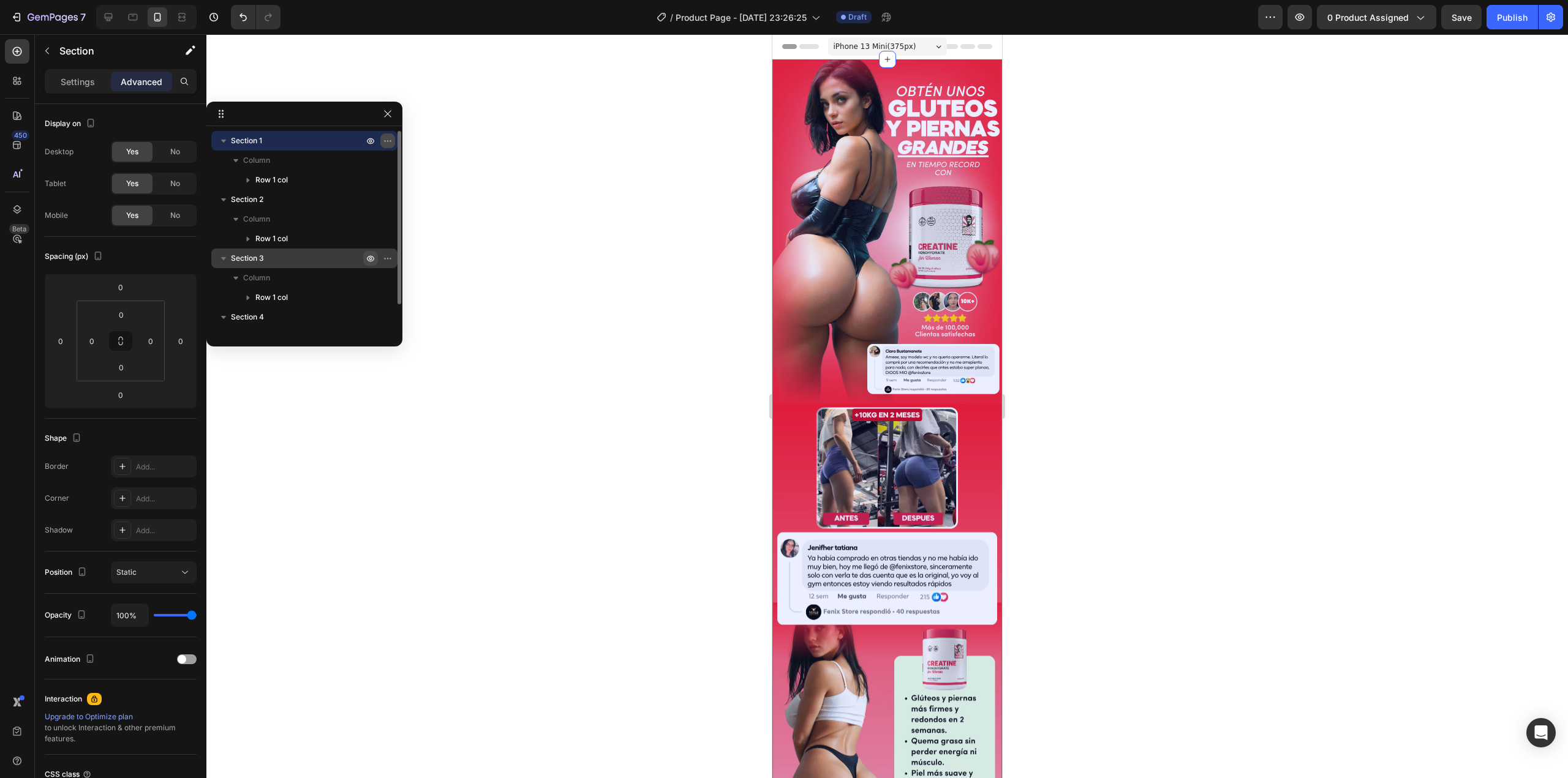
click at [382, 141] on button "button" at bounding box center [387, 140] width 14 height 14
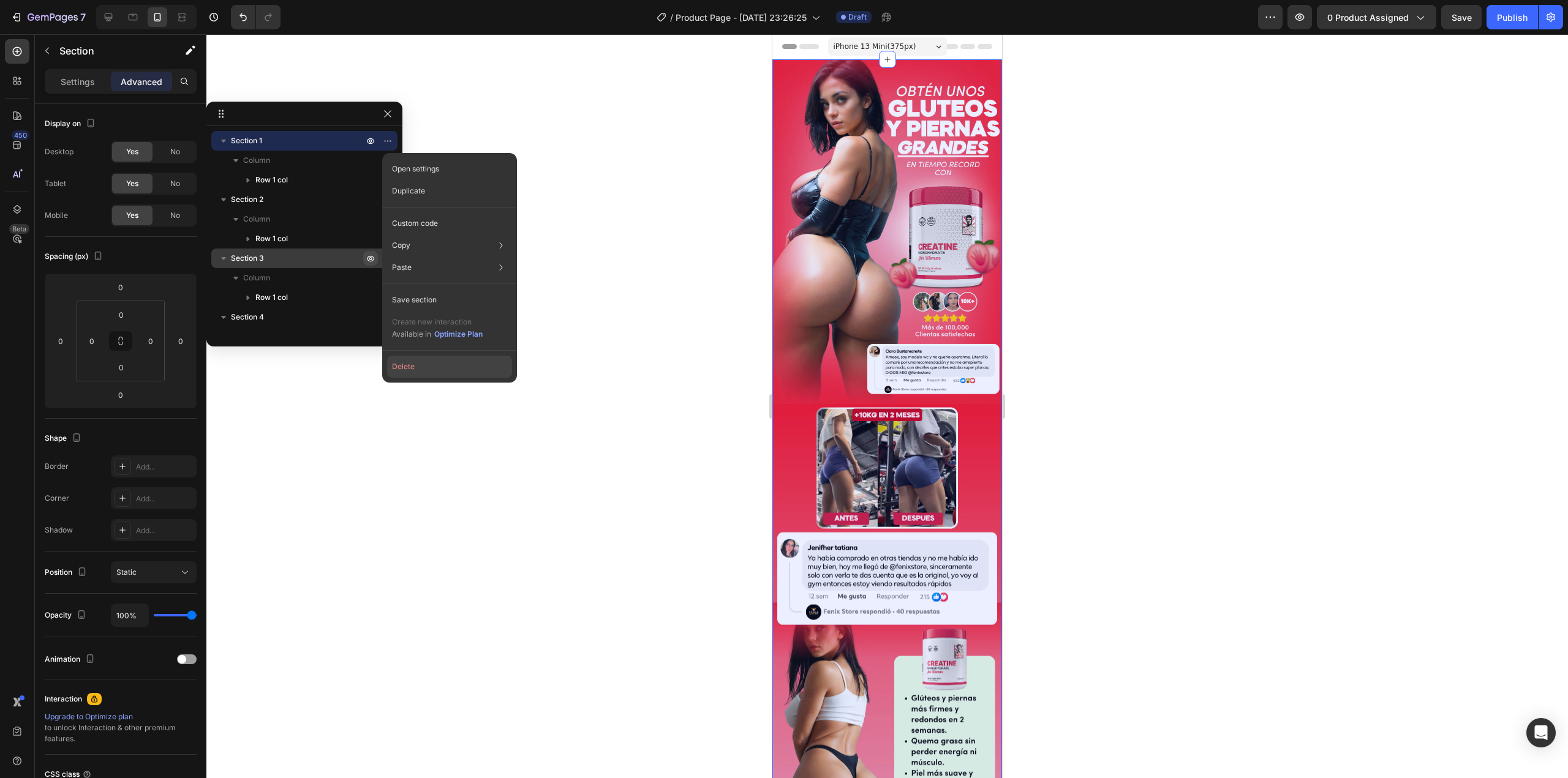
click at [409, 366] on button "Delete" at bounding box center [449, 366] width 125 height 22
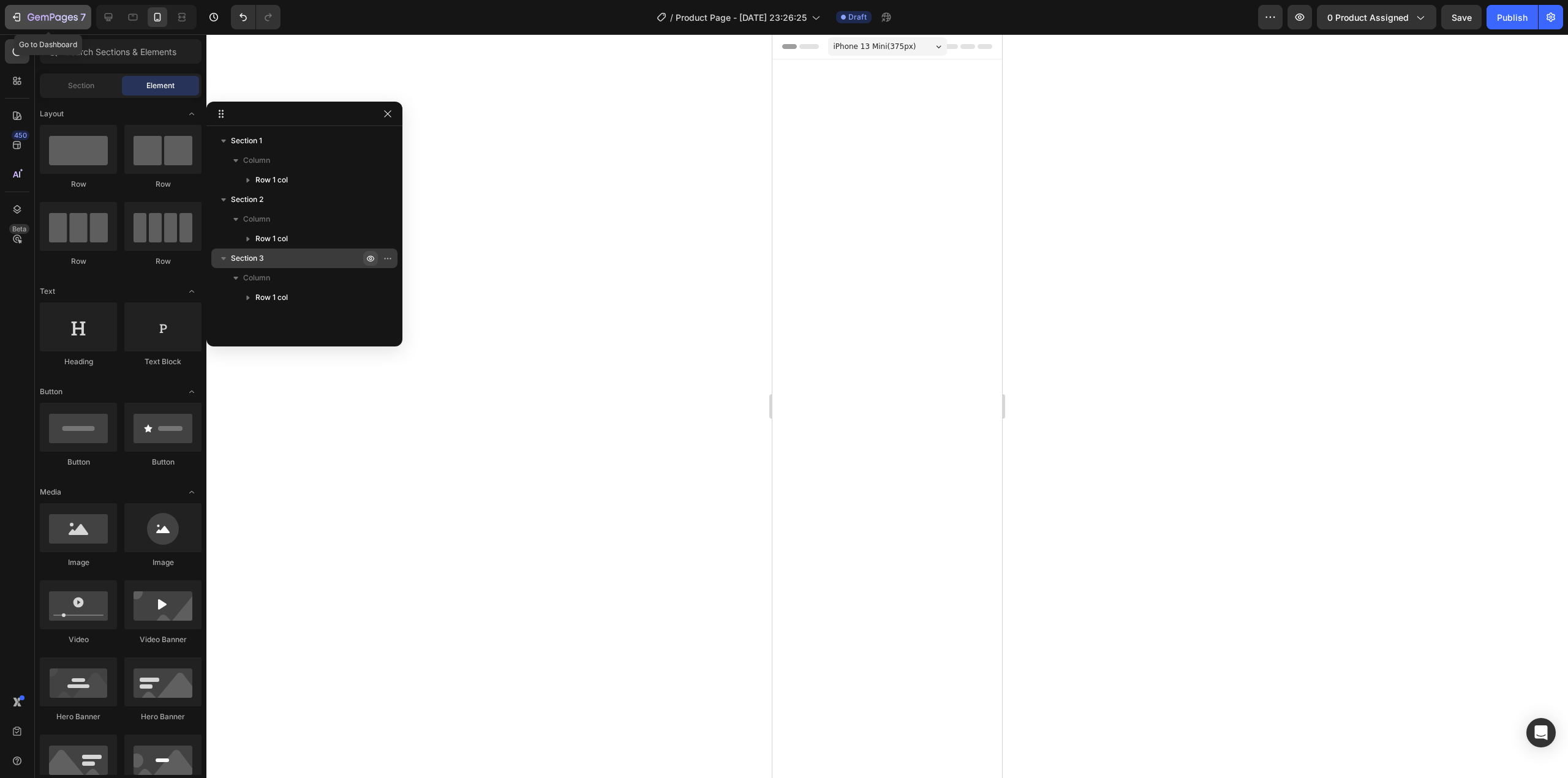
click at [15, 16] on icon "button" at bounding box center [17, 17] width 13 height 13
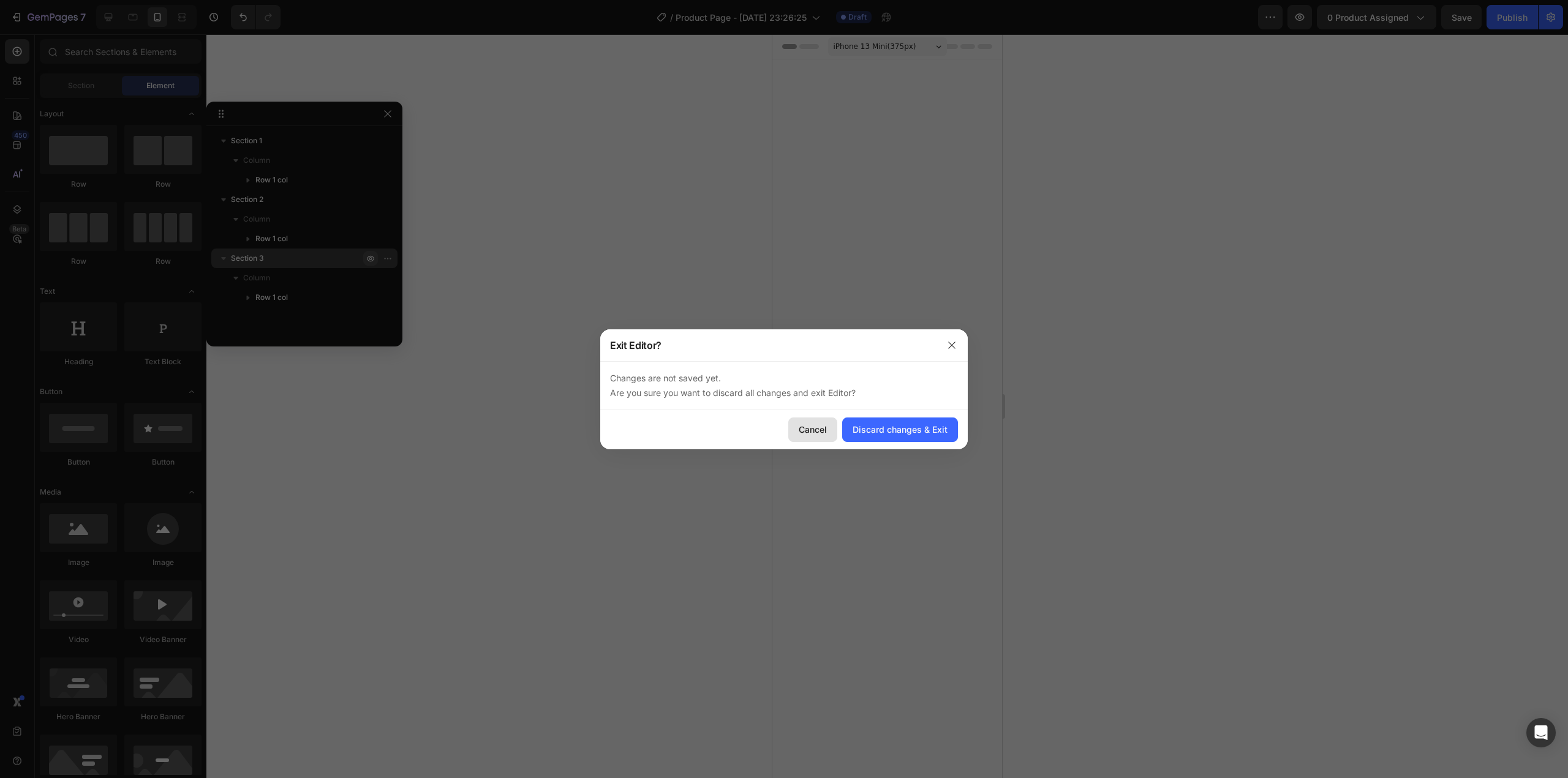
drag, startPoint x: 823, startPoint y: 430, endPoint x: 50, endPoint y: 396, distance: 773.7
click at [823, 430] on div "Cancel" at bounding box center [812, 430] width 28 height 13
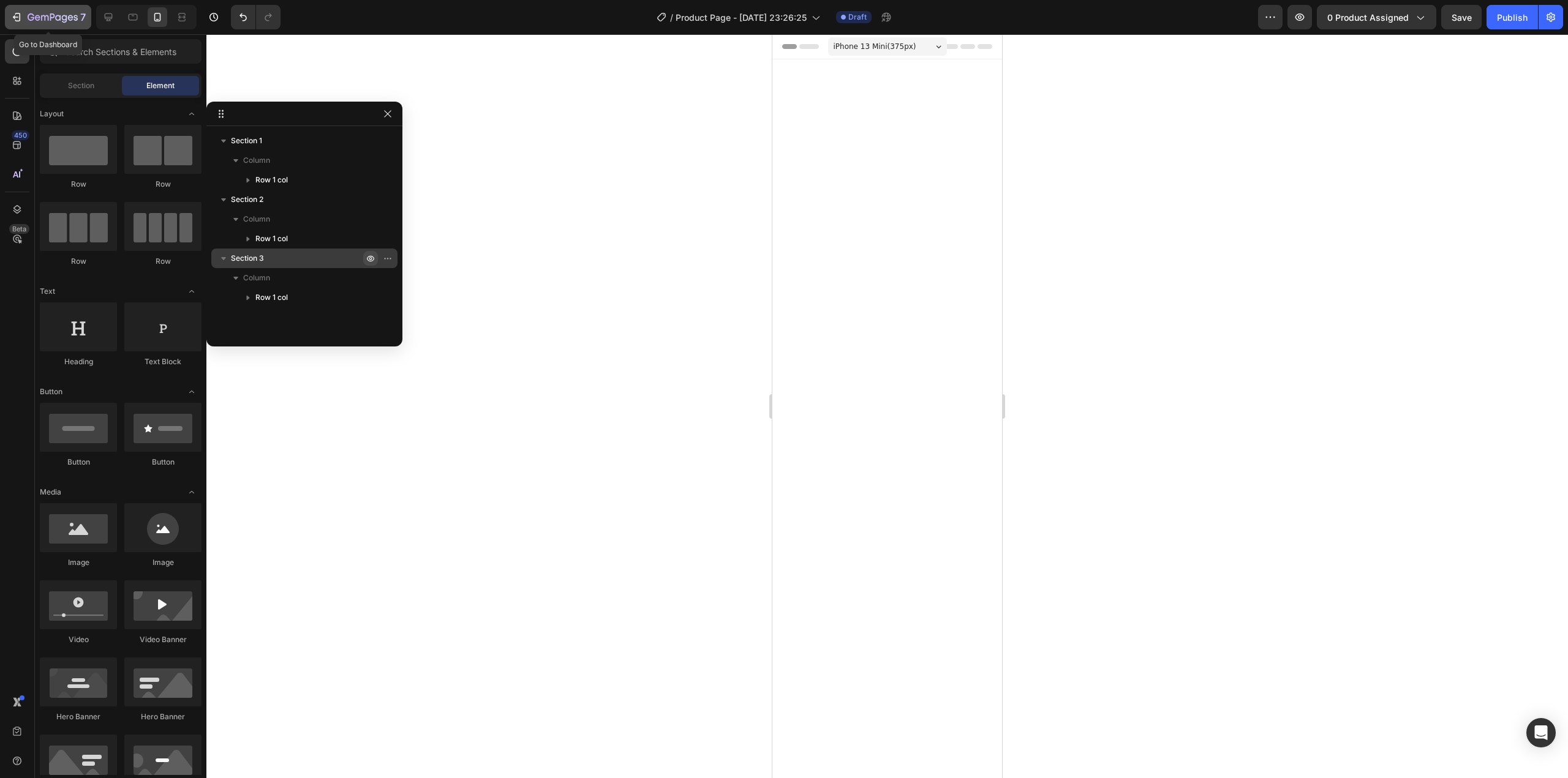
click at [29, 15] on icon "button" at bounding box center [31, 17] width 6 height 7
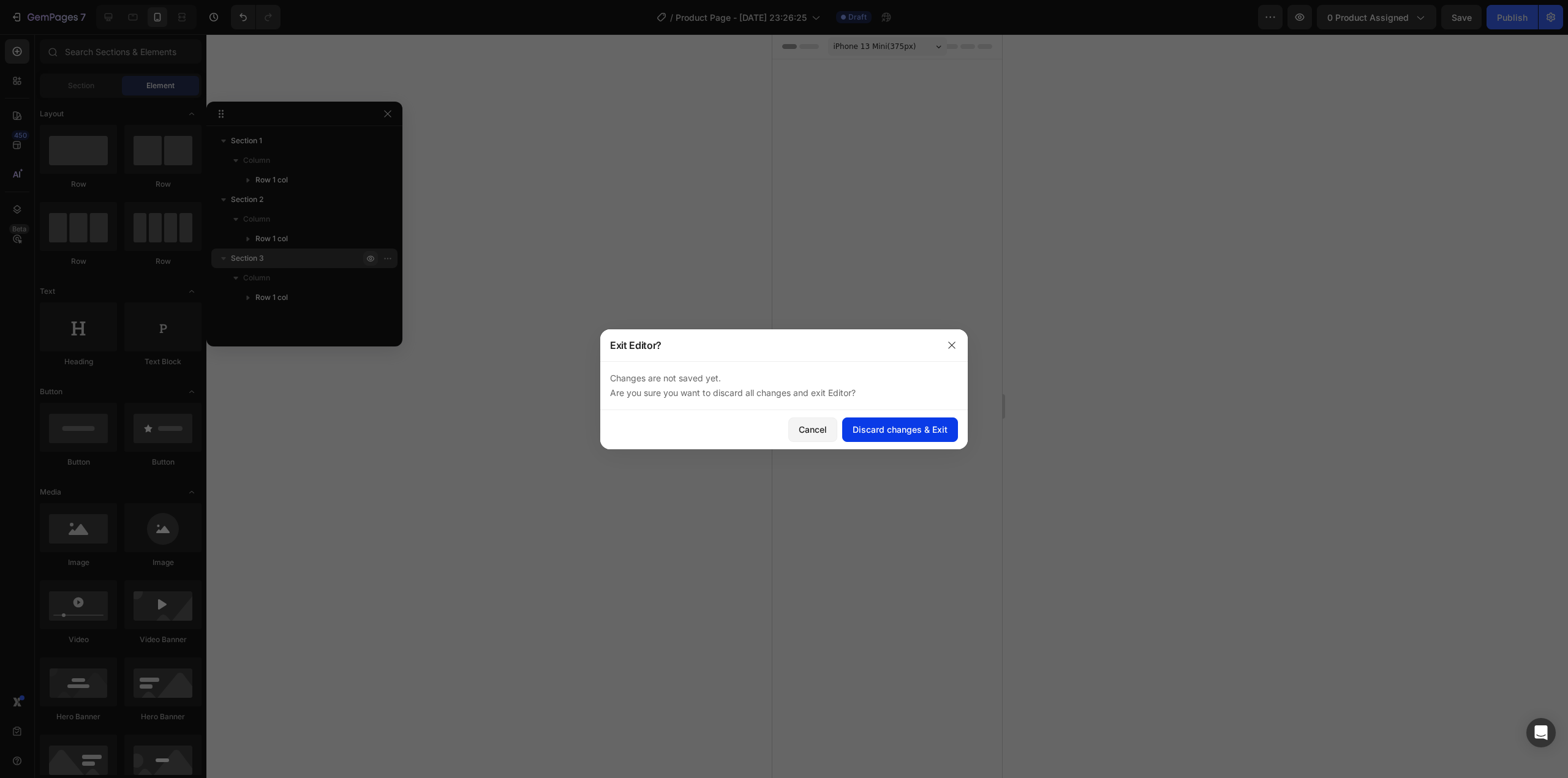
click at [929, 429] on div "Discard changes & Exit" at bounding box center [900, 430] width 95 height 13
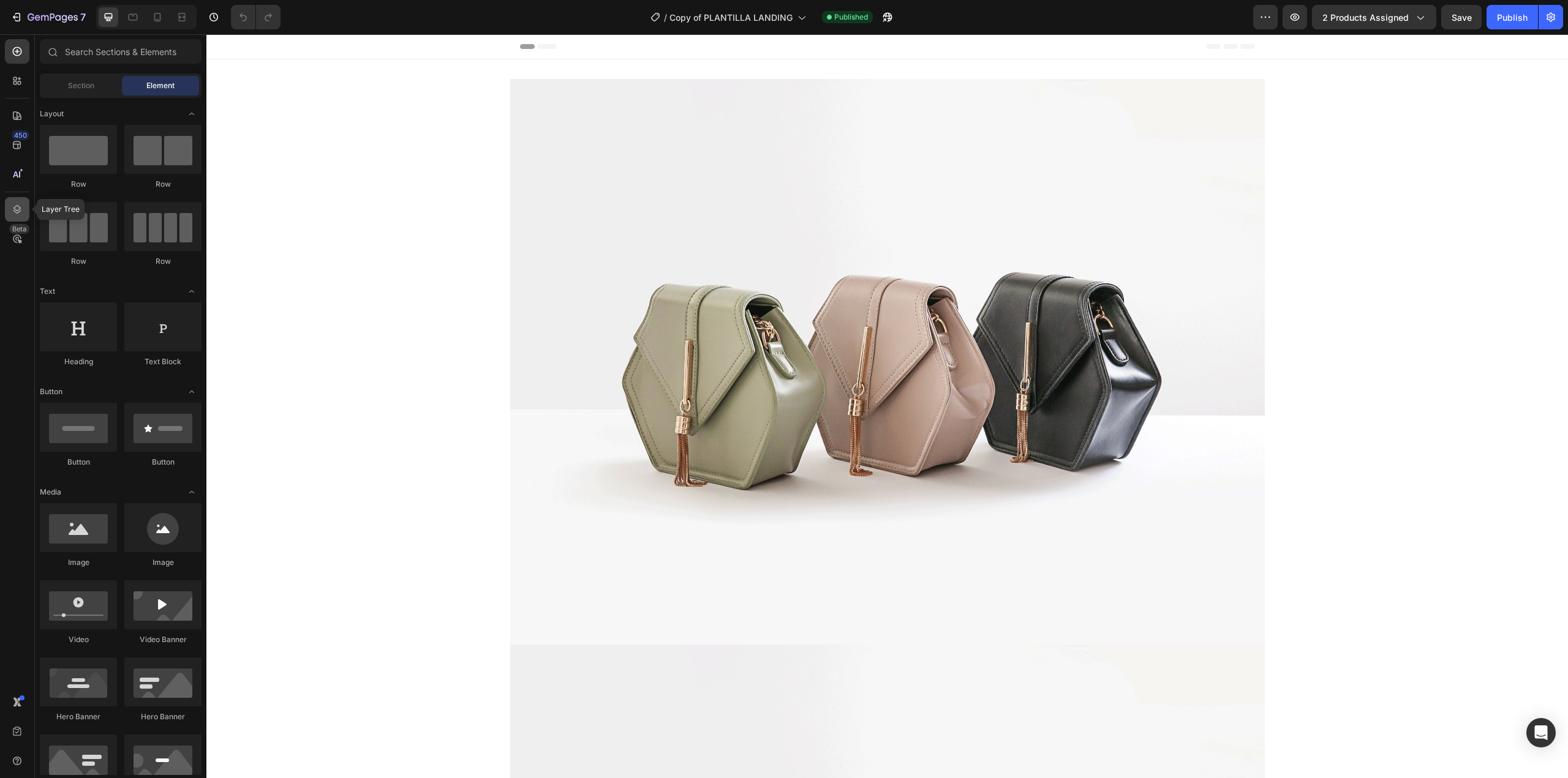
click at [20, 208] on icon at bounding box center [17, 210] width 13 height 13
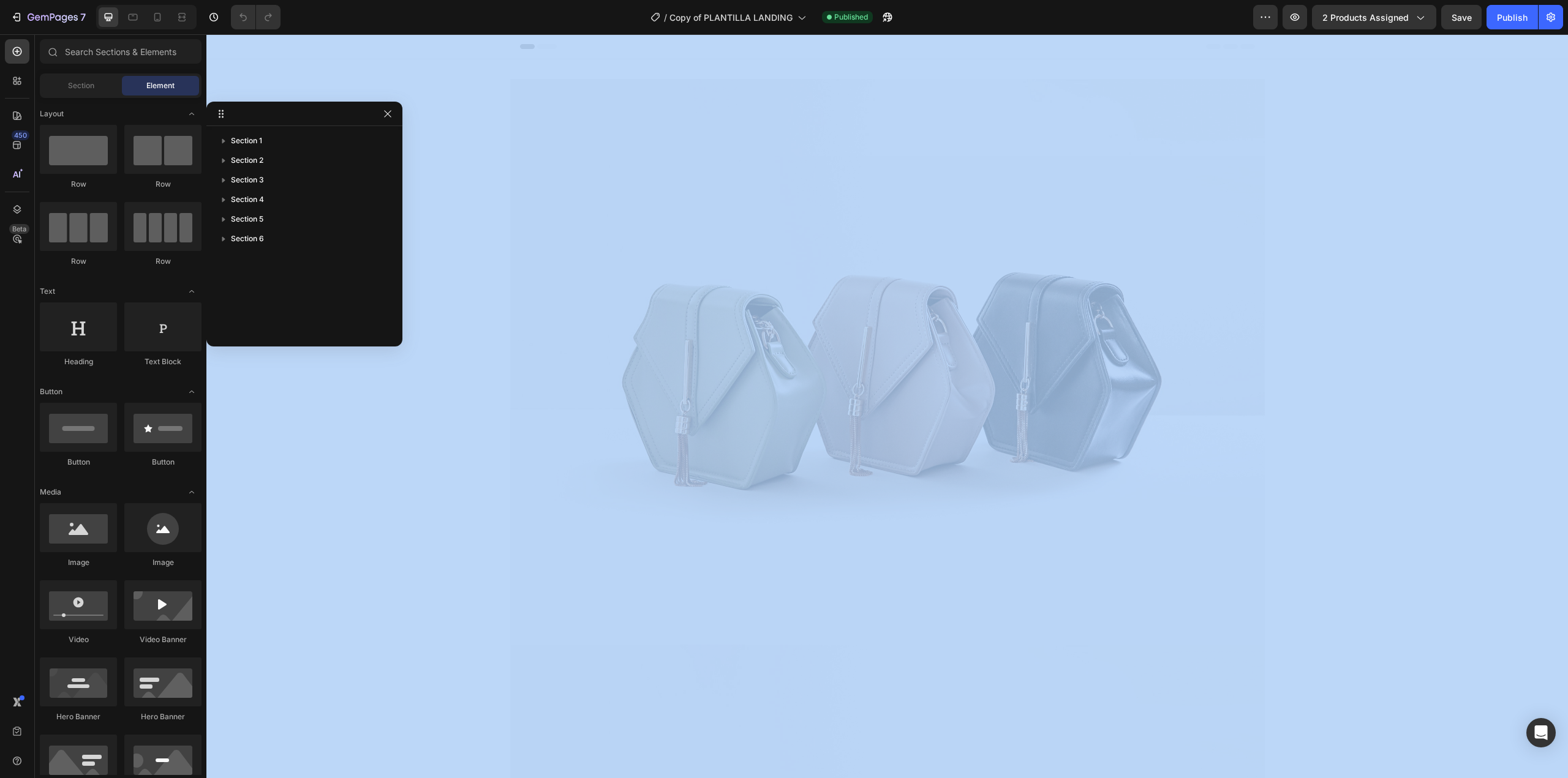
drag, startPoint x: 337, startPoint y: 294, endPoint x: 210, endPoint y: 132, distance: 205.8
click at [210, 132] on div "Section 1 Section 2 Section 3 Section 4 Section 5 Section 6" at bounding box center [304, 224] width 196 height 245
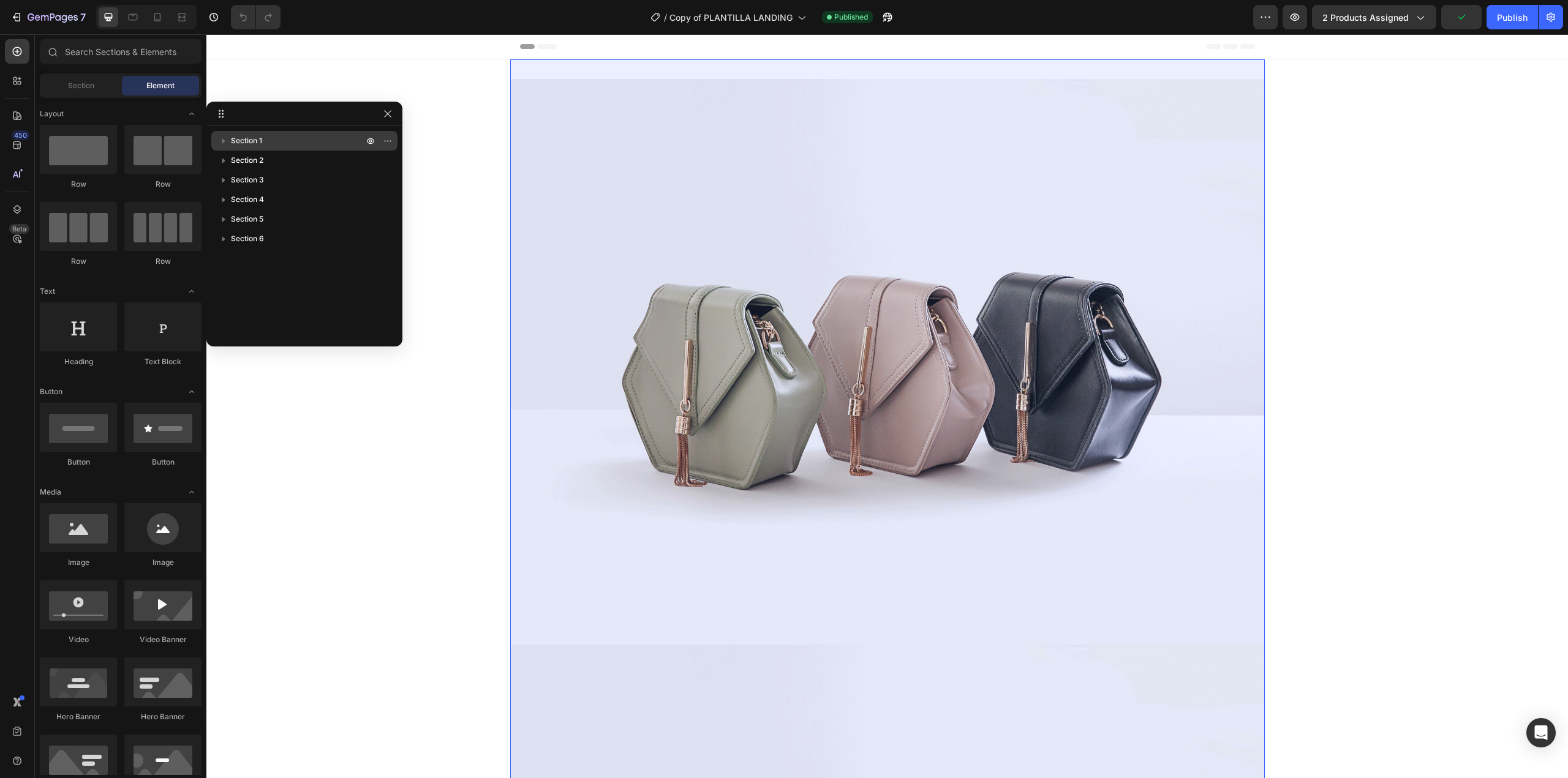
click at [249, 144] on span "Section 1" at bounding box center [246, 141] width 32 height 13
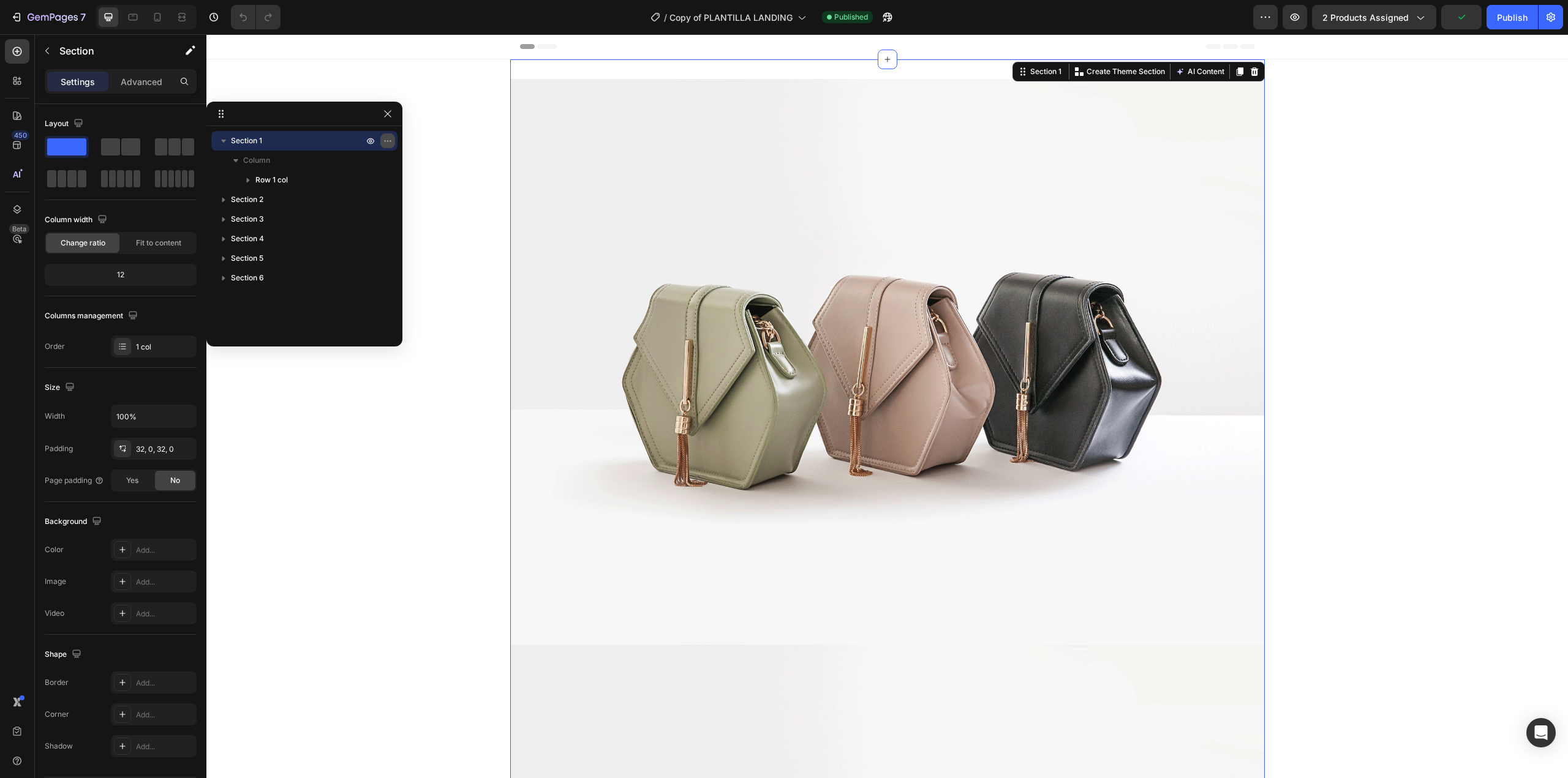
click at [394, 139] on button "button" at bounding box center [387, 140] width 14 height 14
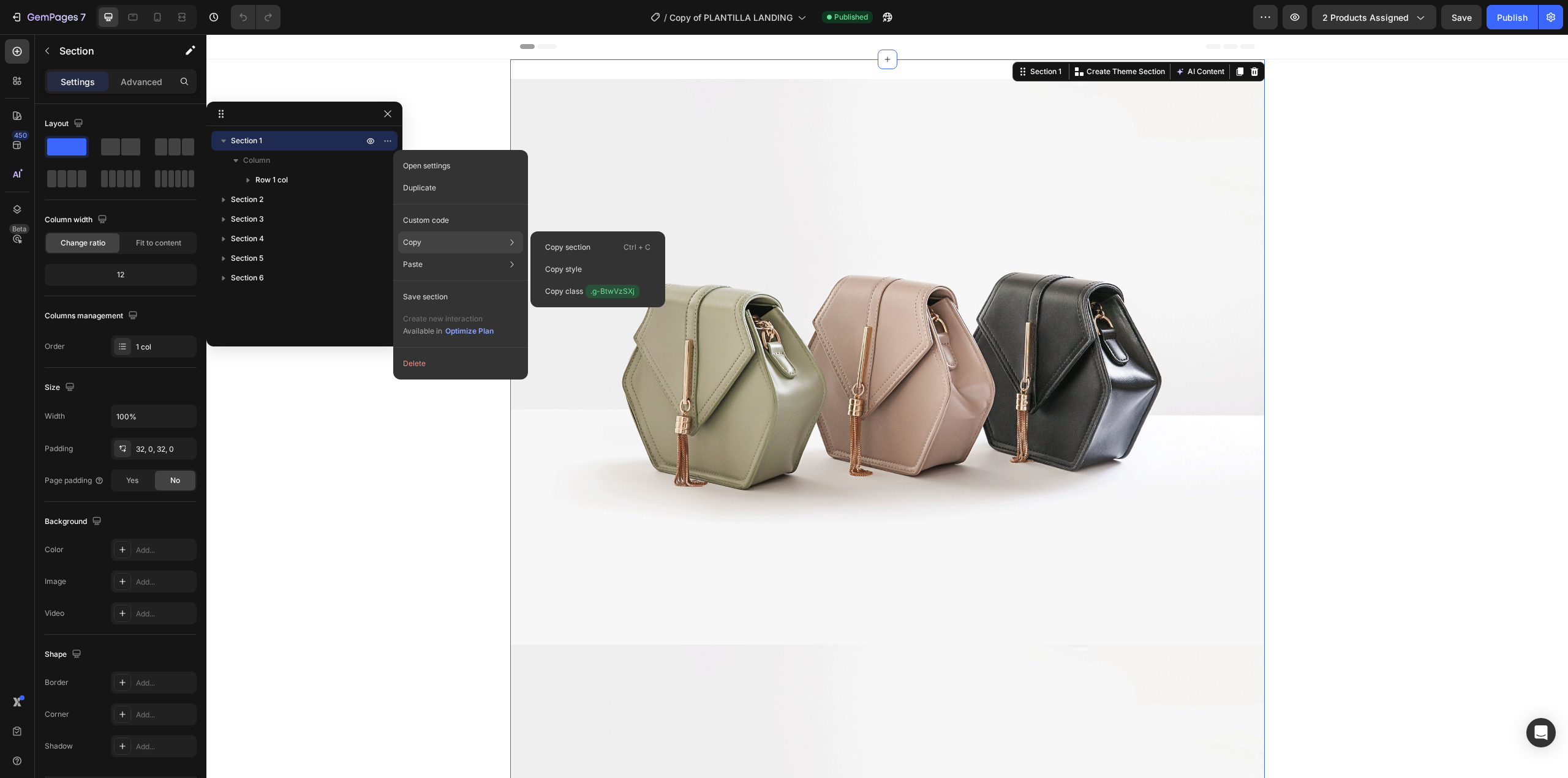
click at [447, 248] on div "Copy Copy section Ctrl + C Copy style Copy class .g-BtwVzSXj" at bounding box center [460, 242] width 125 height 22
drag, startPoint x: 576, startPoint y: 244, endPoint x: 375, endPoint y: 210, distance: 203.9
click at [576, 244] on p "Copy section" at bounding box center [567, 248] width 45 height 11
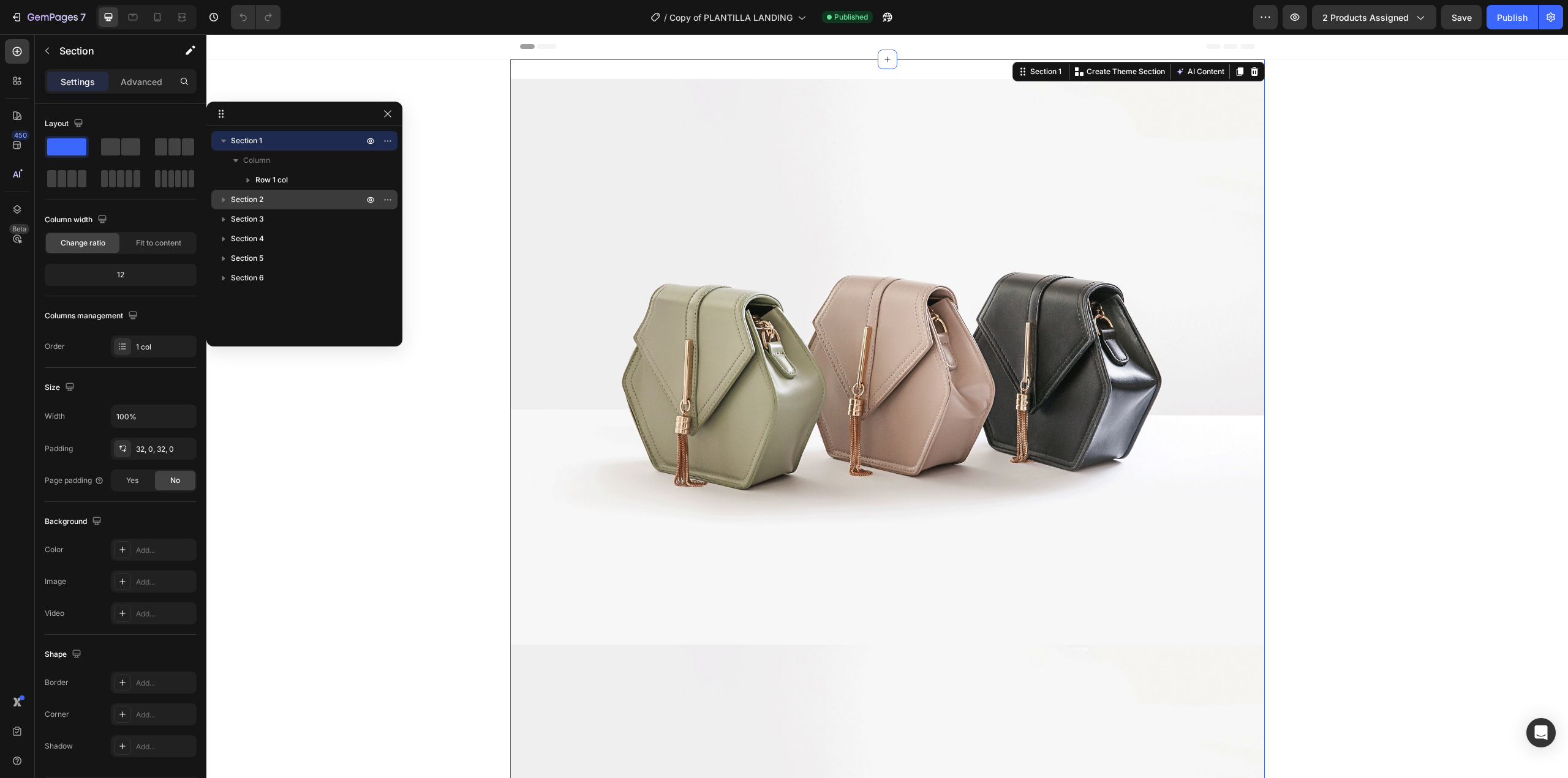
click at [243, 205] on div "Section 2" at bounding box center [304, 200] width 177 height 20
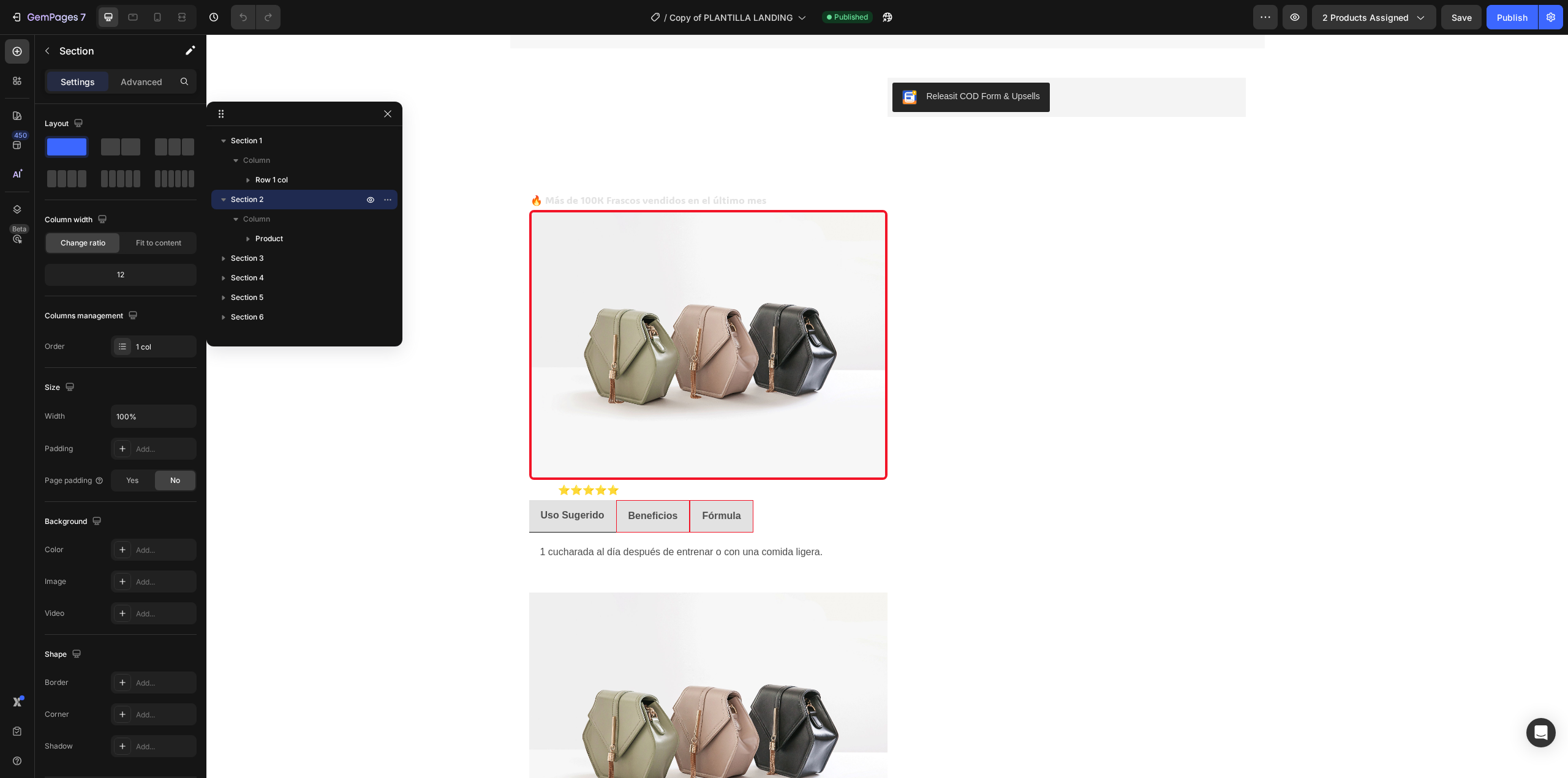
scroll to position [1162, 0]
click at [271, 265] on div "Section 3" at bounding box center [304, 258] width 177 height 20
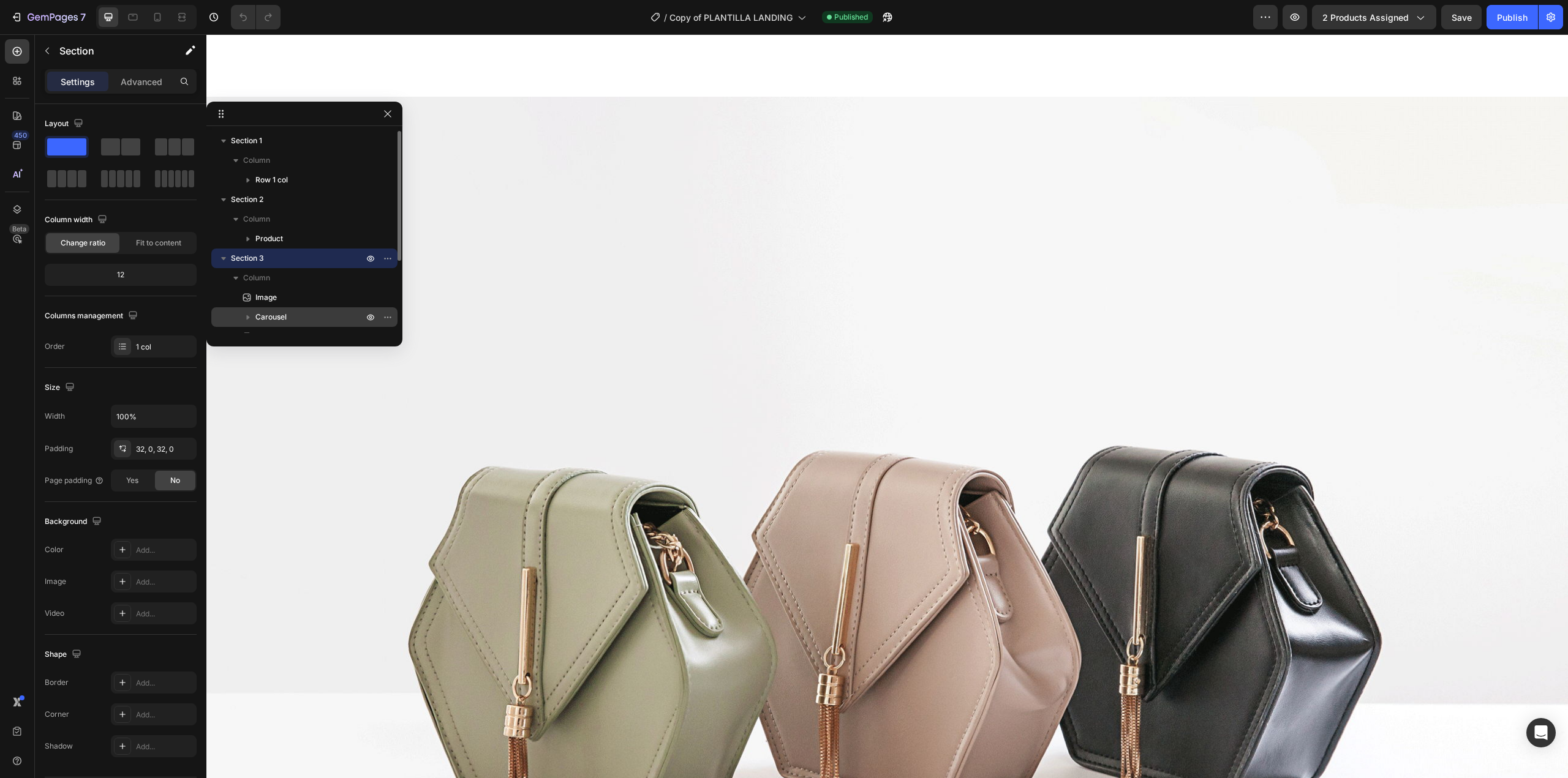
scroll to position [2253, 0]
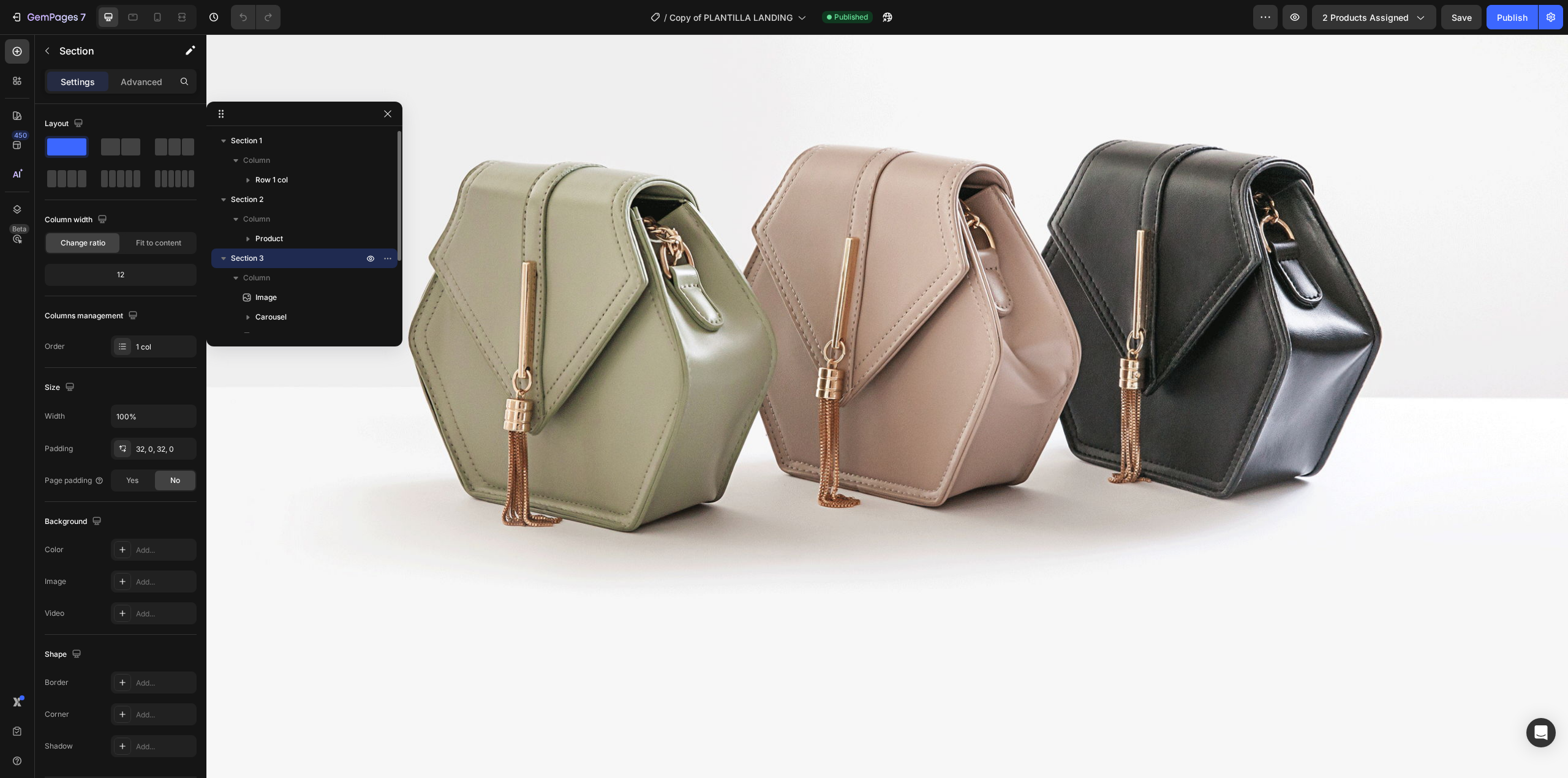
click at [223, 262] on icon "button" at bounding box center [223, 258] width 13 height 13
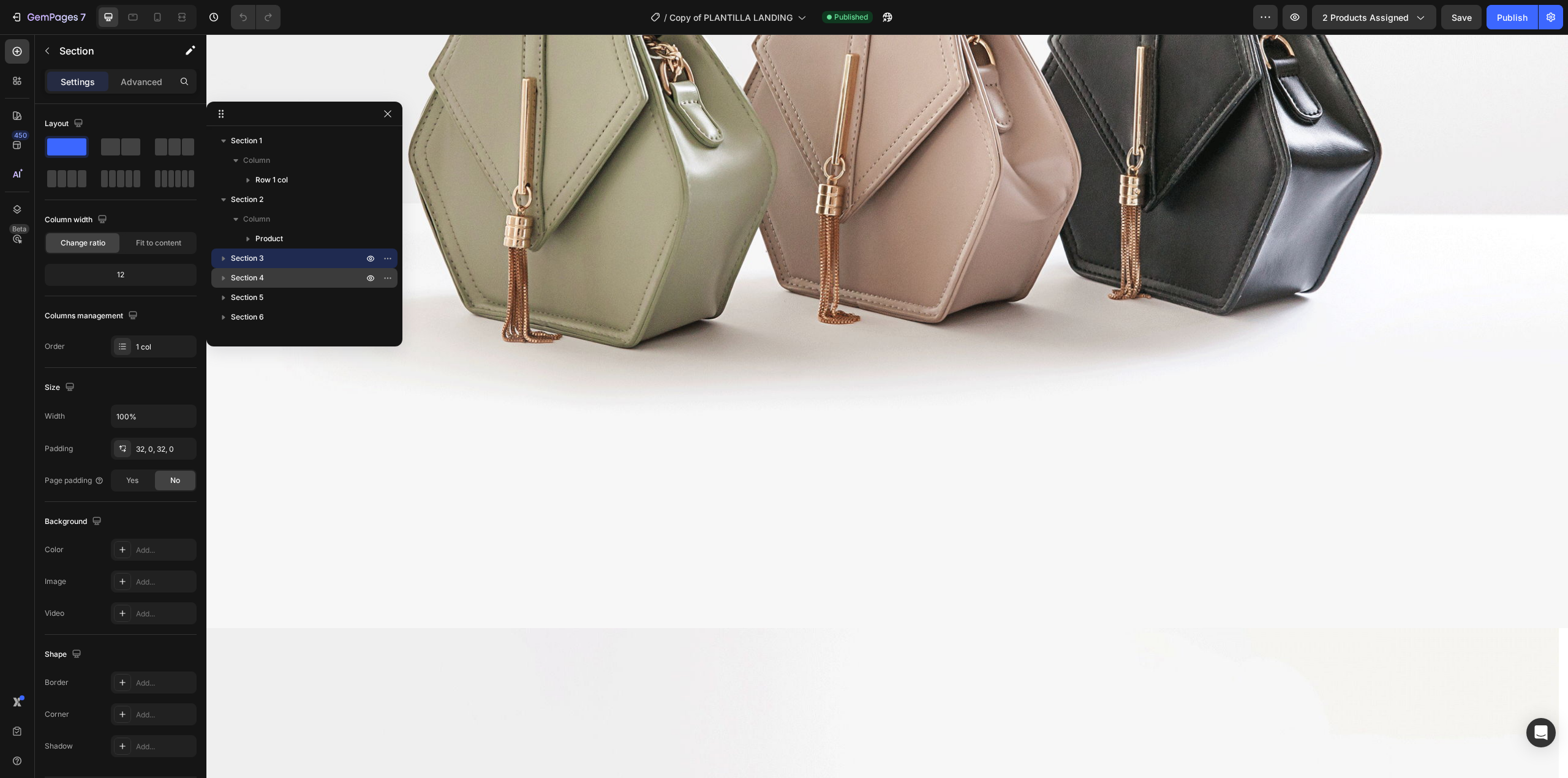
click at [261, 279] on span "Section 4" at bounding box center [247, 278] width 33 height 13
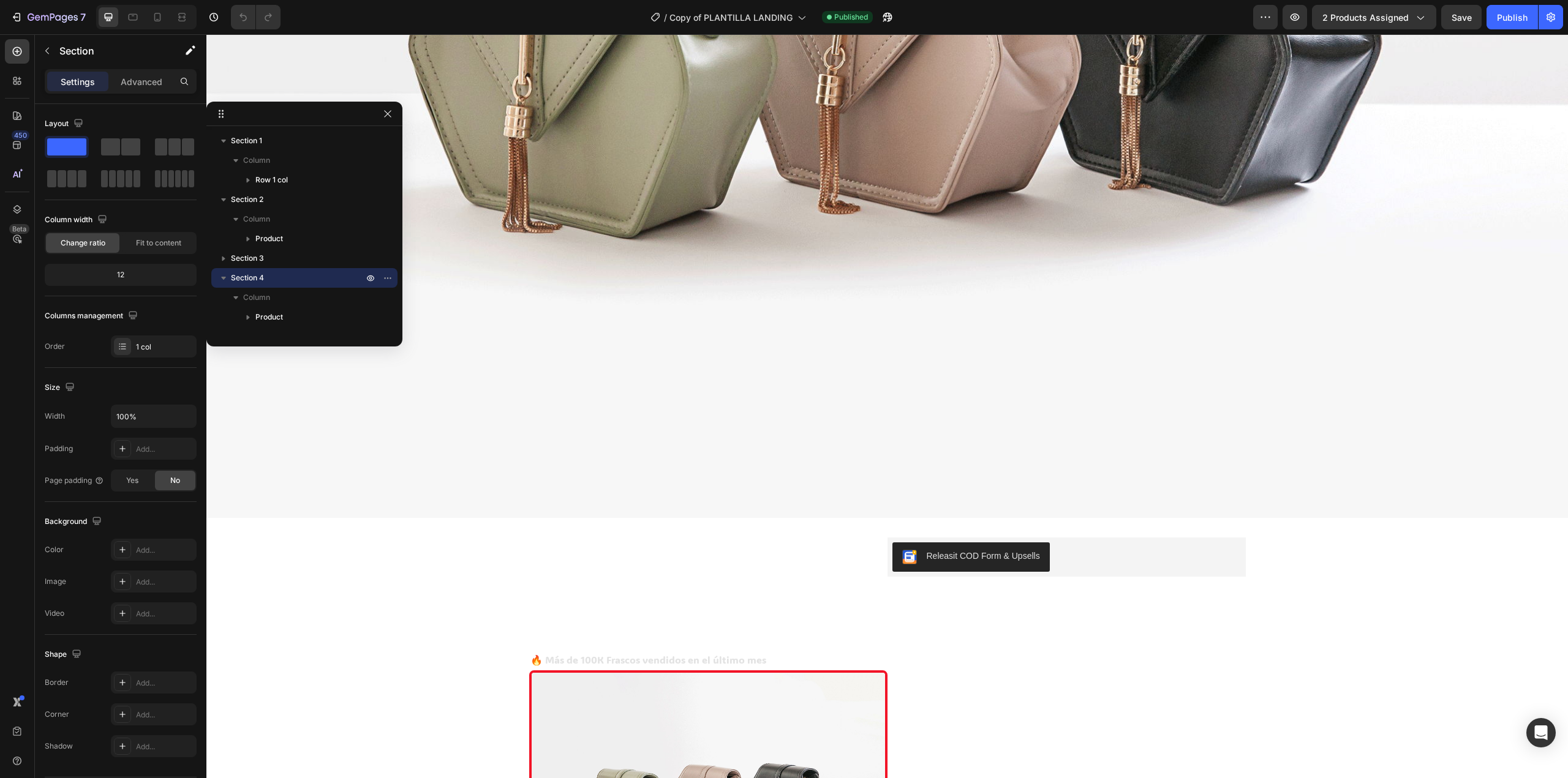
scroll to position [6382, 0]
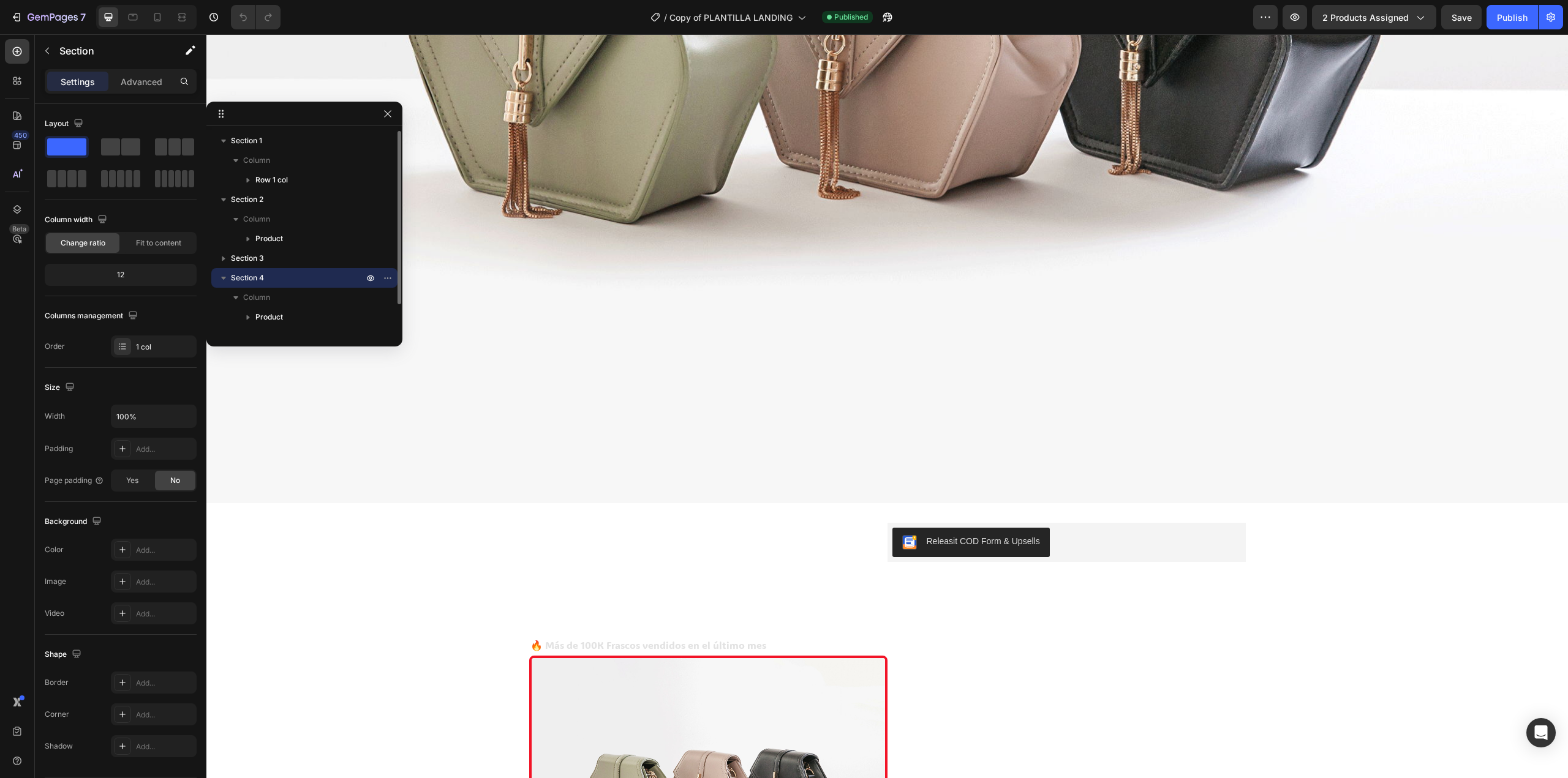
click at [228, 282] on icon "button" at bounding box center [223, 278] width 13 height 13
click at [254, 297] on span "Section 5" at bounding box center [247, 298] width 32 height 13
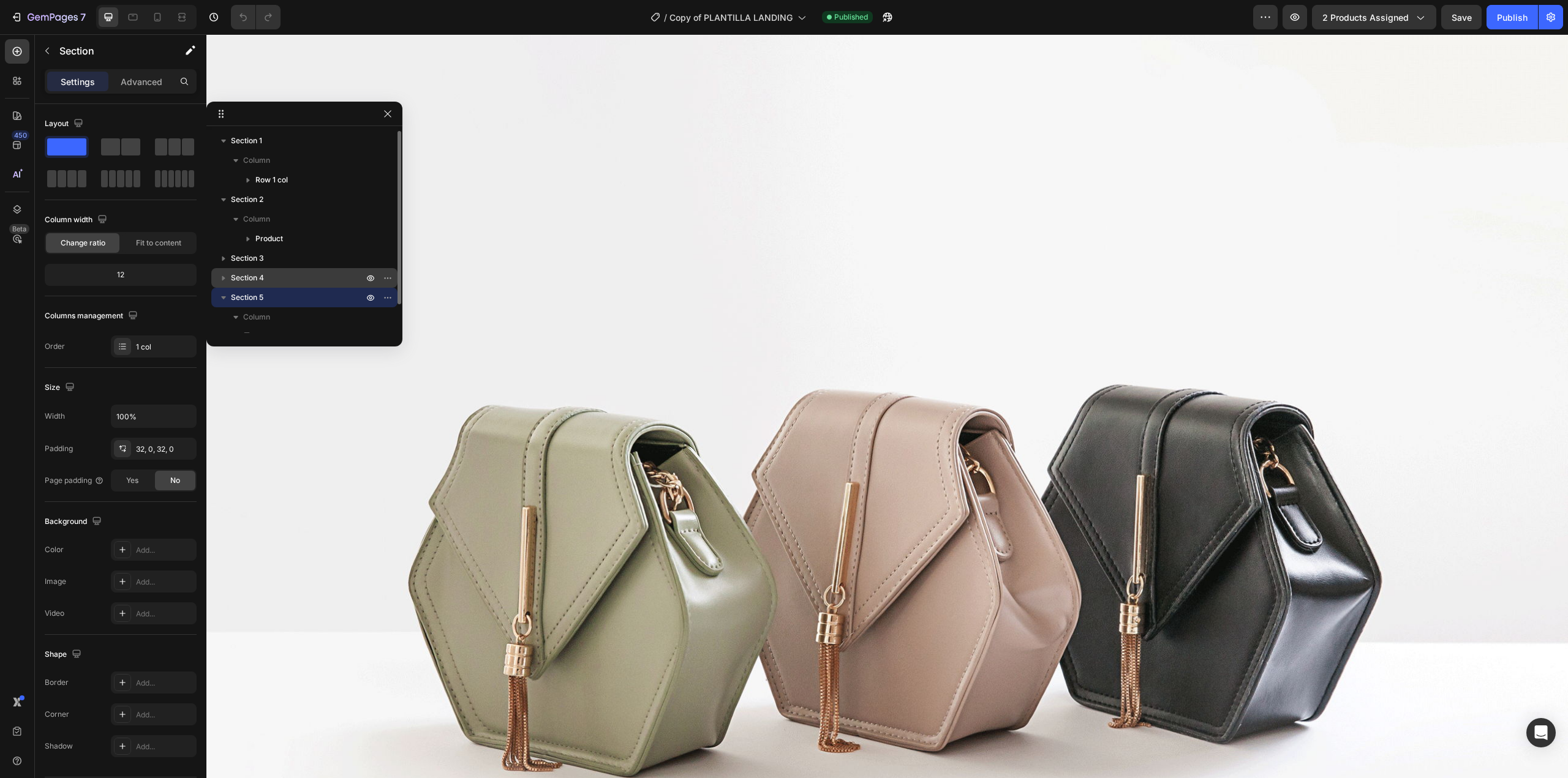
scroll to position [33, 0]
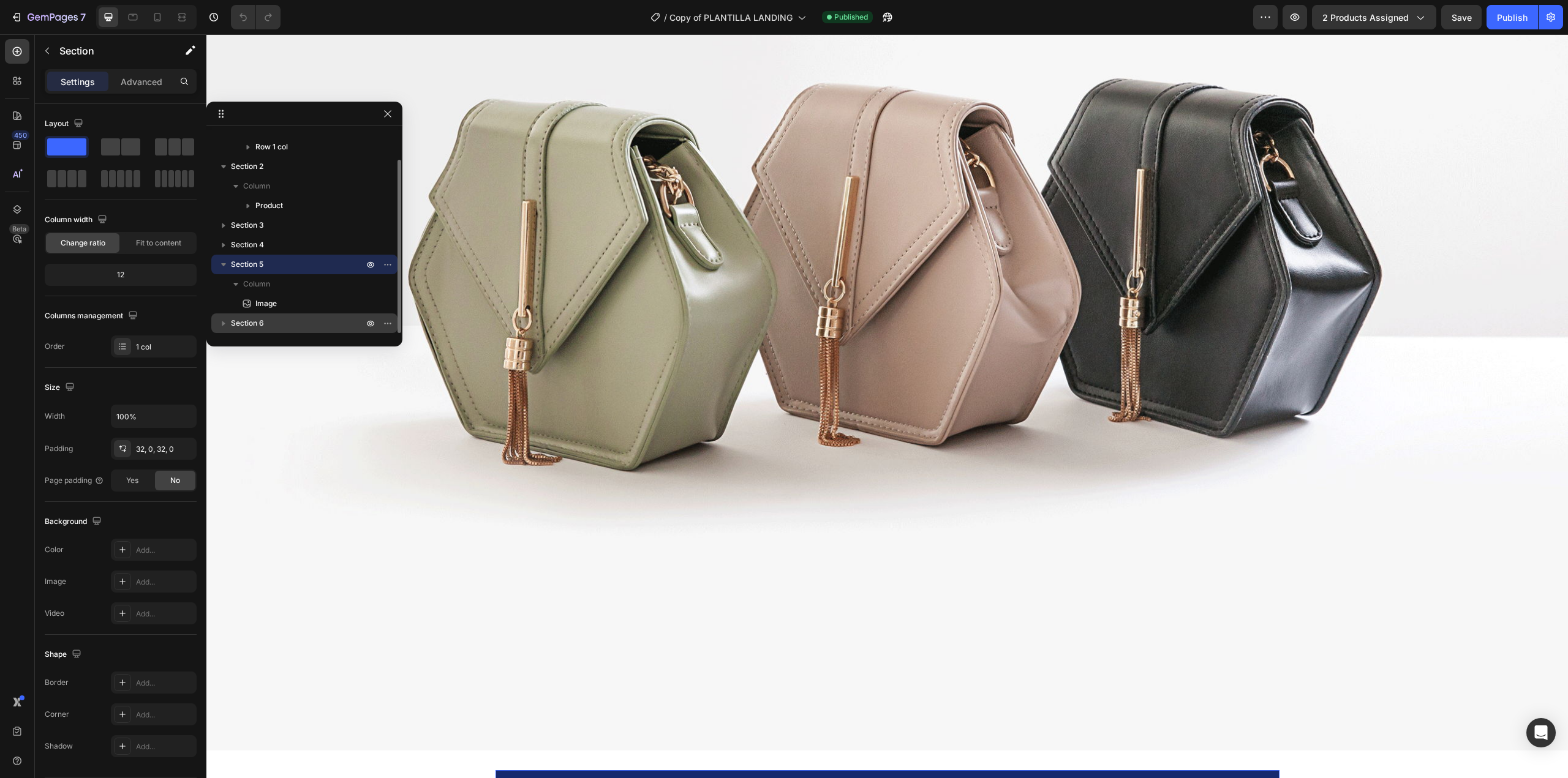
click at [254, 324] on span "Section 6" at bounding box center [247, 323] width 33 height 13
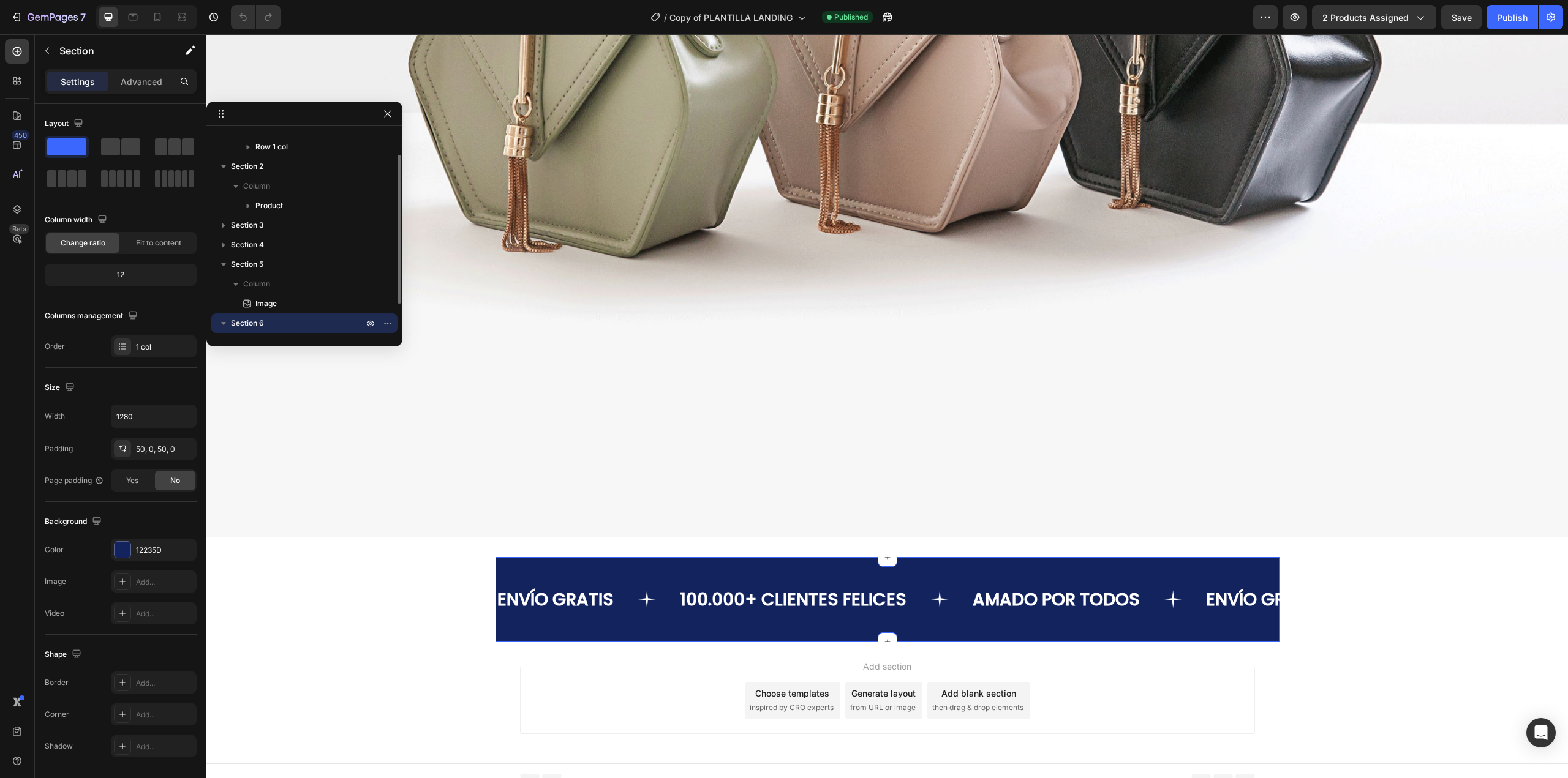
scroll to position [8170, 0]
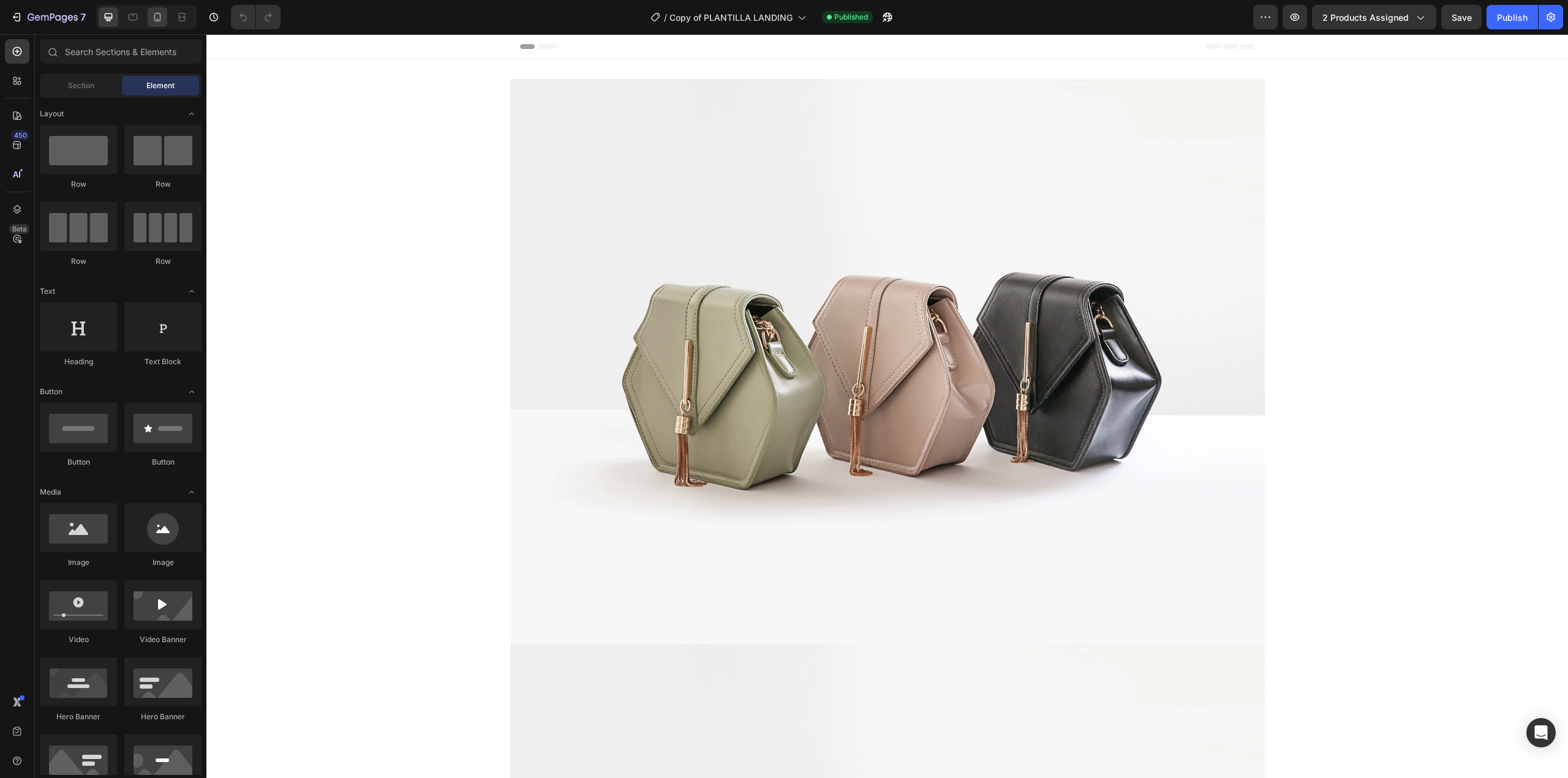
click at [154, 9] on div at bounding box center [158, 17] width 20 height 20
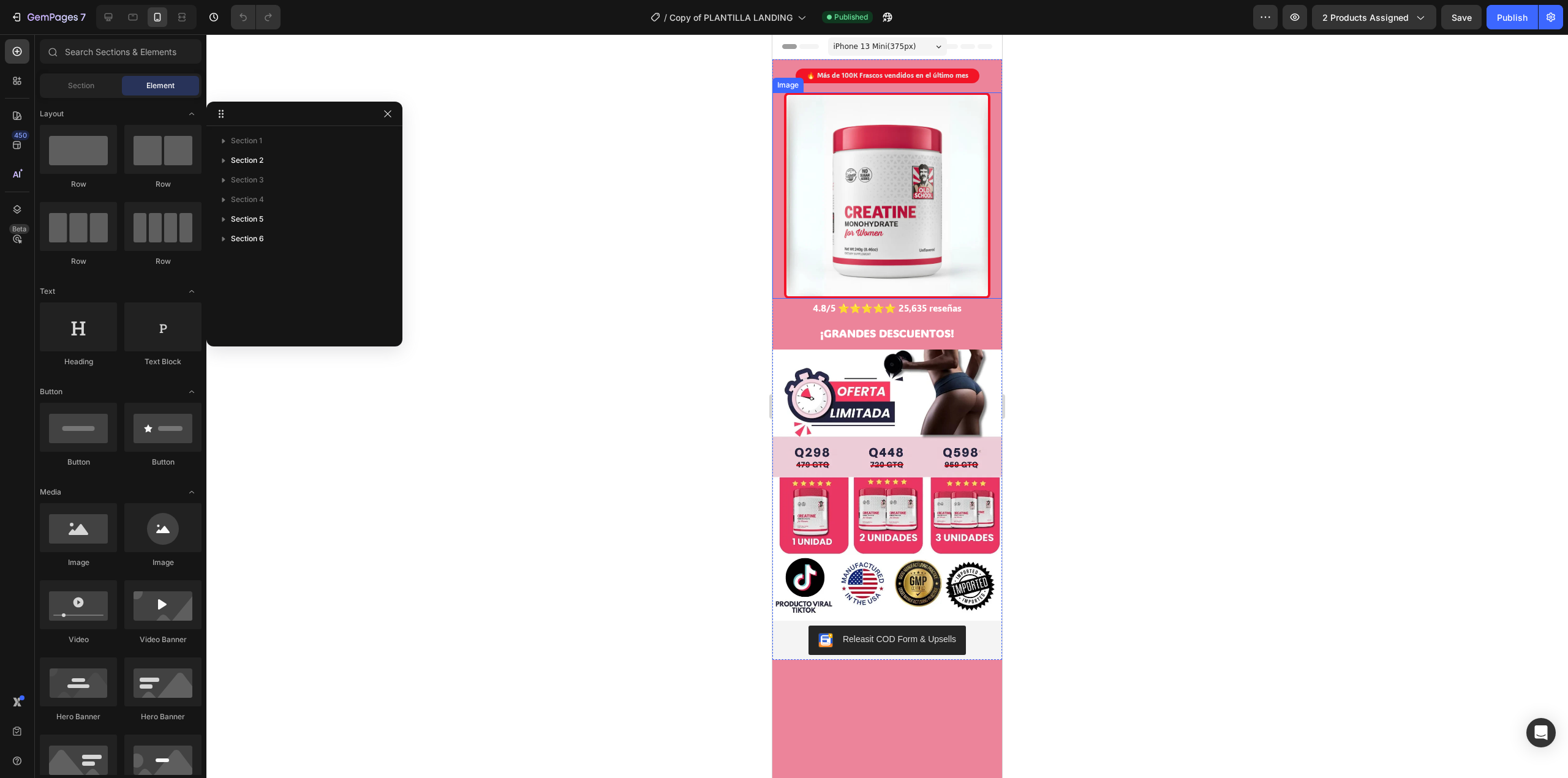
click at [901, 179] on img at bounding box center [887, 196] width 207 height 207
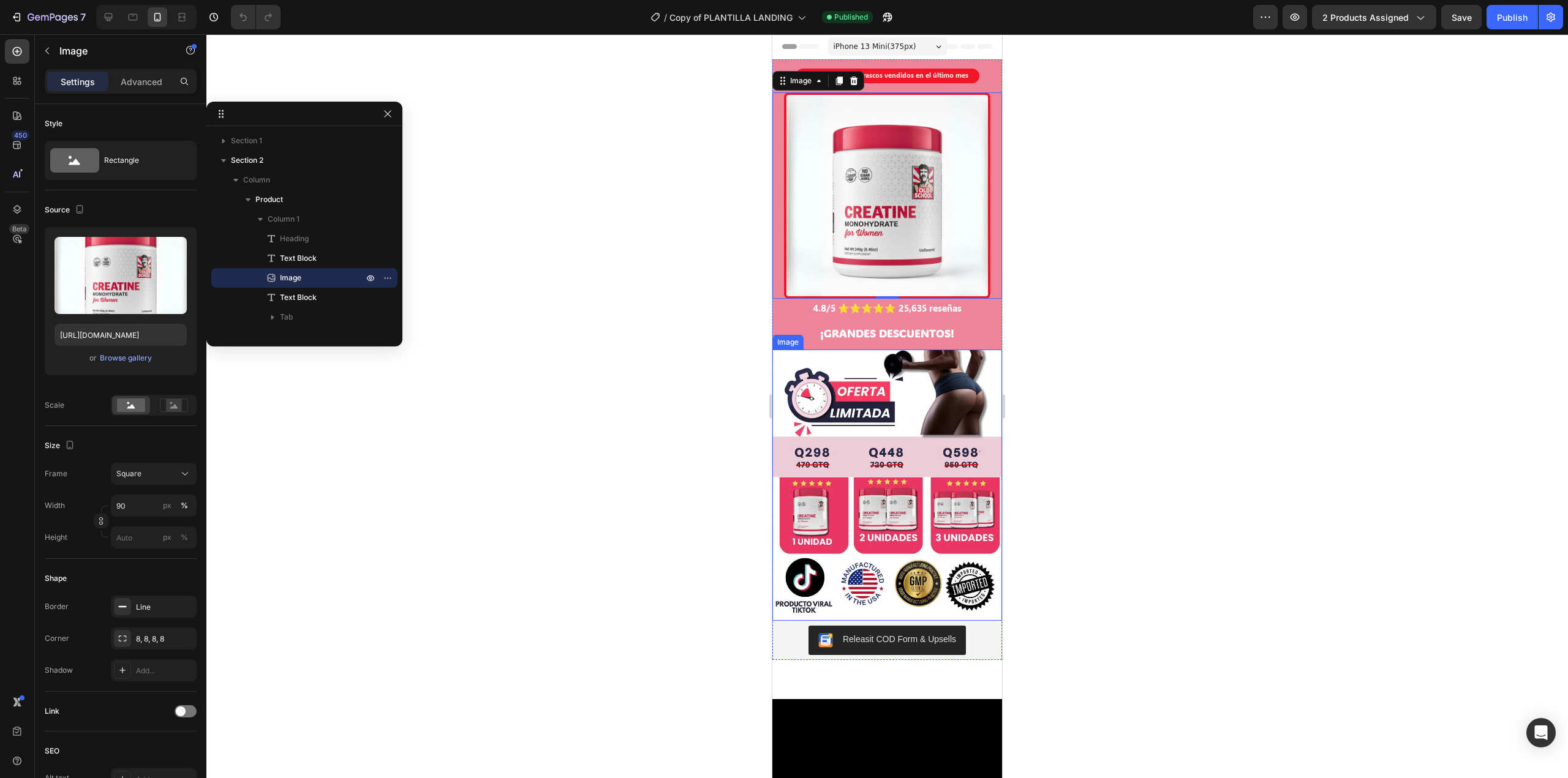
click at [894, 496] on img at bounding box center [886, 484] width 230 height 271
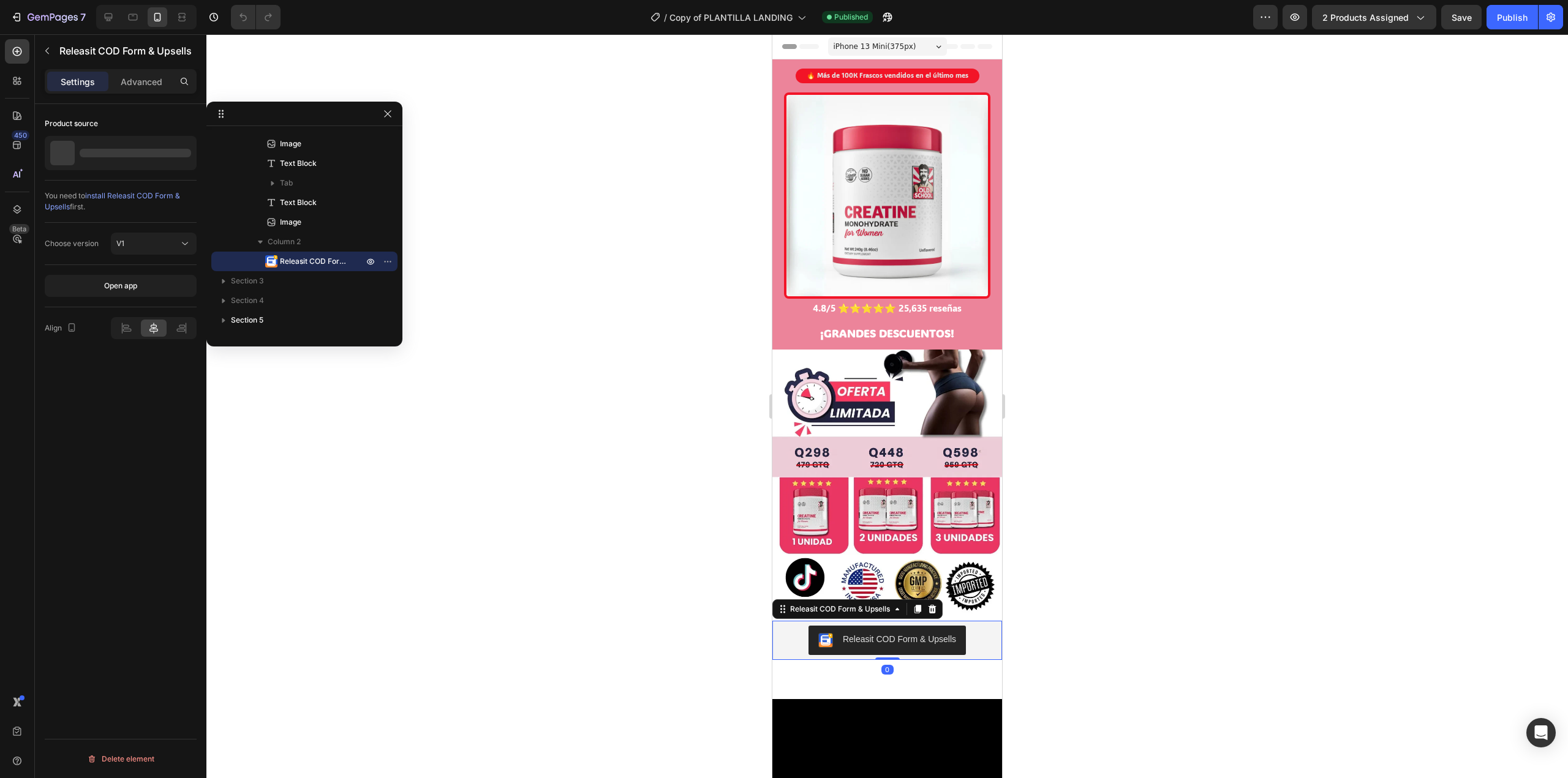
click at [965, 626] on div "Releasit COD Form & Upsells" at bounding box center [887, 640] width 220 height 30
click at [179, 164] on div at bounding box center [179, 153] width 34 height 34
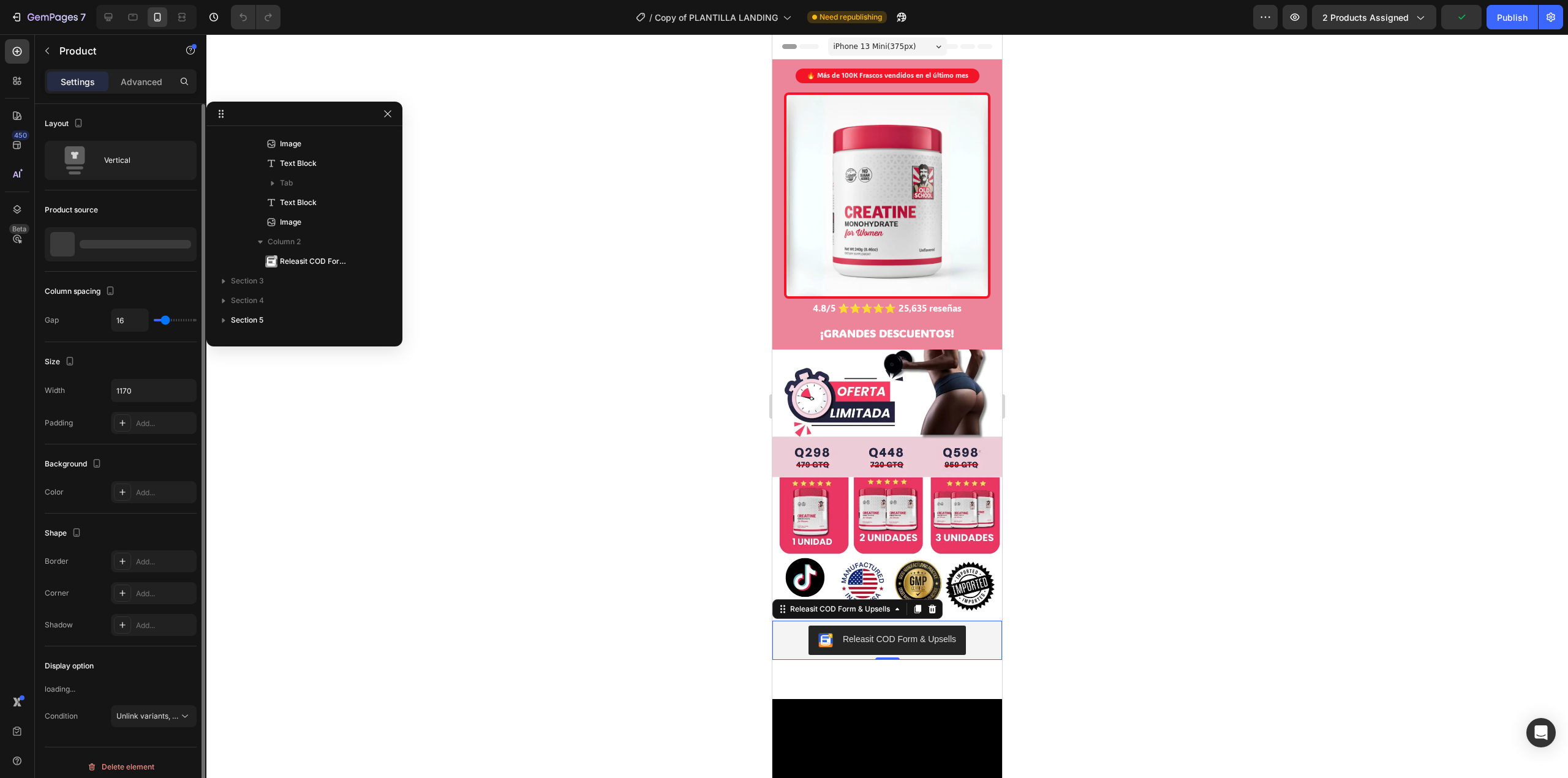
scroll to position [0, 0]
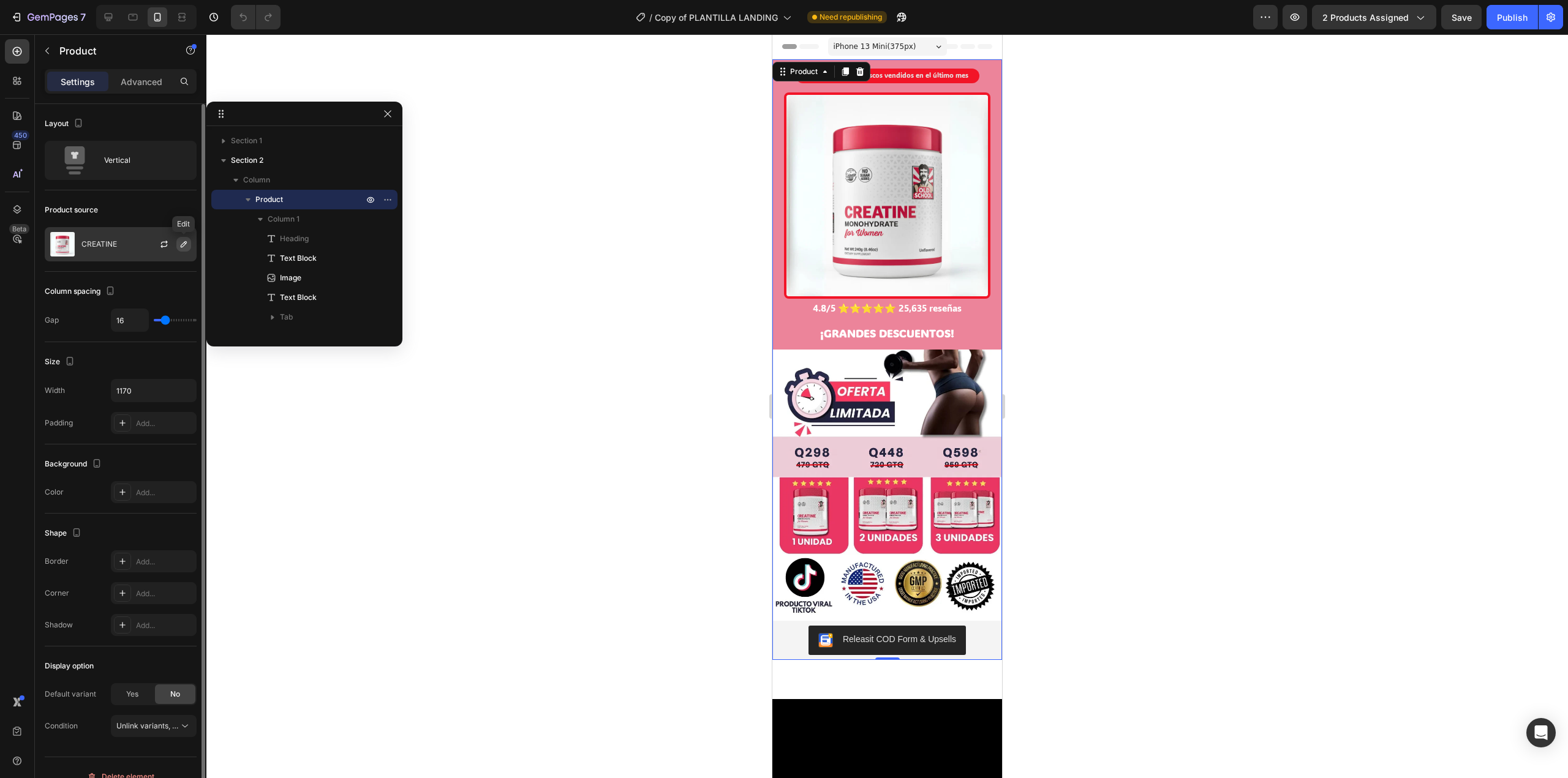
click at [183, 246] on icon "button" at bounding box center [184, 244] width 10 height 10
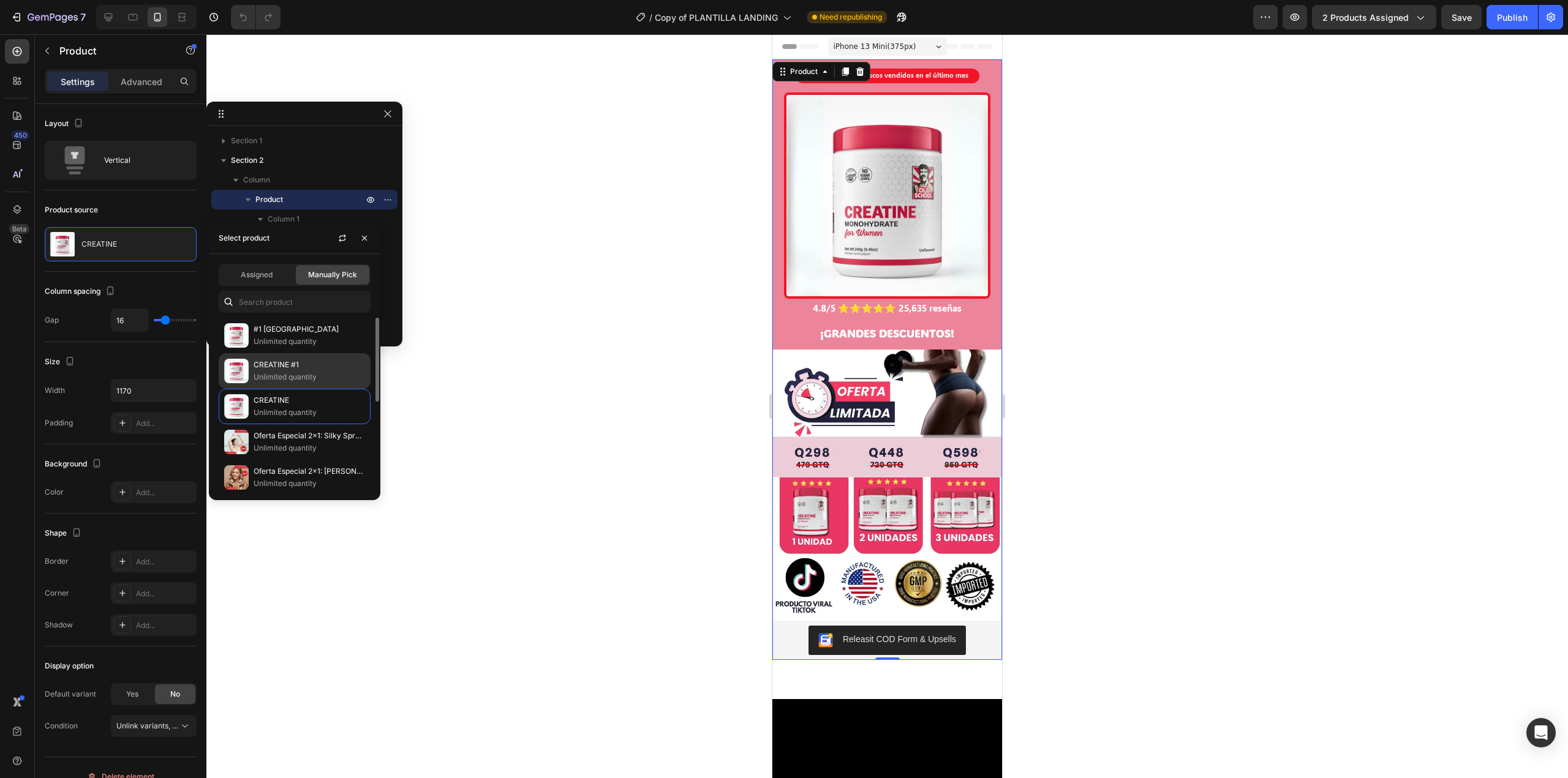
click at [309, 372] on p "Unlimited quantity" at bounding box center [310, 377] width 112 height 13
click at [271, 336] on p "Unlimited quantity" at bounding box center [310, 342] width 112 height 13
click at [303, 366] on p "CREATINE #1" at bounding box center [310, 365] width 112 height 13
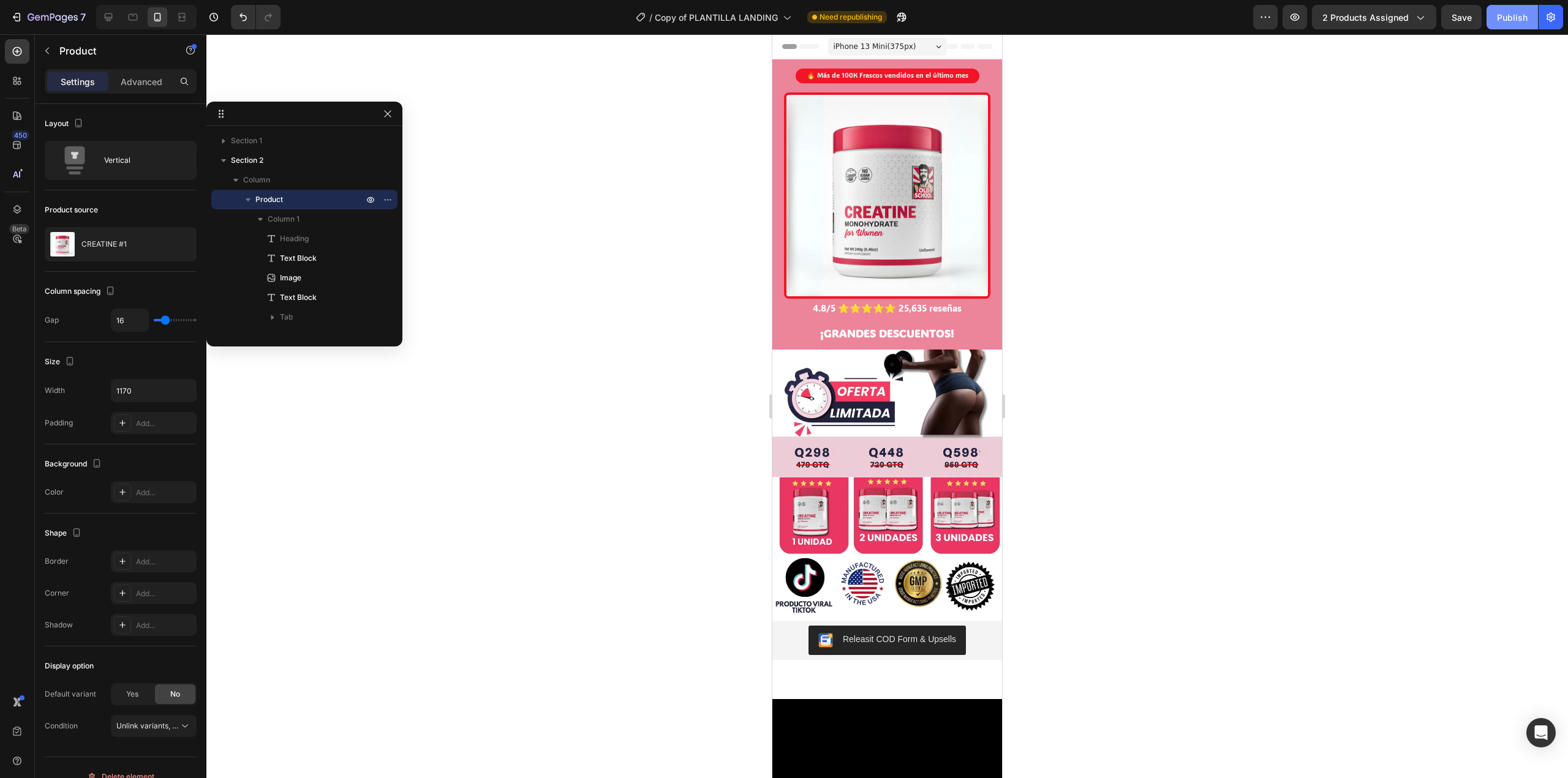
click at [1517, 16] on div "Publish" at bounding box center [1512, 17] width 31 height 13
click at [916, 486] on img at bounding box center [886, 484] width 230 height 271
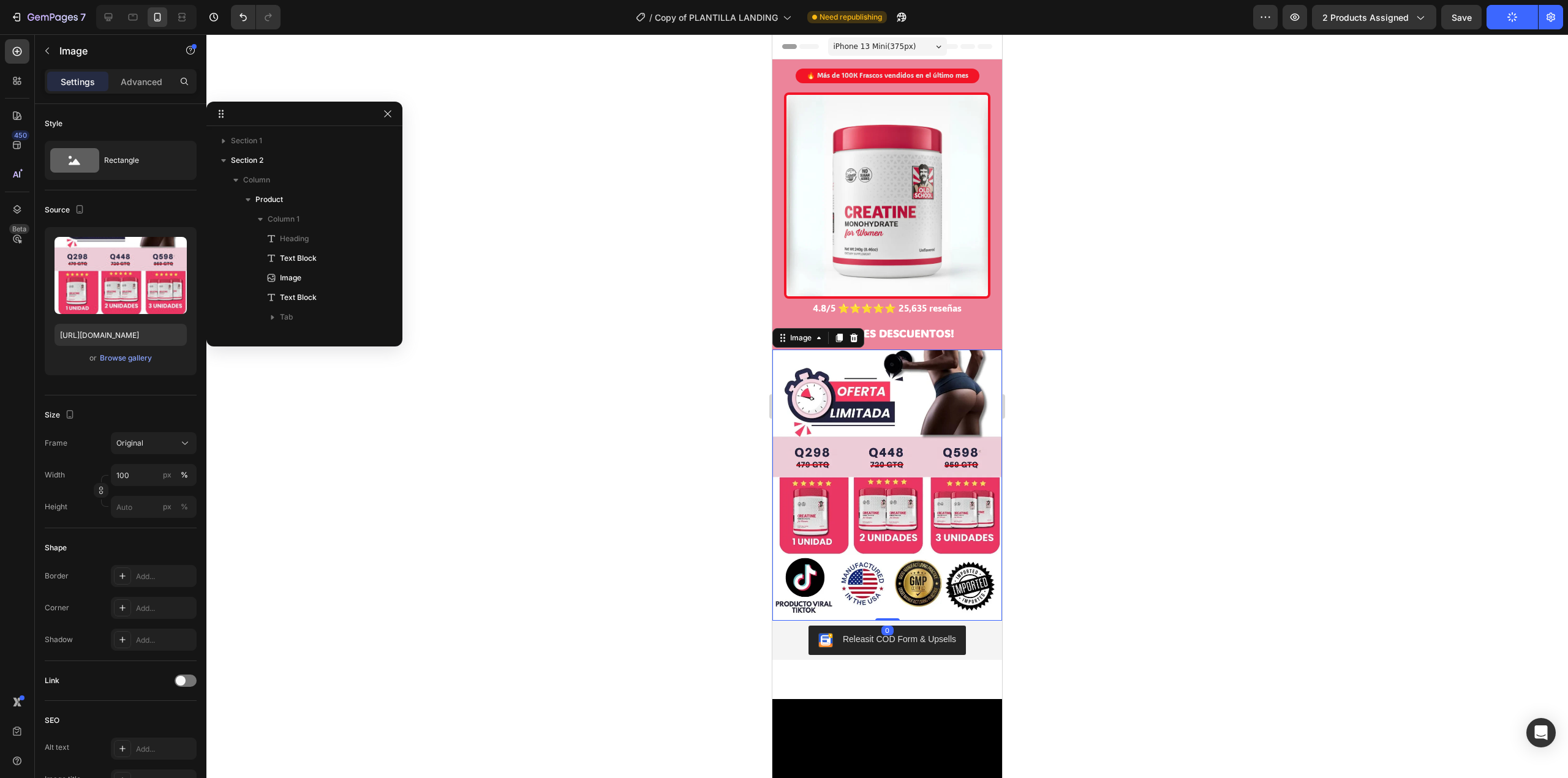
scroll to position [134, 0]
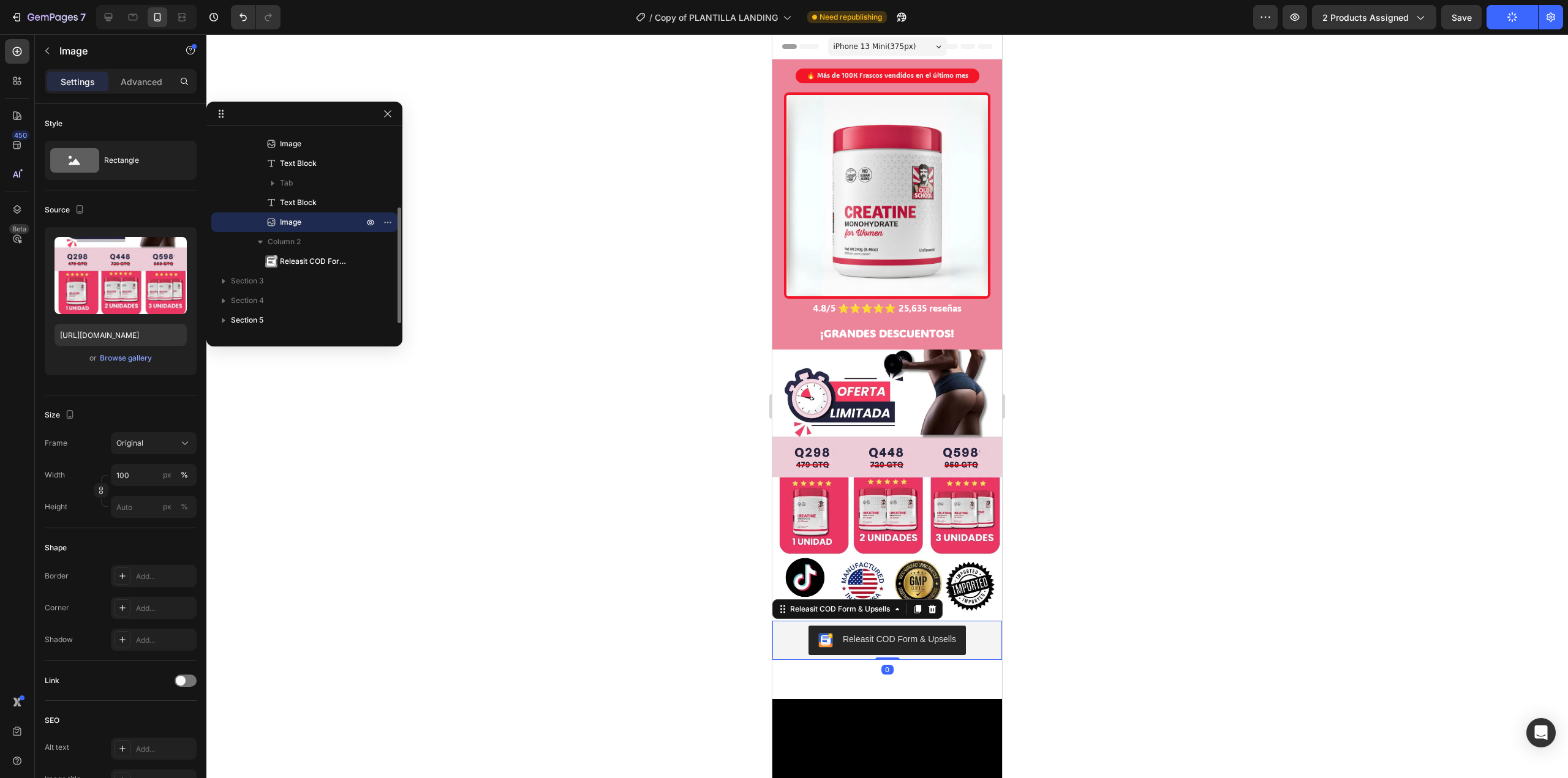
click at [891, 633] on div "Releasit COD Form & Upsells" at bounding box center [900, 639] width 113 height 13
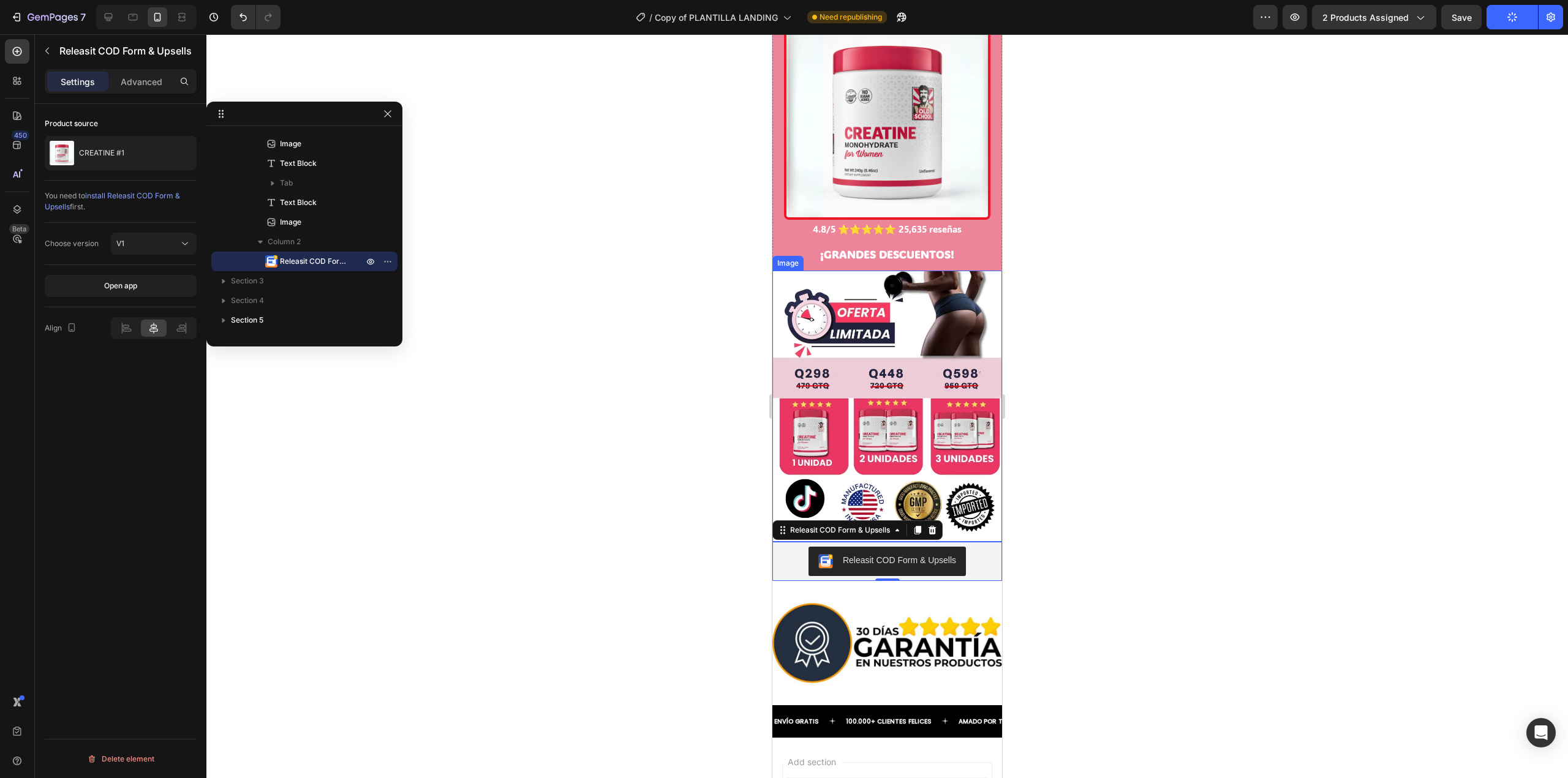
scroll to position [0, 0]
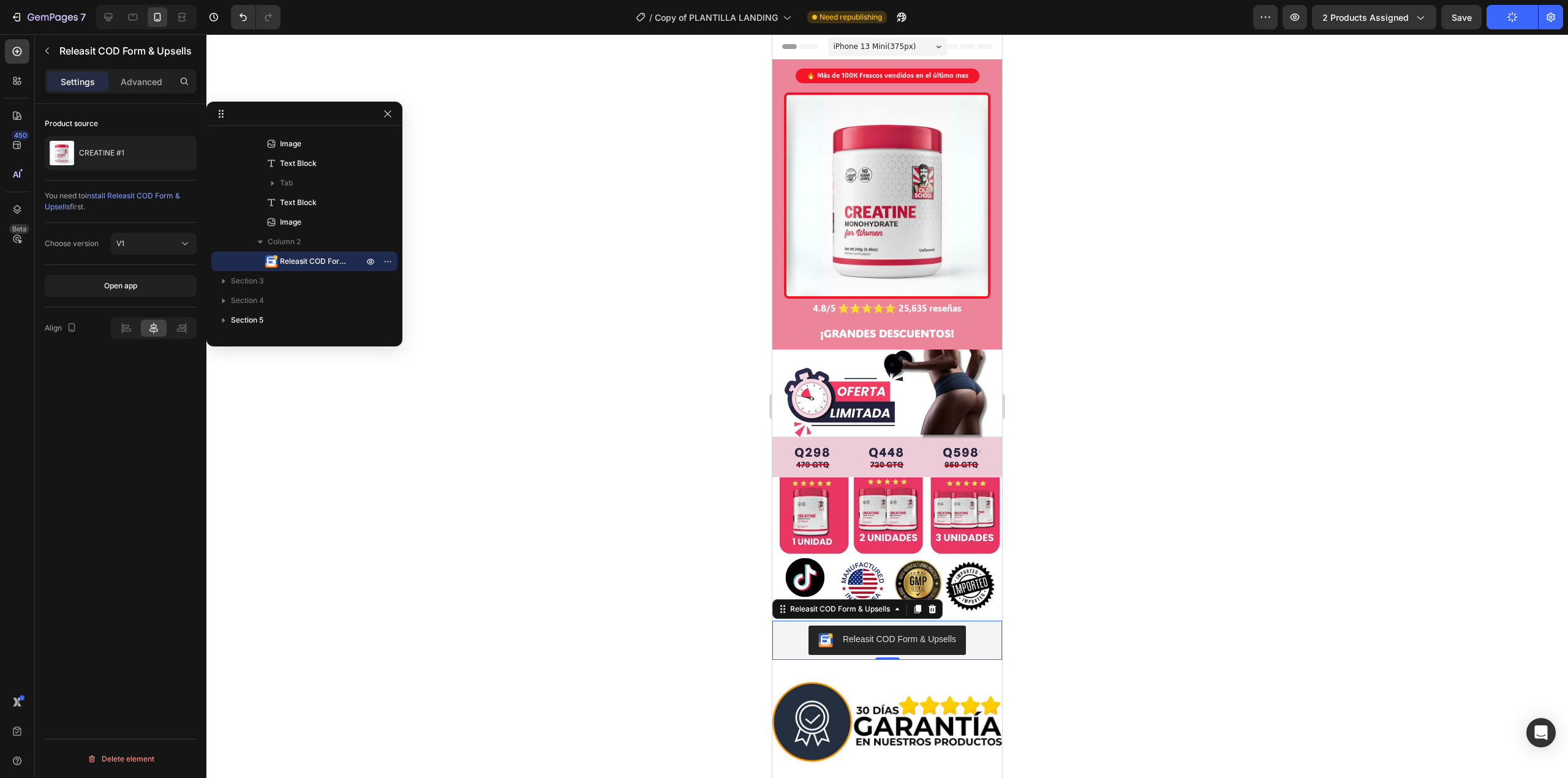
click at [697, 249] on div at bounding box center [887, 406] width 1362 height 744
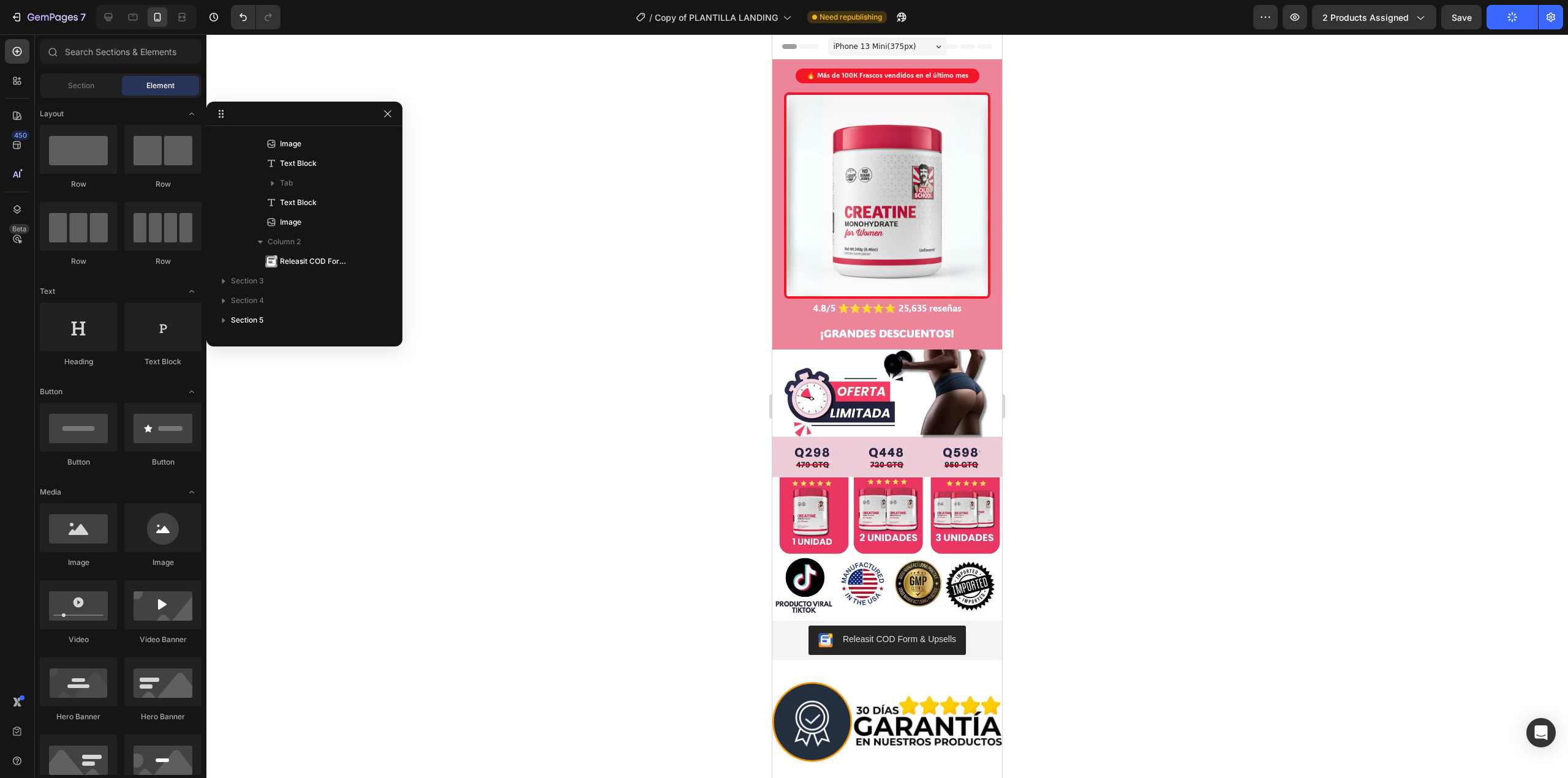
click at [547, 45] on div at bounding box center [887, 406] width 1362 height 744
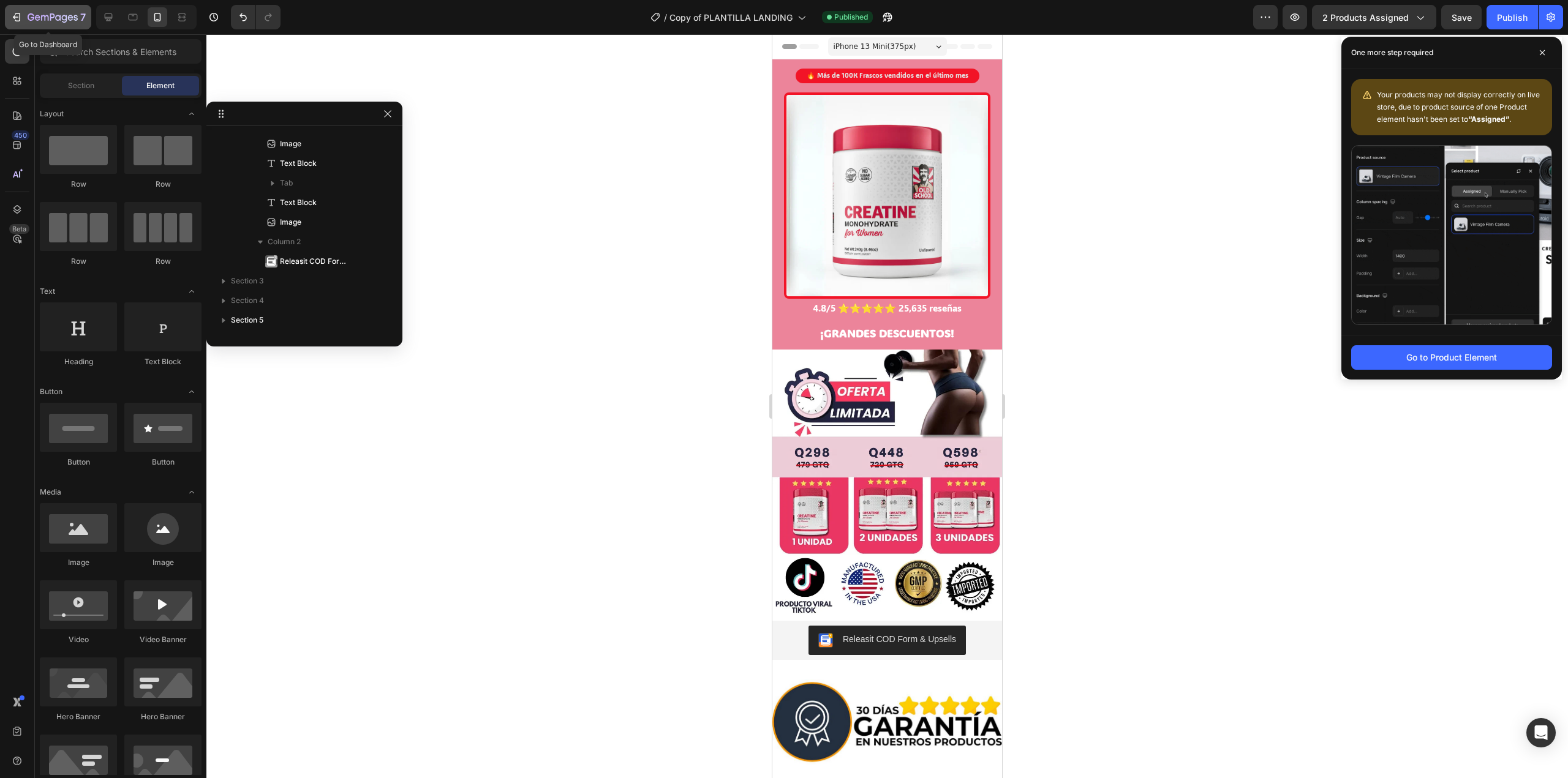
click at [44, 18] on icon "button" at bounding box center [53, 18] width 50 height 11
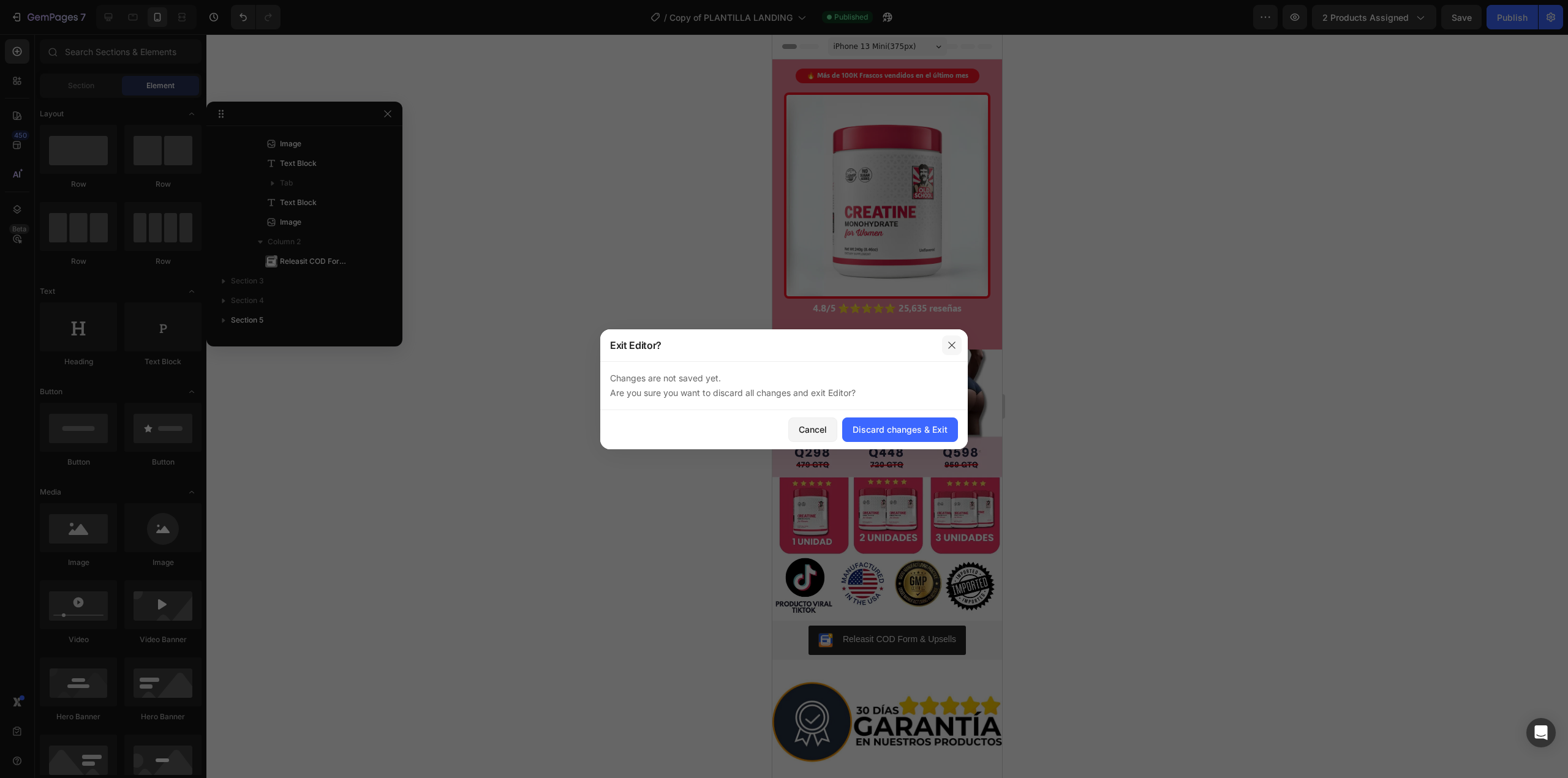
click at [950, 345] on icon "button" at bounding box center [951, 345] width 10 height 10
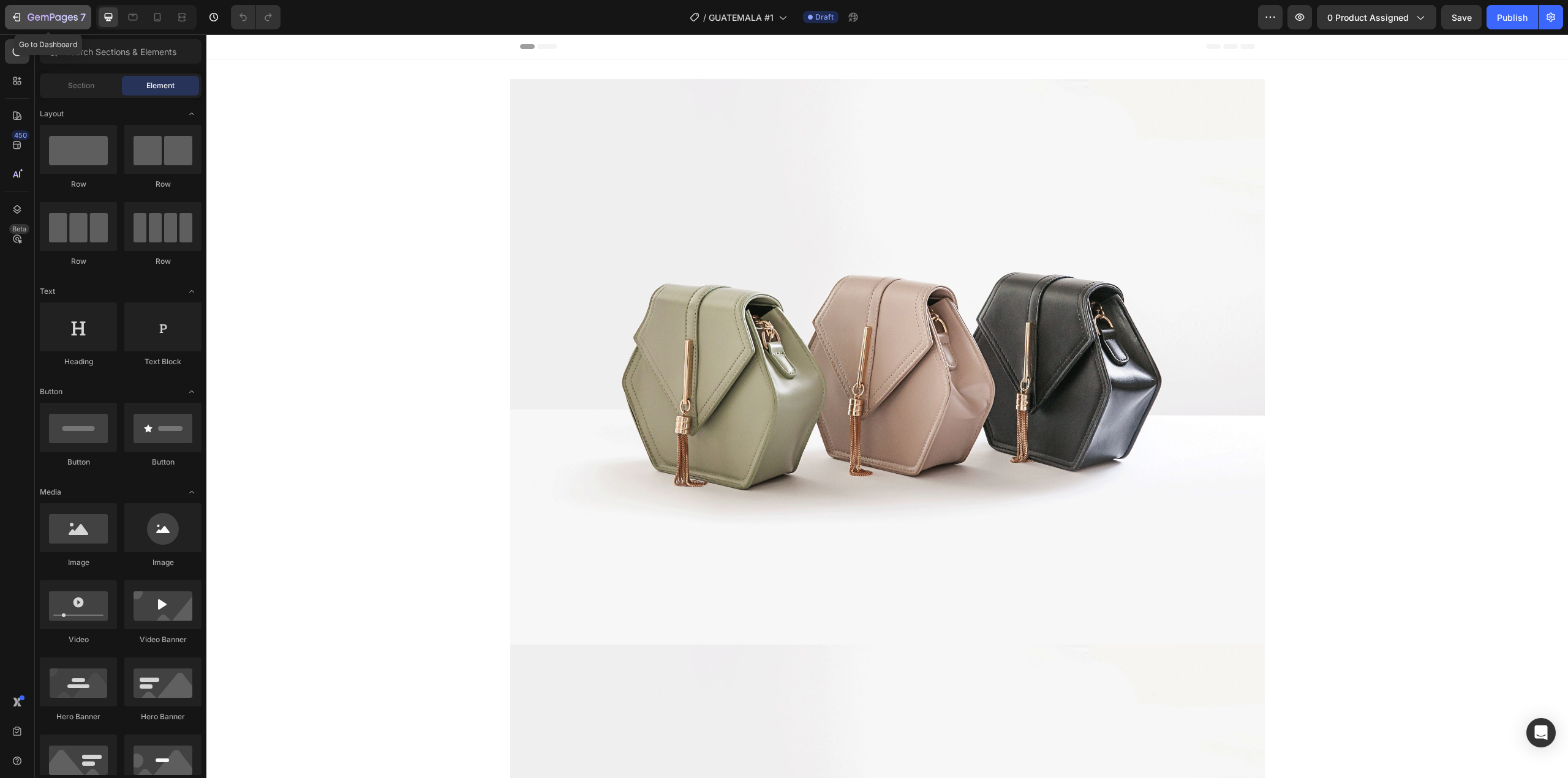
click at [37, 20] on icon "button" at bounding box center [38, 17] width 5 height 5
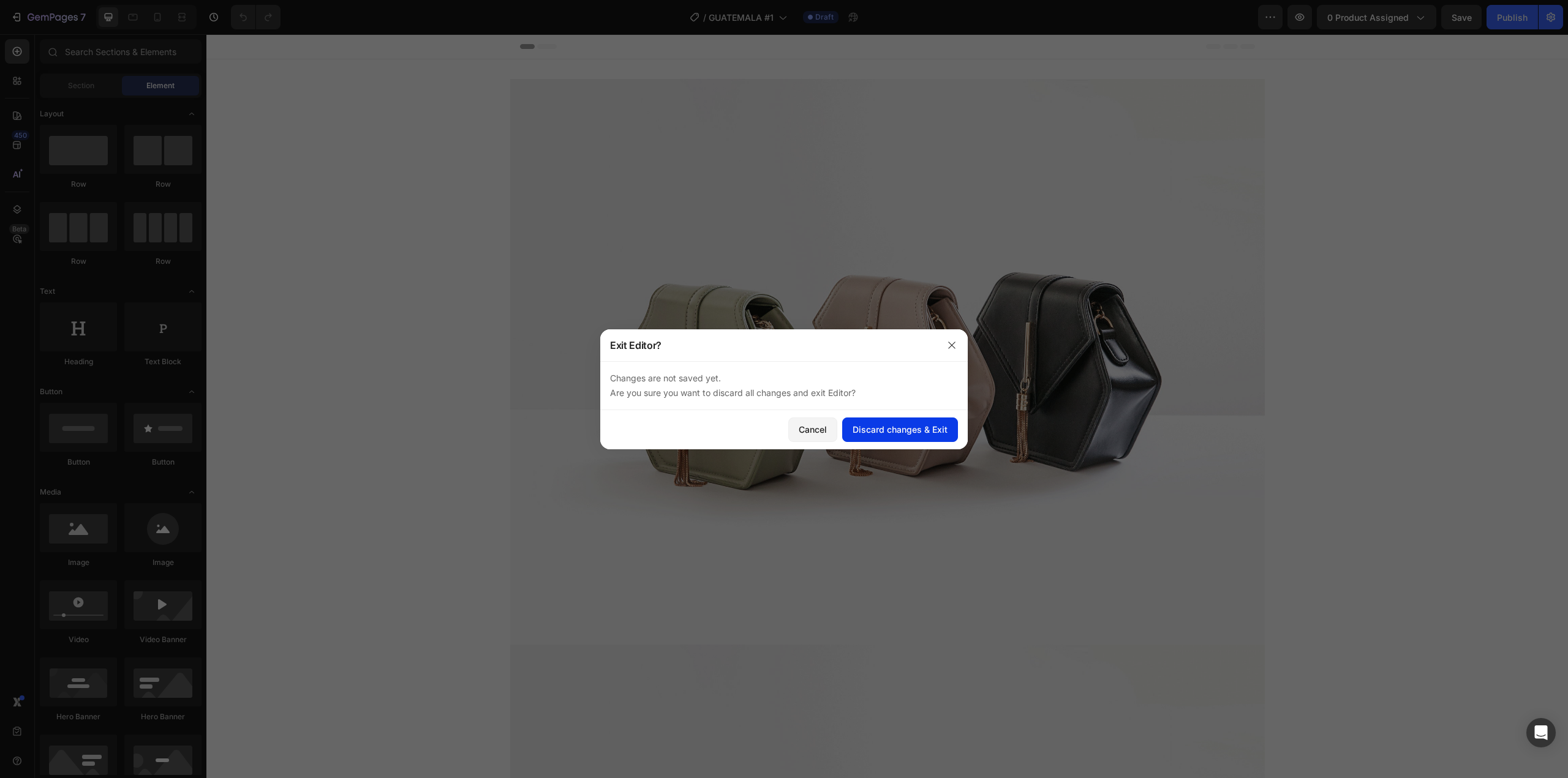
click at [854, 429] on div "Discard changes & Exit" at bounding box center [900, 430] width 95 height 13
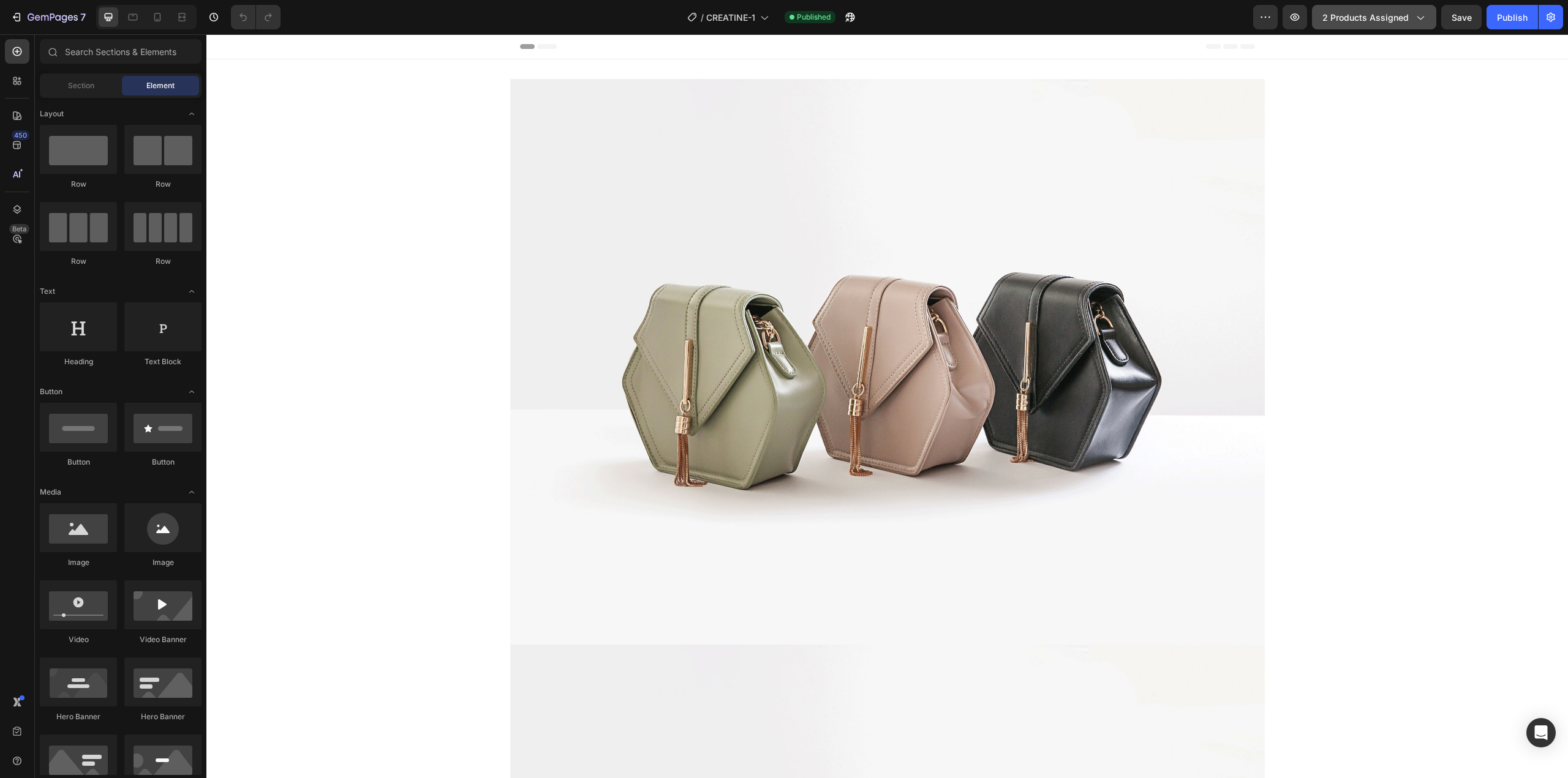
click at [1377, 12] on span "2 products assigned" at bounding box center [1365, 17] width 86 height 13
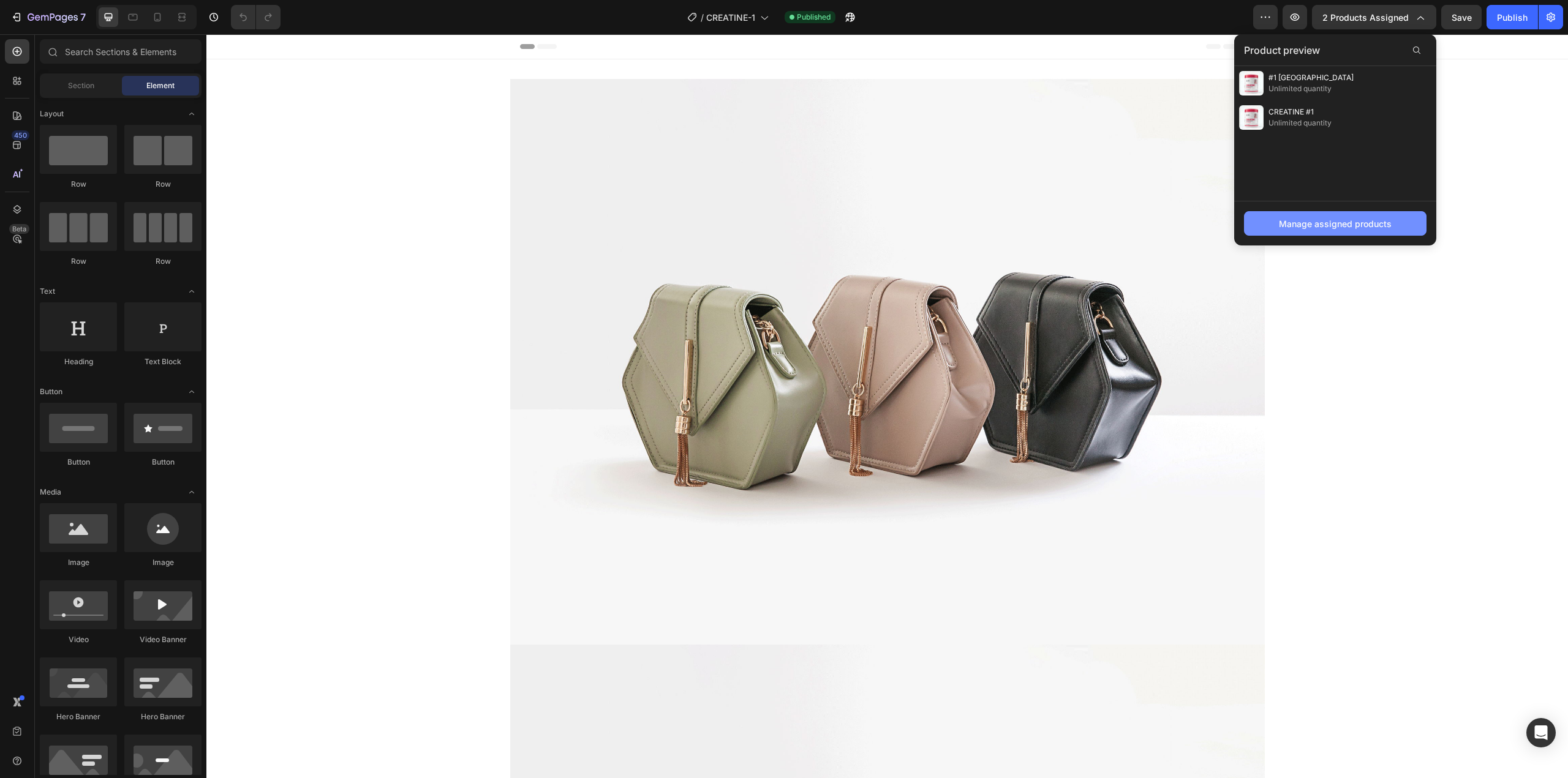
click at [1359, 219] on div "Manage assigned products" at bounding box center [1335, 223] width 113 height 13
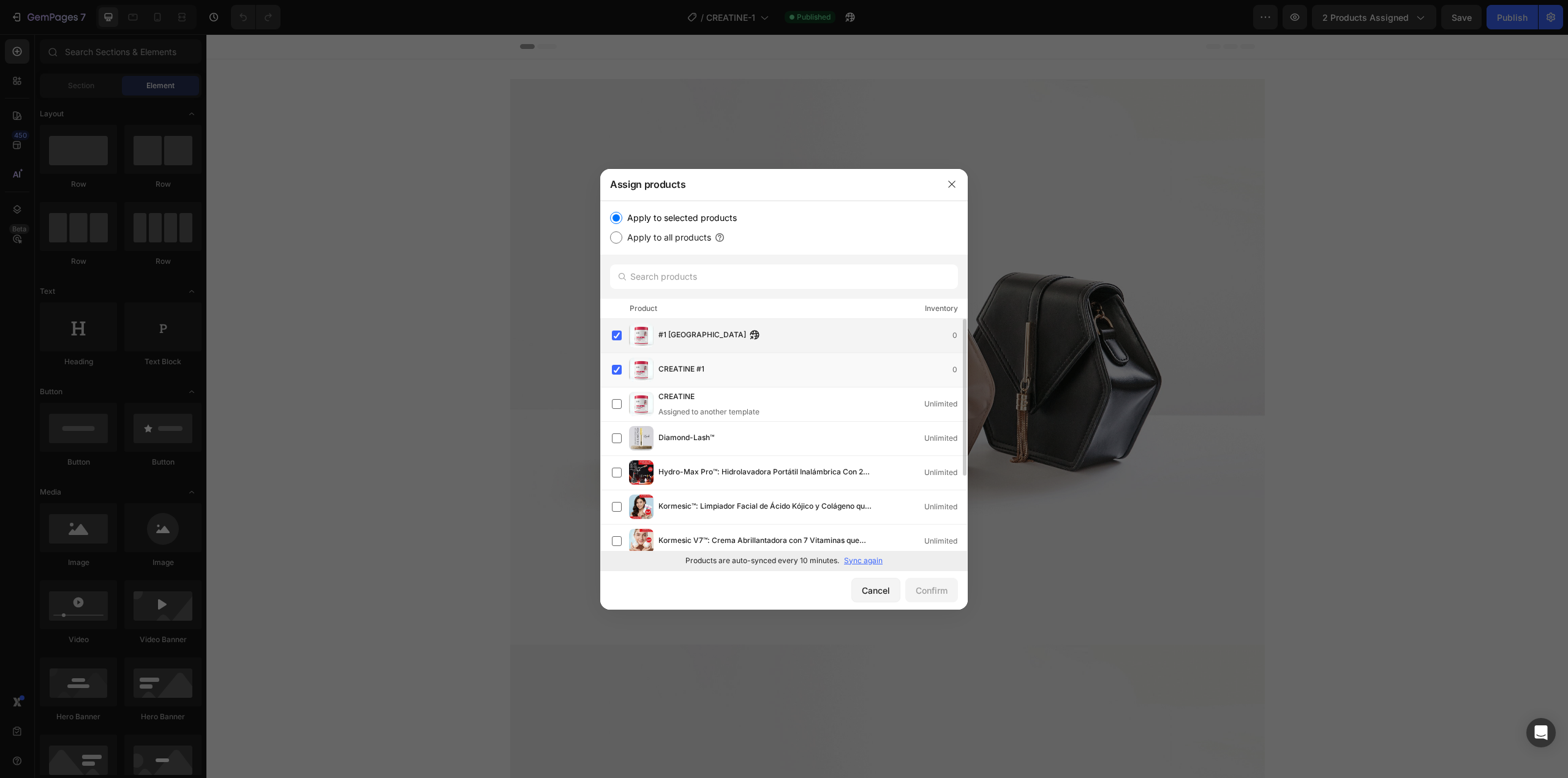
click at [766, 337] on div "#1 GUATEMALA 0" at bounding box center [812, 335] width 309 height 14
click at [928, 596] on div "Confirm" at bounding box center [931, 591] width 32 height 13
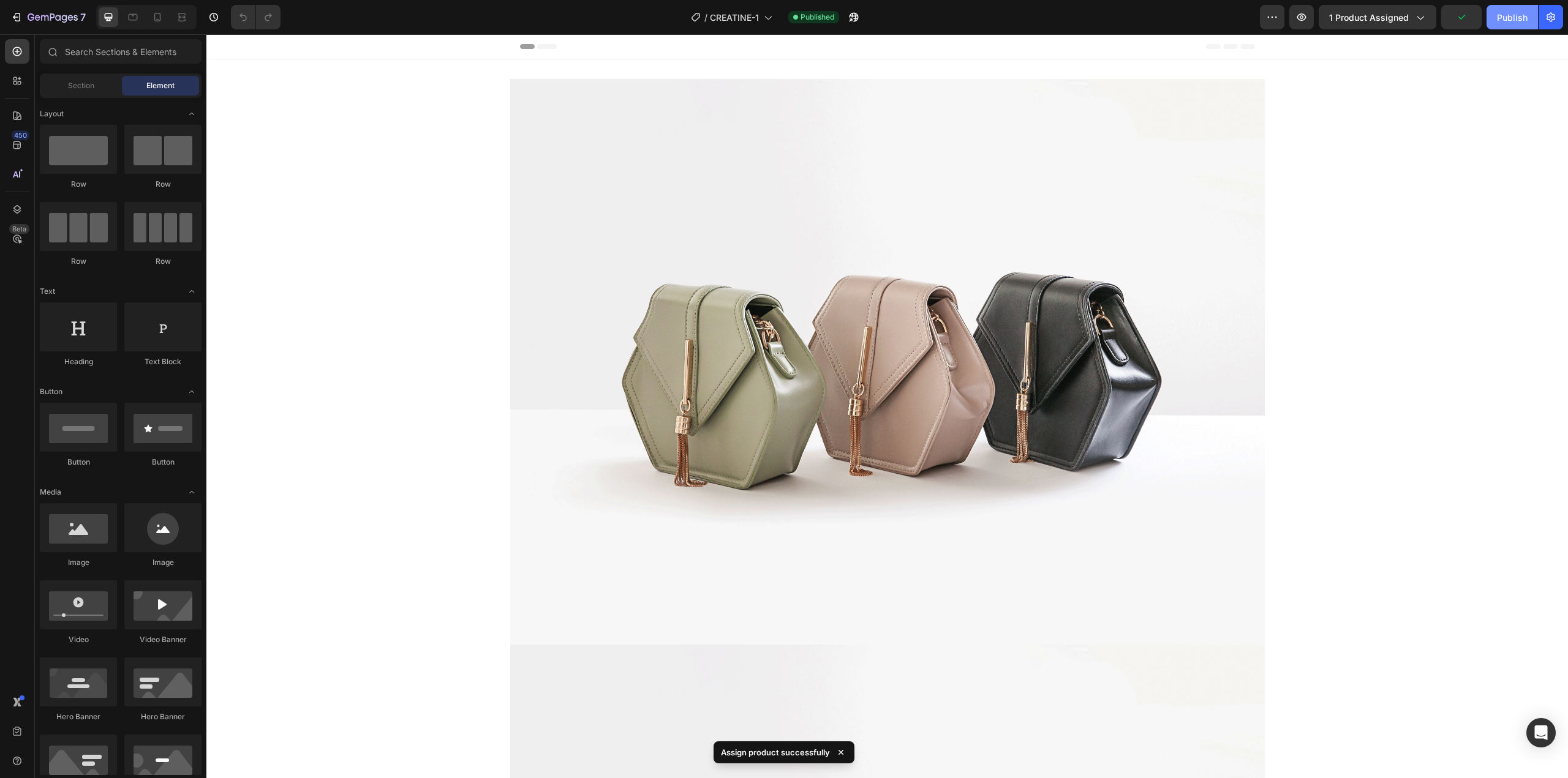
click at [1524, 11] on div "Publish" at bounding box center [1512, 17] width 31 height 13
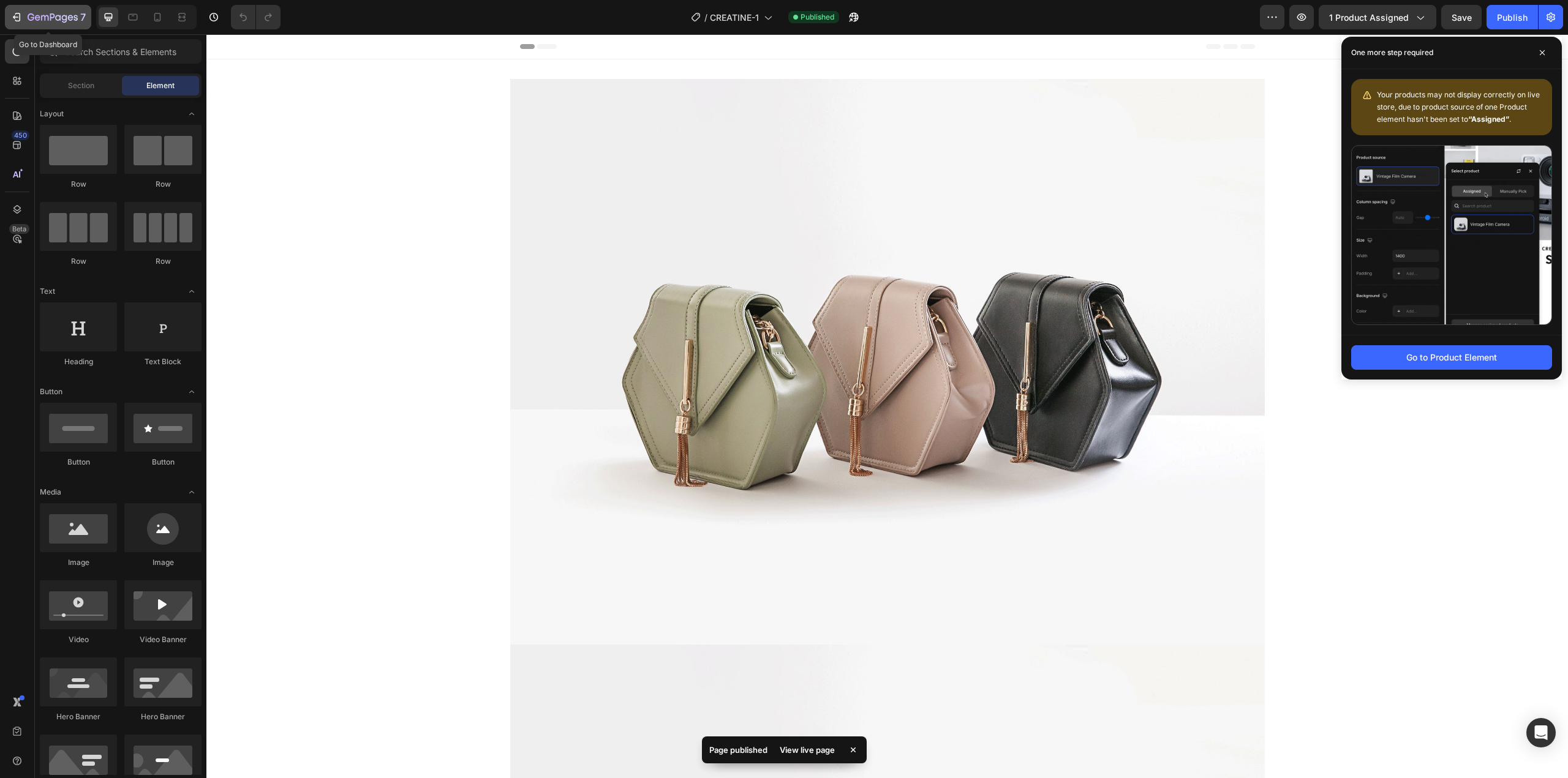
click at [32, 20] on icon "button" at bounding box center [31, 17] width 6 height 7
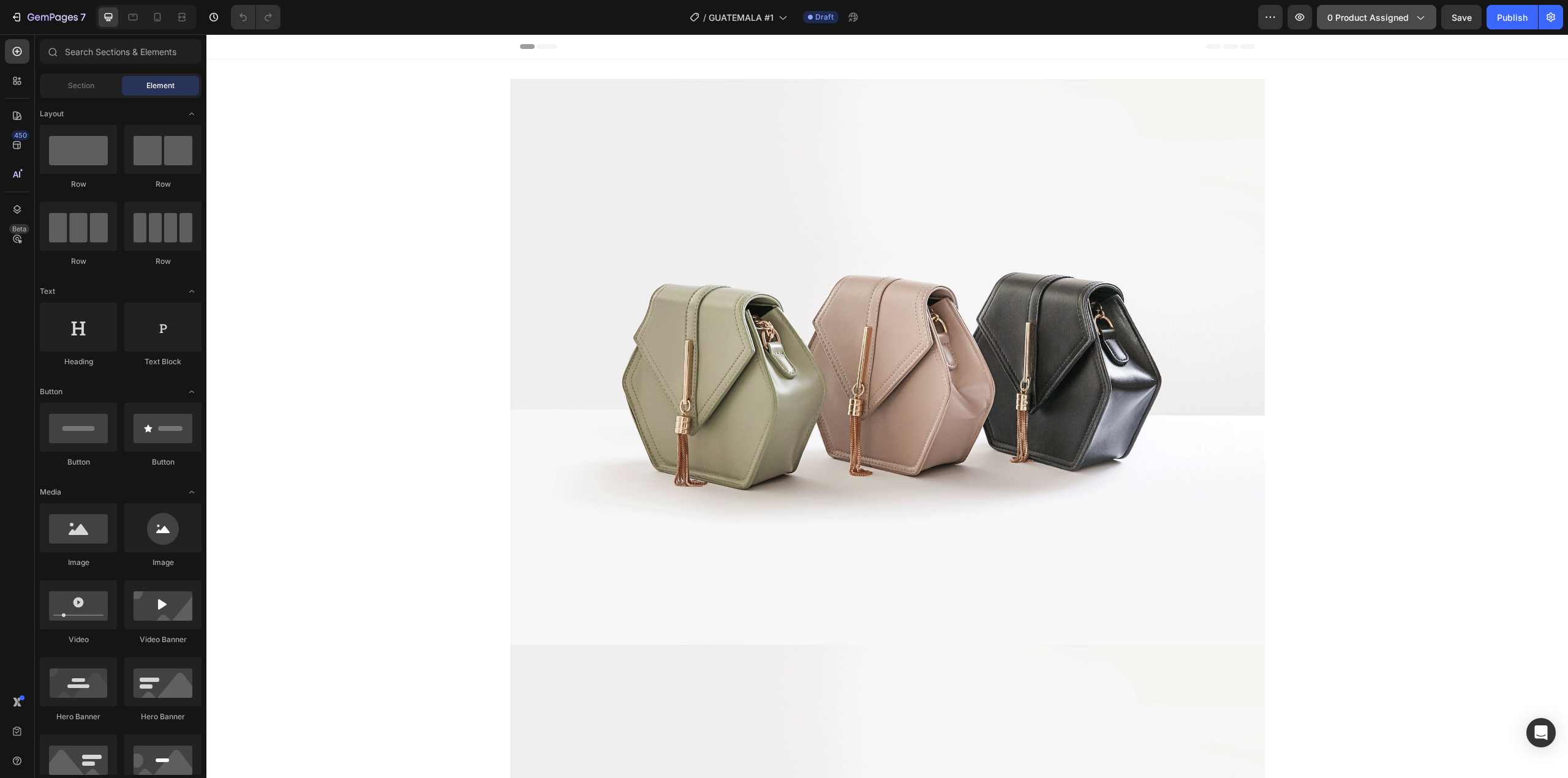
click at [1397, 20] on span "0 product assigned" at bounding box center [1367, 17] width 81 height 13
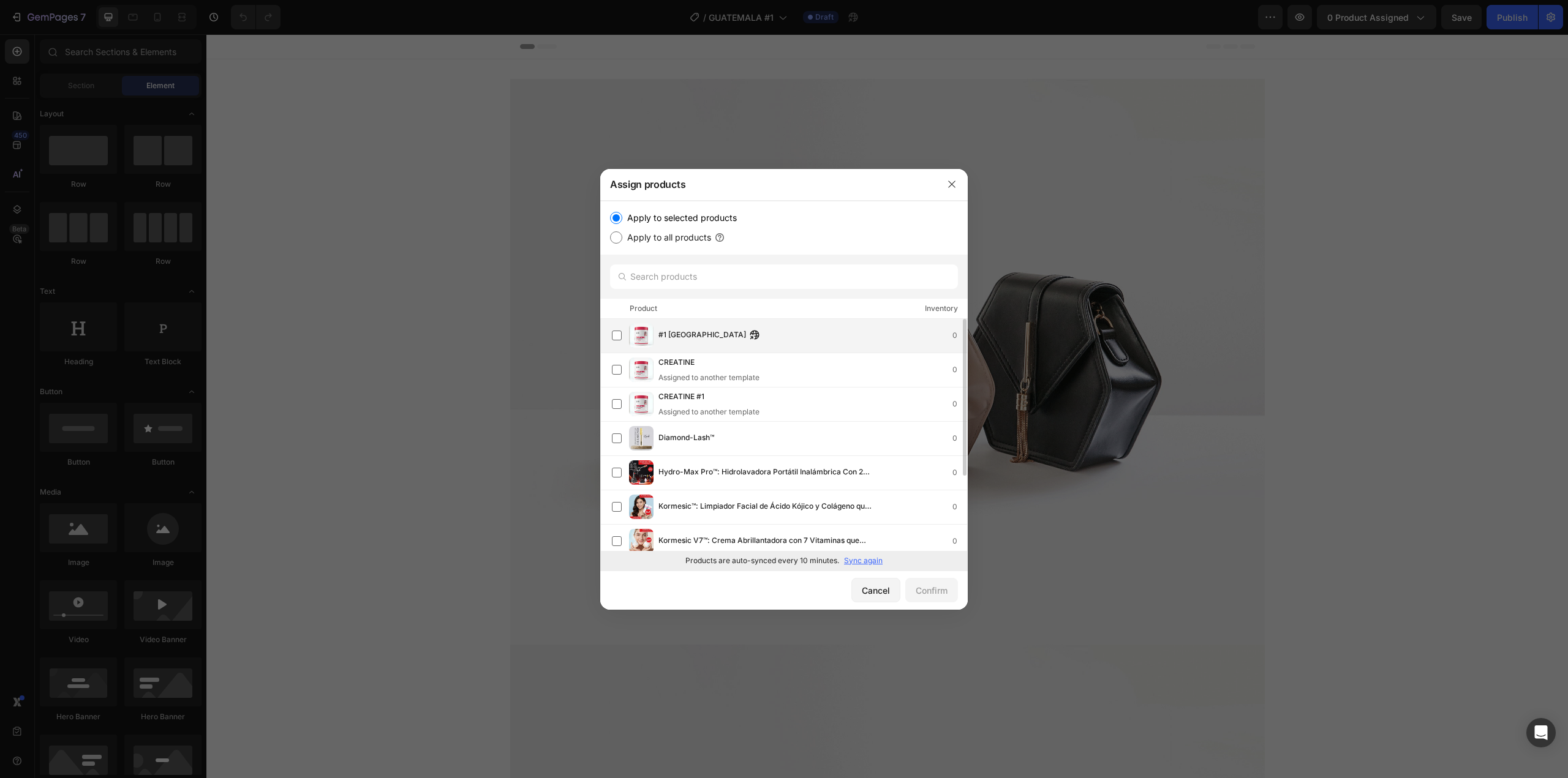
click at [760, 335] on div "#1 GUATEMALA 0" at bounding box center [812, 335] width 309 height 14
click at [937, 593] on div "Confirm" at bounding box center [931, 591] width 32 height 13
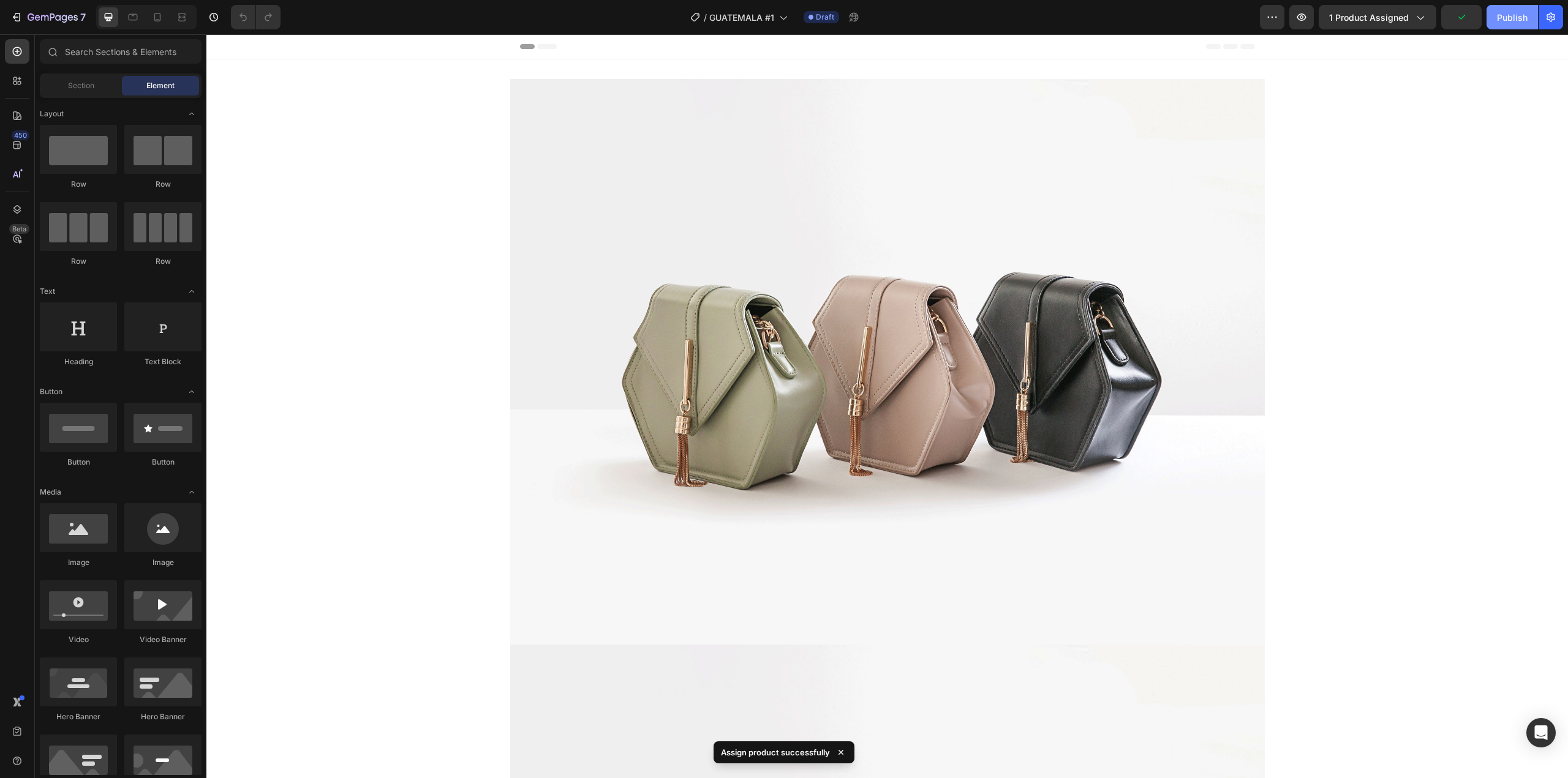
click at [1509, 12] on div "Publish" at bounding box center [1512, 17] width 31 height 13
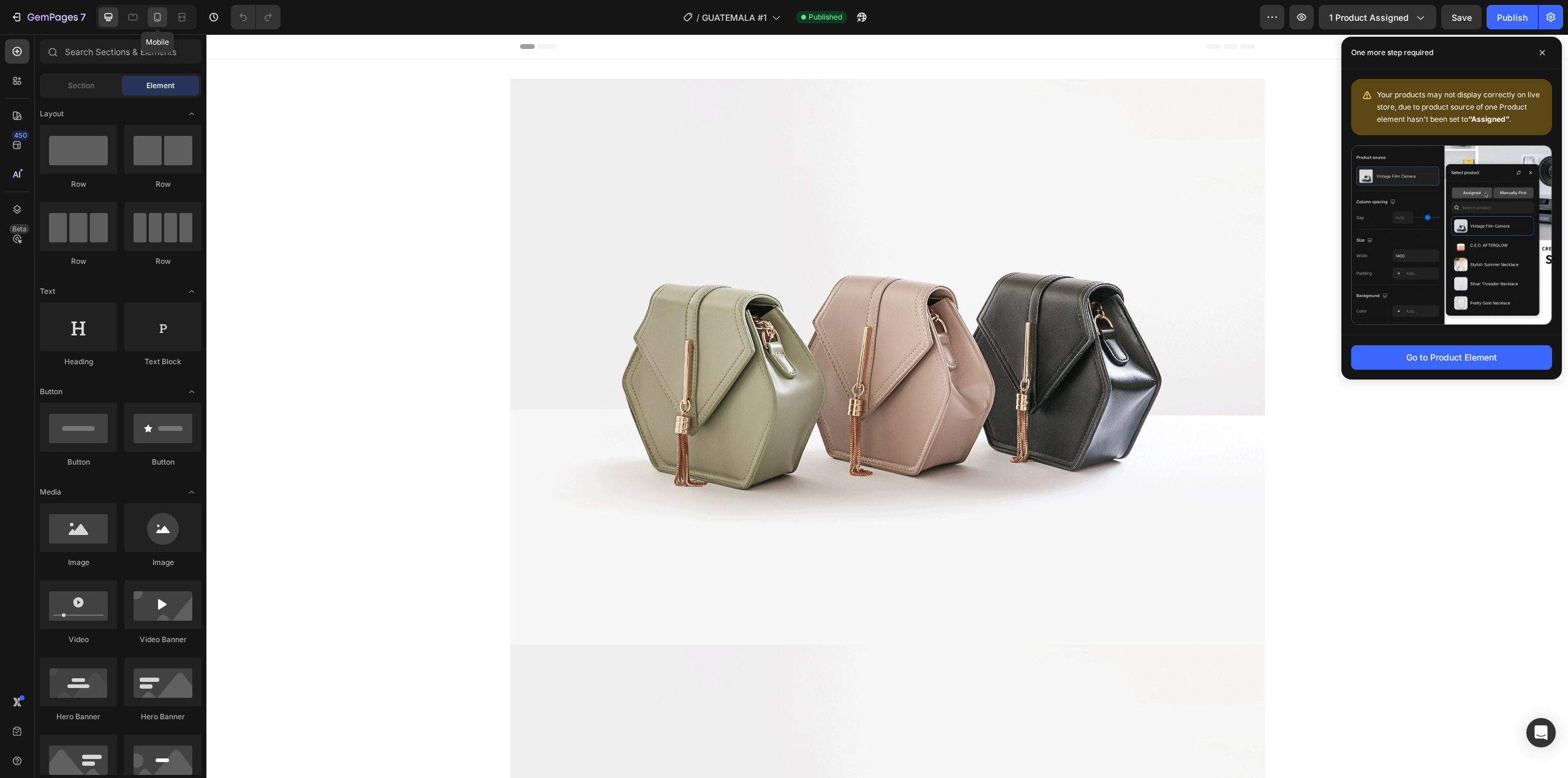
click at [156, 20] on icon at bounding box center [158, 17] width 13 height 13
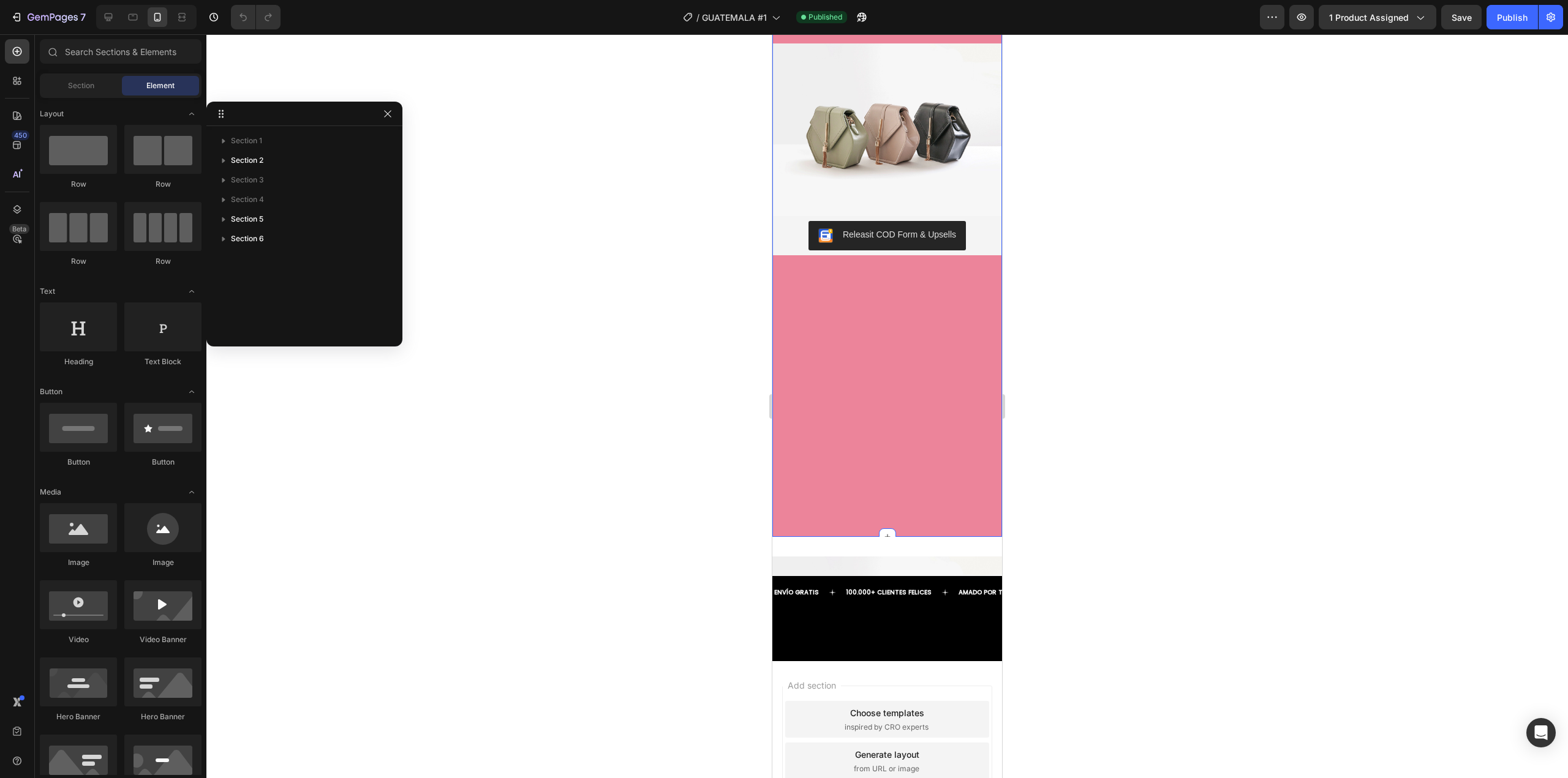
scroll to position [192, 0]
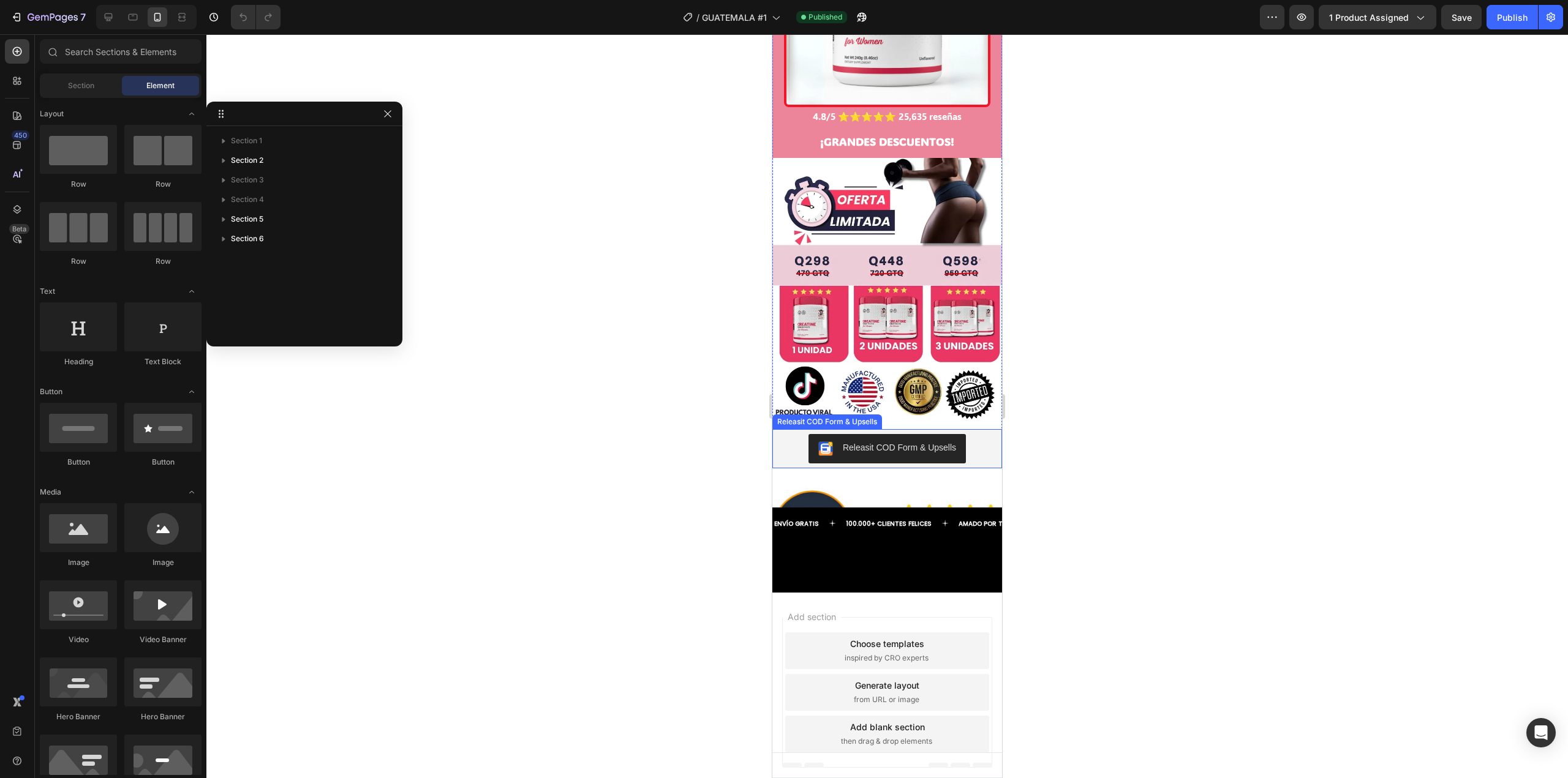
click at [971, 434] on div "Releasit COD Form & Upsells" at bounding box center [887, 448] width 220 height 30
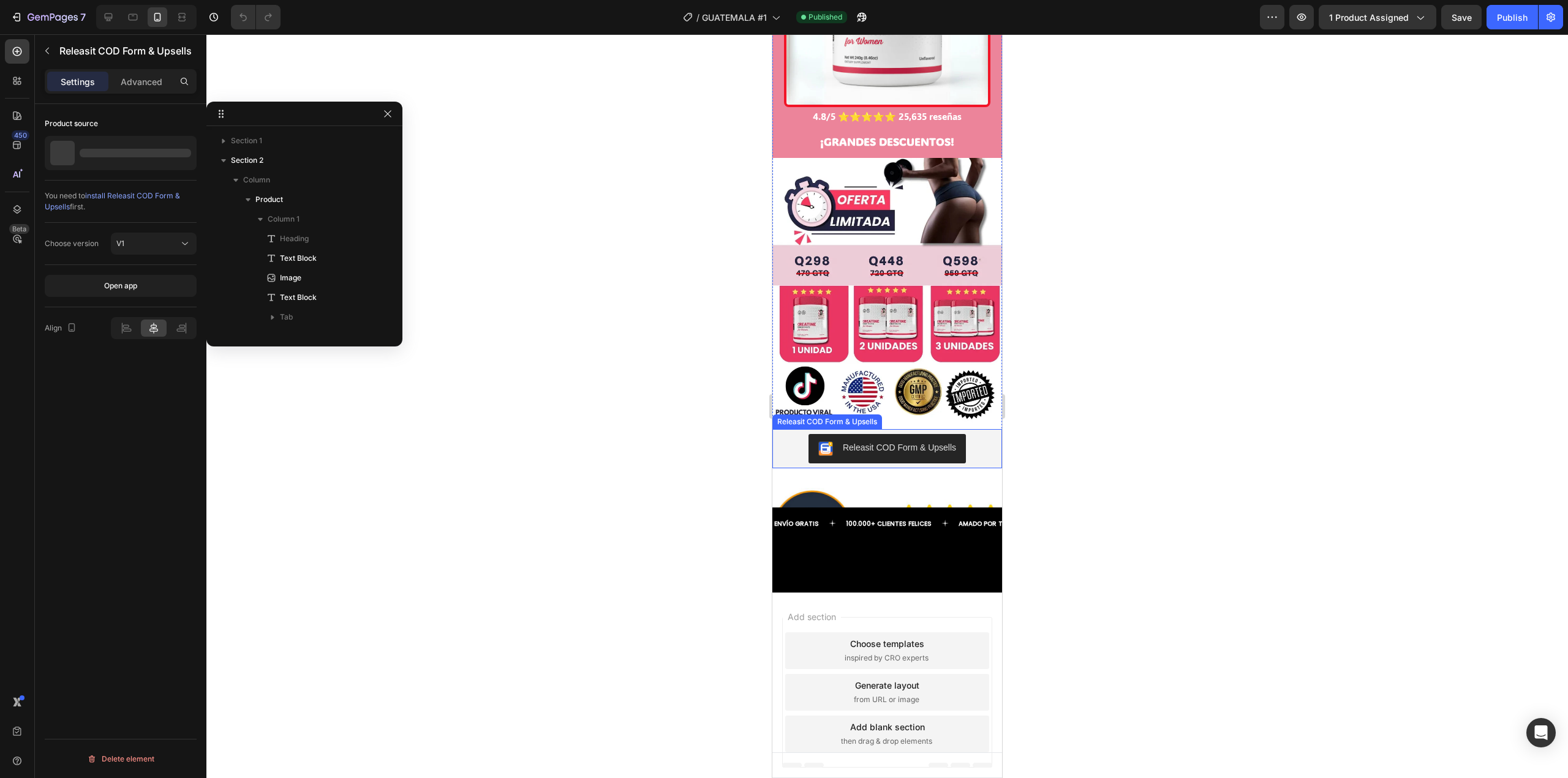
scroll to position [150, 0]
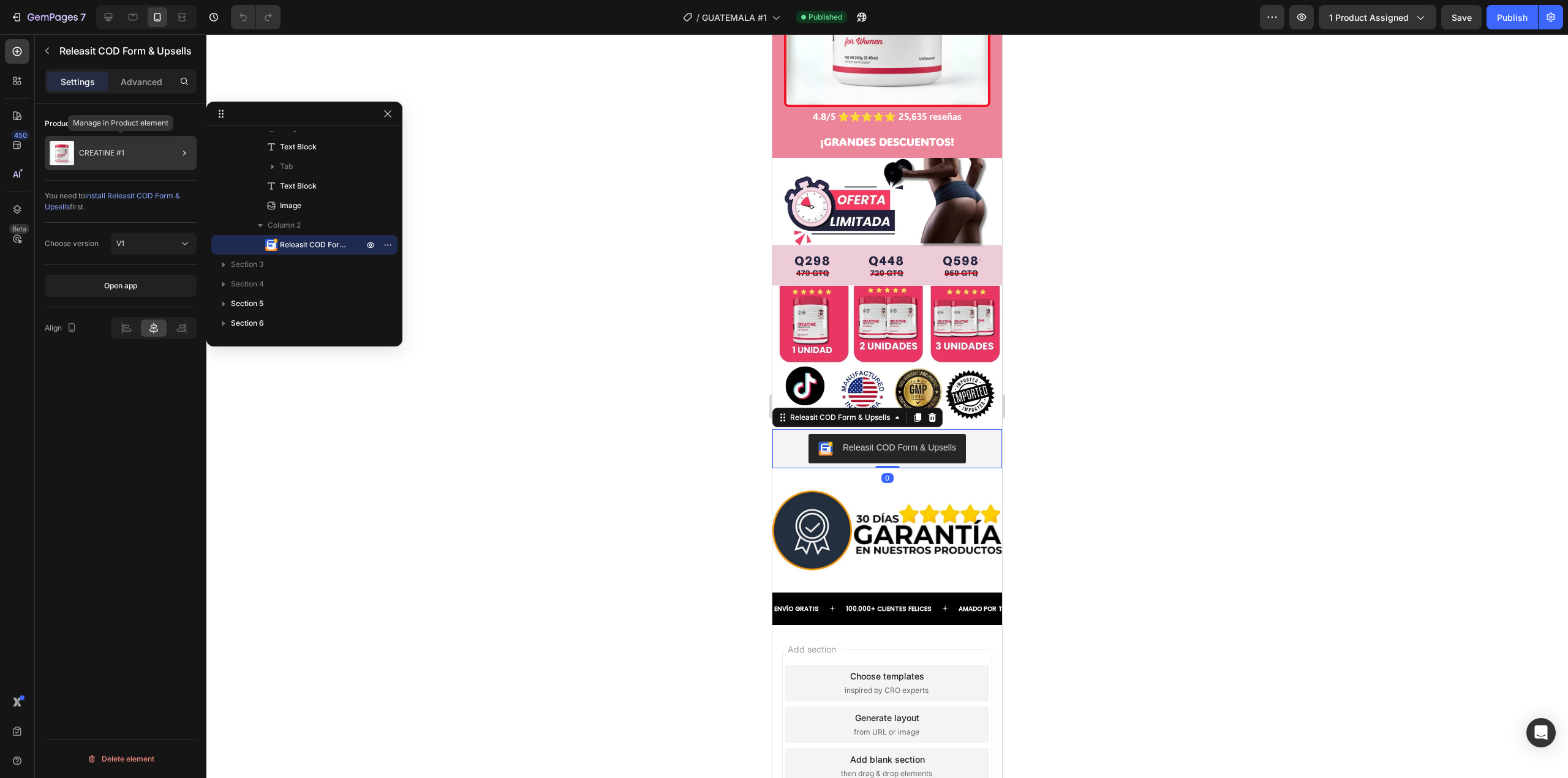
click at [109, 166] on div "CREATINE #1" at bounding box center [121, 153] width 152 height 34
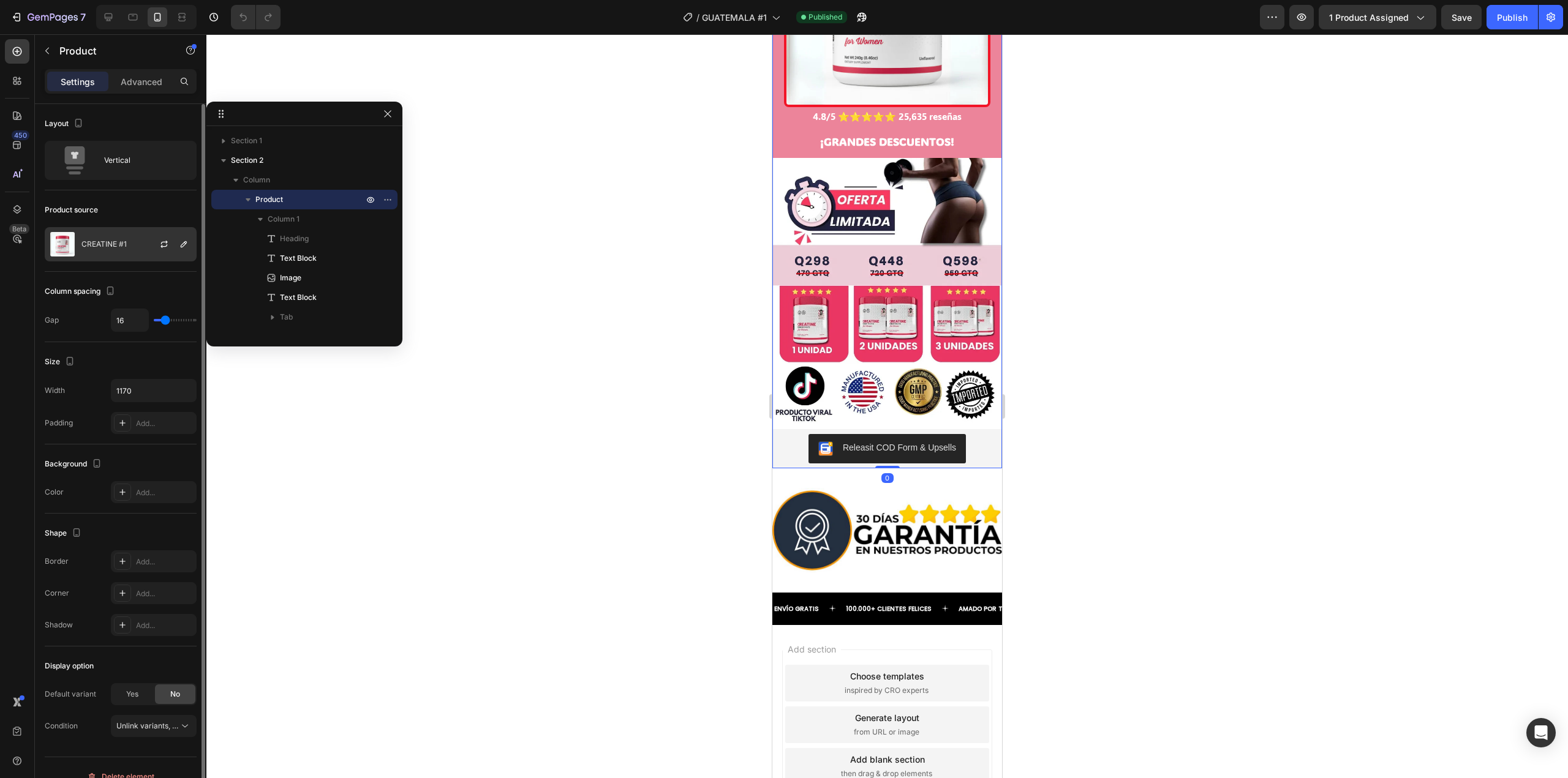
click at [134, 254] on div "CREATINE #1" at bounding box center [121, 244] width 152 height 34
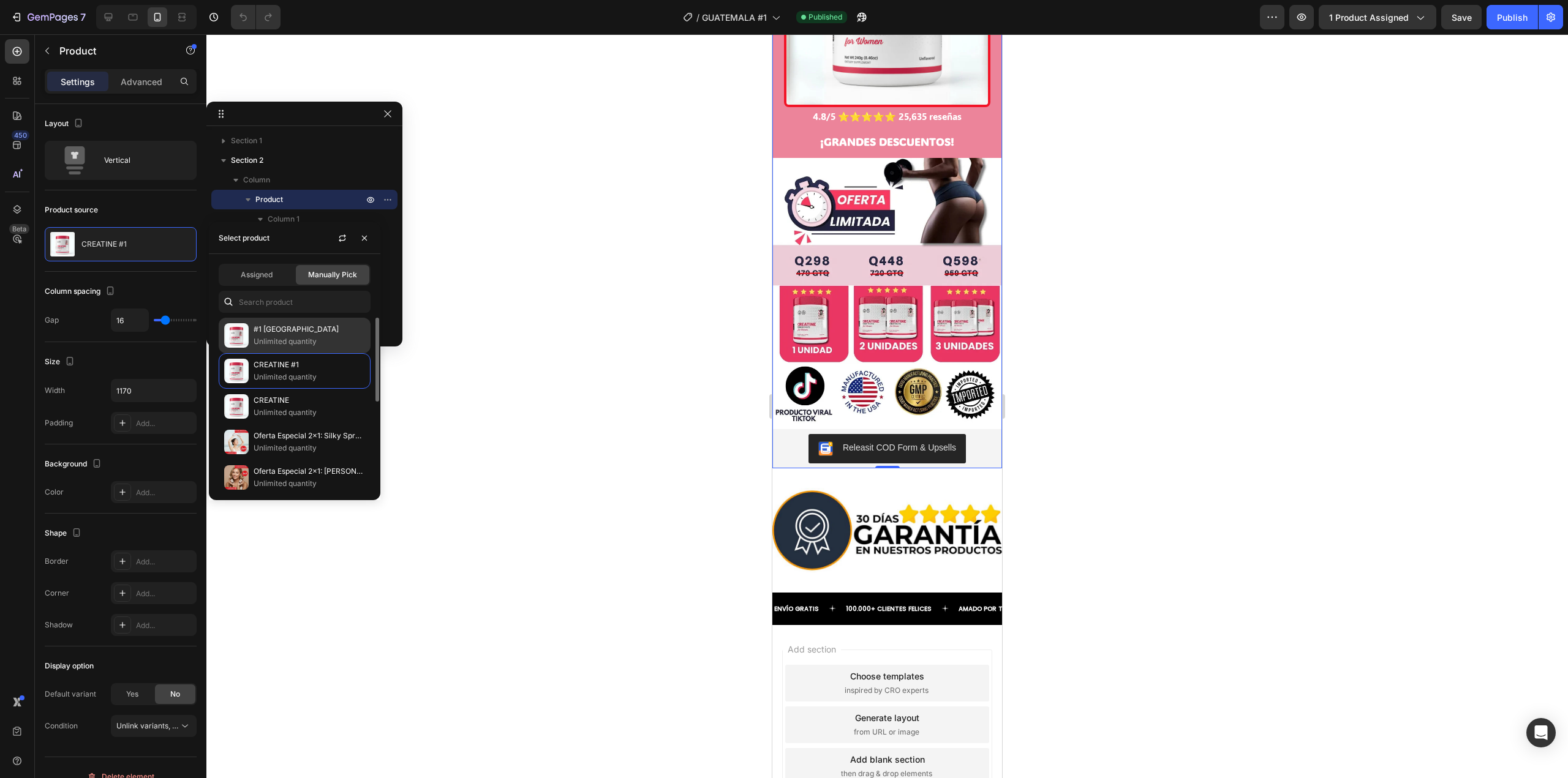
click at [322, 338] on p "Unlimited quantity" at bounding box center [310, 342] width 112 height 13
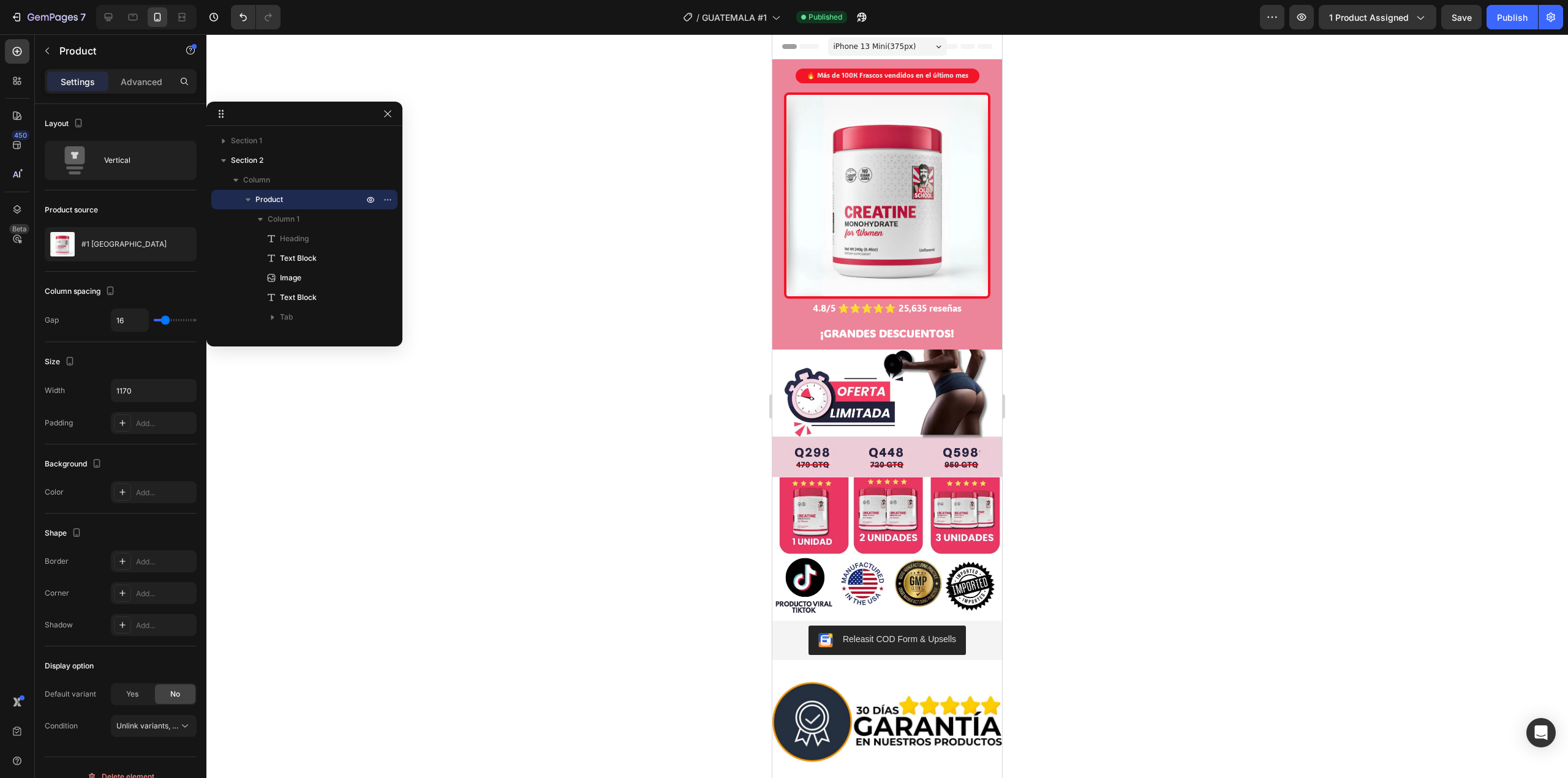
click at [631, 309] on div at bounding box center [887, 406] width 1362 height 744
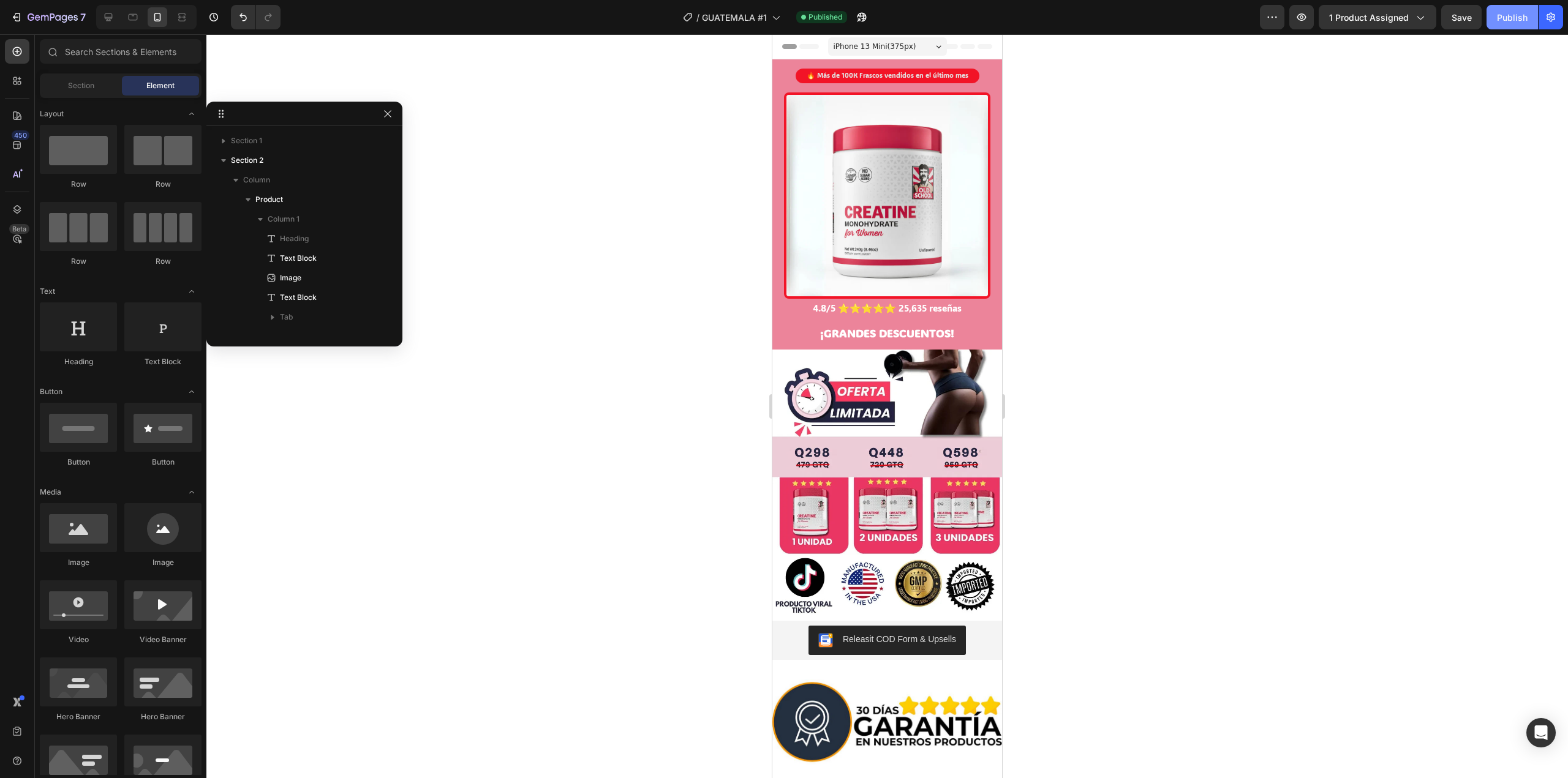
click at [1504, 23] on div "Publish" at bounding box center [1512, 17] width 31 height 13
